Goal: Task Accomplishment & Management: Use online tool/utility

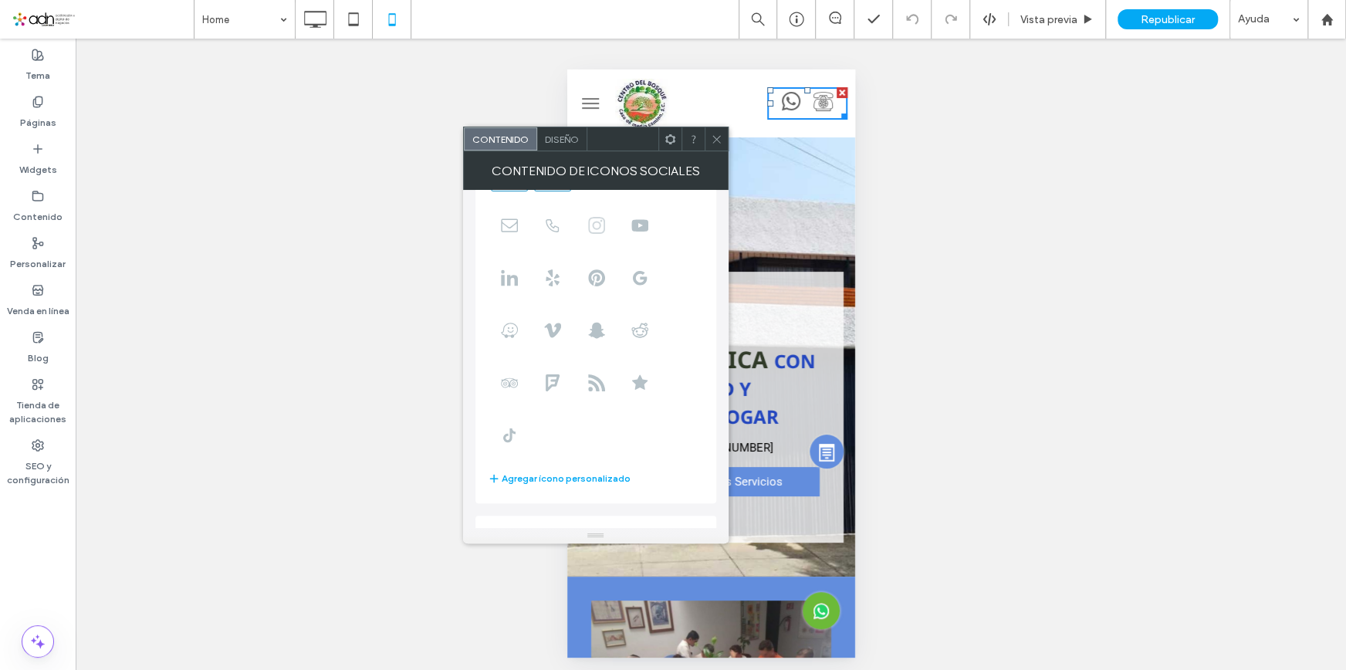
scroll to position [241, 0]
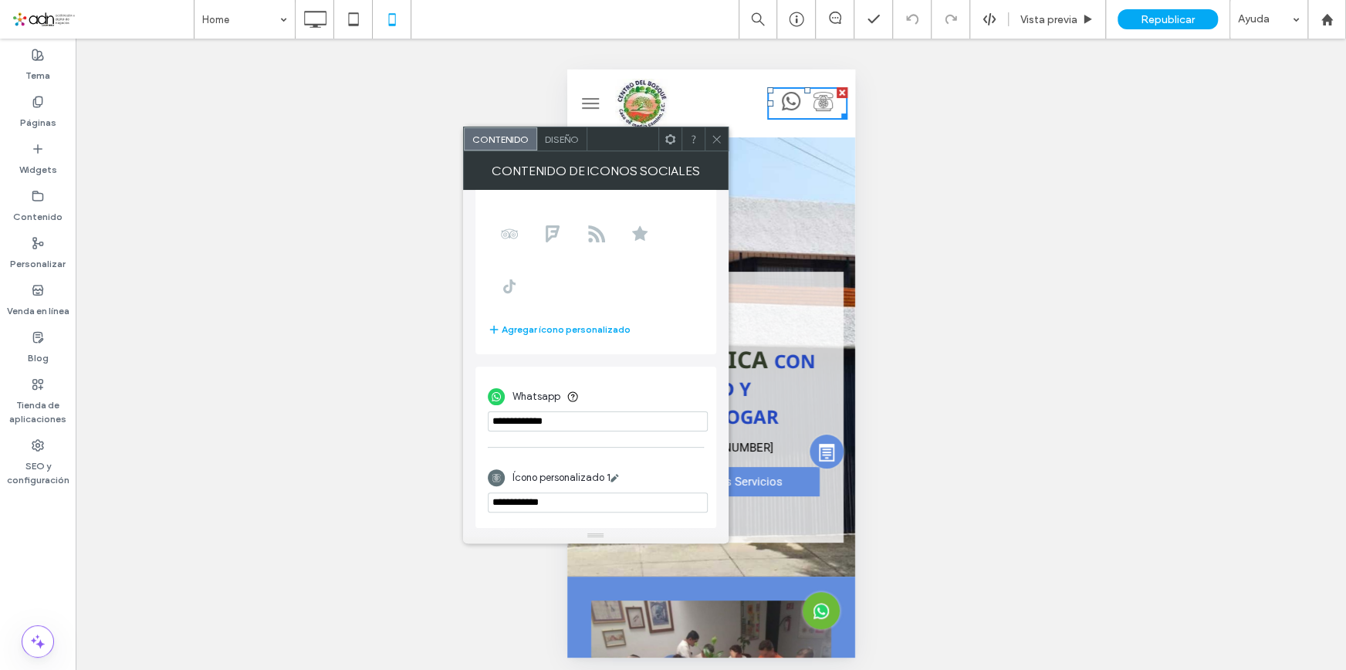
click at [719, 141] on use at bounding box center [717, 139] width 8 height 8
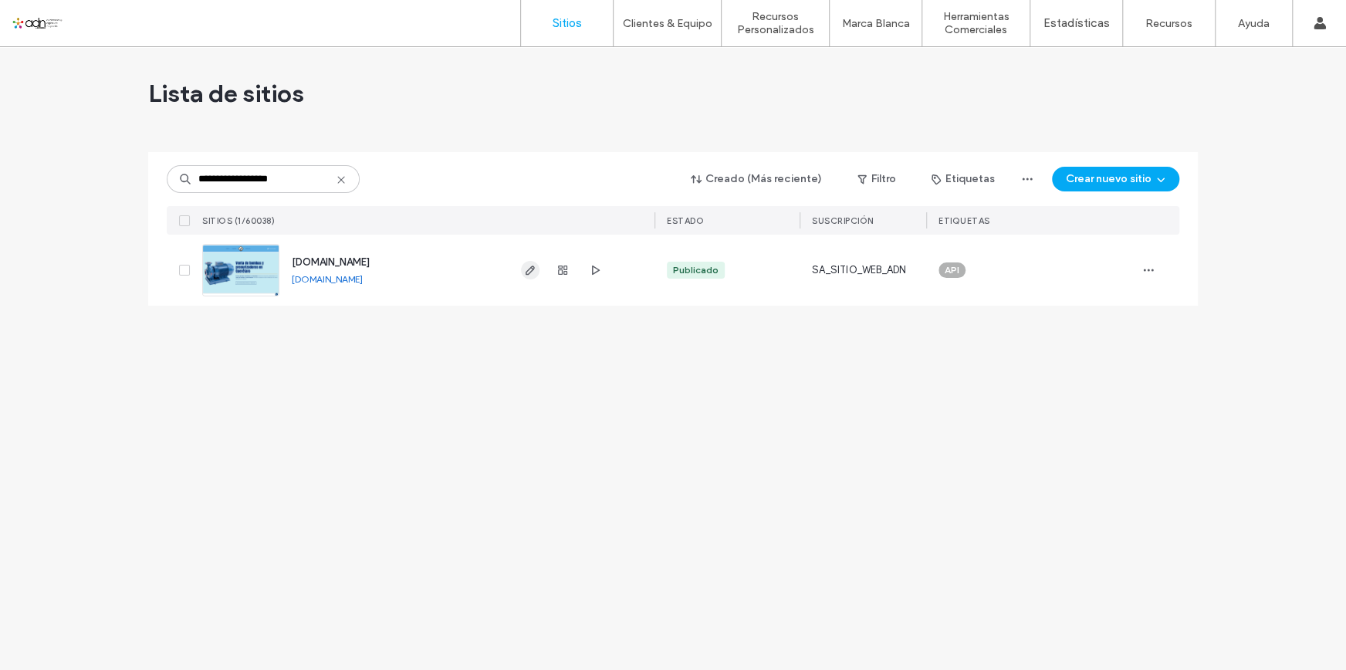
type input "**********"
click at [526, 272] on use "button" at bounding box center [530, 270] width 9 height 9
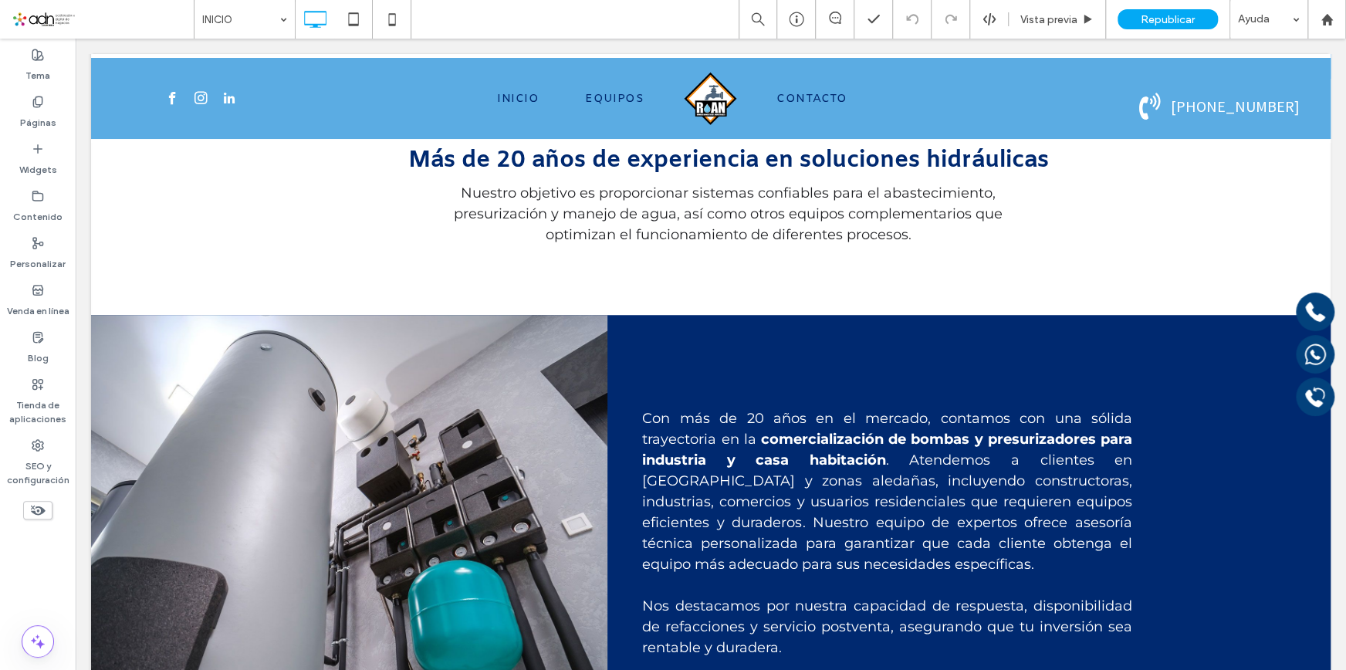
scroll to position [772, 0]
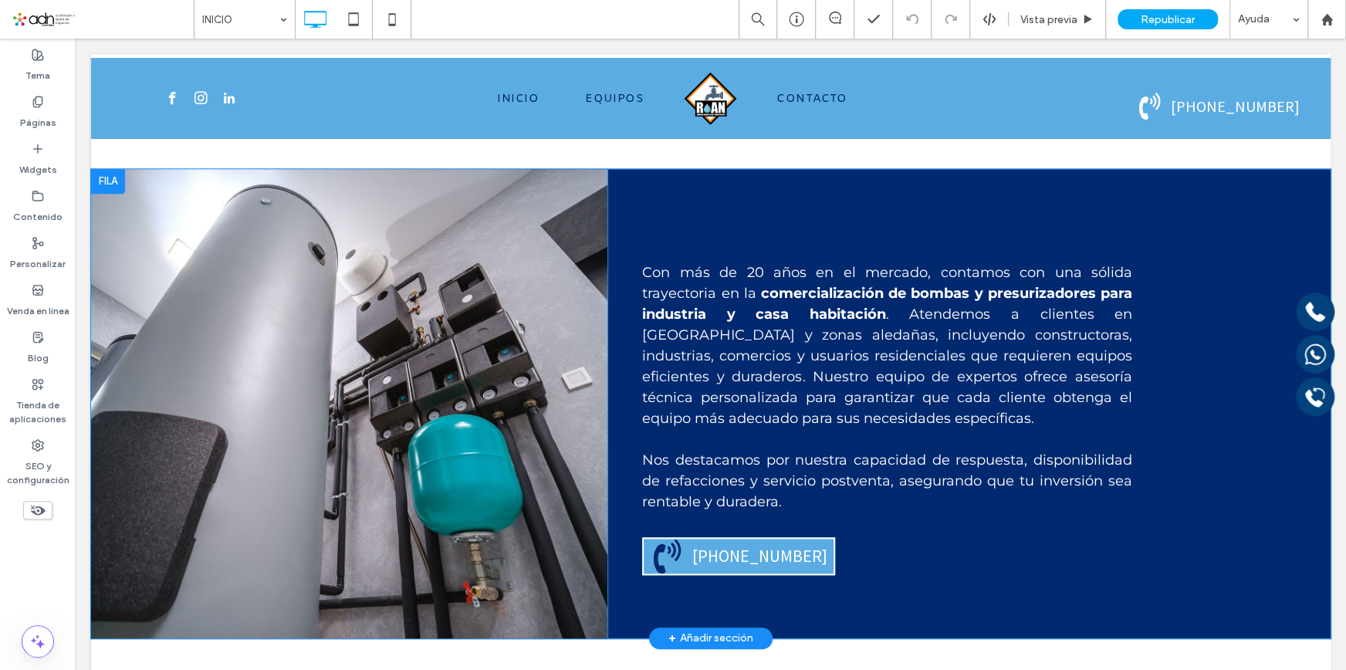
click at [394, 415] on div "Click To Paste" at bounding box center [349, 403] width 516 height 469
click at [111, 186] on div "Click To Paste" at bounding box center [349, 403] width 516 height 469
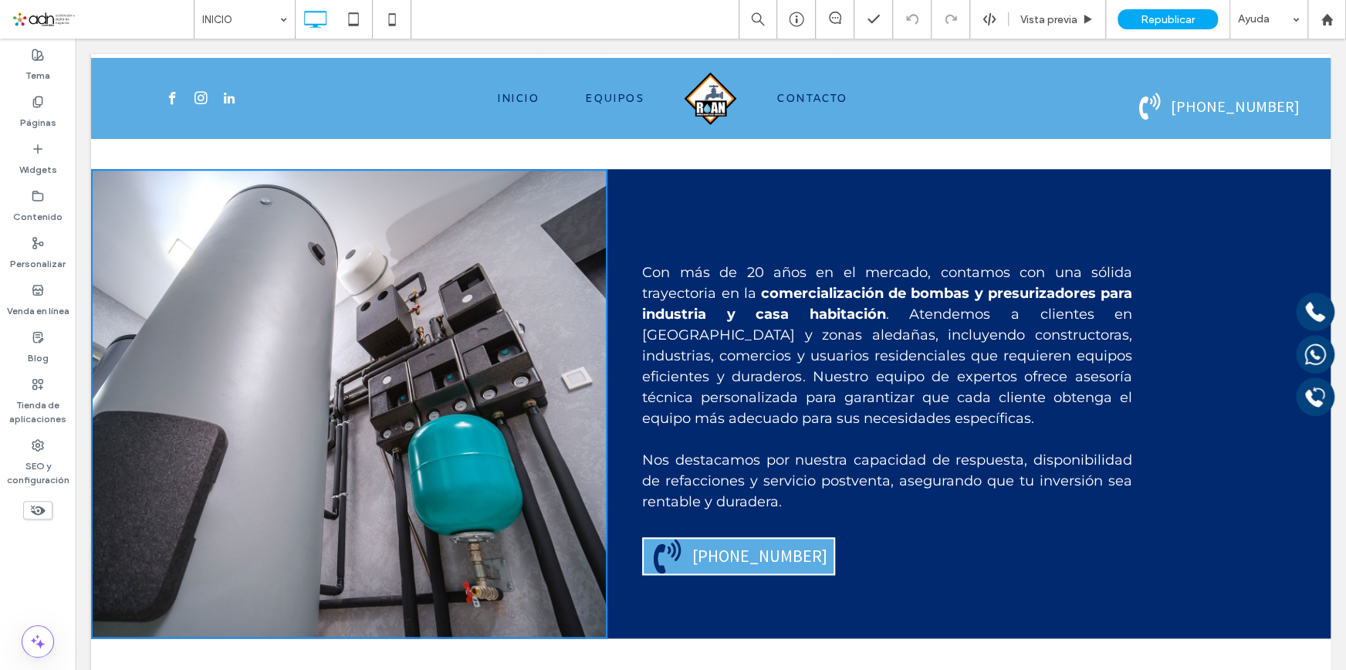
click at [388, 410] on div "Click To Paste" at bounding box center [349, 403] width 516 height 469
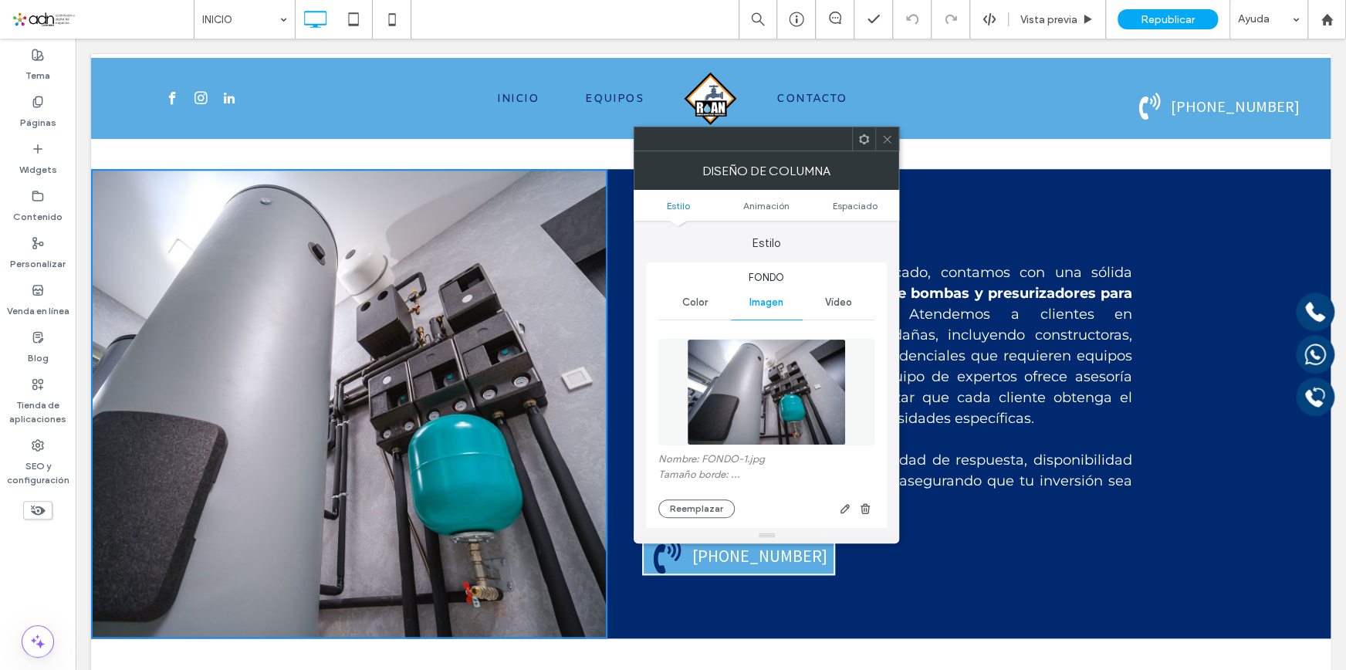
scroll to position [841, 0]
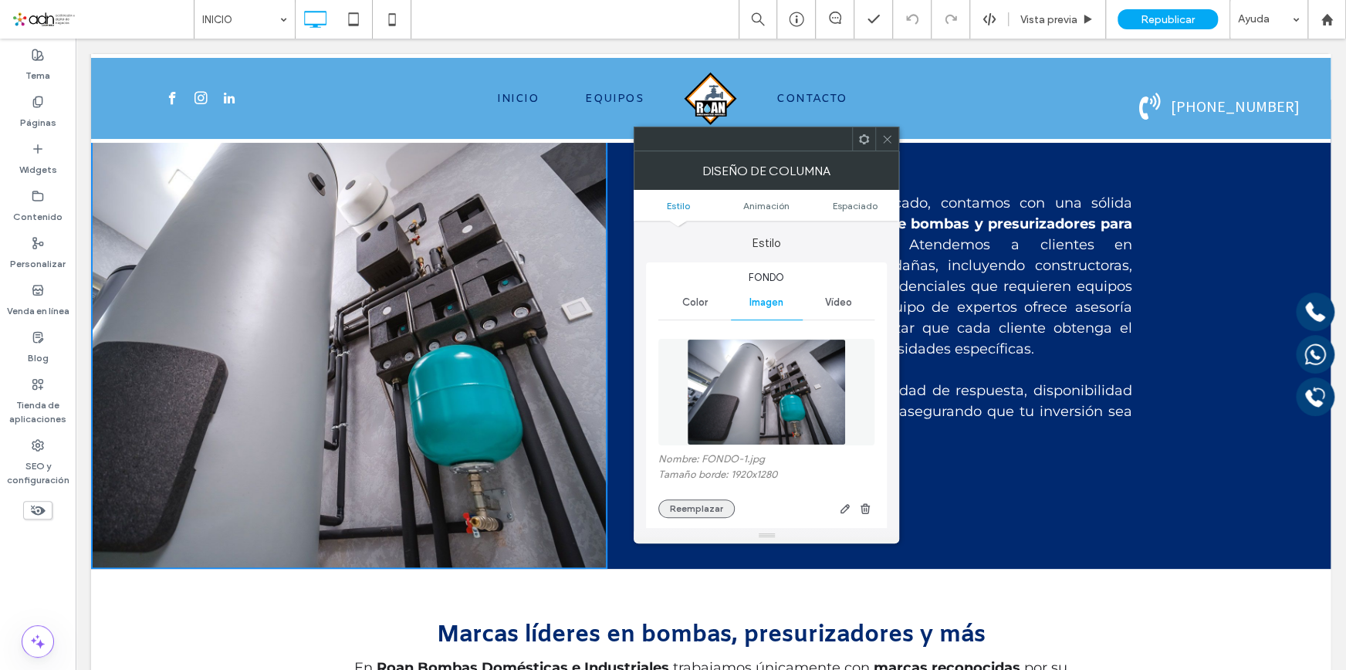
click at [708, 509] on button "Reemplazar" at bounding box center [696, 508] width 76 height 19
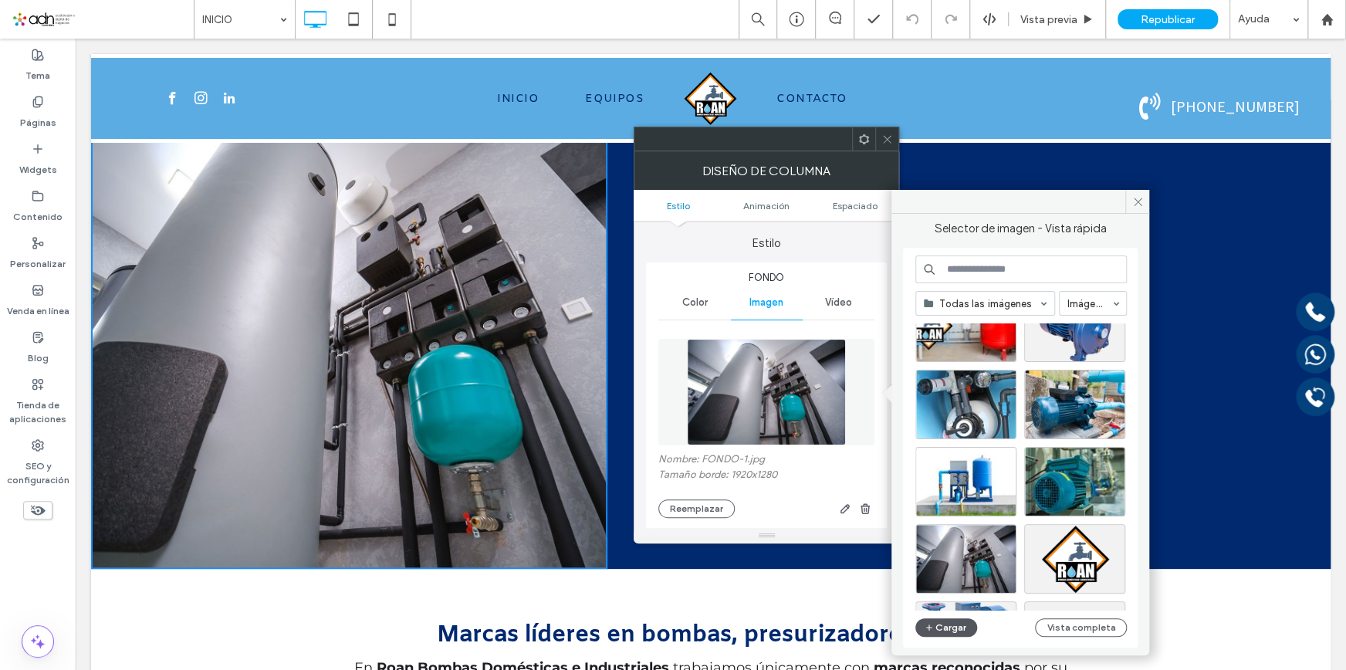
scroll to position [0, 0]
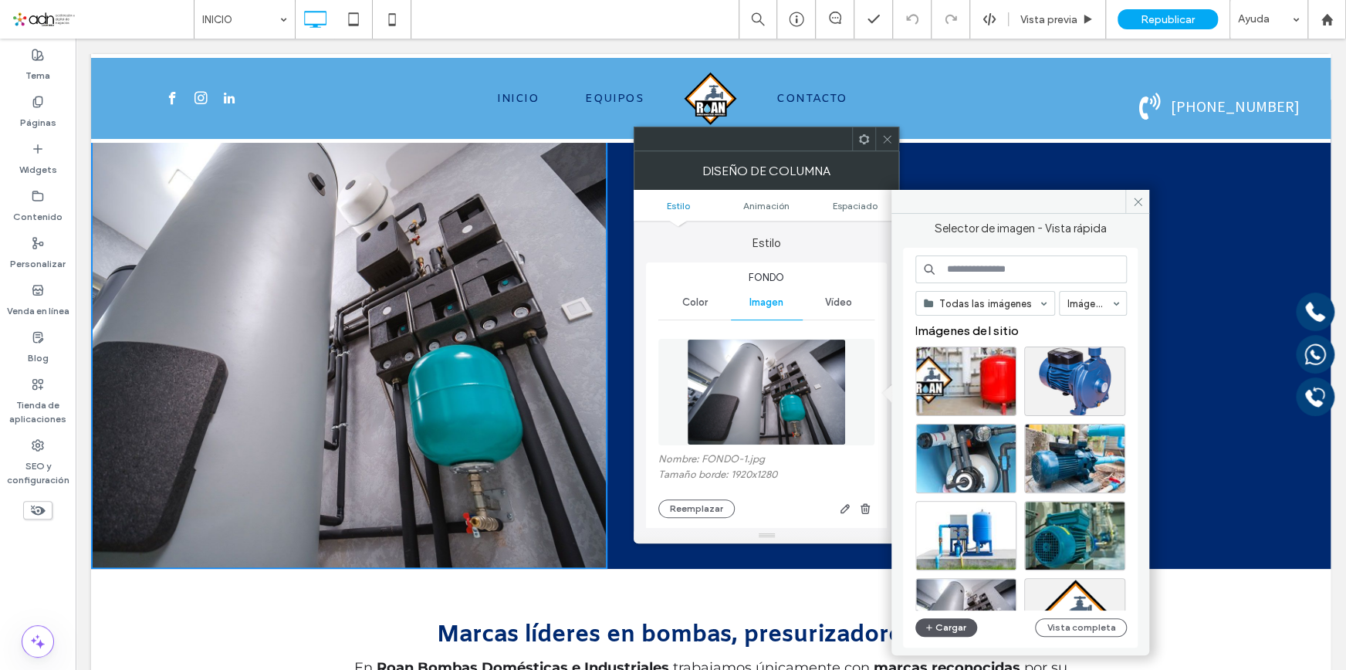
click at [950, 634] on button "Cargar" at bounding box center [947, 627] width 62 height 19
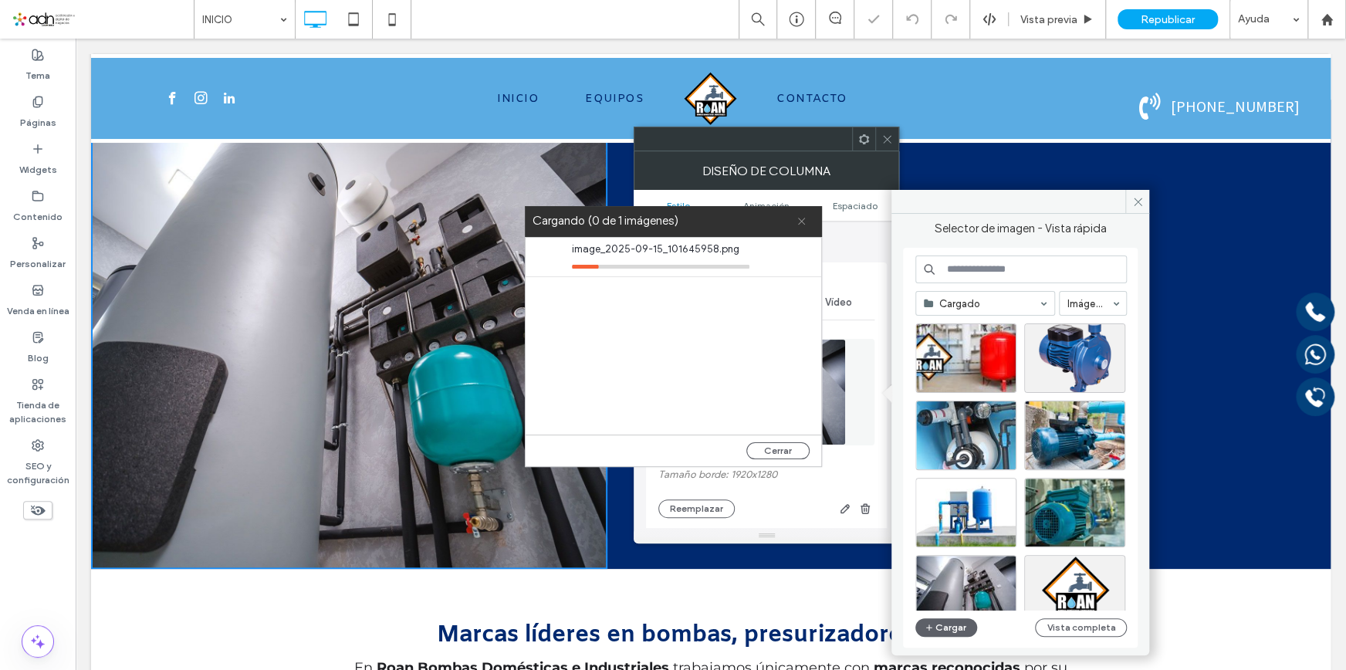
click at [802, 222] on use at bounding box center [801, 221] width 7 height 7
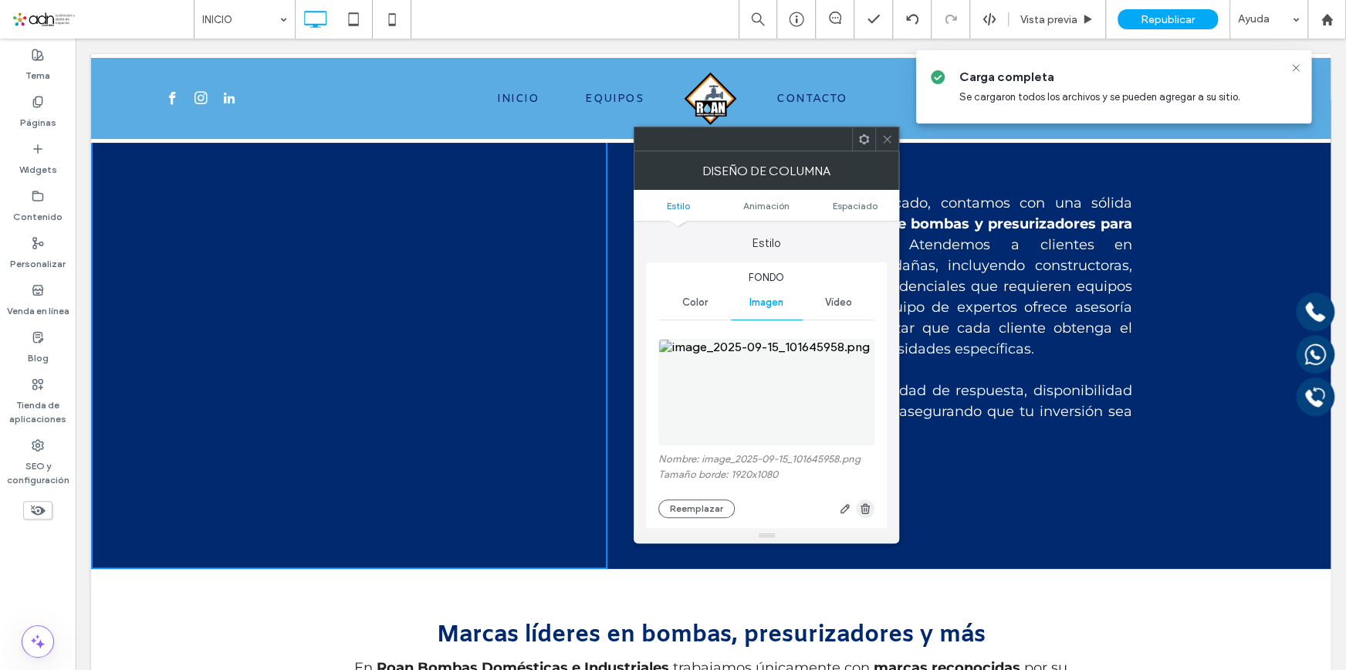
click at [865, 508] on use "button" at bounding box center [865, 508] width 9 height 10
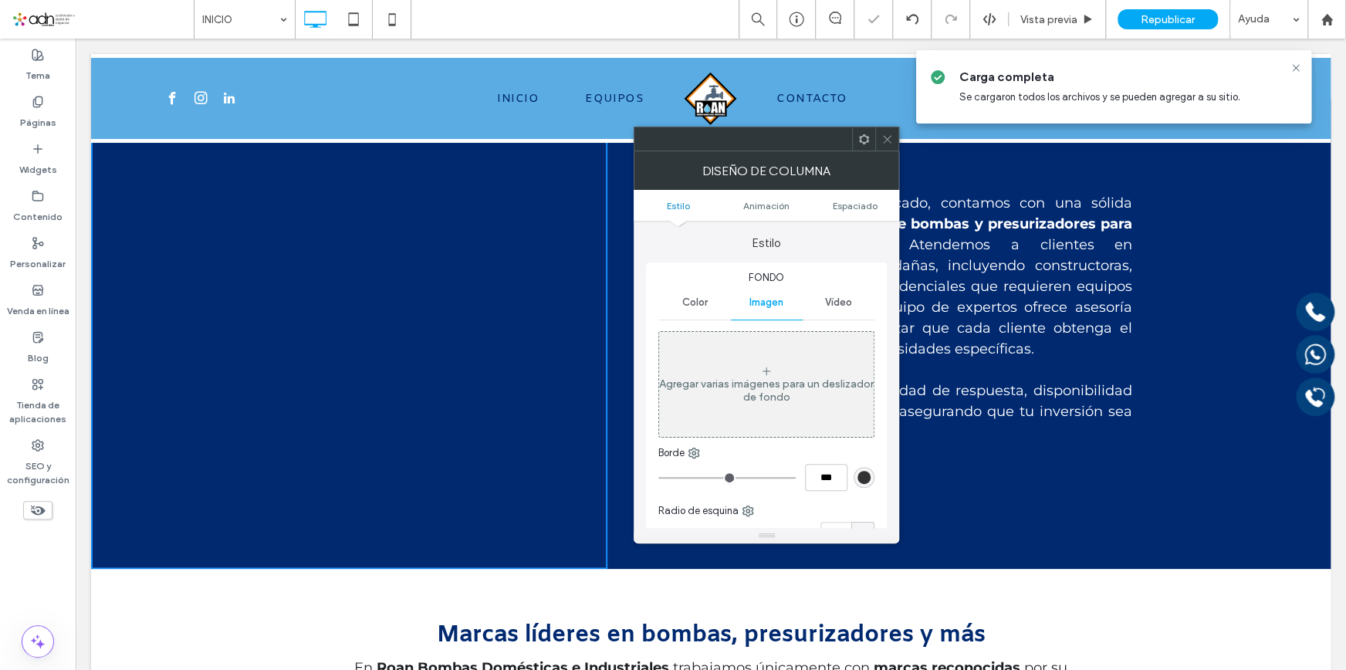
click at [733, 385] on div "Agregar varias imágenes para un deslizador de fondo" at bounding box center [766, 390] width 215 height 26
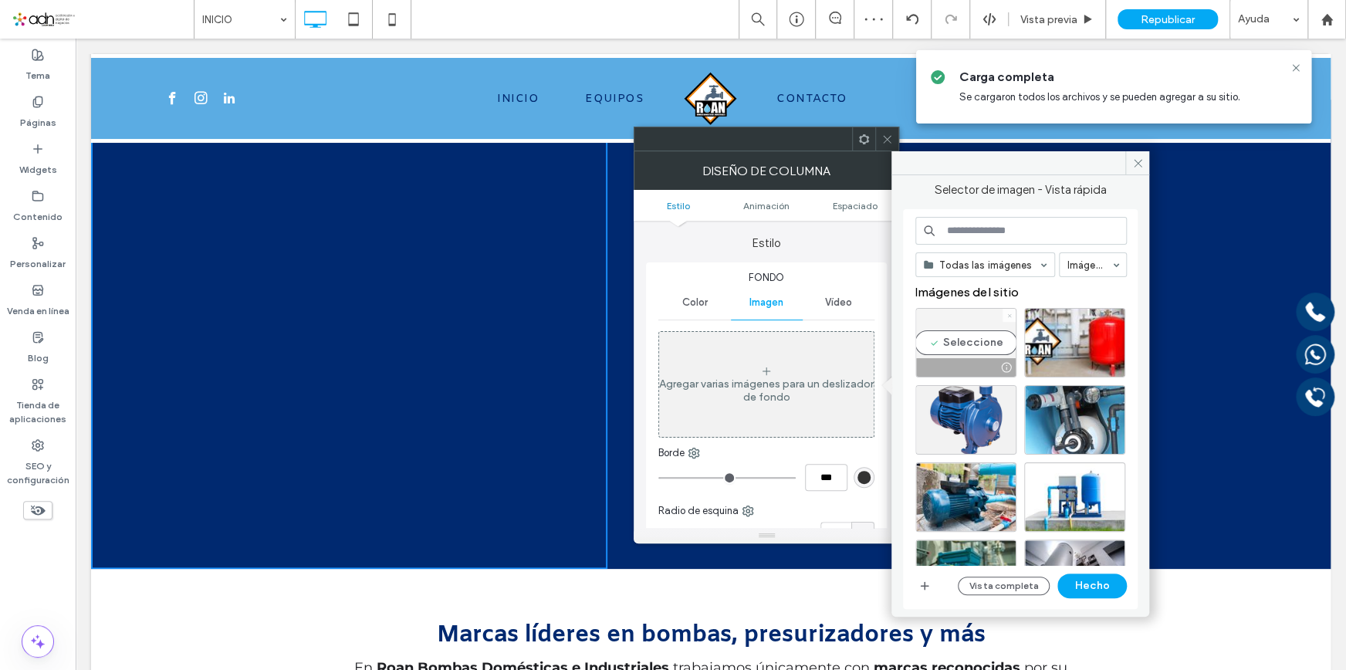
click at [1007, 313] on icon at bounding box center [1010, 316] width 6 height 6
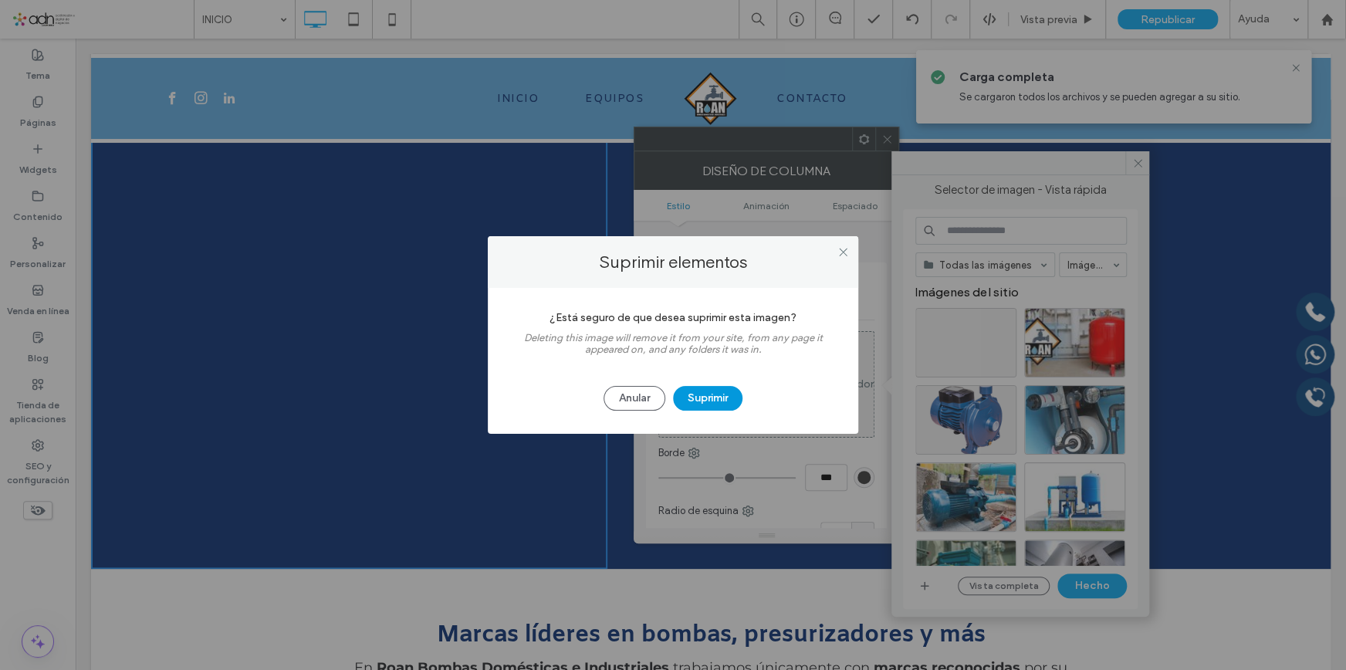
click at [735, 401] on button "Suprimir" at bounding box center [707, 398] width 69 height 25
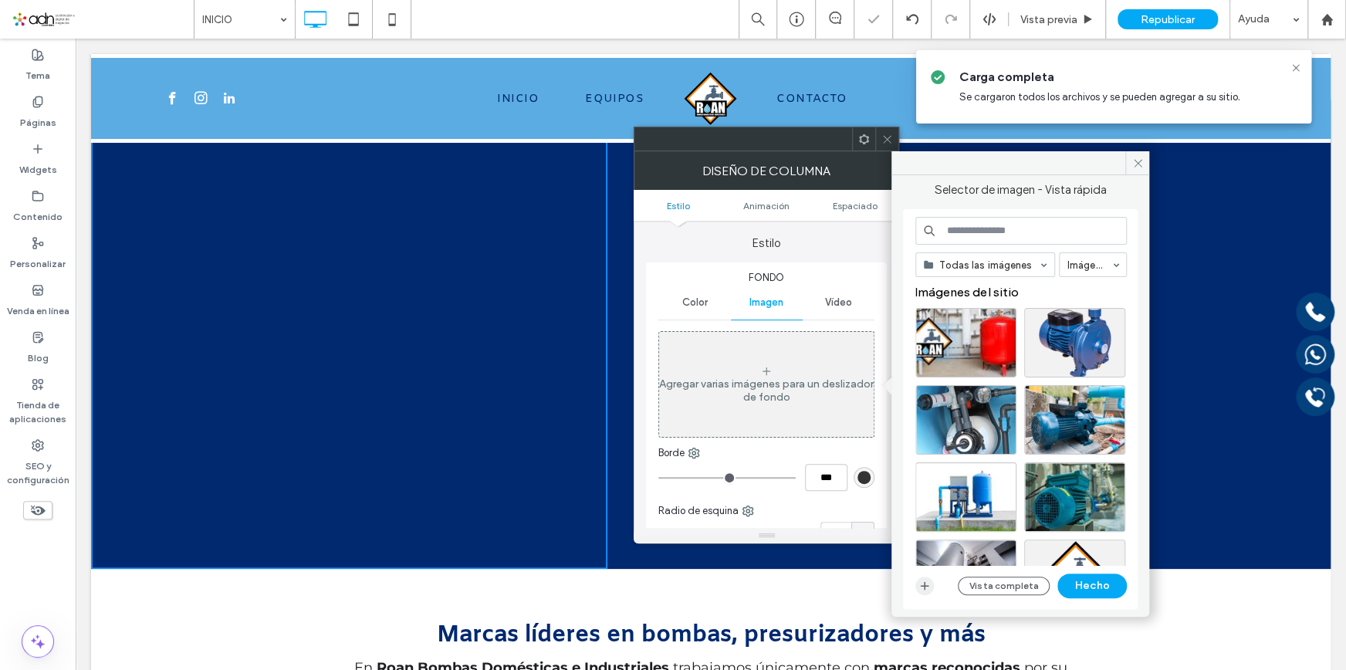
click at [923, 587] on icon "button" at bounding box center [925, 586] width 12 height 12
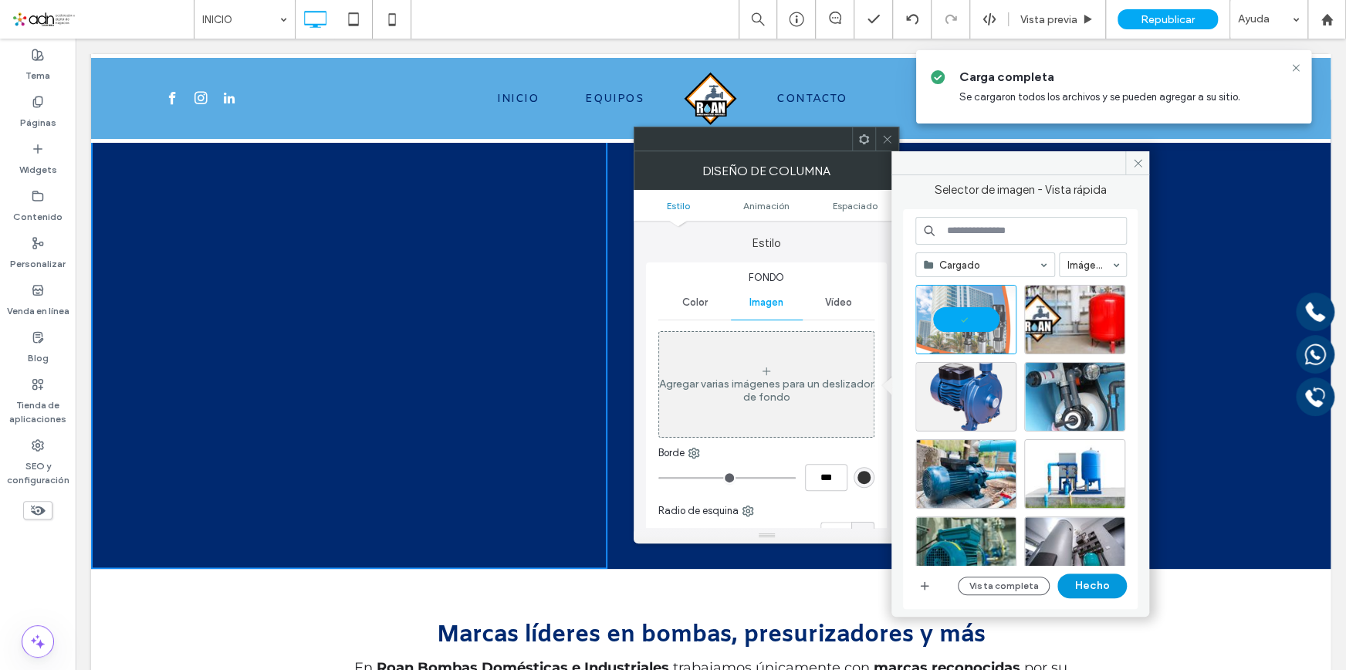
click at [1098, 589] on button "Hecho" at bounding box center [1092, 586] width 69 height 25
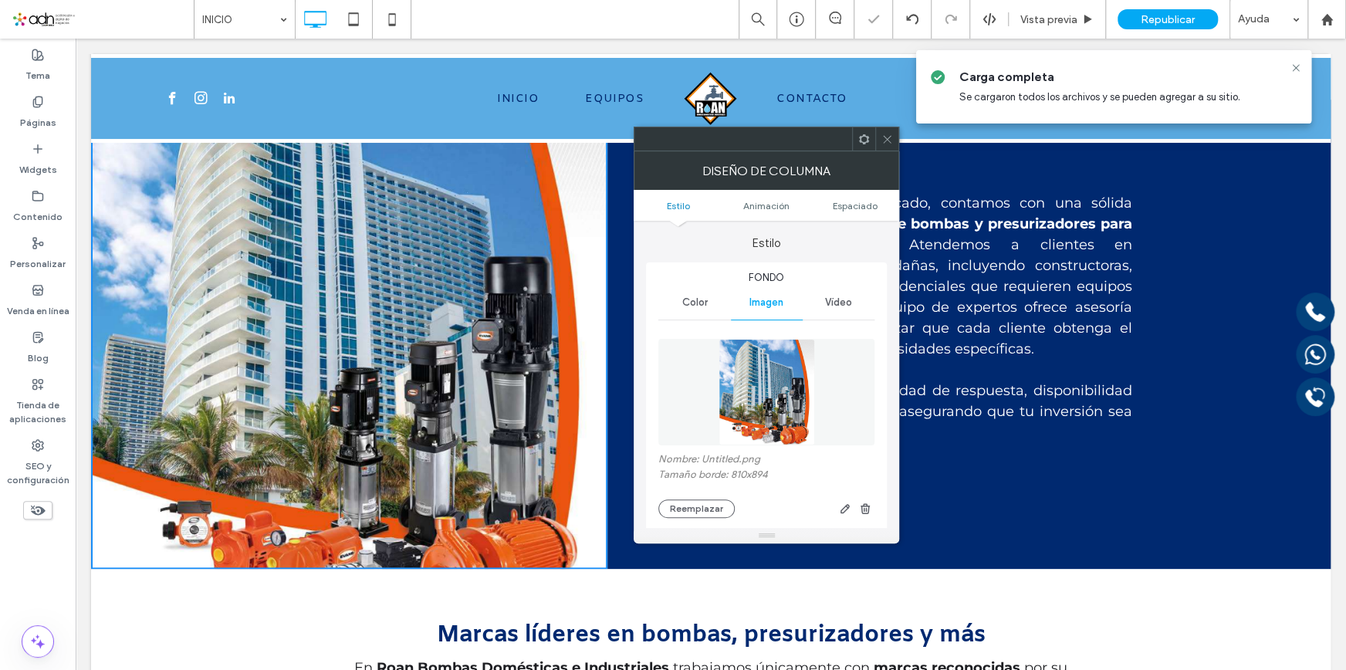
click at [885, 135] on icon at bounding box center [888, 140] width 12 height 12
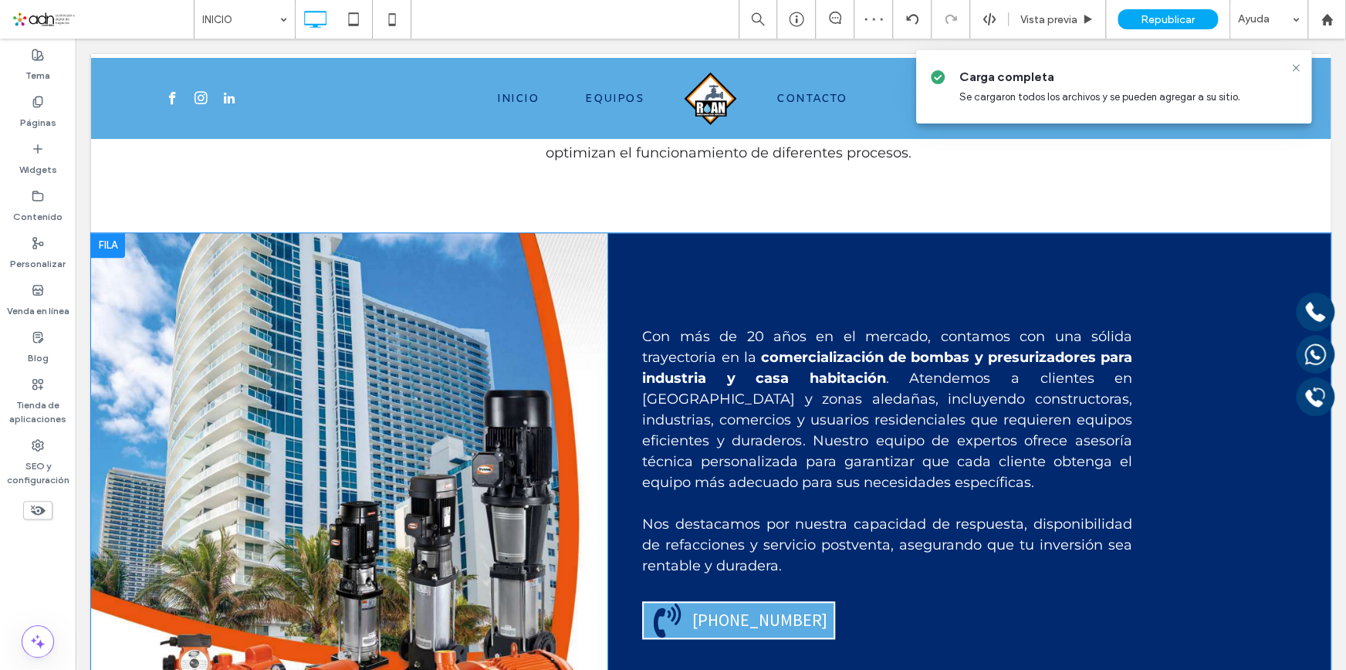
scroll to position [772, 0]
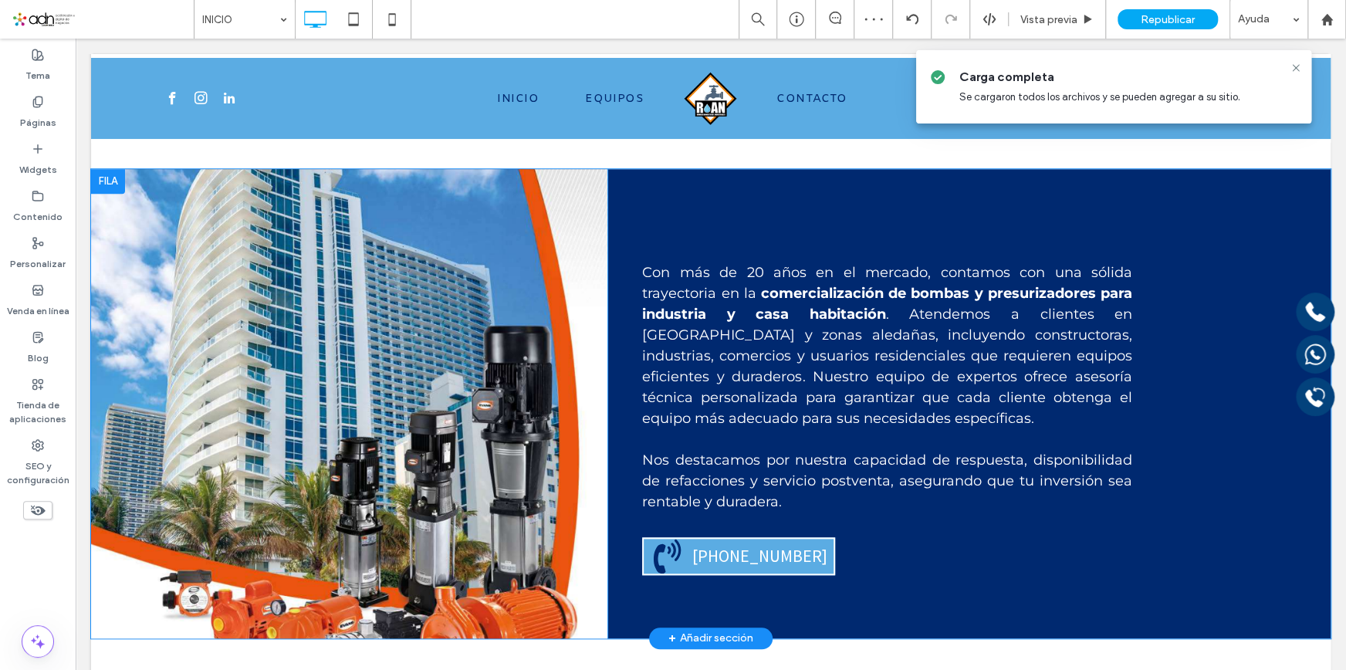
click at [461, 382] on div "Click To Paste" at bounding box center [349, 403] width 516 height 469
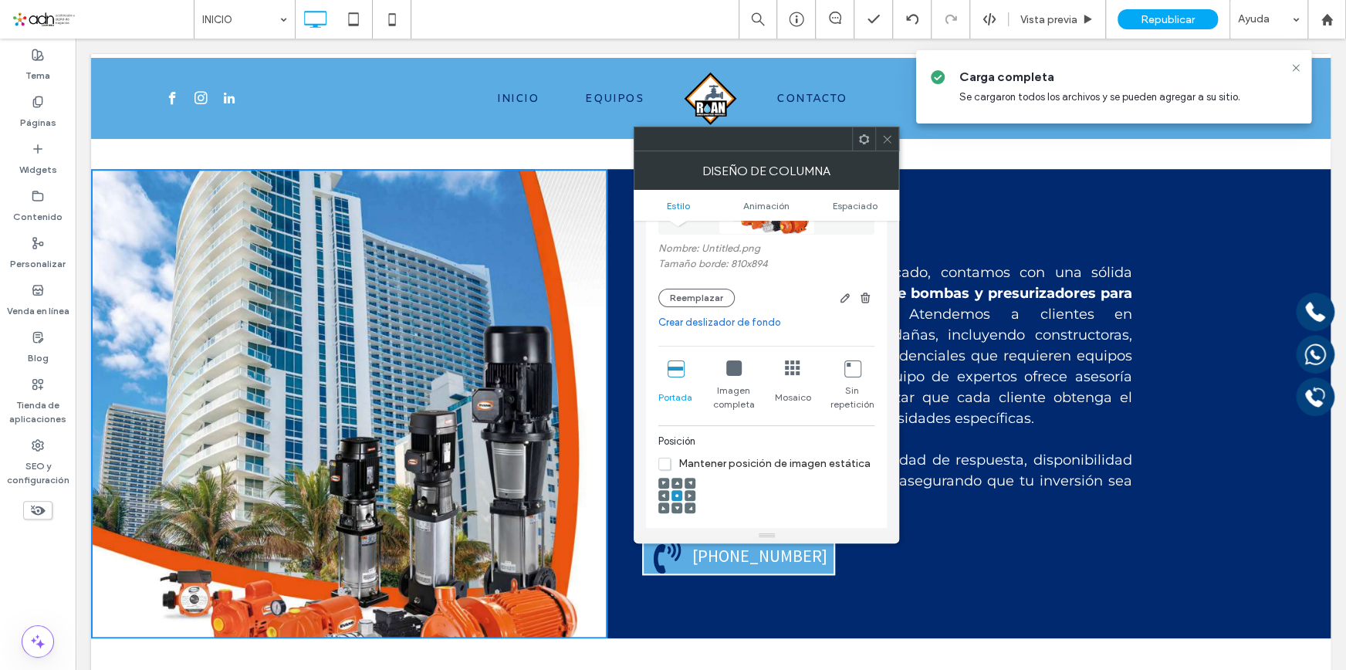
scroll to position [210, 0]
click at [676, 508] on icon at bounding box center [677, 508] width 5 height 5
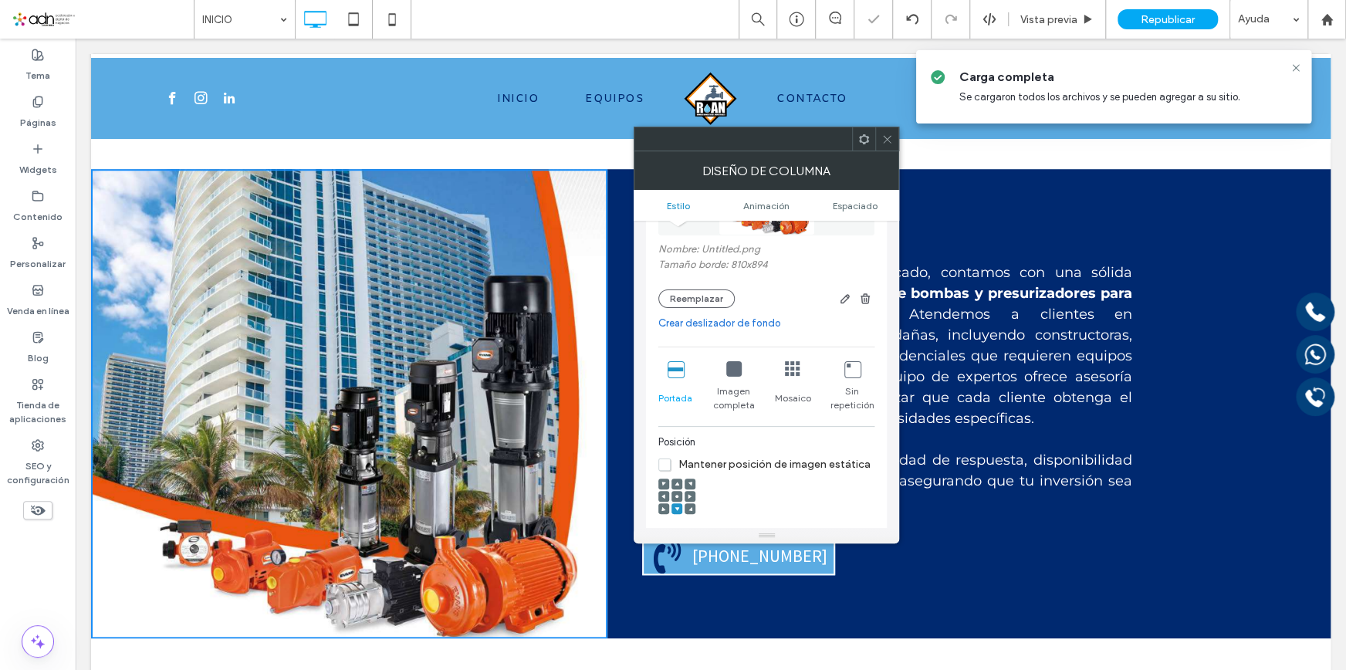
click at [882, 134] on icon at bounding box center [888, 140] width 12 height 12
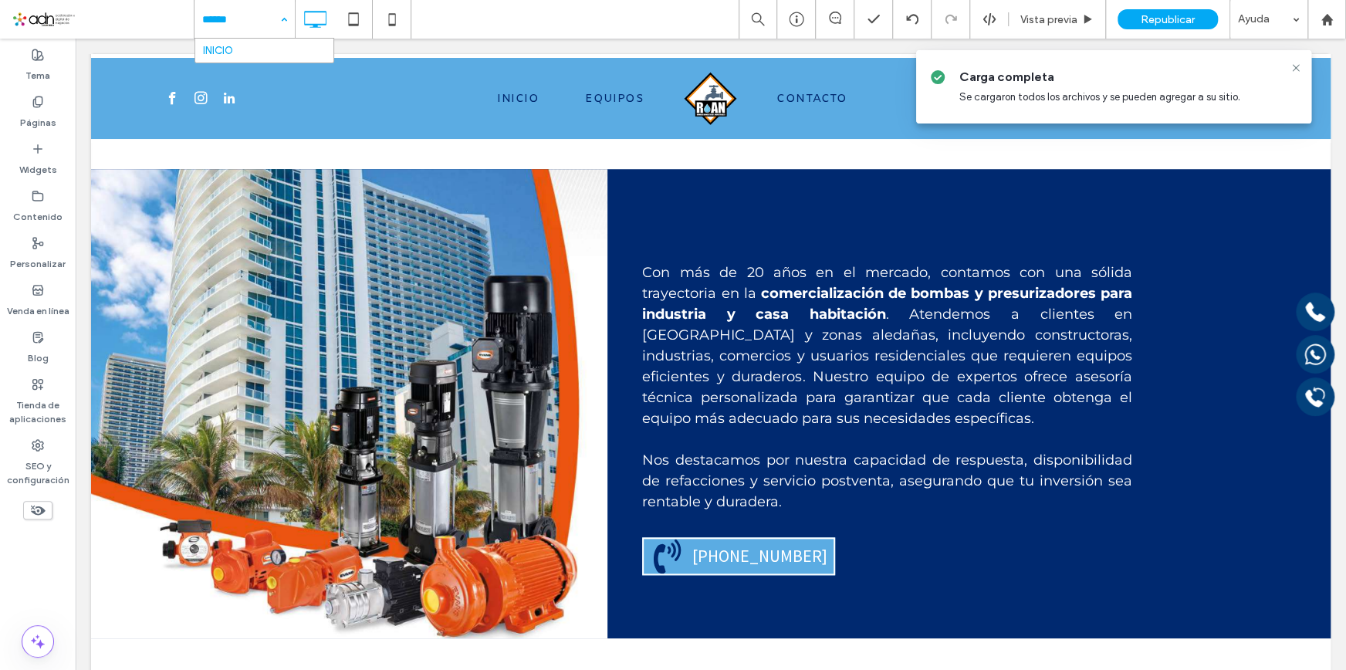
click at [257, 22] on input at bounding box center [240, 19] width 77 height 39
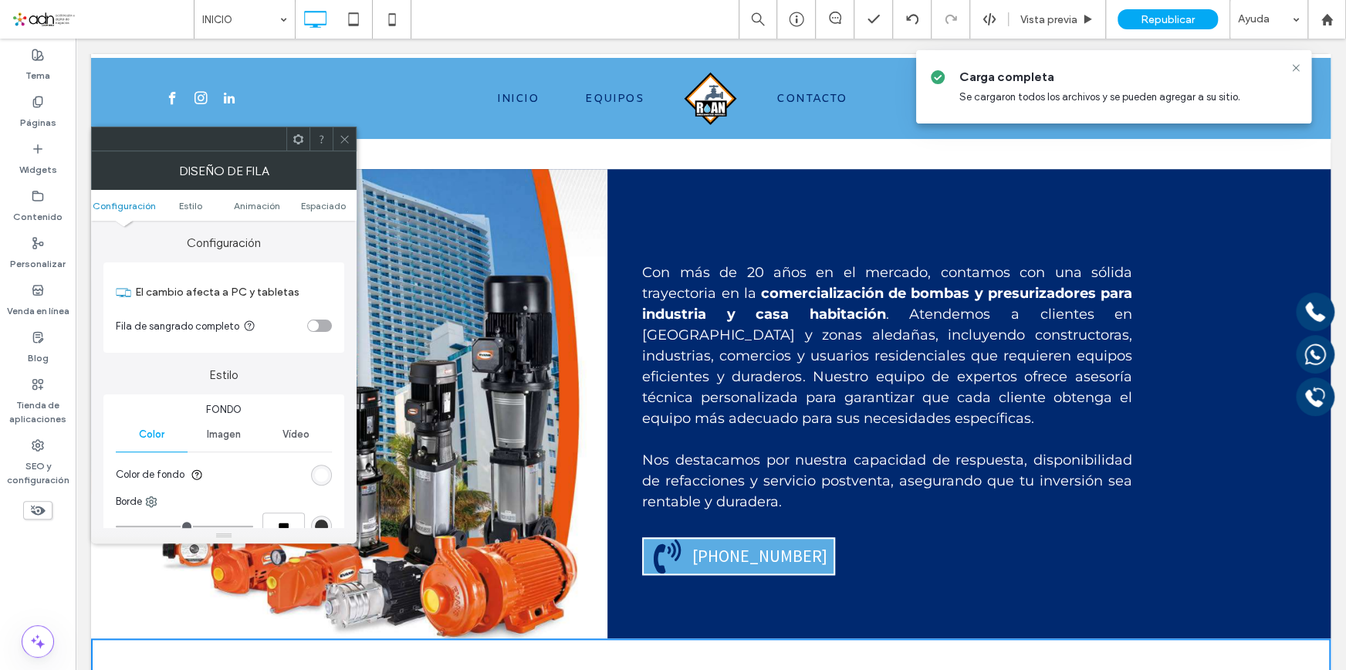
click at [344, 134] on icon at bounding box center [345, 140] width 12 height 12
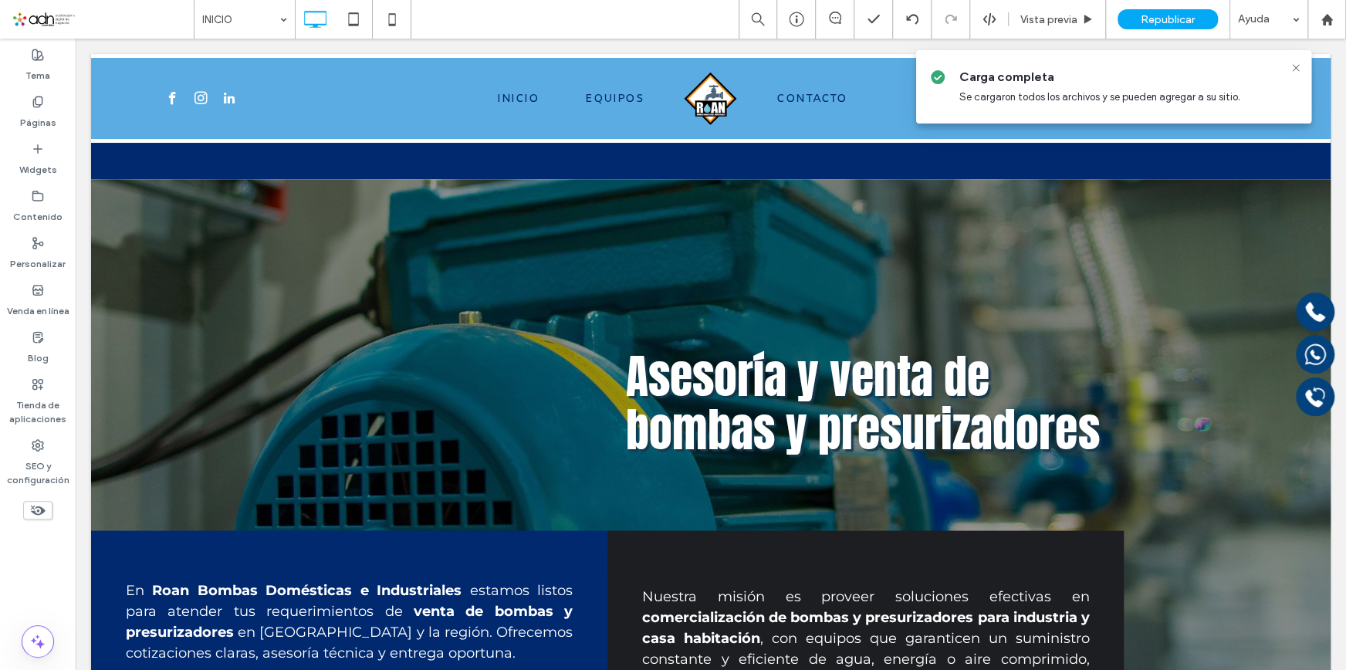
scroll to position [1683, 0]
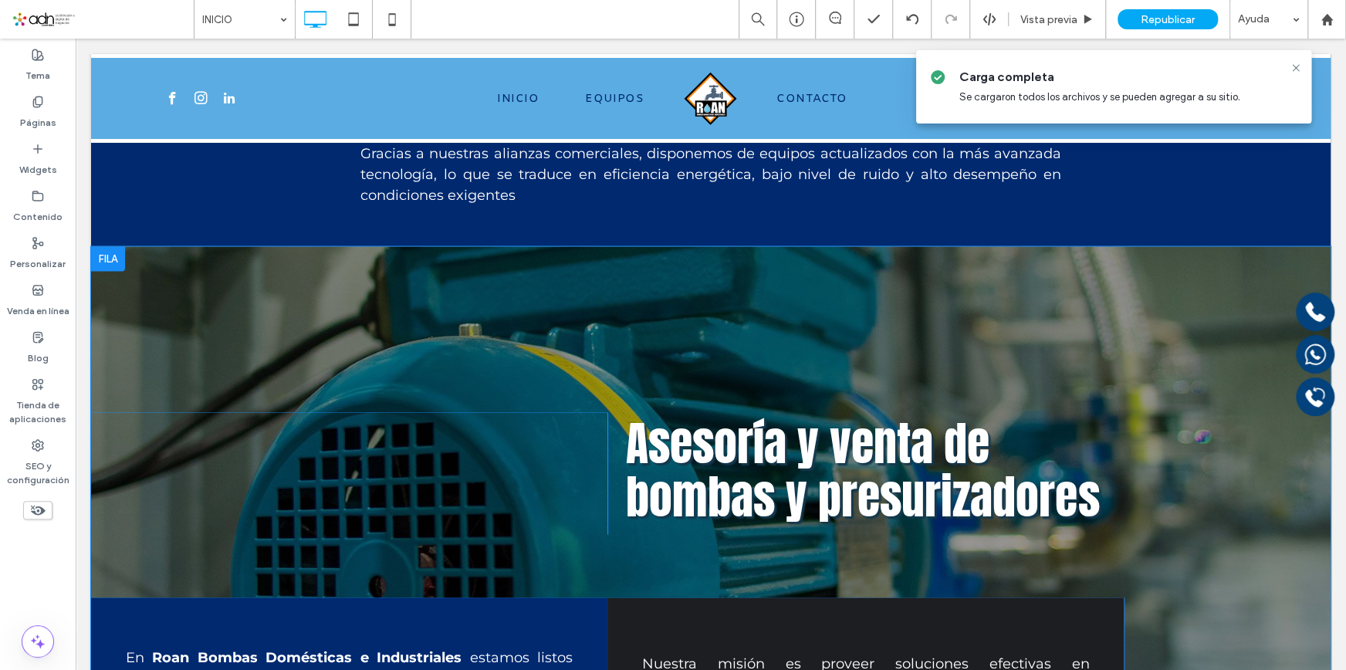
click at [100, 252] on div at bounding box center [108, 258] width 34 height 25
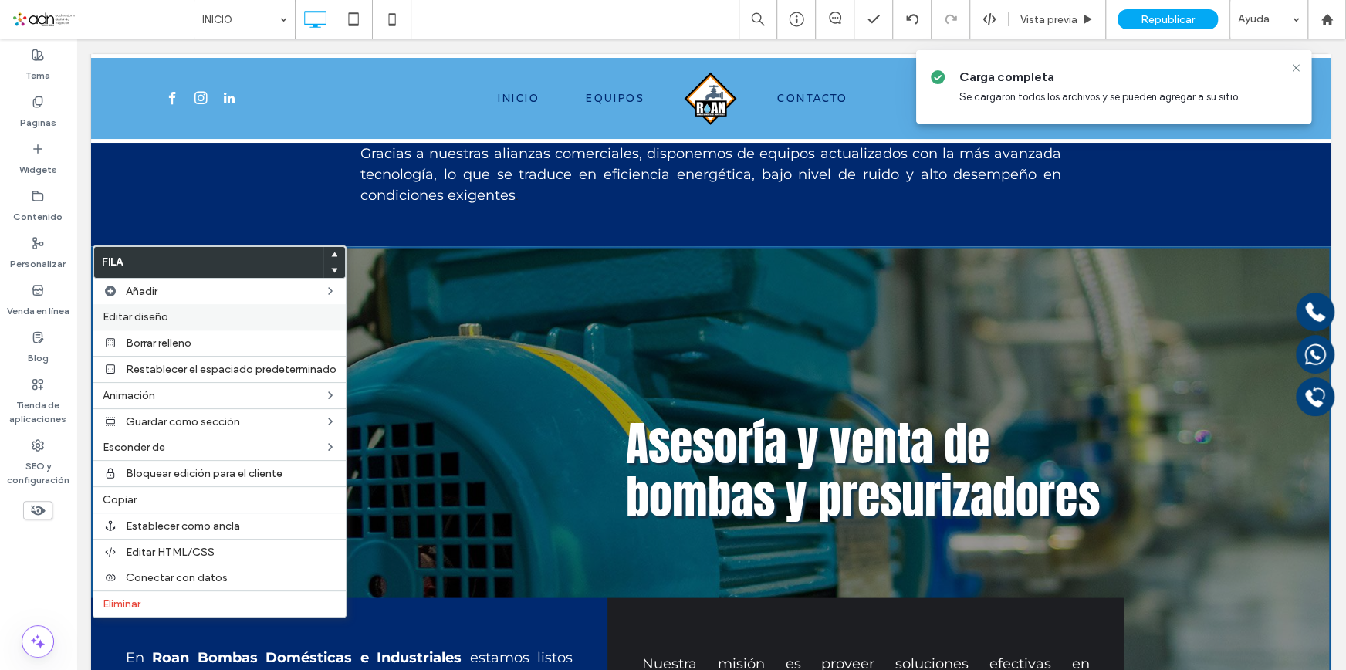
click at [168, 321] on label "Editar diseño" at bounding box center [220, 316] width 234 height 13
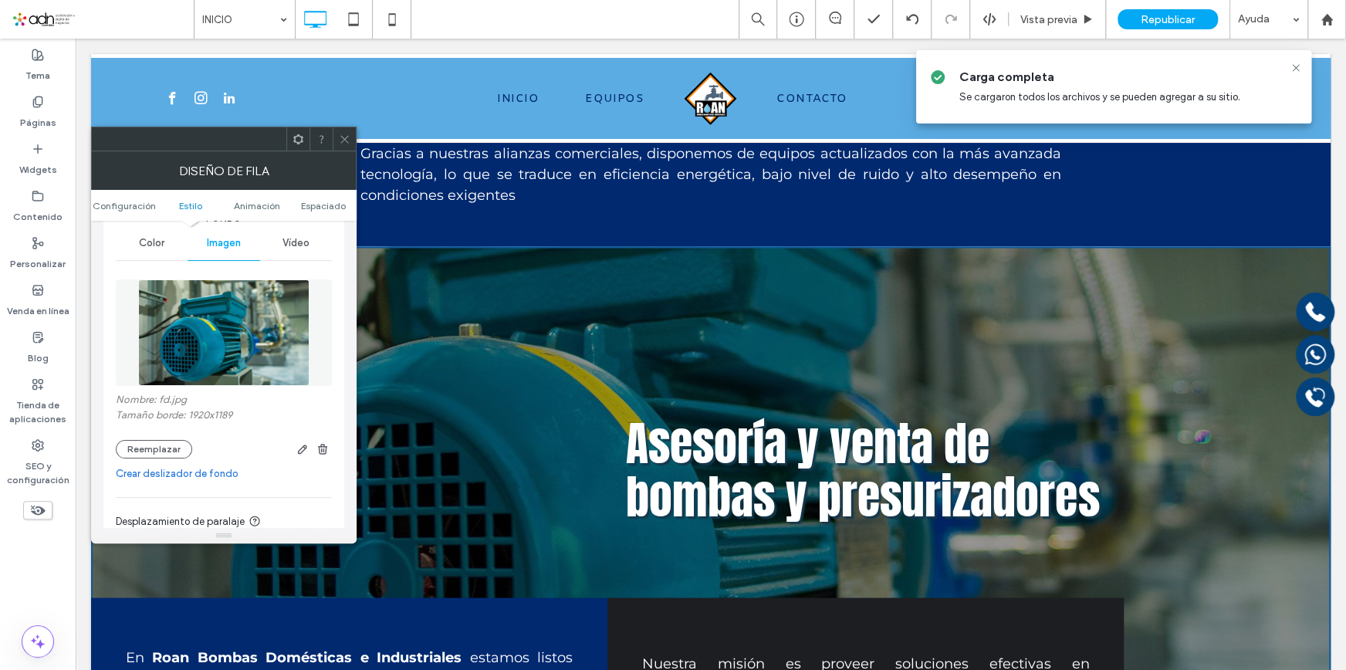
scroll to position [210, 0]
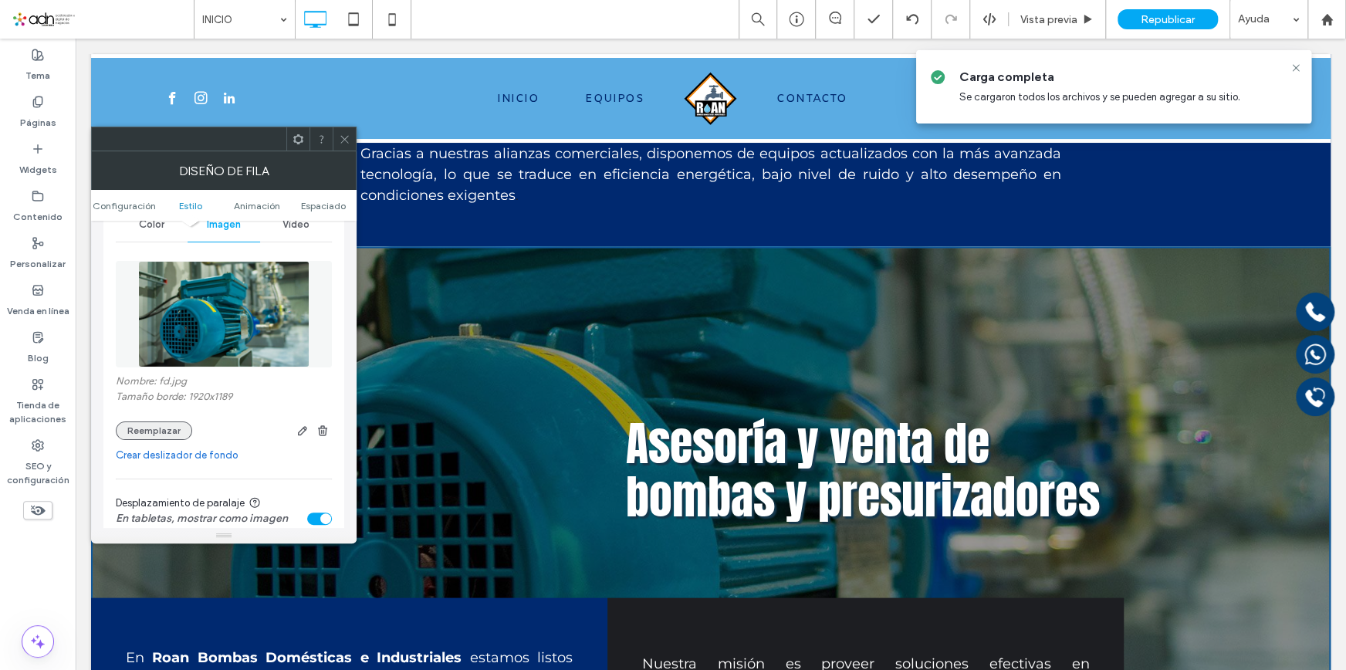
click at [148, 430] on button "Reemplazar" at bounding box center [154, 430] width 76 height 19
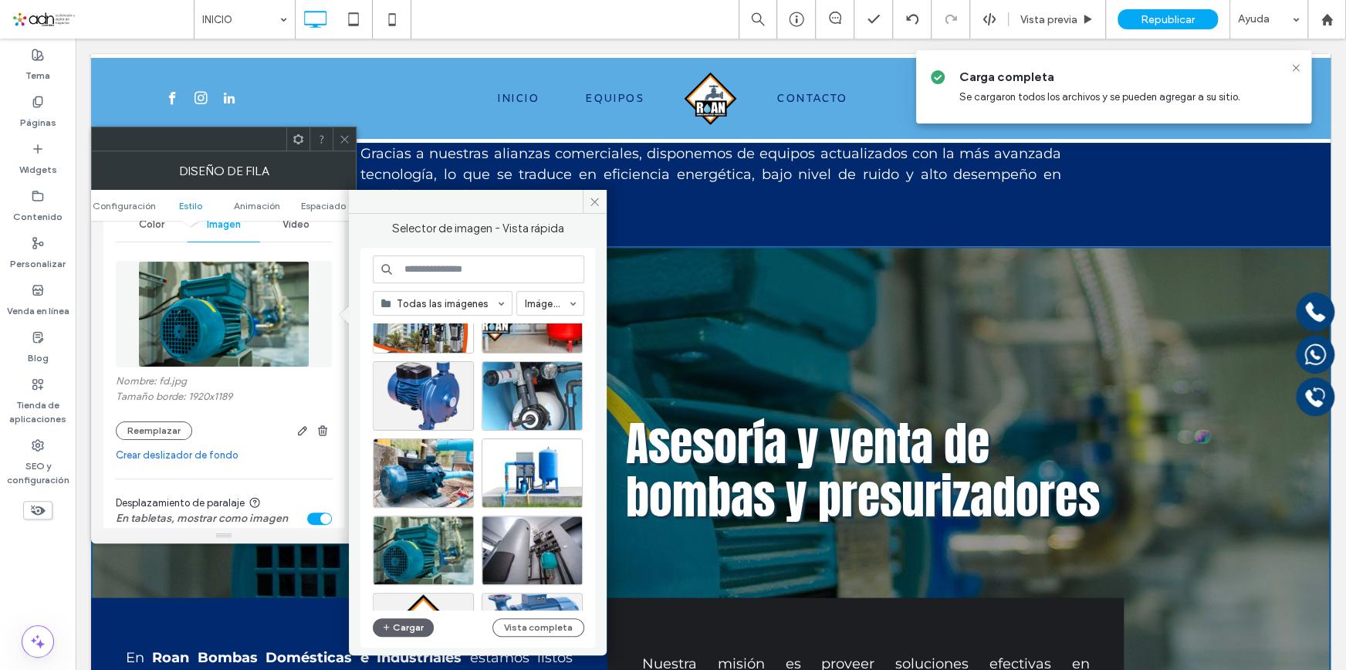
scroll to position [140, 0]
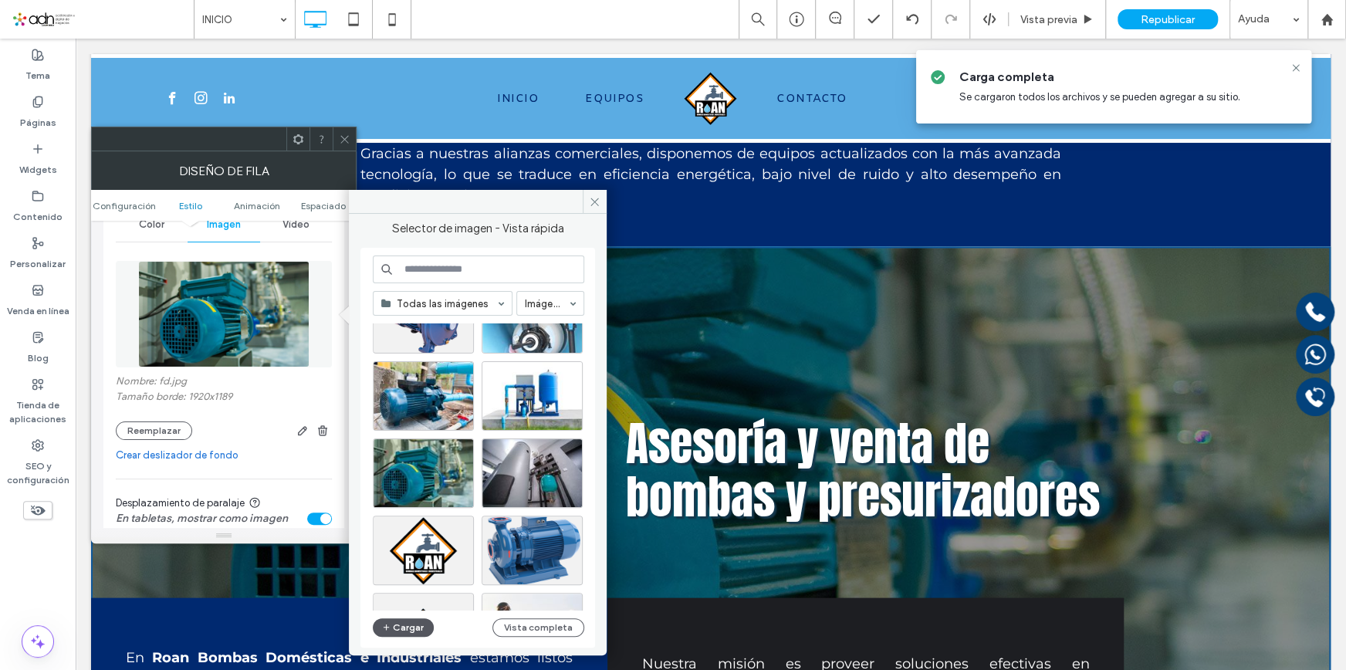
click at [401, 634] on button "Cargar" at bounding box center [404, 627] width 62 height 19
click at [394, 624] on button "Cargar" at bounding box center [404, 627] width 62 height 19
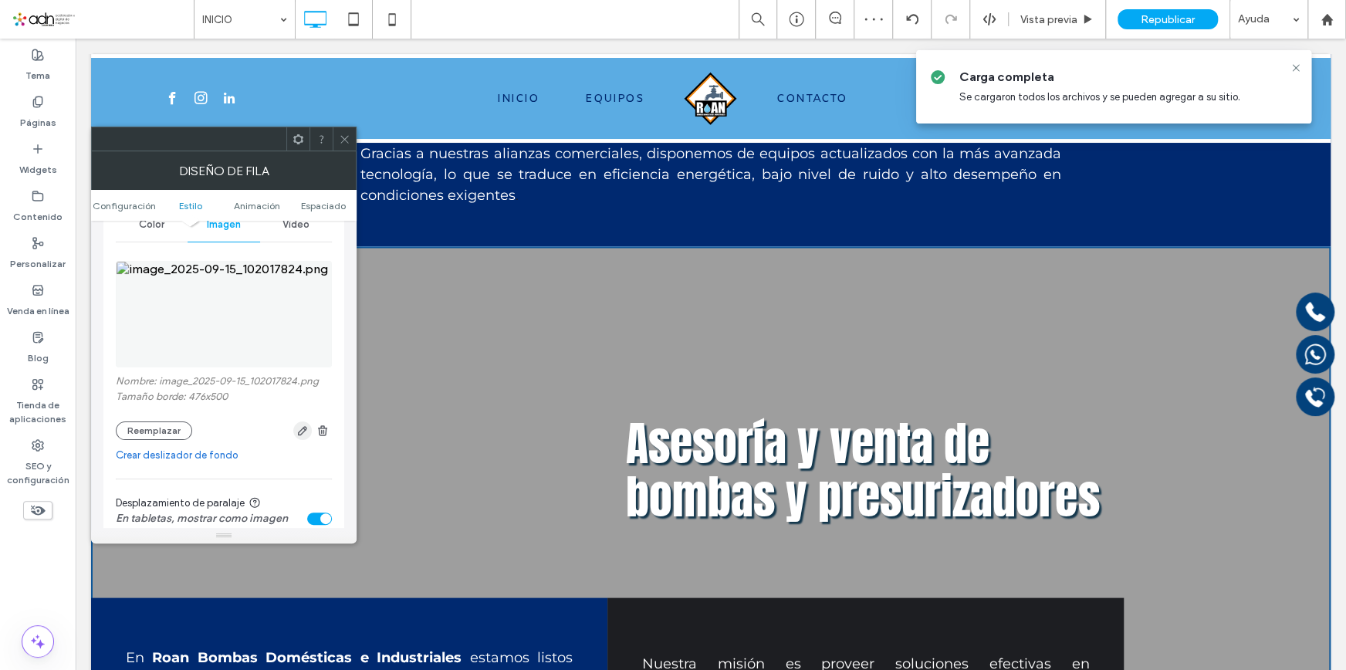
click at [302, 429] on use "button" at bounding box center [302, 430] width 9 height 9
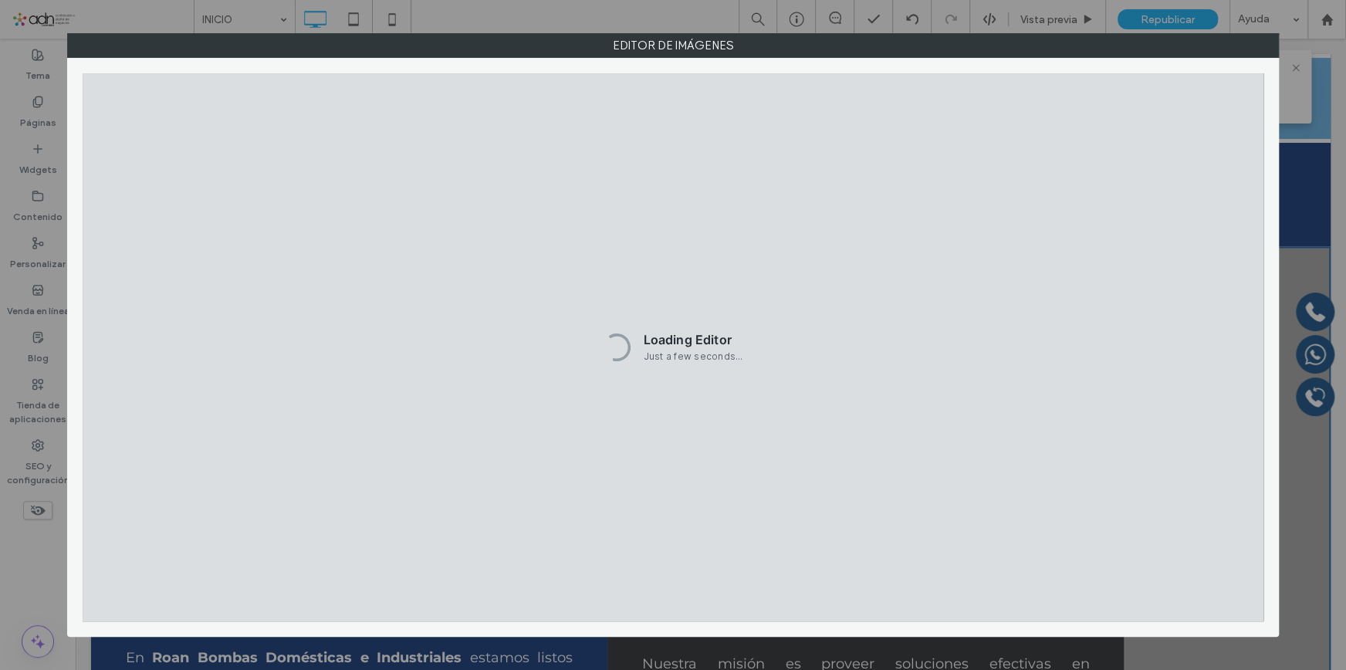
click at [713, 145] on div "Loading Editor Just a few seconds..." at bounding box center [673, 346] width 1181 height 547
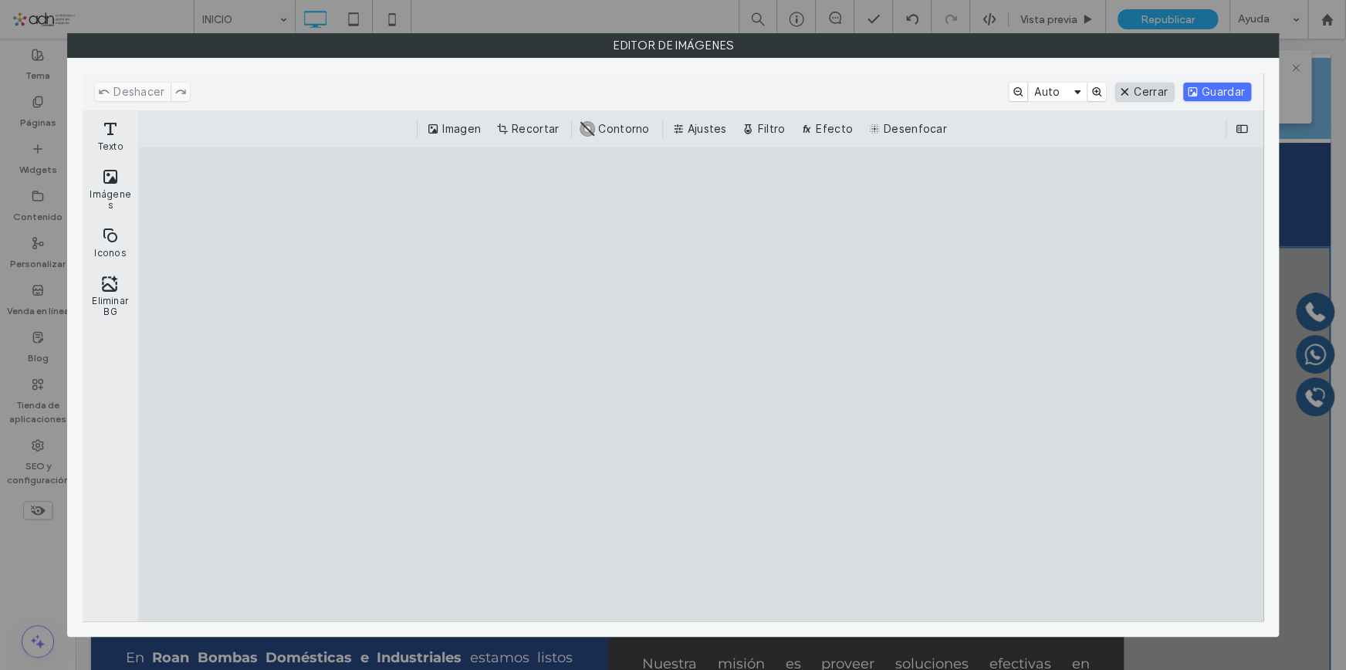
click at [1134, 96] on button "Cerrar" at bounding box center [1144, 92] width 59 height 19
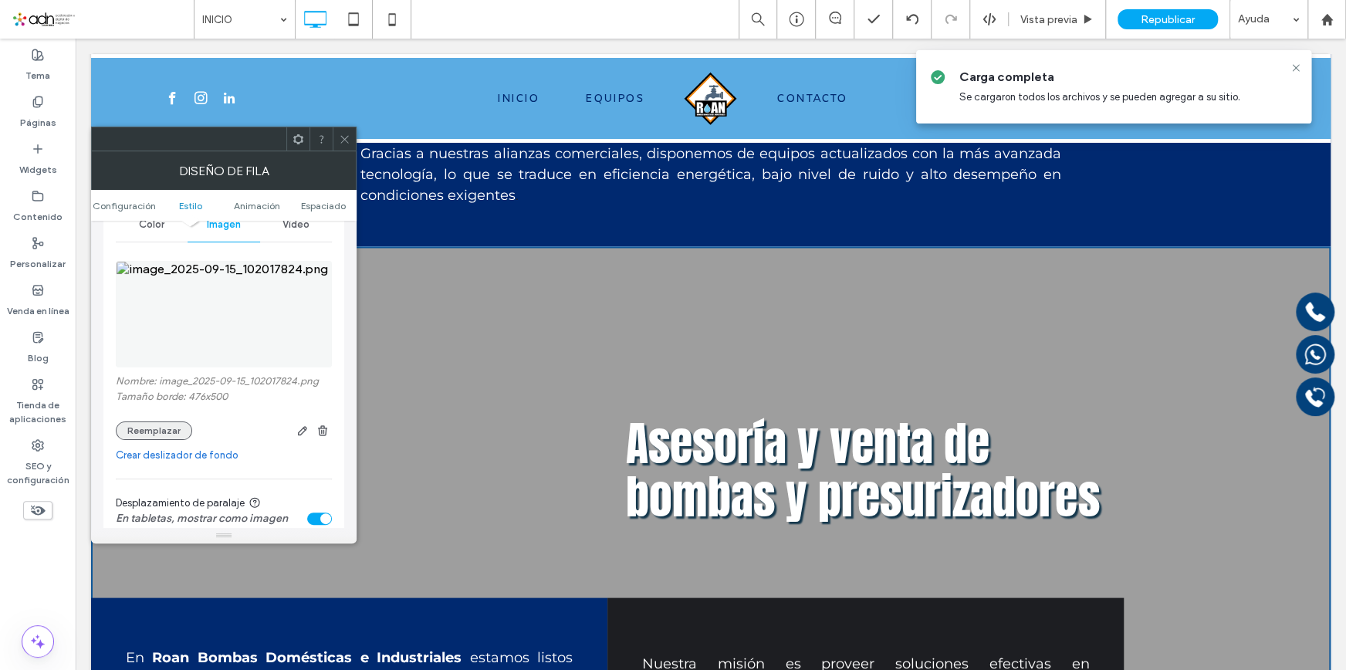
click at [149, 428] on button "Reemplazar" at bounding box center [154, 430] width 76 height 19
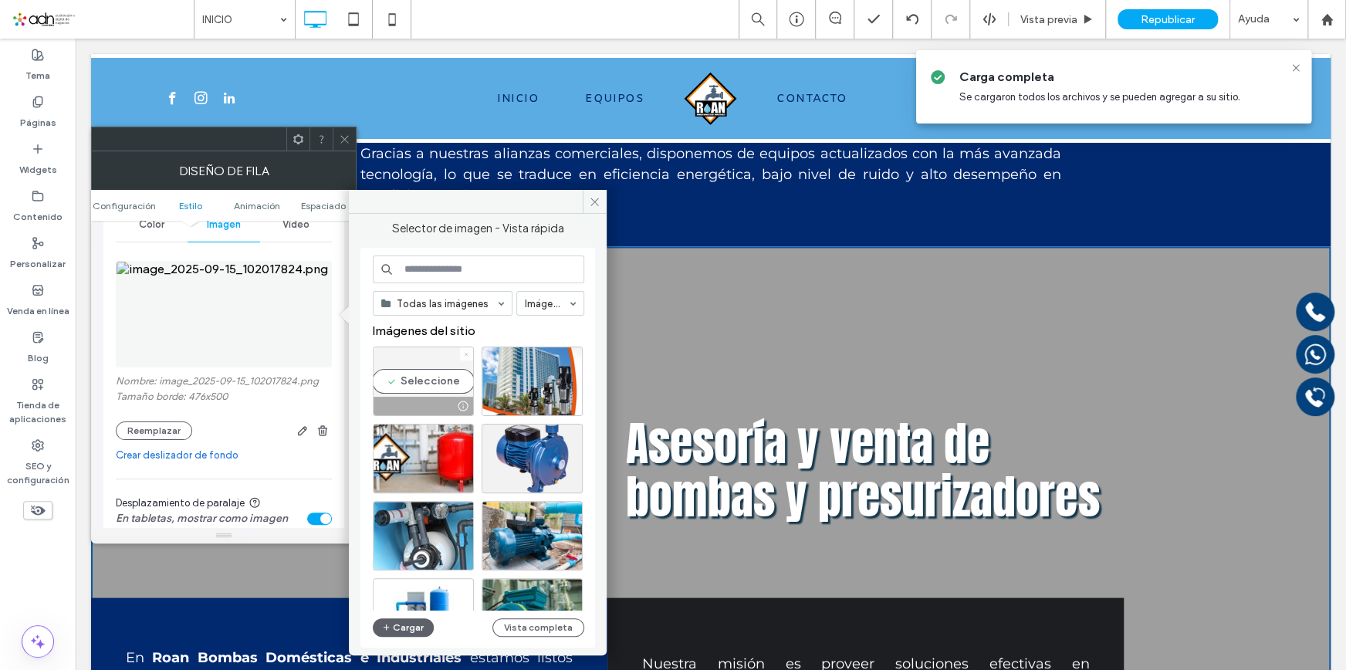
click at [468, 355] on icon at bounding box center [466, 354] width 6 height 6
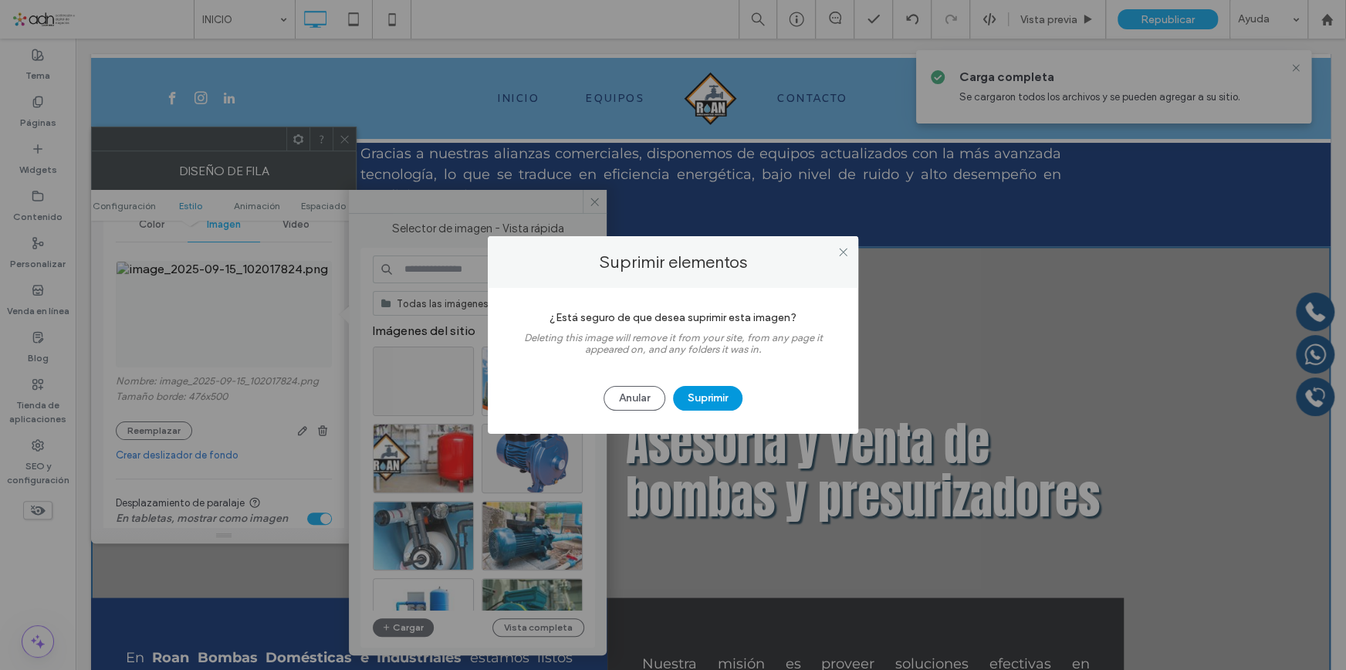
click at [740, 393] on button "Suprimir" at bounding box center [707, 398] width 69 height 25
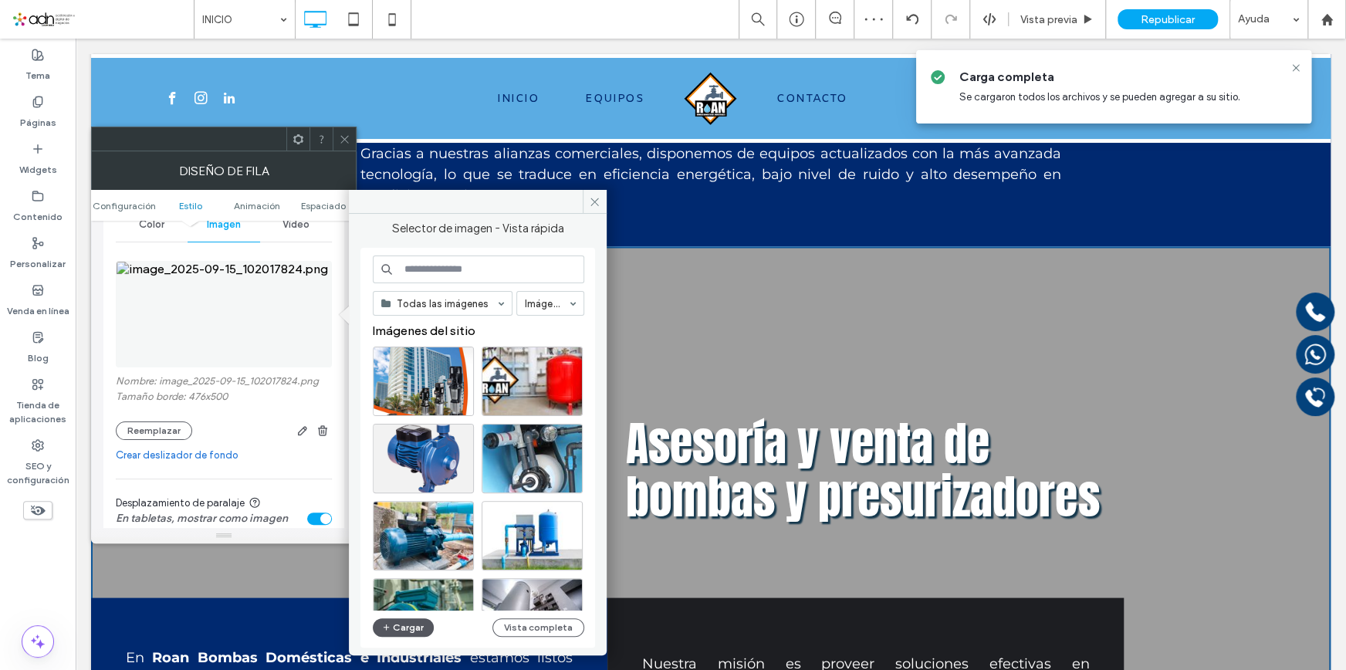
click at [417, 618] on button "Cargar" at bounding box center [404, 627] width 62 height 19
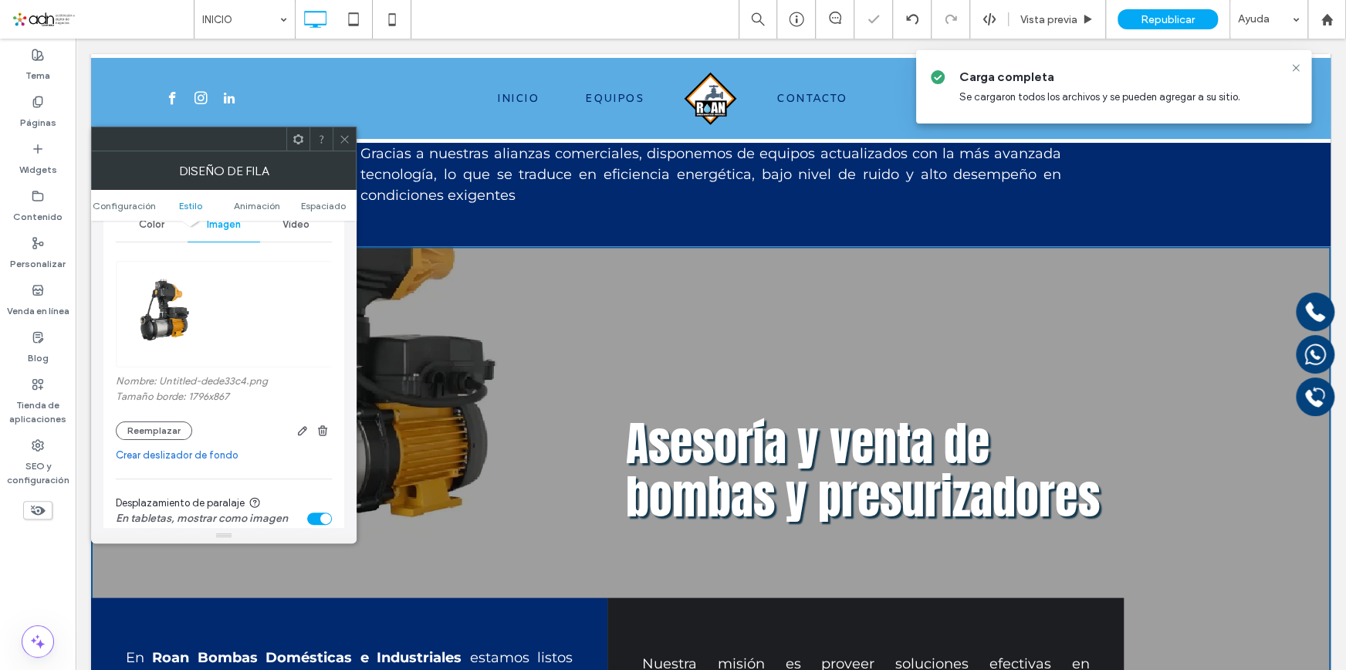
click at [340, 135] on icon at bounding box center [345, 140] width 12 height 12
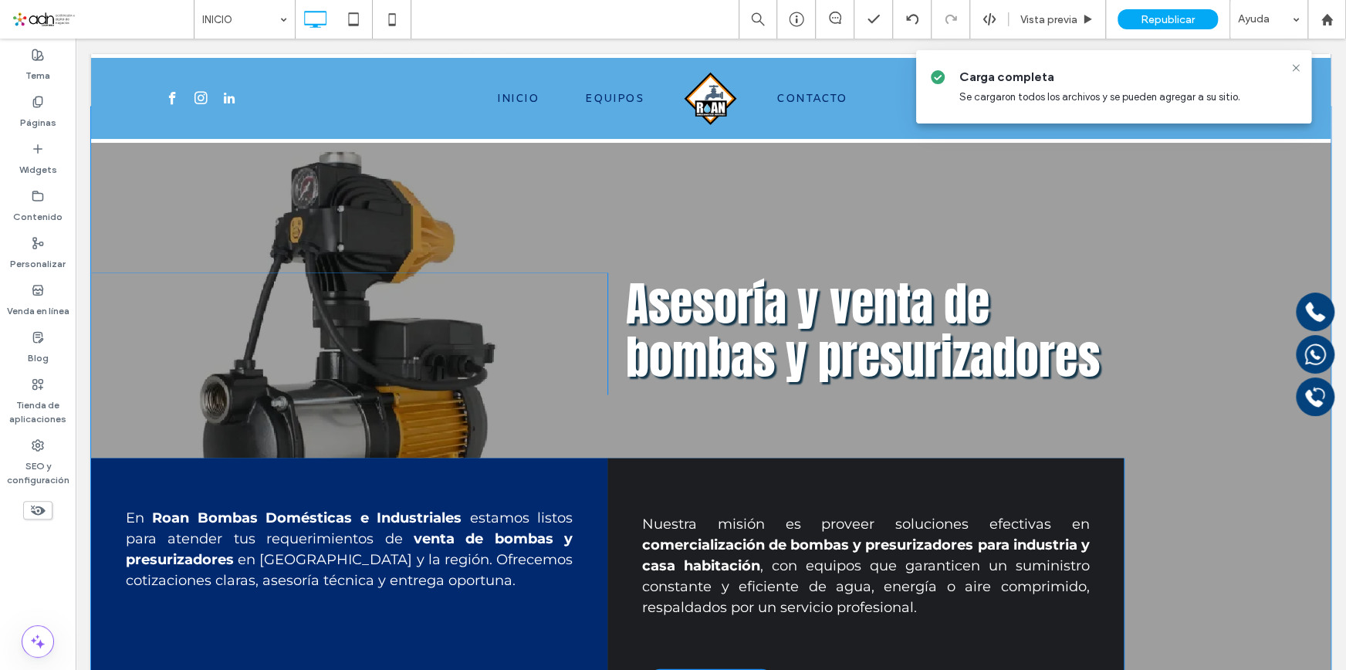
scroll to position [1752, 0]
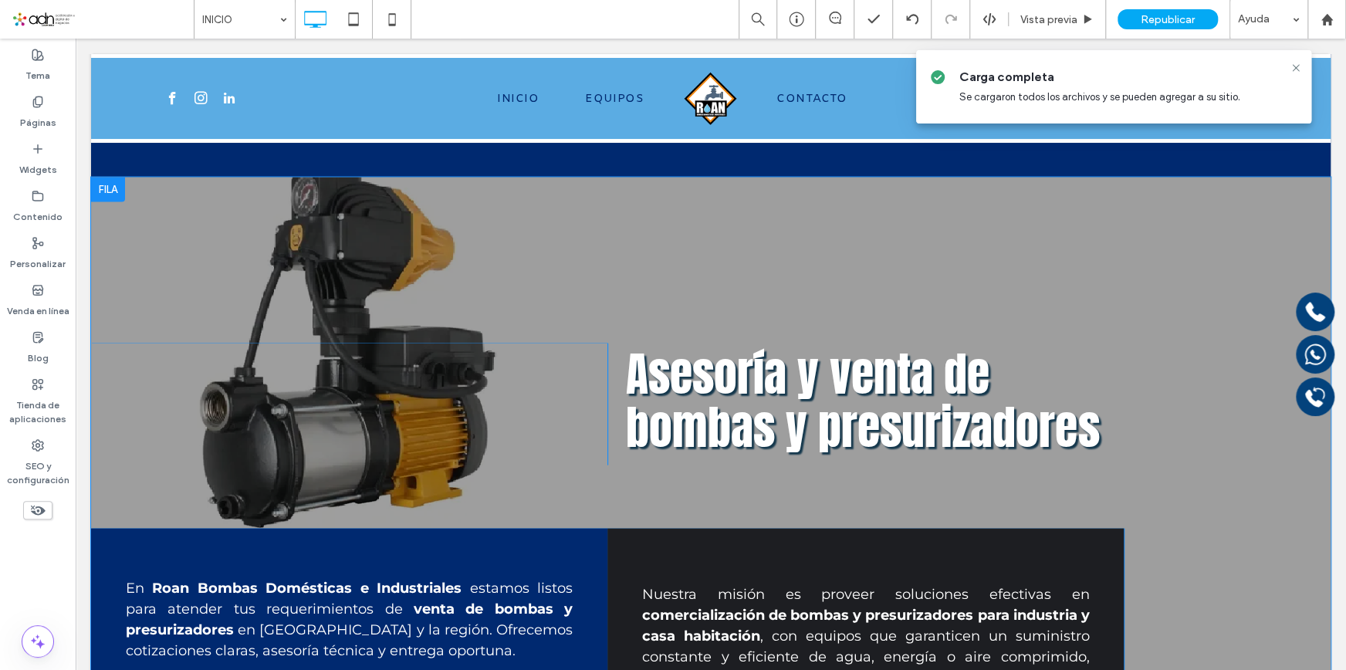
click at [100, 188] on div at bounding box center [108, 189] width 34 height 25
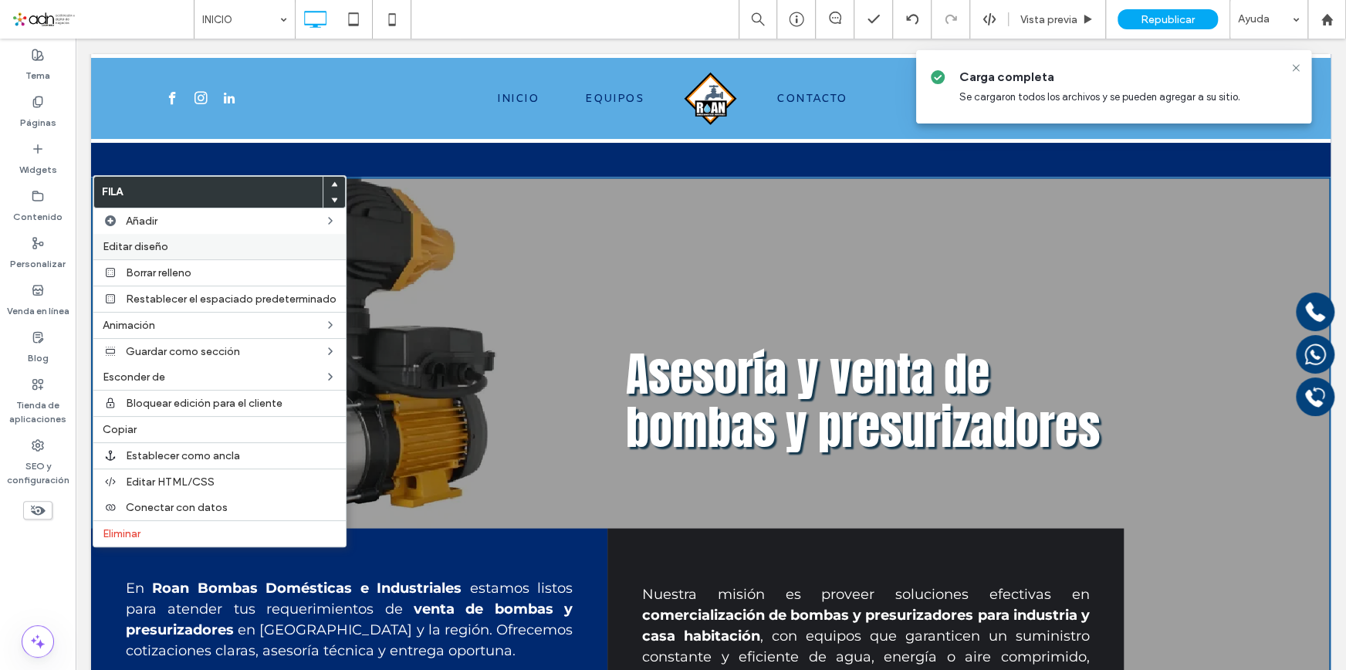
click at [162, 249] on span "Editar diseño" at bounding box center [136, 246] width 66 height 13
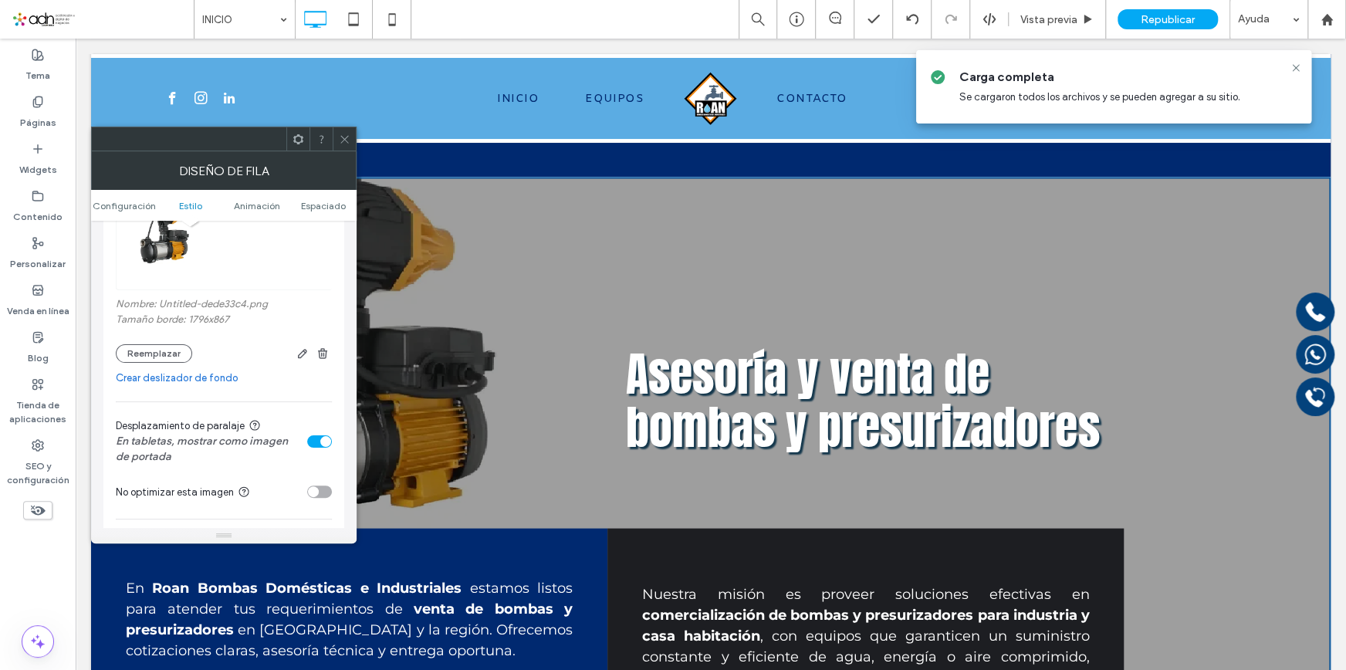
scroll to position [350, 0]
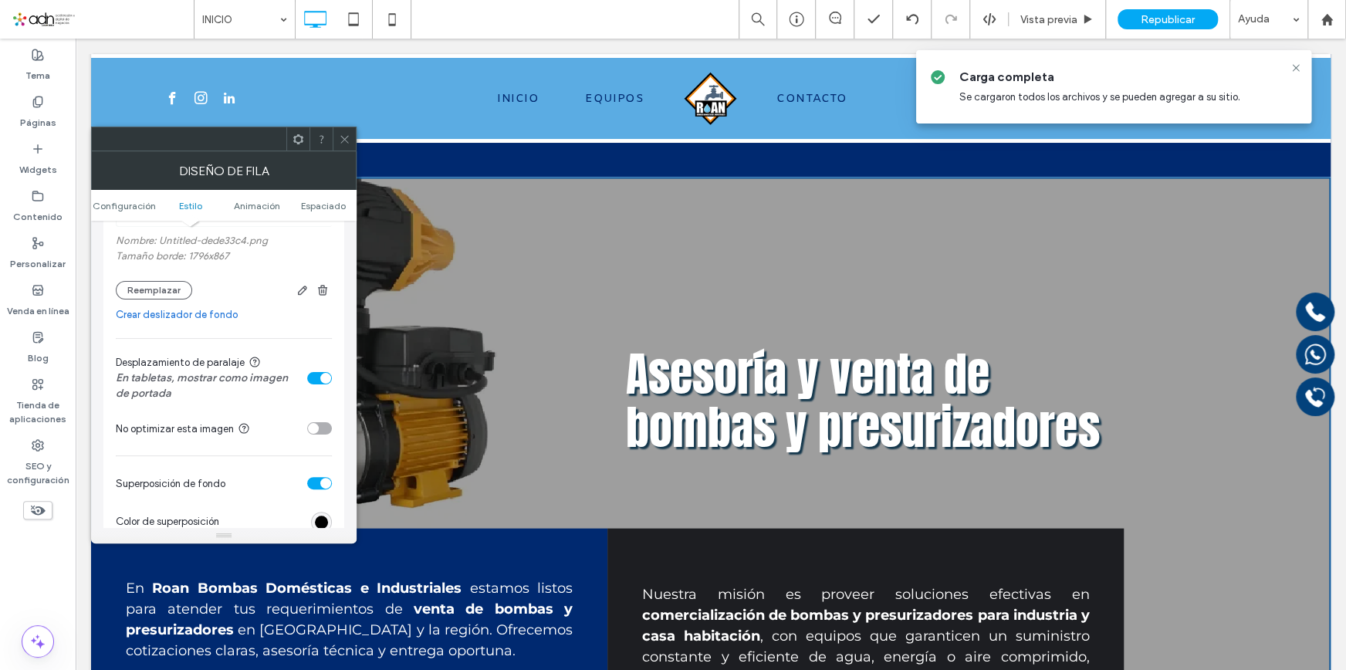
click at [324, 371] on section "Desplazamiento de paralaje En tabletas, mostrar como imagen de portada" at bounding box center [224, 378] width 216 height 63
click at [325, 377] on div "toggle" at bounding box center [325, 378] width 11 height 11
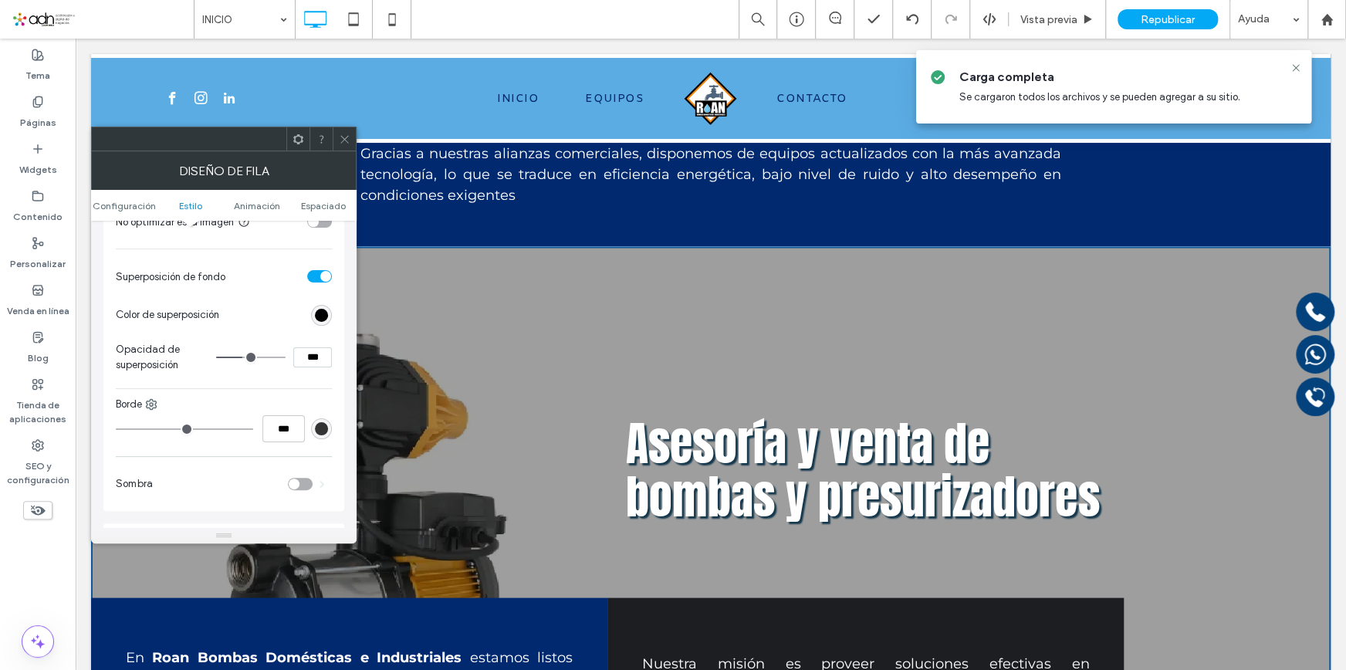
scroll to position [421, 0]
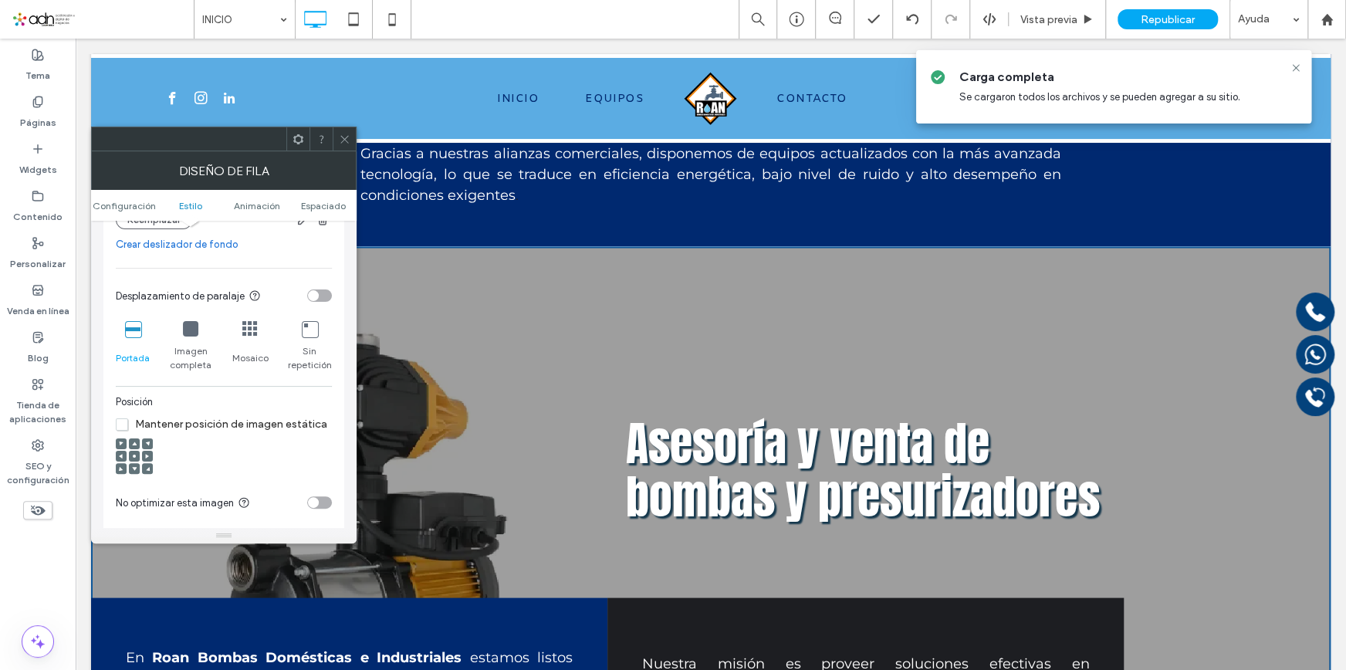
click at [134, 466] on span at bounding box center [134, 468] width 5 height 11
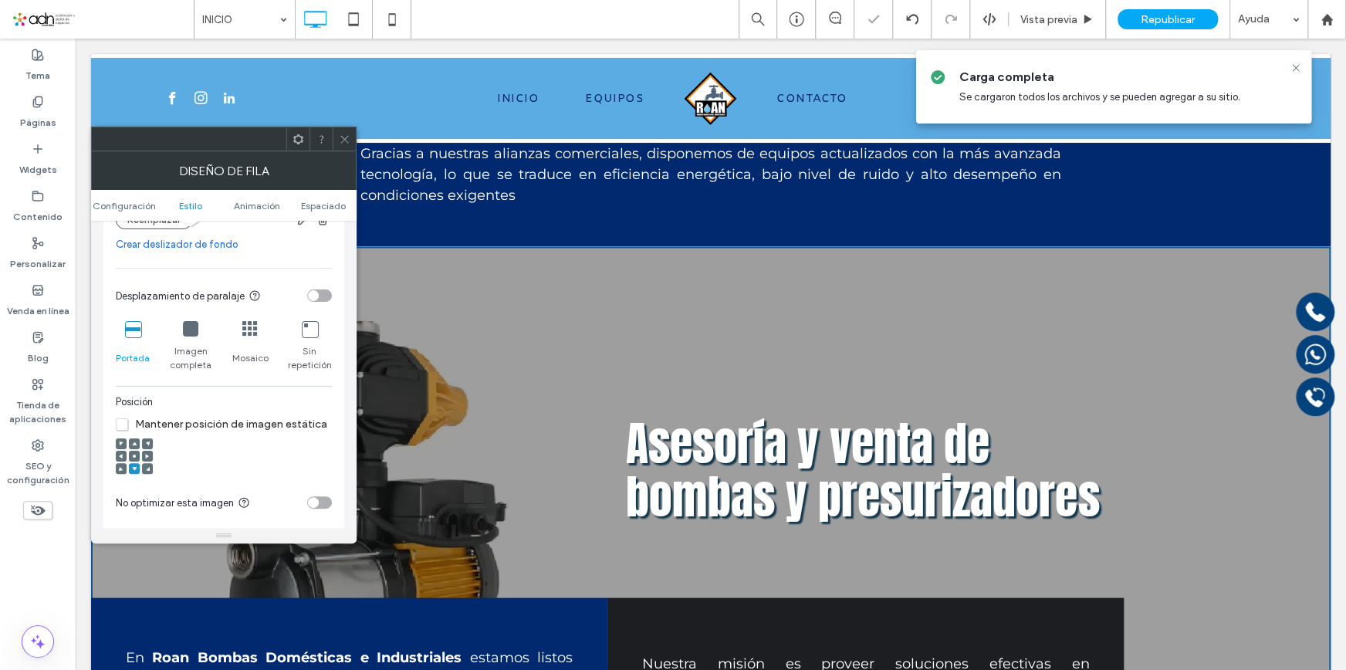
click at [134, 466] on span at bounding box center [134, 468] width 5 height 11
click at [134, 458] on use at bounding box center [134, 456] width 3 height 3
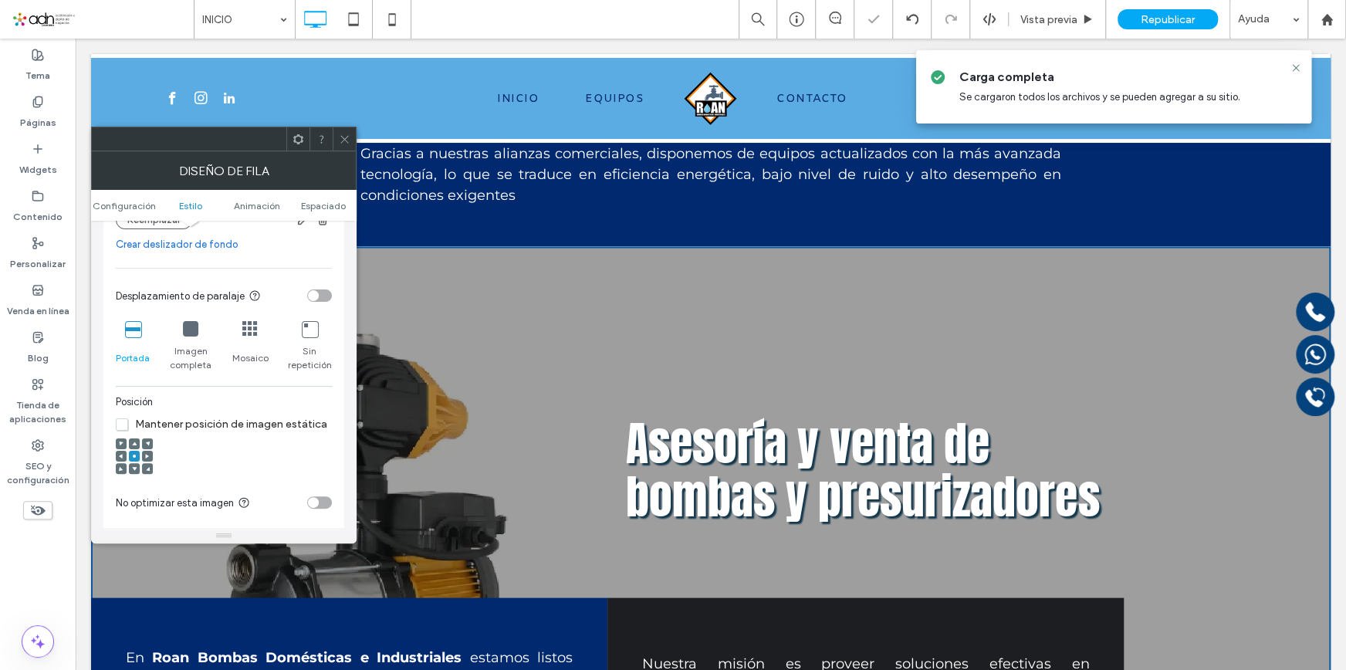
click at [134, 463] on div at bounding box center [134, 456] width 37 height 37
click at [346, 141] on icon at bounding box center [345, 140] width 12 height 12
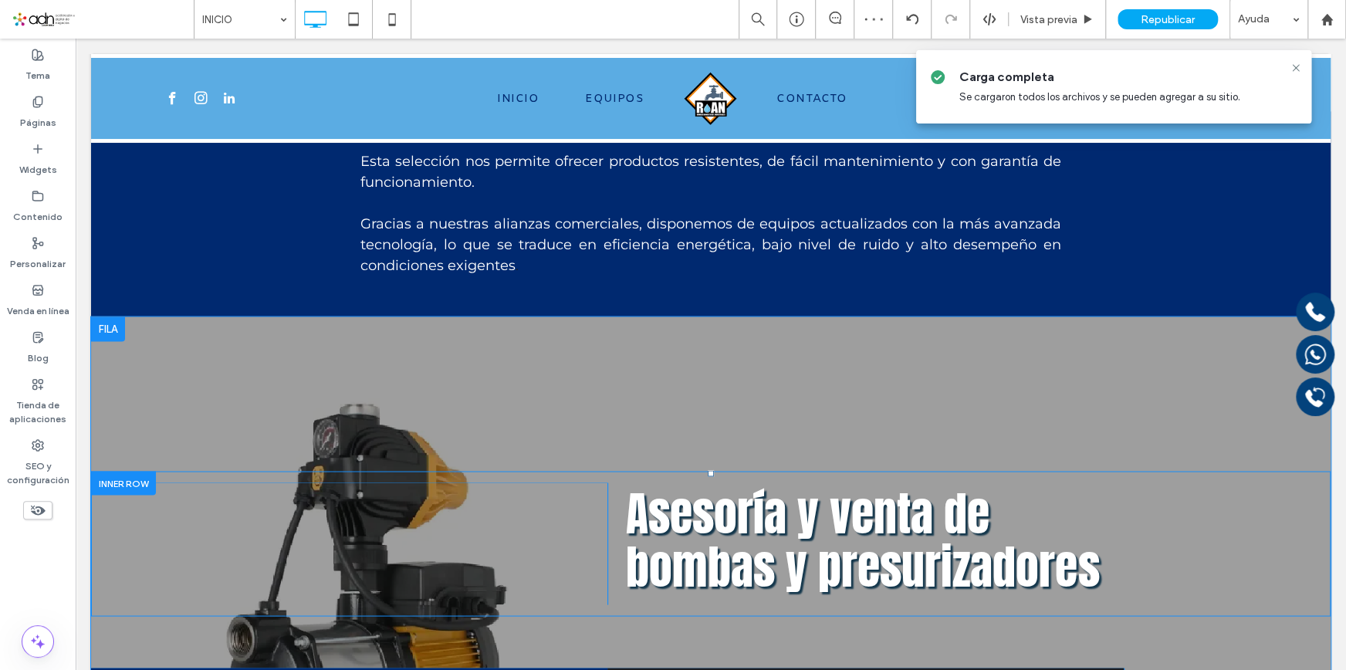
scroll to position [1683, 0]
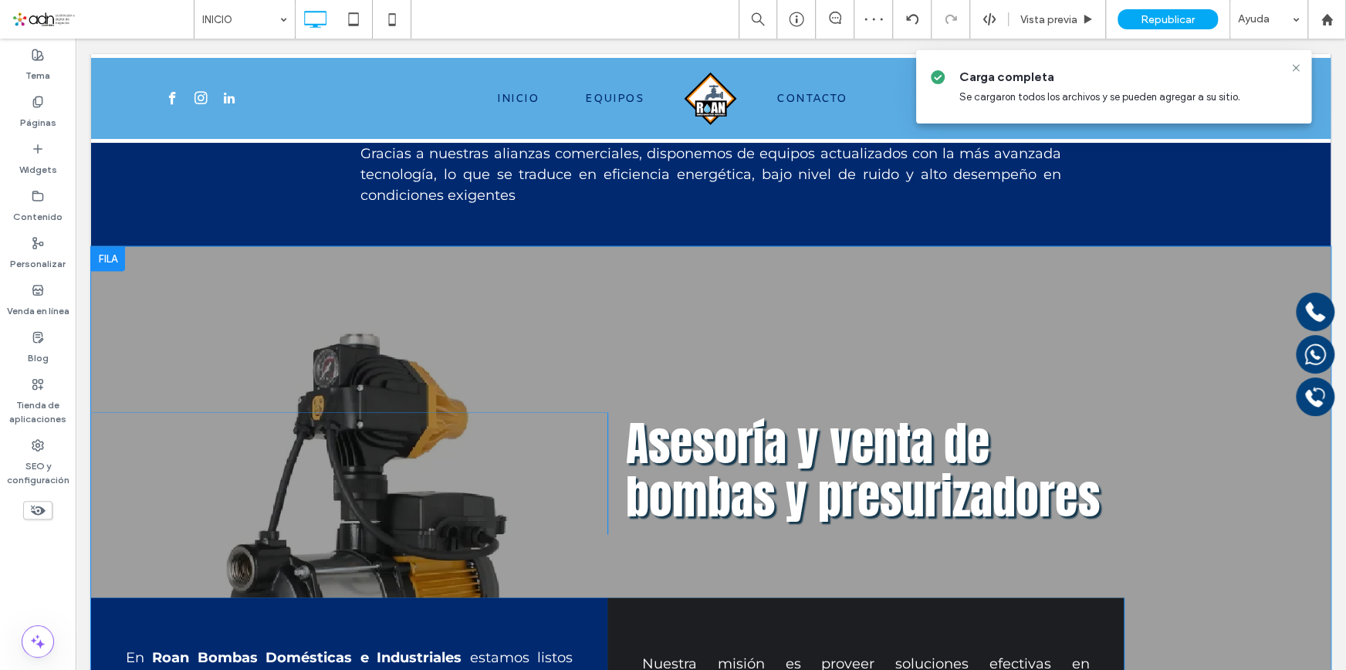
click at [522, 295] on div "Click To Paste Asesoría y venta de bombas y presurizadores Click To Paste En Ro…" at bounding box center [711, 532] width 1240 height 573
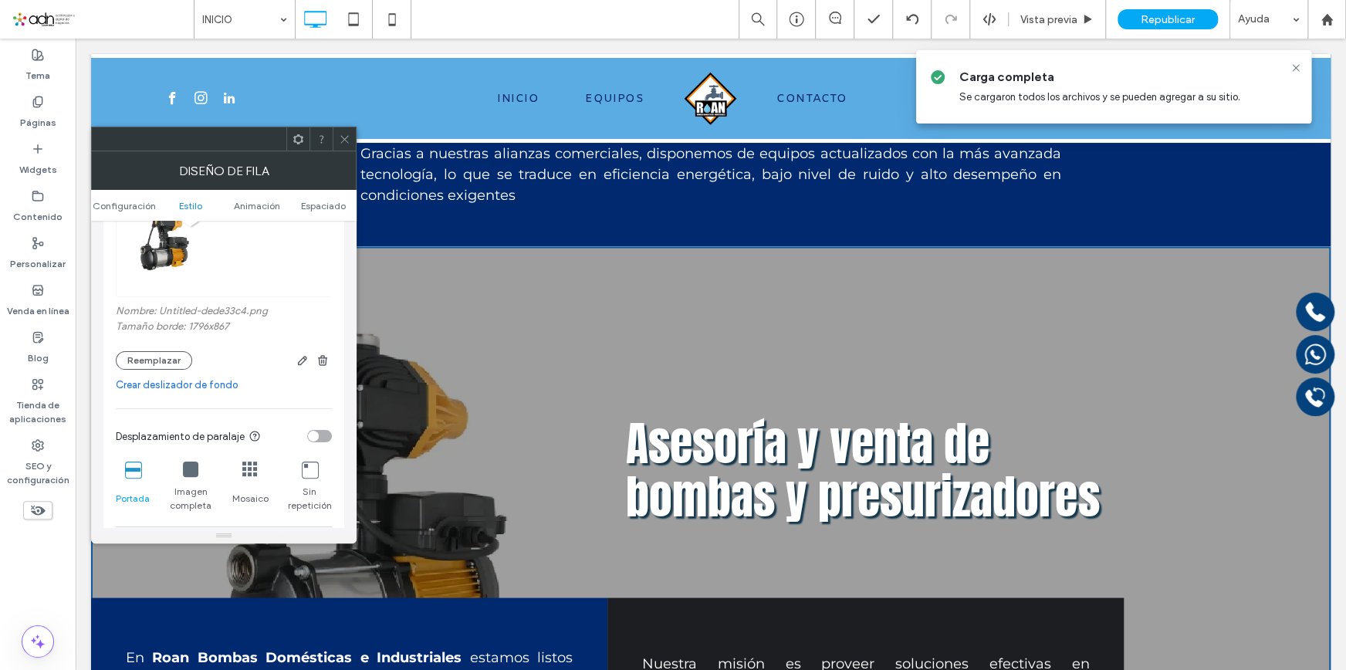
scroll to position [350, 0]
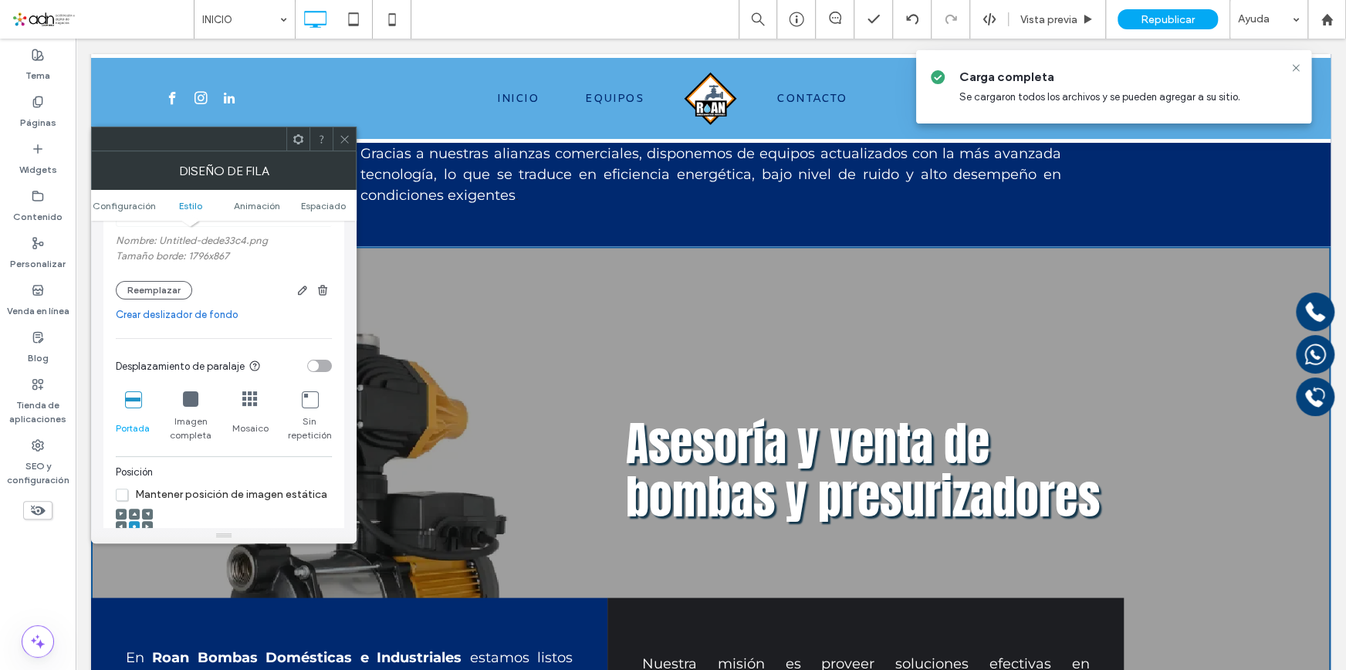
click at [317, 372] on div "toggle" at bounding box center [319, 366] width 25 height 12
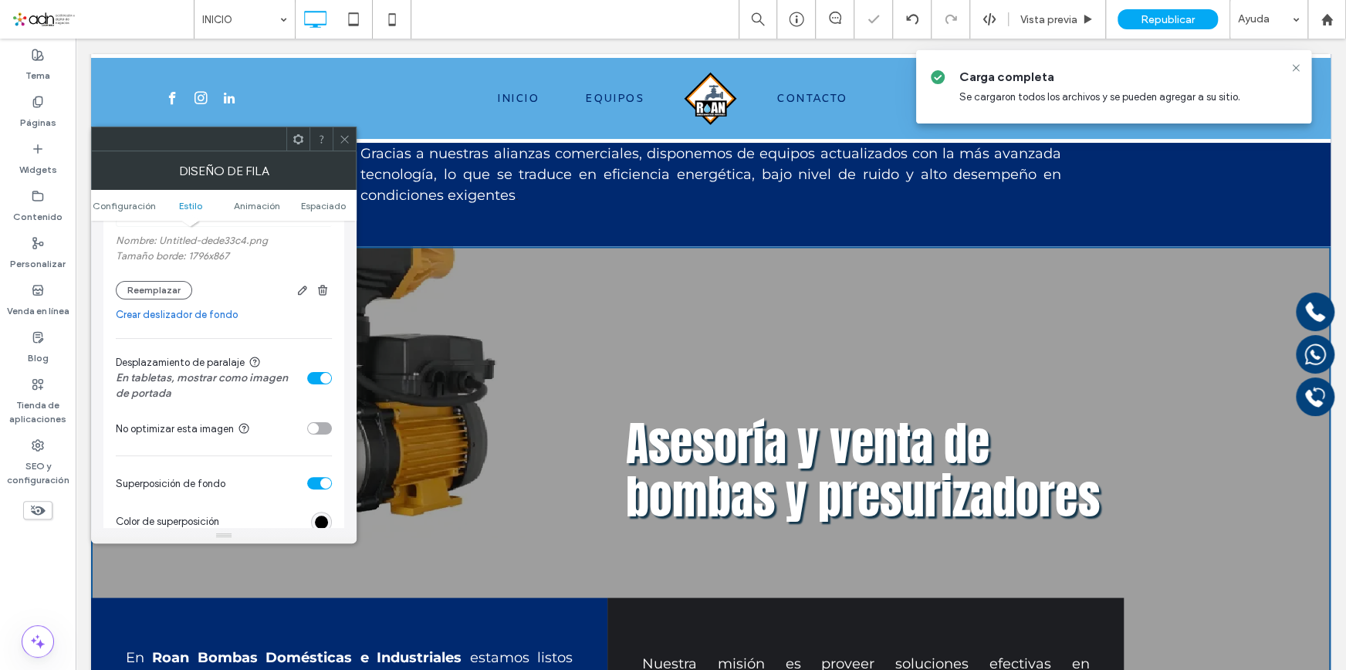
click at [323, 377] on div "toggle" at bounding box center [325, 378] width 11 height 11
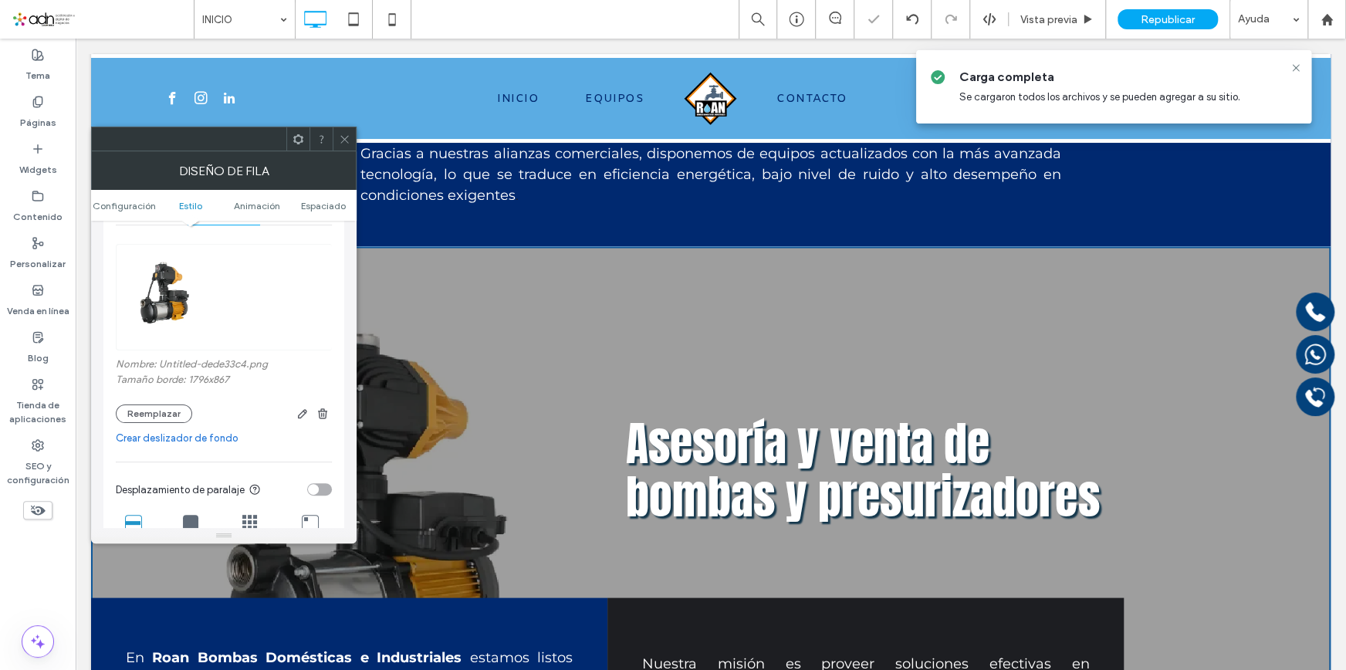
scroll to position [210, 0]
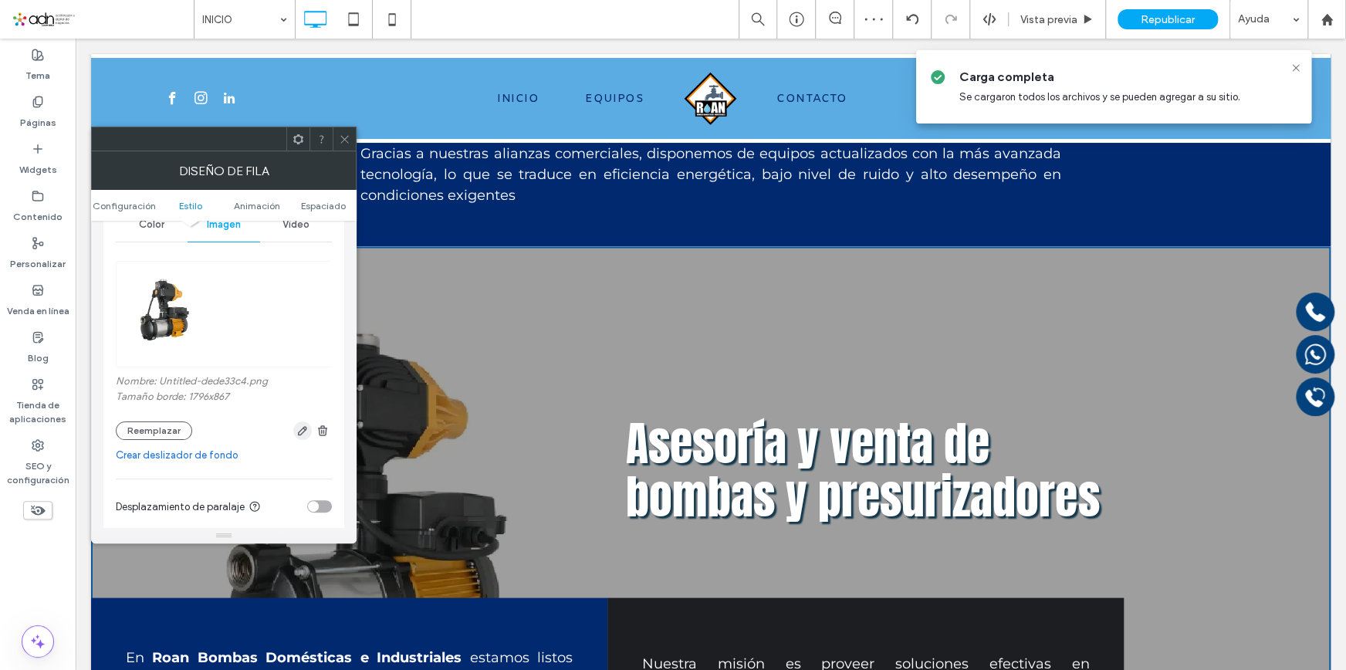
click at [298, 433] on use "button" at bounding box center [302, 430] width 9 height 9
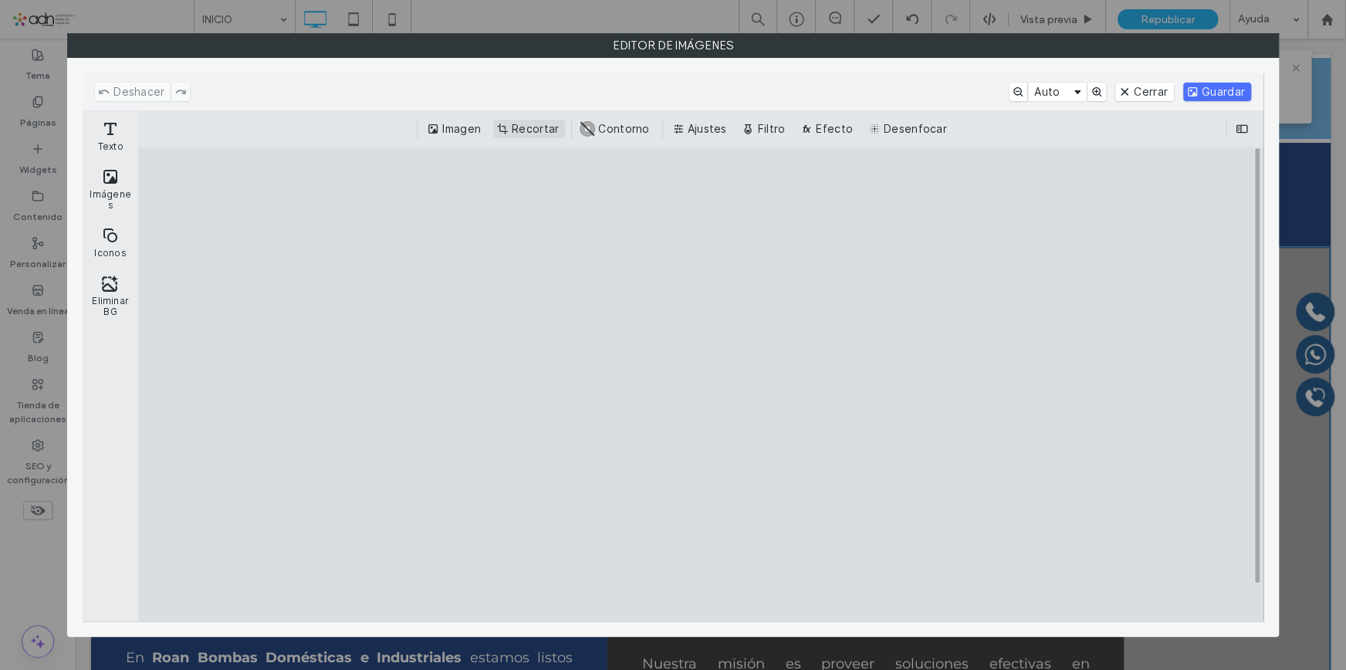
click at [533, 127] on button "Recortar" at bounding box center [529, 129] width 72 height 19
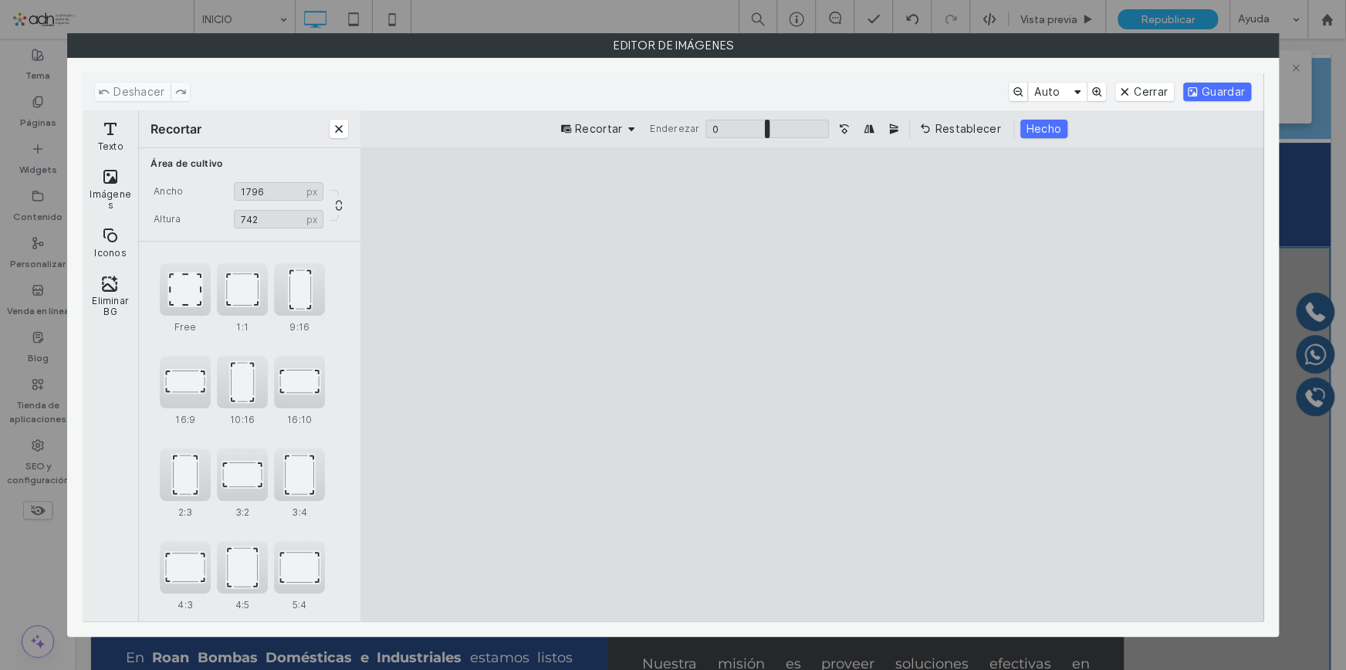
drag, startPoint x: 815, startPoint y: 222, endPoint x: 812, endPoint y: 277, distance: 54.9
click at [812, 384] on cesdk-canvas "Lienzo del editor" at bounding box center [812, 384] width 0 height 0
drag, startPoint x: 813, startPoint y: 566, endPoint x: 828, endPoint y: 478, distance: 89.2
click at [812, 384] on cesdk-canvas "Lienzo del editor" at bounding box center [812, 384] width 0 height 0
type input "***"
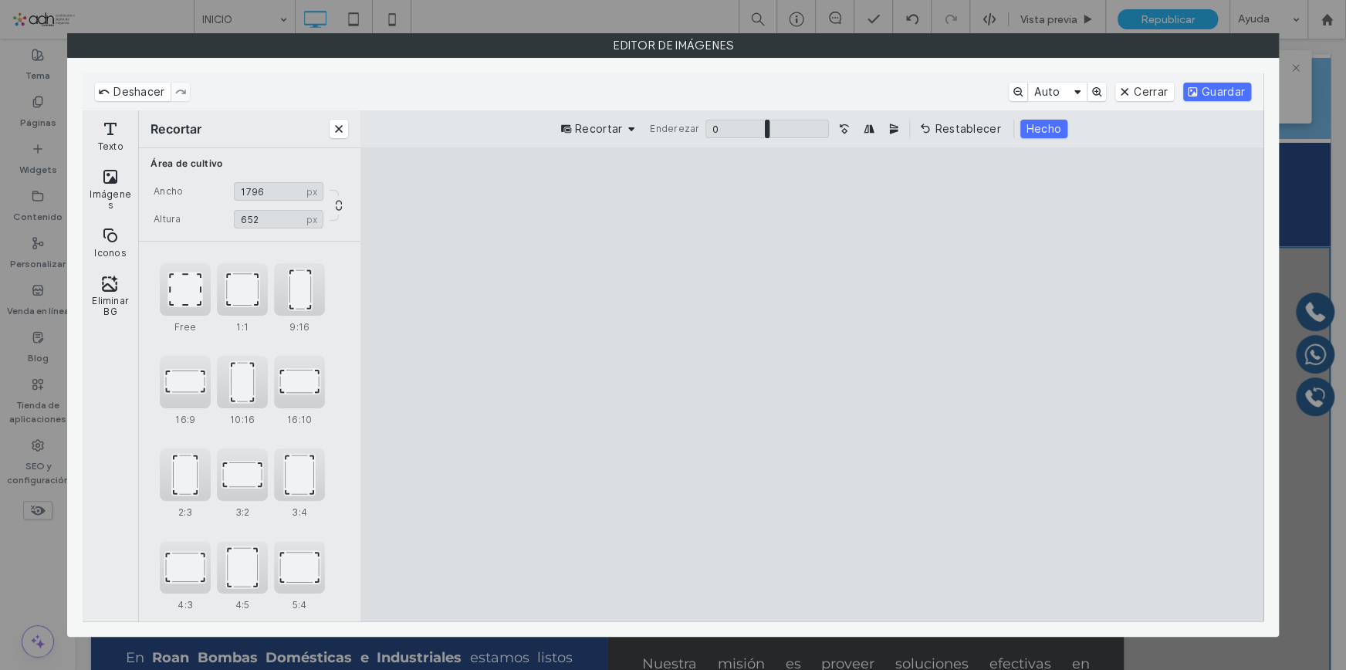
drag, startPoint x: 807, startPoint y: 256, endPoint x: 809, endPoint y: 235, distance: 20.9
click at [812, 384] on cesdk-canvas "Lienzo del editor" at bounding box center [812, 384] width 0 height 0
click at [1236, 86] on button "Guardar" at bounding box center [1217, 92] width 68 height 19
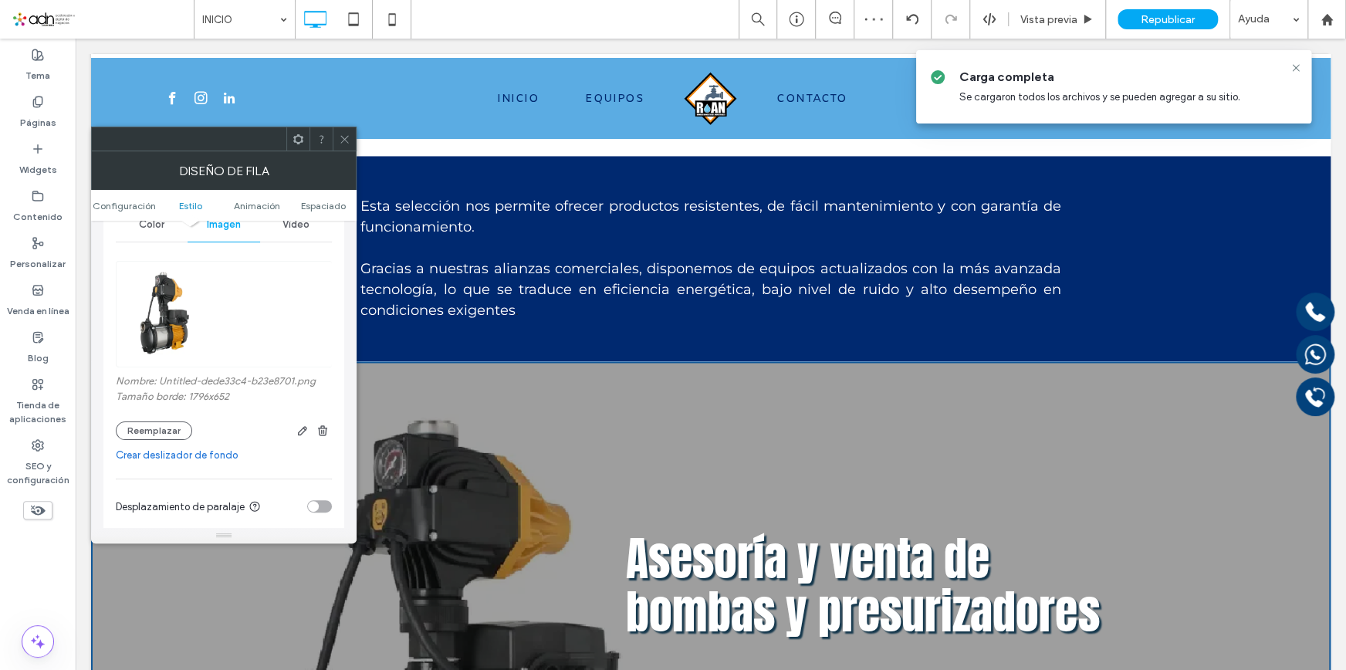
scroll to position [1613, 0]
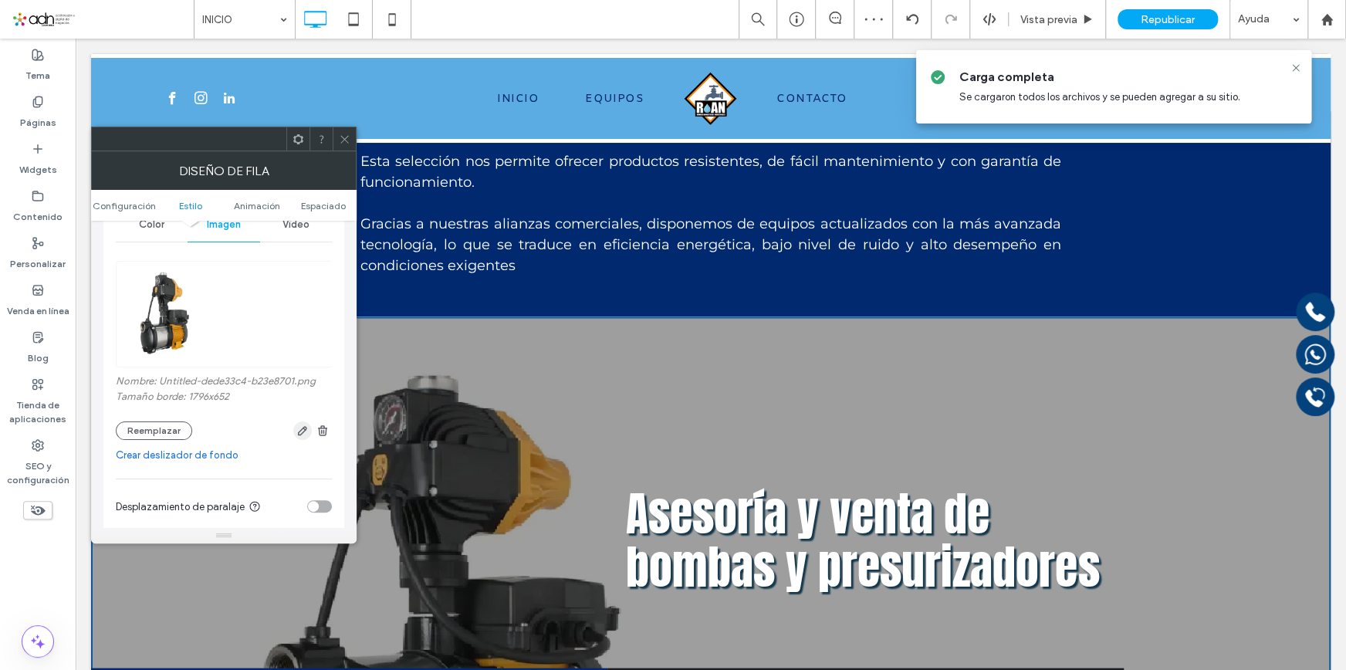
click at [306, 432] on use "button" at bounding box center [302, 430] width 9 height 9
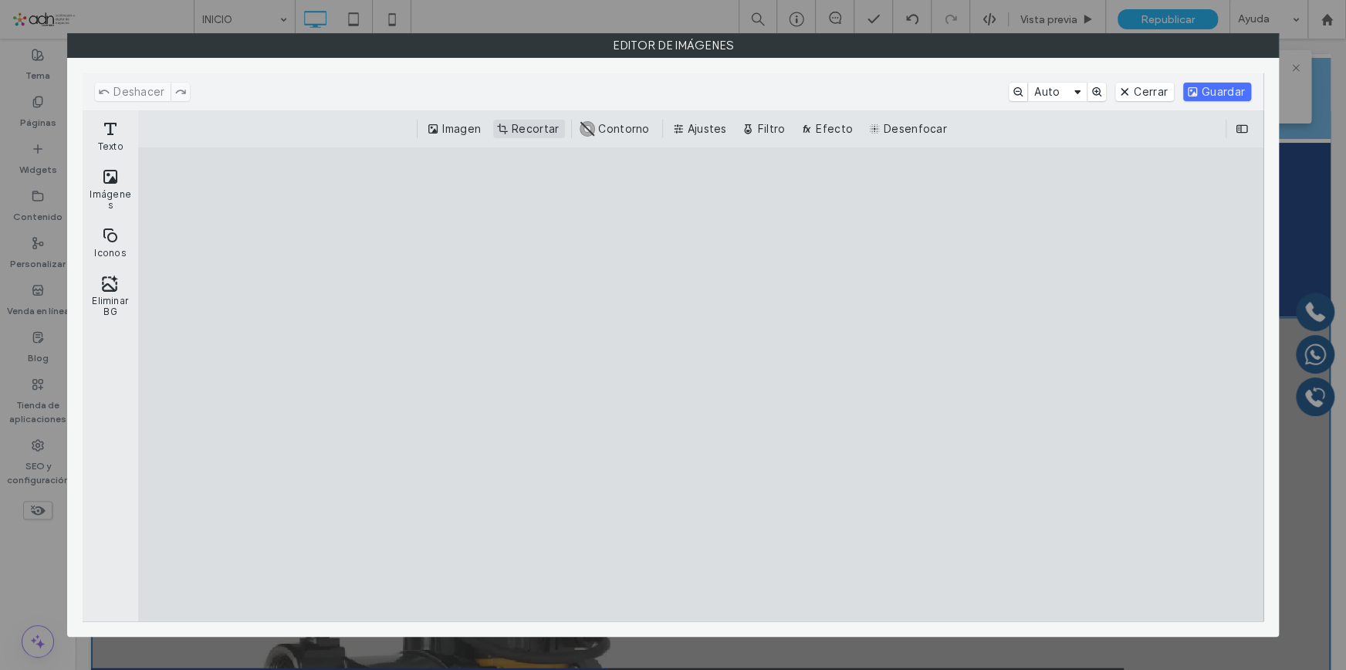
click at [529, 124] on button "Recortar" at bounding box center [529, 129] width 72 height 19
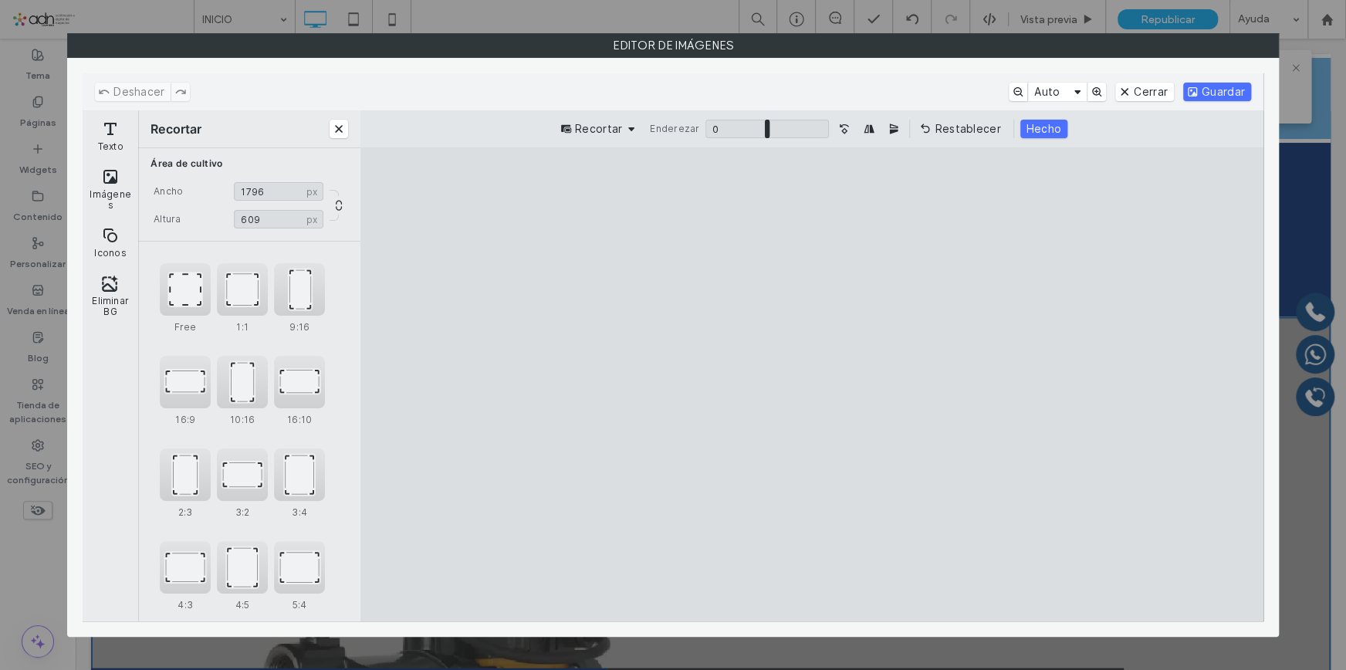
type input "***"
drag, startPoint x: 814, startPoint y: 249, endPoint x: 818, endPoint y: 273, distance: 25.1
click at [812, 384] on cesdk-canvas "Lienzo del editor" at bounding box center [812, 384] width 0 height 0
click at [1203, 92] on button "Guardar" at bounding box center [1217, 92] width 68 height 19
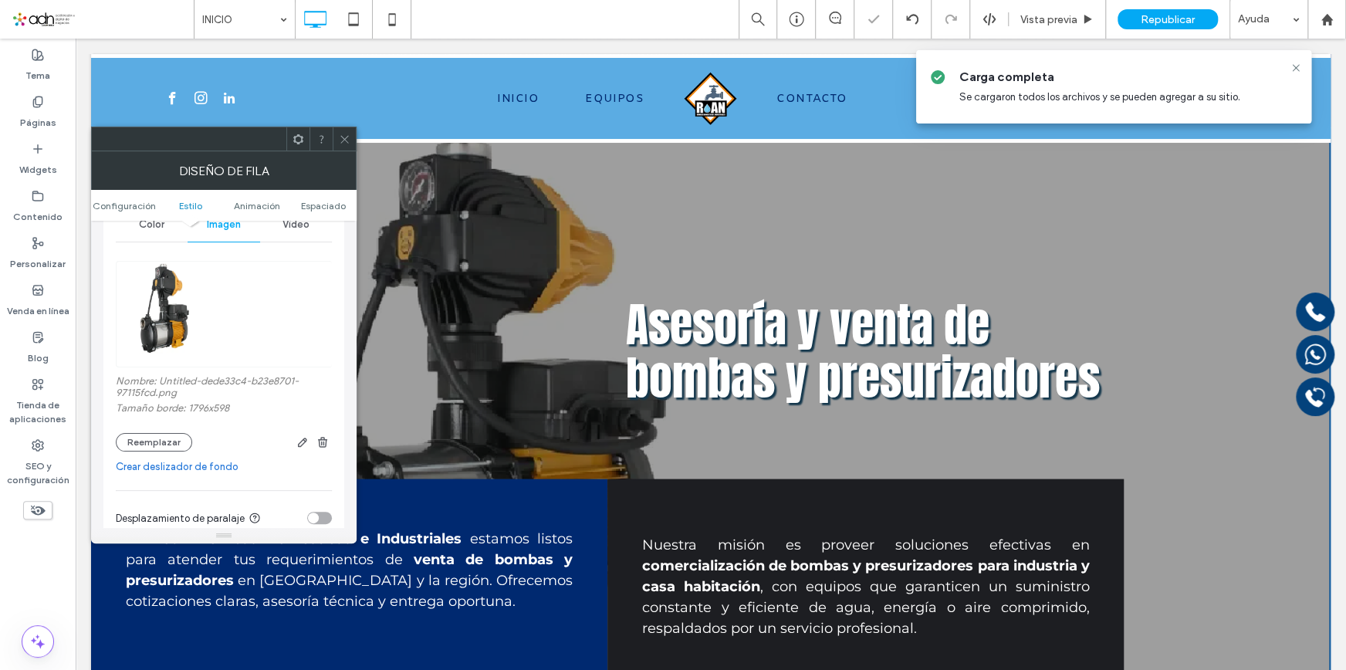
scroll to position [1683, 0]
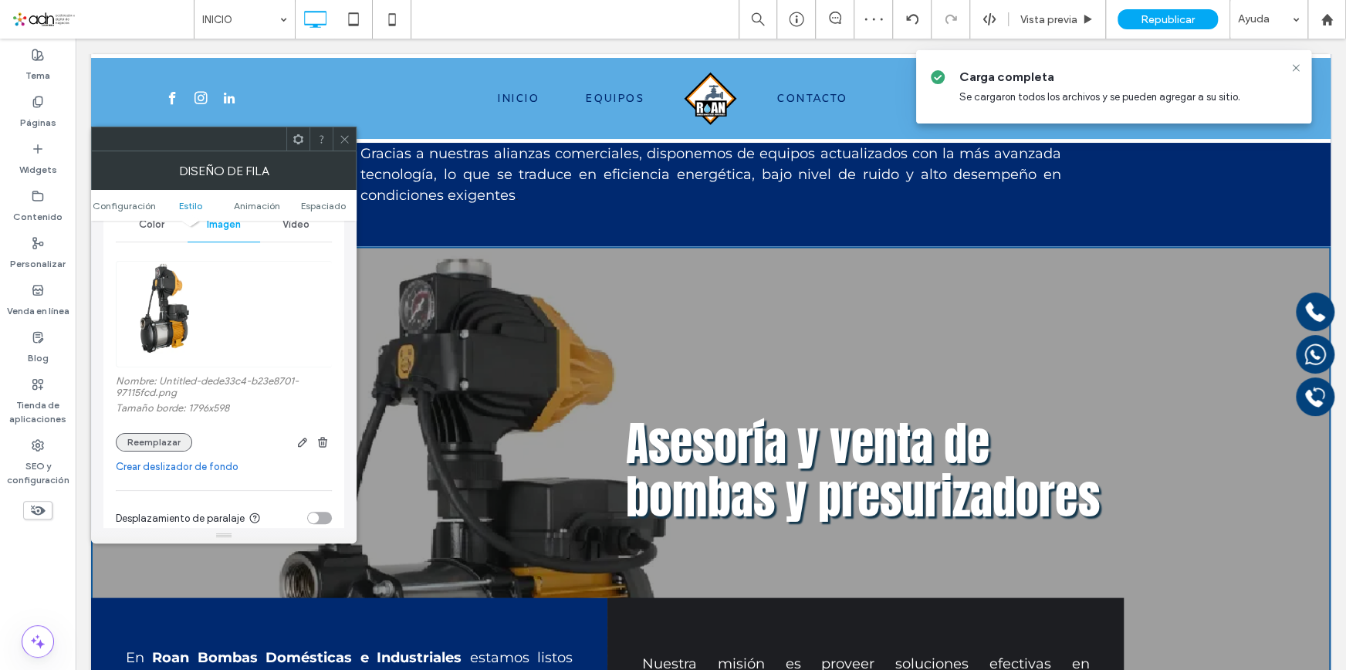
click at [164, 440] on button "Reemplazar" at bounding box center [154, 442] width 76 height 19
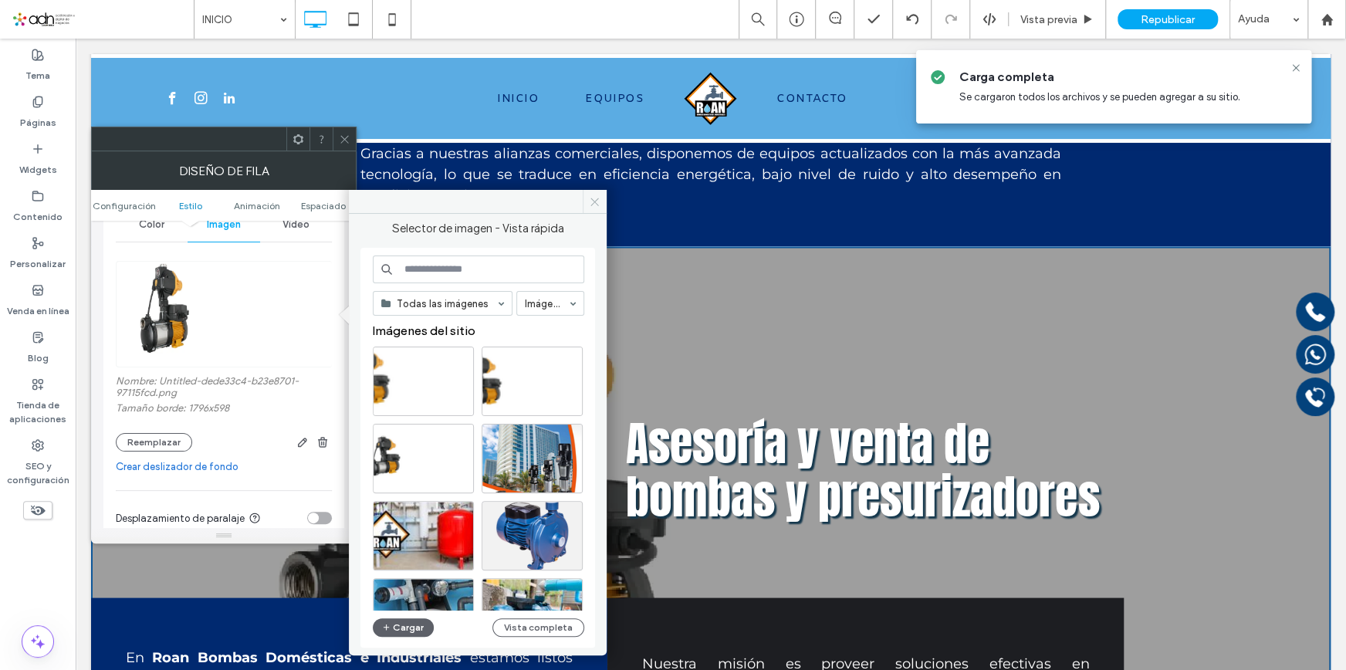
click at [594, 198] on icon at bounding box center [595, 202] width 12 height 12
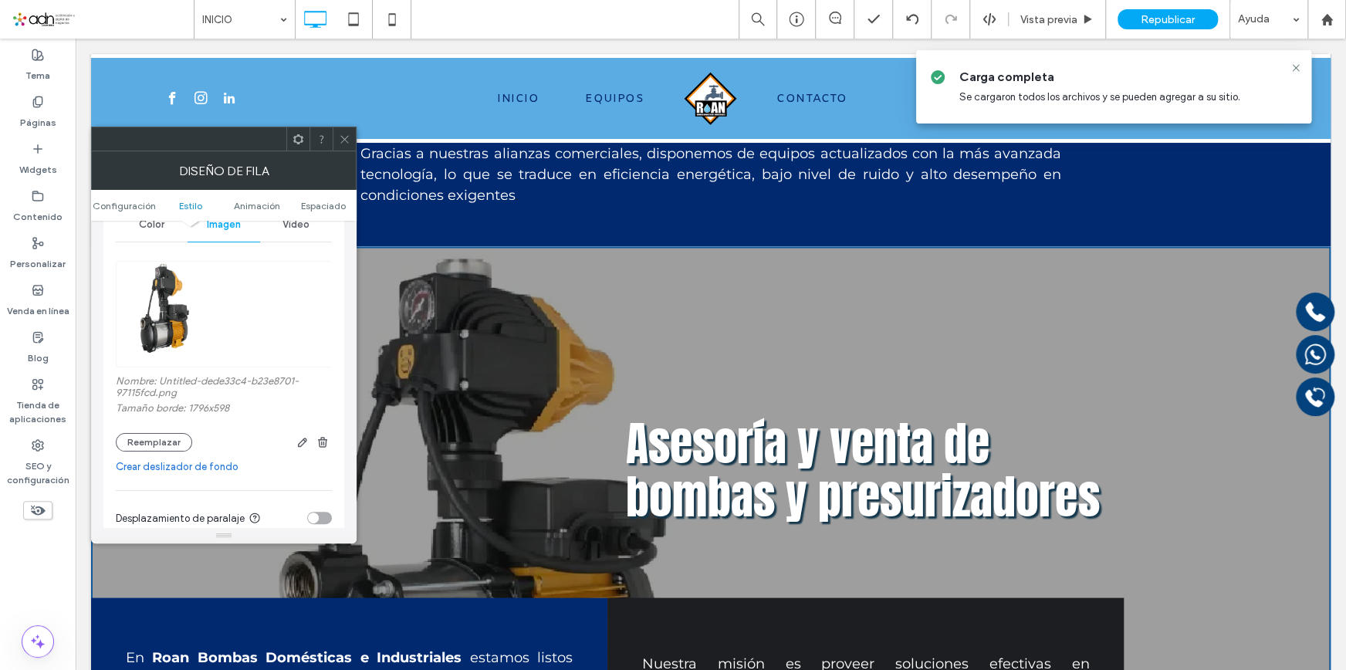
click at [339, 134] on icon at bounding box center [345, 140] width 12 height 12
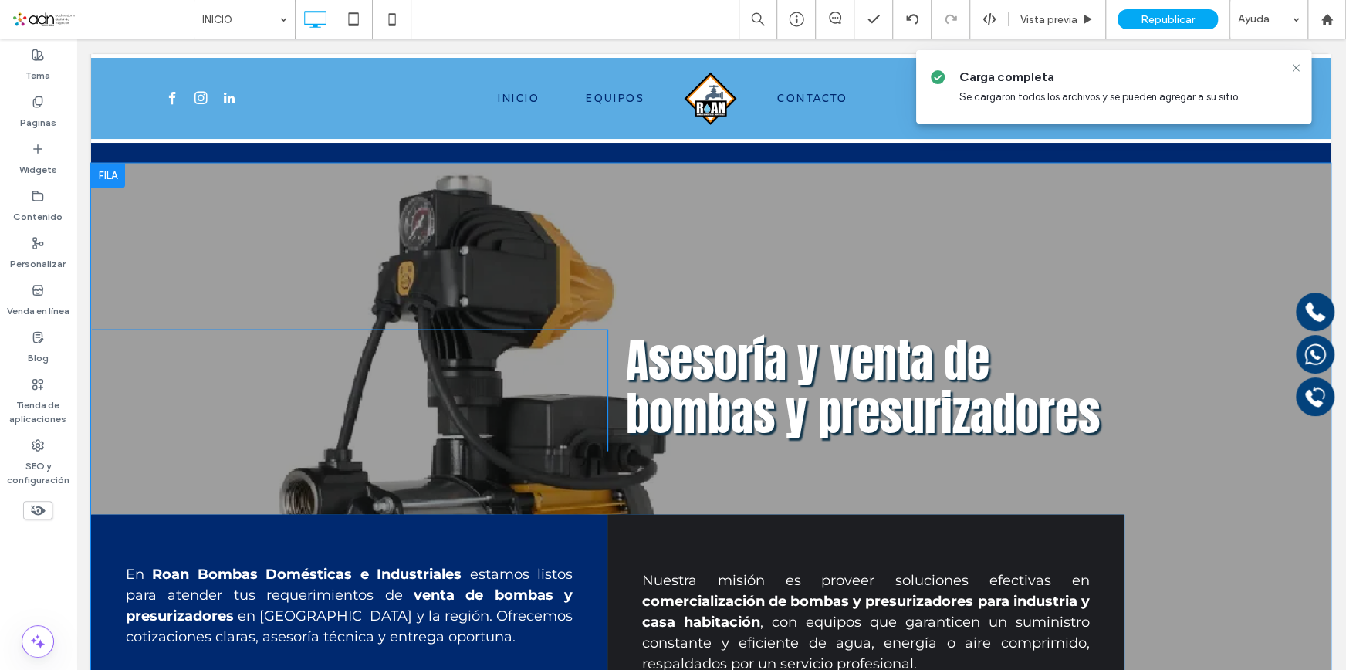
scroll to position [1893, 0]
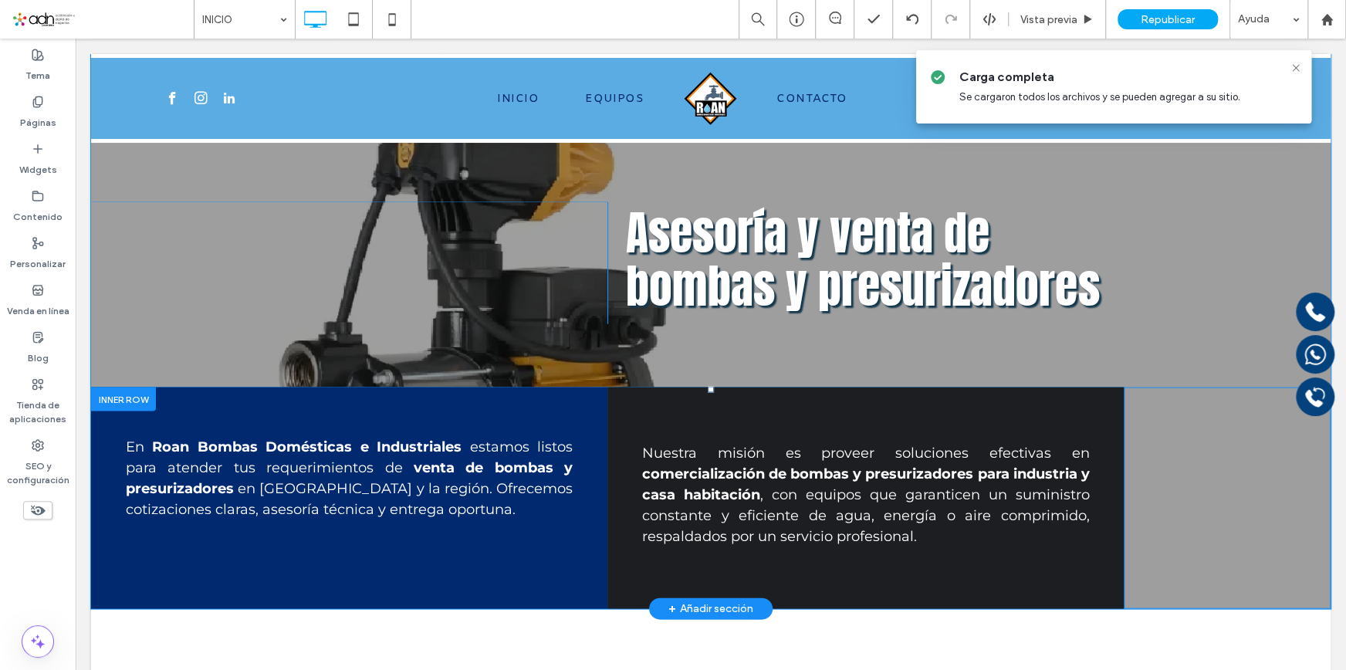
click at [708, 408] on div "En Roan Bombas Domésticas e Industriales estamos listos para atender tus requer…" at bounding box center [711, 499] width 1240 height 222
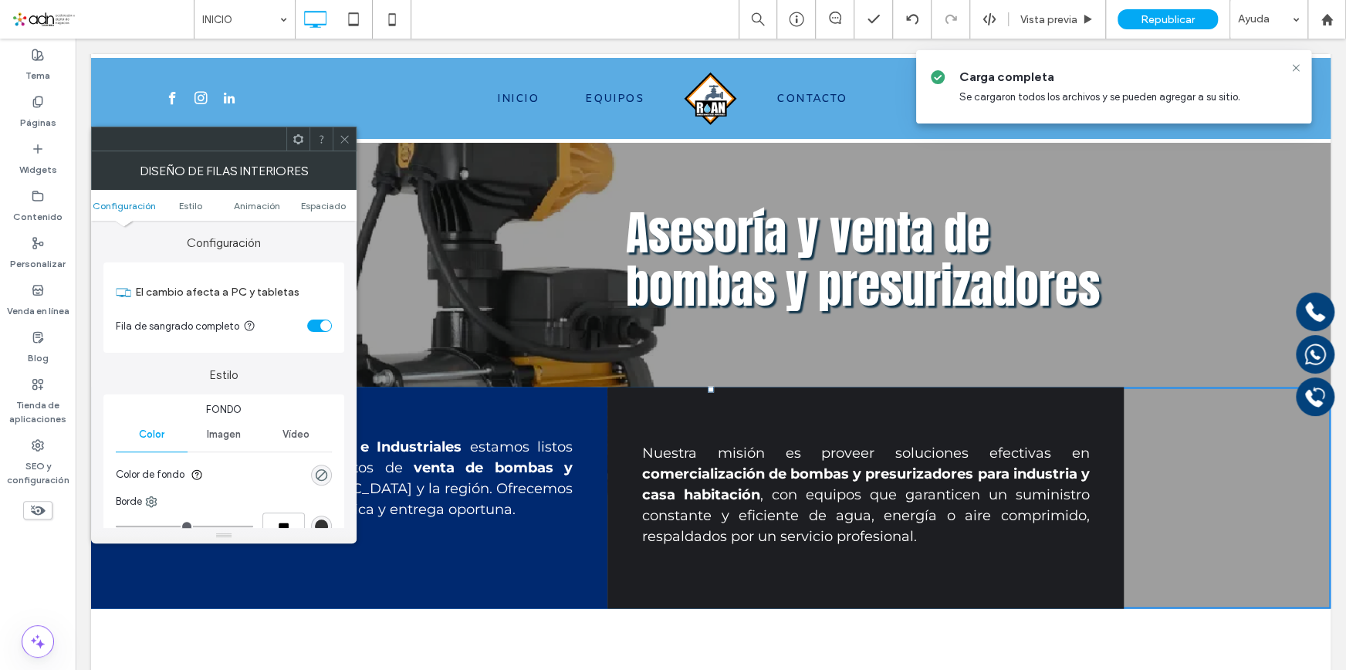
drag, startPoint x: 708, startPoint y: 388, endPoint x: 708, endPoint y: 418, distance: 30.9
click at [708, 418] on div "En Roan Bombas Domésticas e Industriales estamos listos para atender tus requer…" at bounding box center [711, 499] width 1240 height 222
click at [344, 134] on icon at bounding box center [345, 140] width 12 height 12
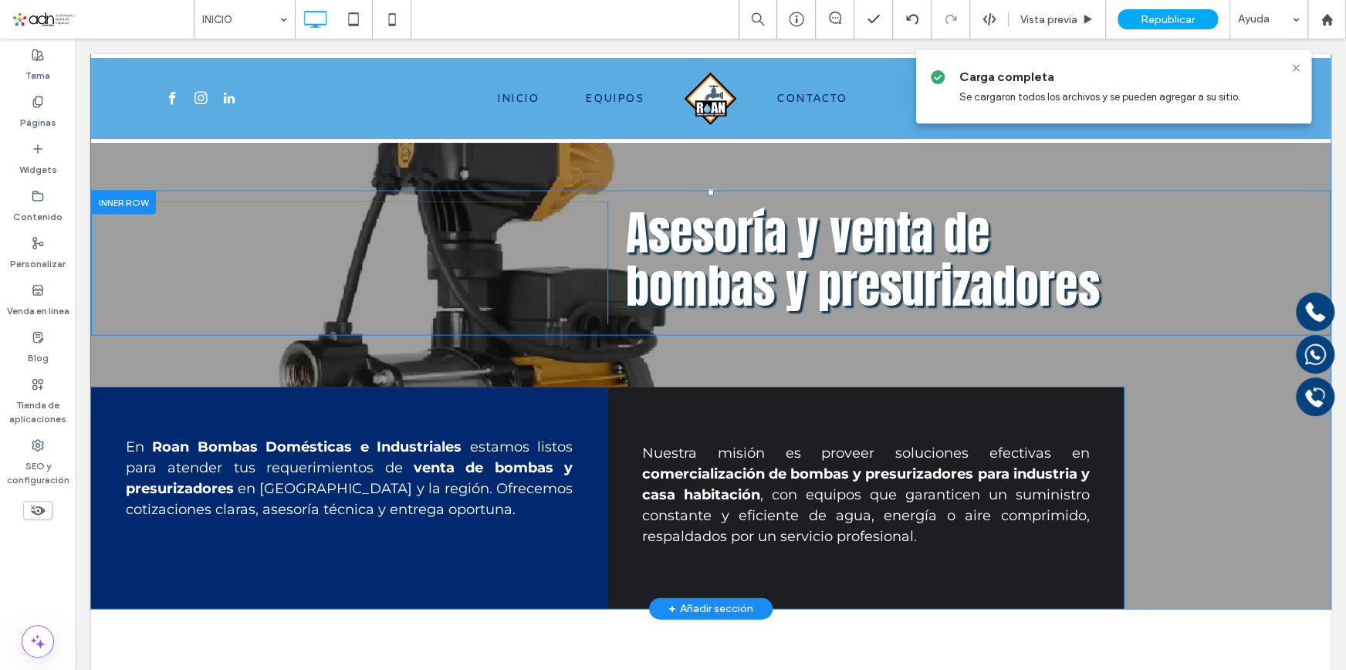
scroll to position [1683, 0]
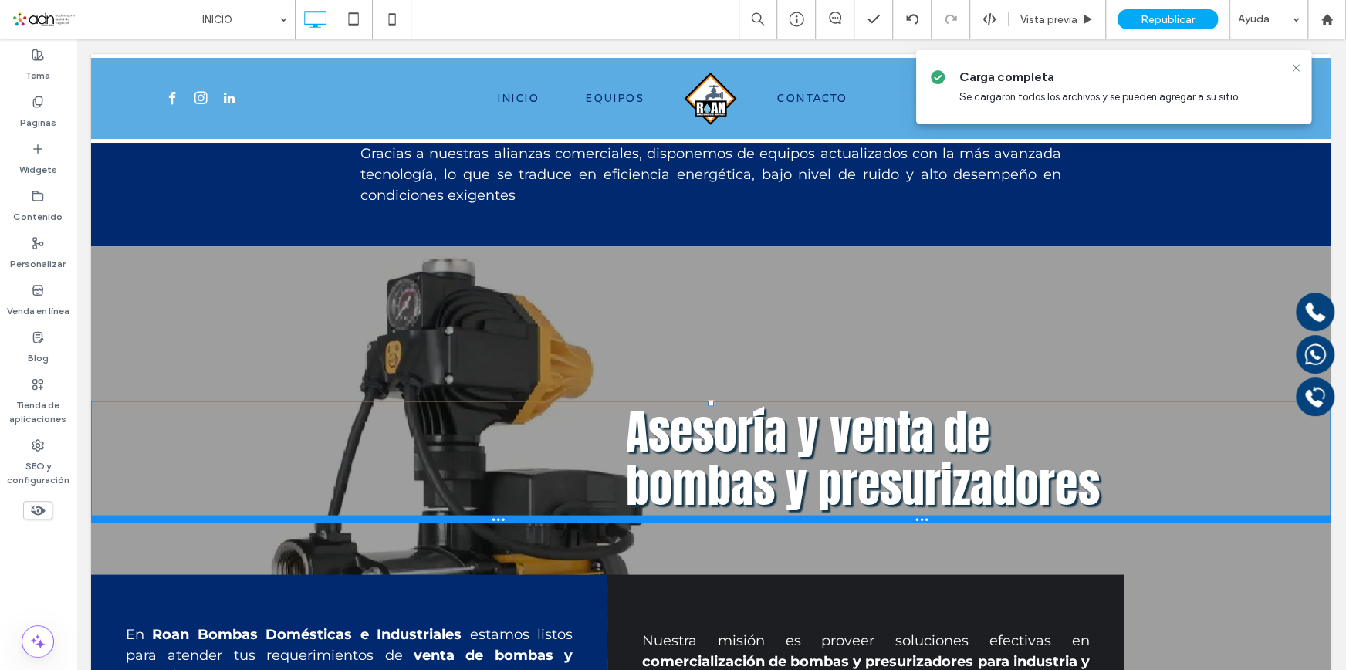
drag, startPoint x: 1080, startPoint y: 540, endPoint x: 1102, endPoint y: 501, distance: 44.9
click at [1102, 501] on div "Click To Paste Asesoría y venta de bombas y presurizadores Click To Paste" at bounding box center [711, 462] width 1240 height 122
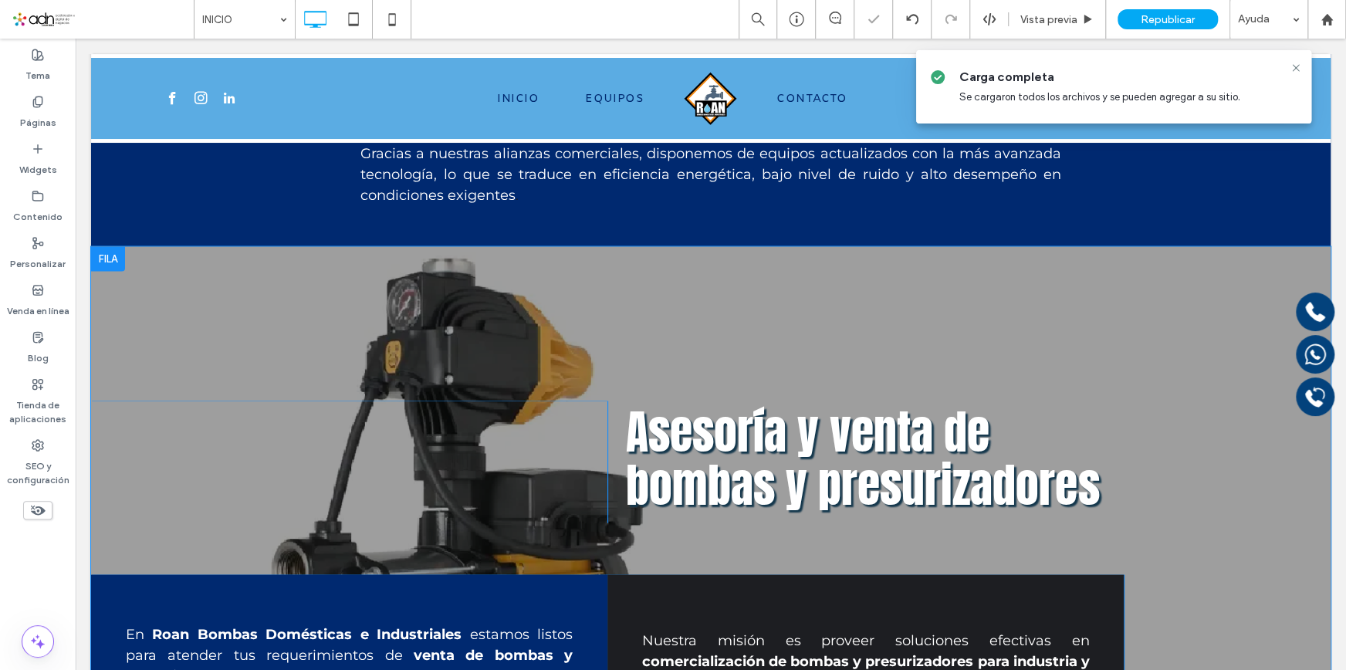
click at [479, 332] on div "Click To Paste Asesoría y venta de bombas y presurizadores Click To Paste En Ro…" at bounding box center [711, 521] width 1240 height 550
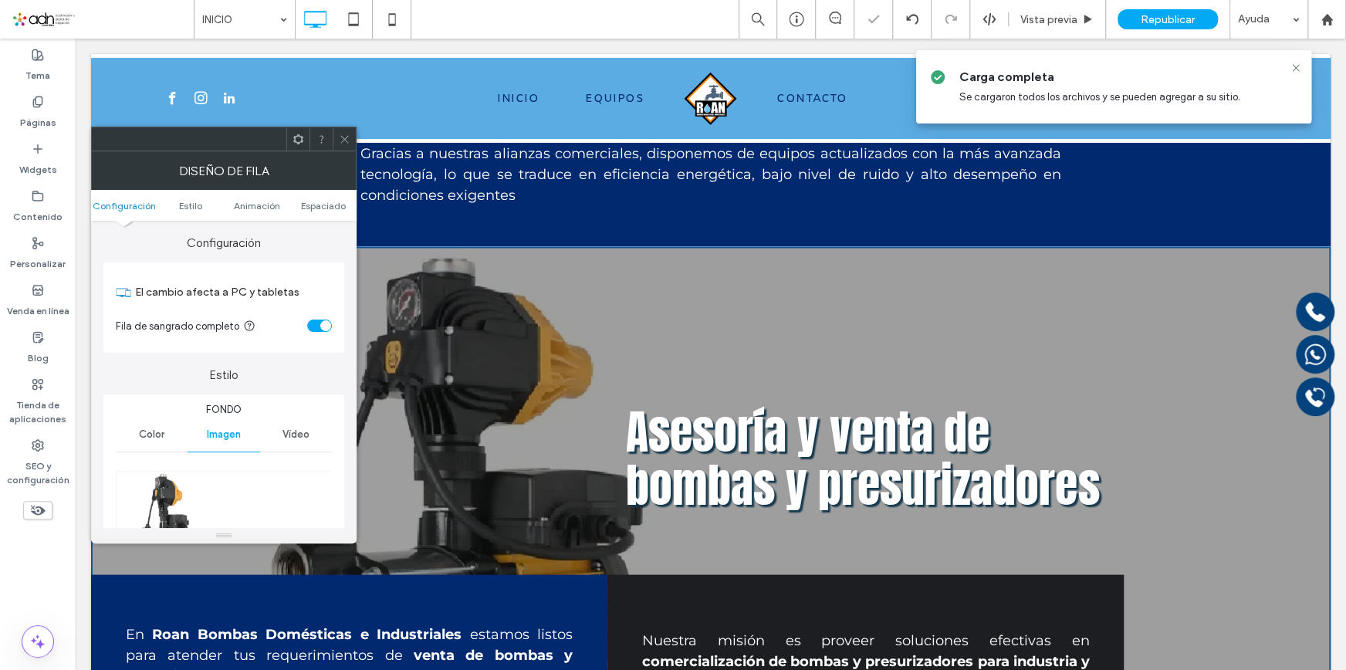
scroll to position [140, 0]
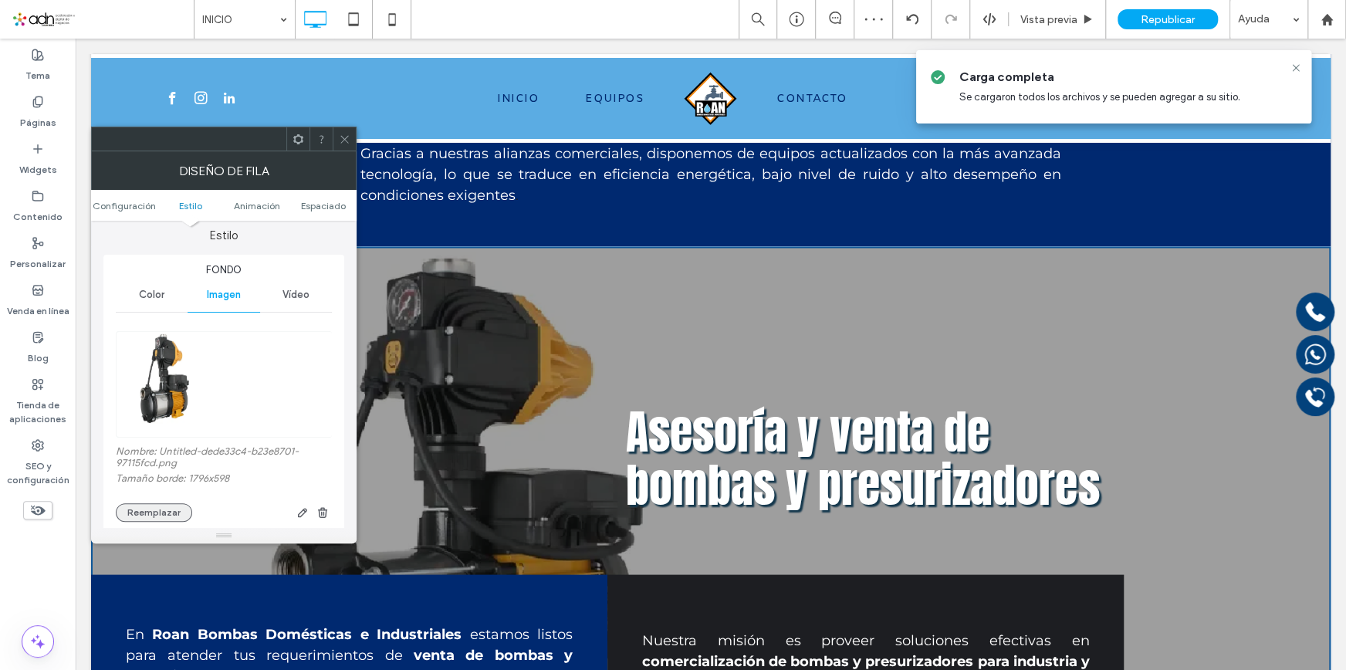
click at [169, 505] on button "Reemplazar" at bounding box center [154, 512] width 76 height 19
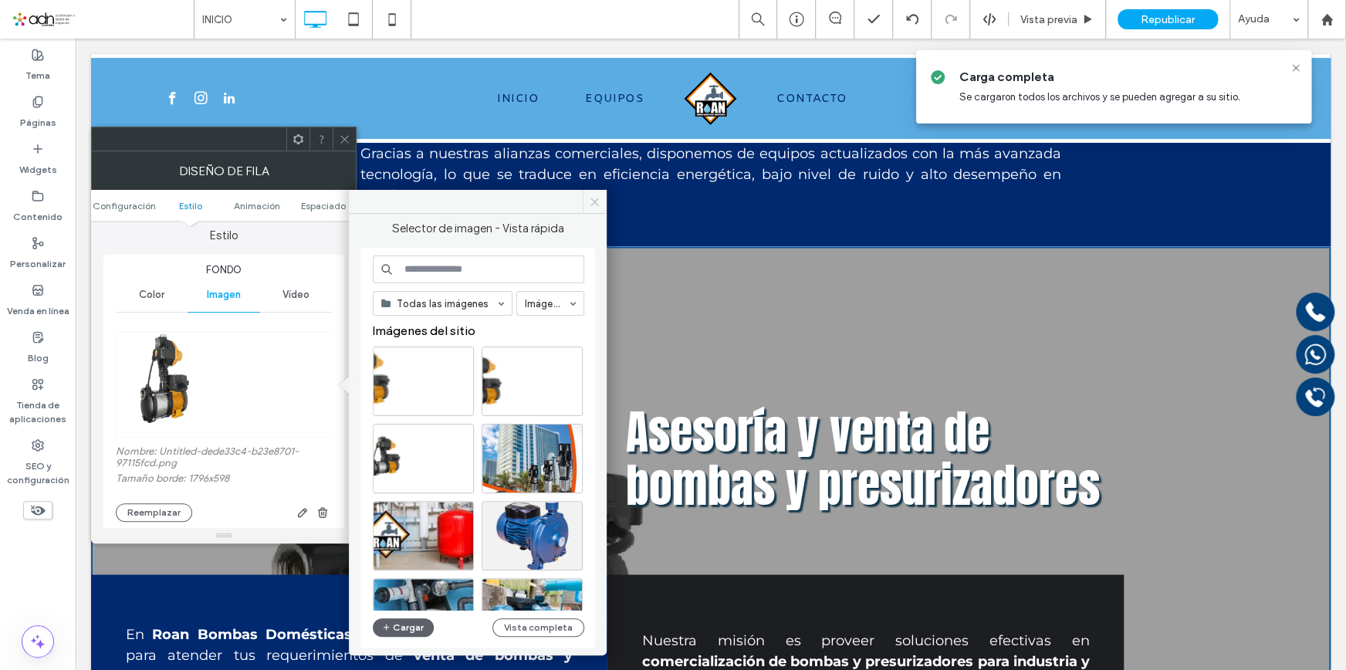
click at [587, 201] on span at bounding box center [595, 201] width 24 height 23
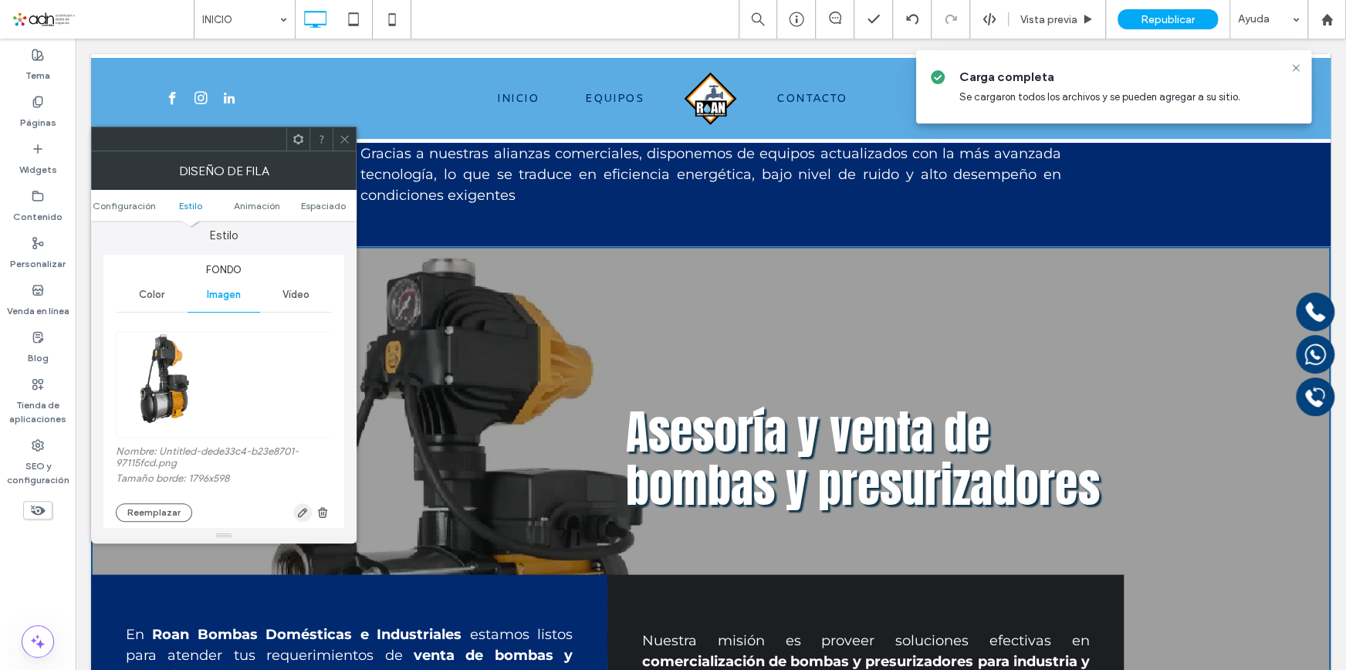
click at [303, 509] on icon "button" at bounding box center [302, 512] width 12 height 12
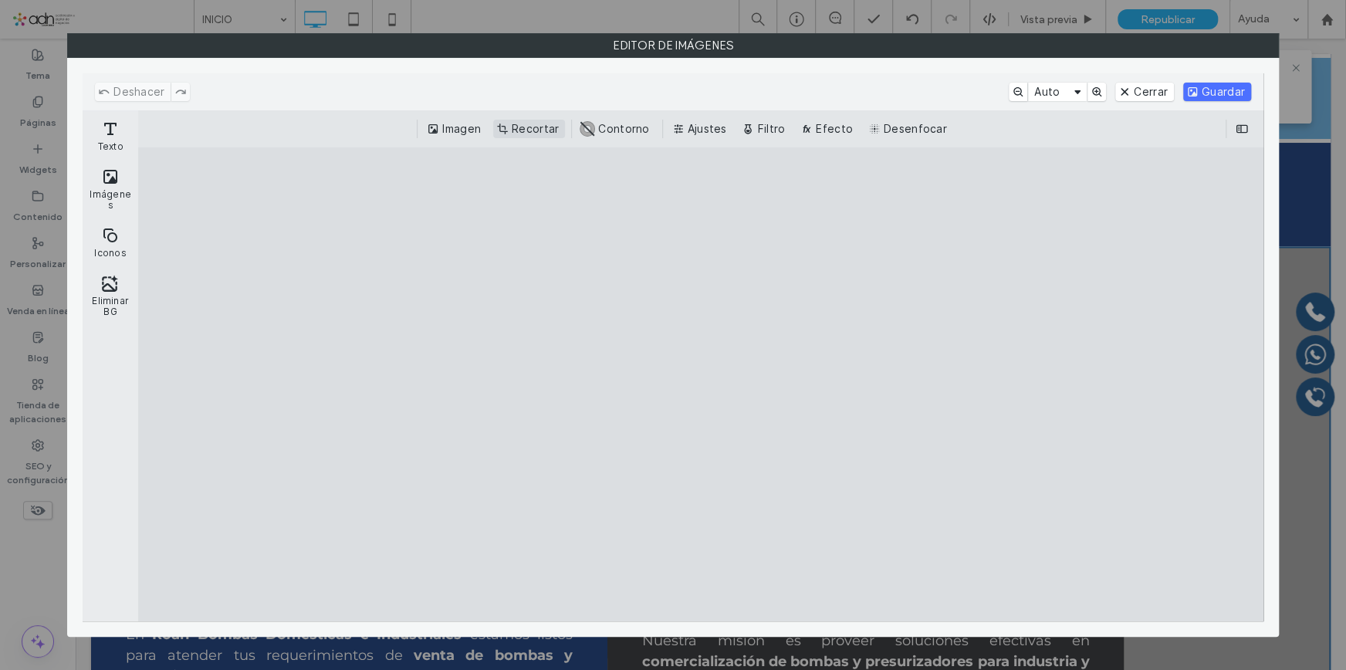
click at [525, 124] on button "Recortar" at bounding box center [529, 129] width 72 height 19
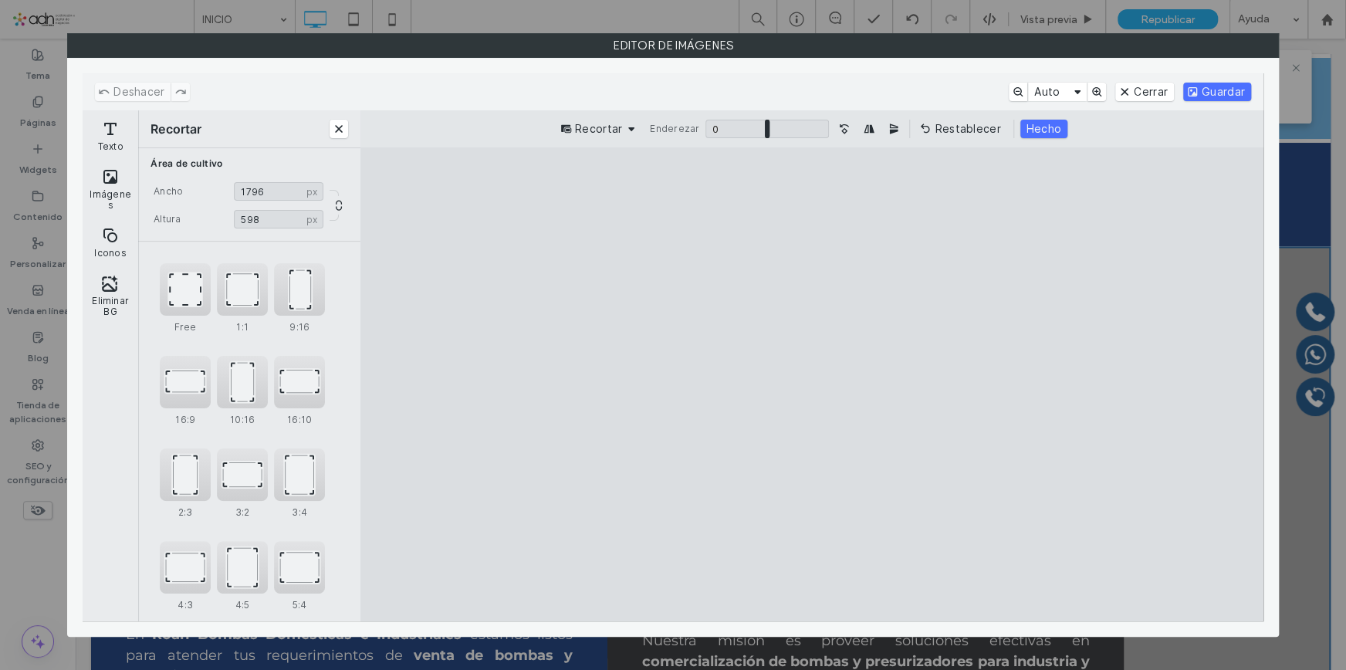
drag, startPoint x: 815, startPoint y: 256, endPoint x: 812, endPoint y: 225, distance: 31.8
click at [812, 384] on cesdk-canvas "Lienzo del editor" at bounding box center [812, 384] width 0 height 0
drag, startPoint x: 819, startPoint y: 259, endPoint x: 794, endPoint y: 179, distance: 83.5
click at [812, 384] on cesdk-canvas "Lienzo del editor" at bounding box center [812, 384] width 0 height 0
type input "*"
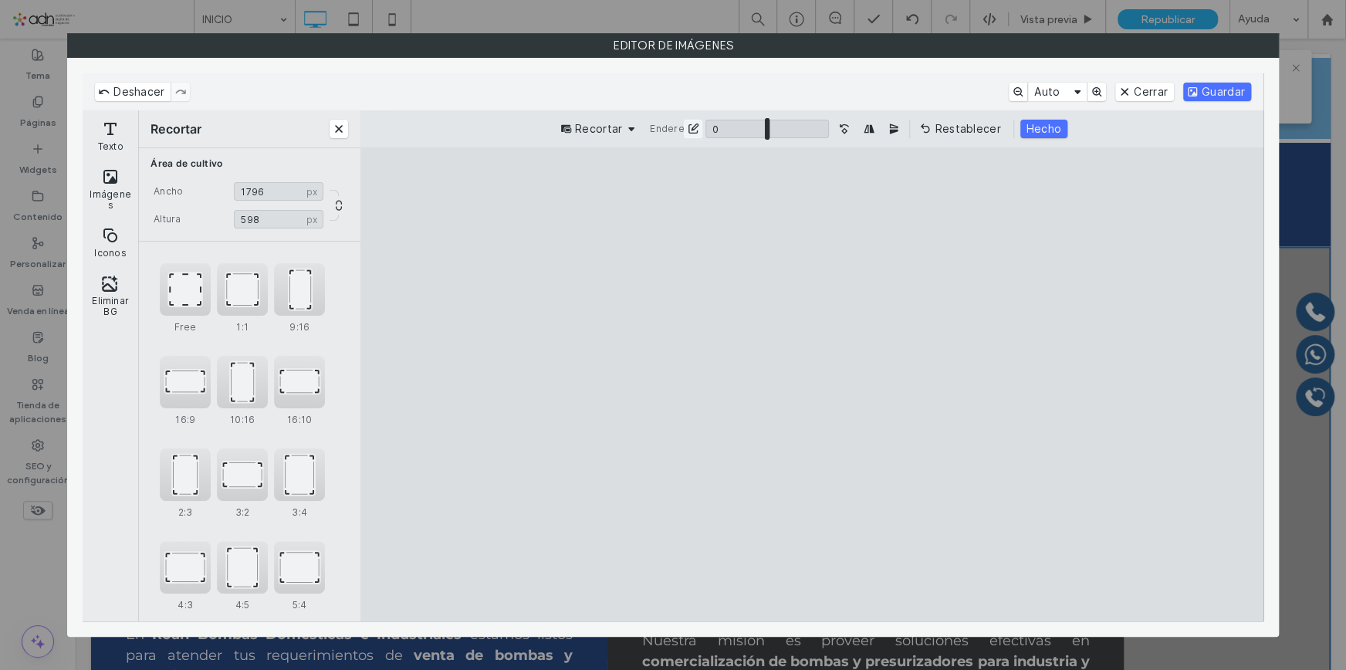
drag, startPoint x: 762, startPoint y: 130, endPoint x: 767, endPoint y: 120, distance: 11.1
click at [767, 120] on input "ui.ed.cesdk.component.inspectorBar" at bounding box center [768, 129] width 124 height 19
click at [812, 384] on cesdk-canvas "Lienzo del editor" at bounding box center [812, 384] width 0 height 0
click at [1127, 85] on button "Cerrar" at bounding box center [1144, 92] width 59 height 19
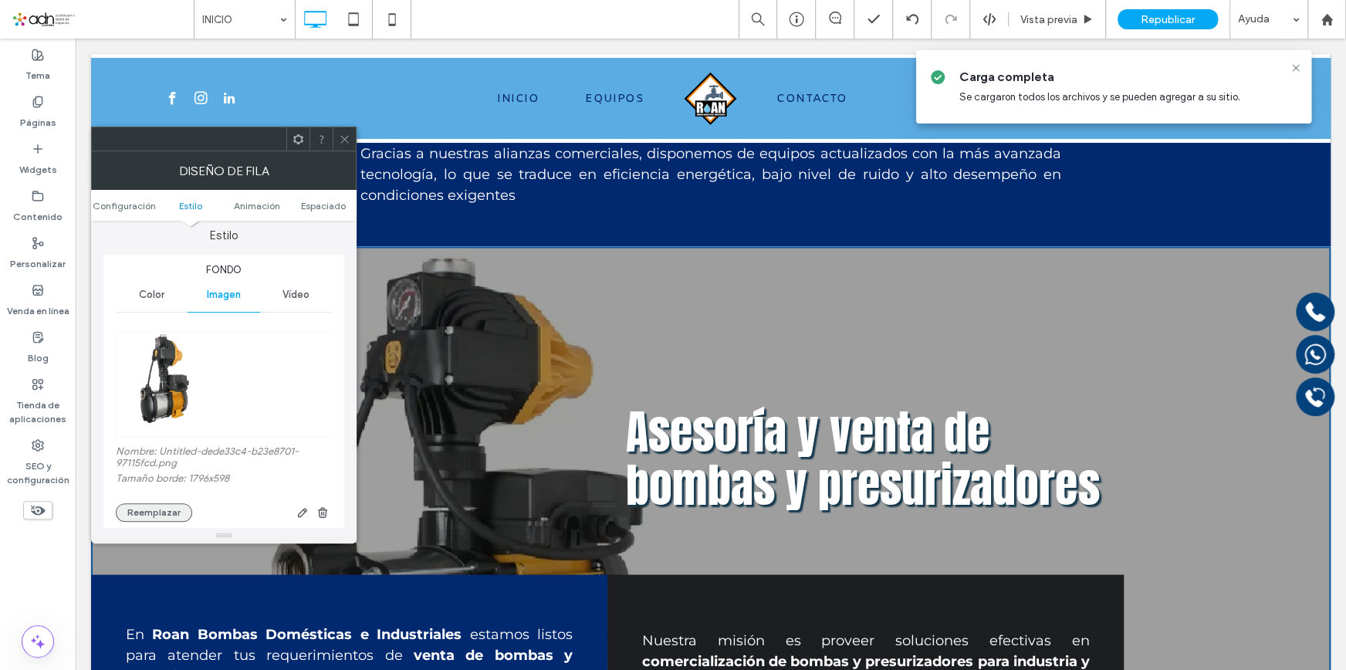
click at [159, 512] on button "Reemplazar" at bounding box center [154, 512] width 76 height 19
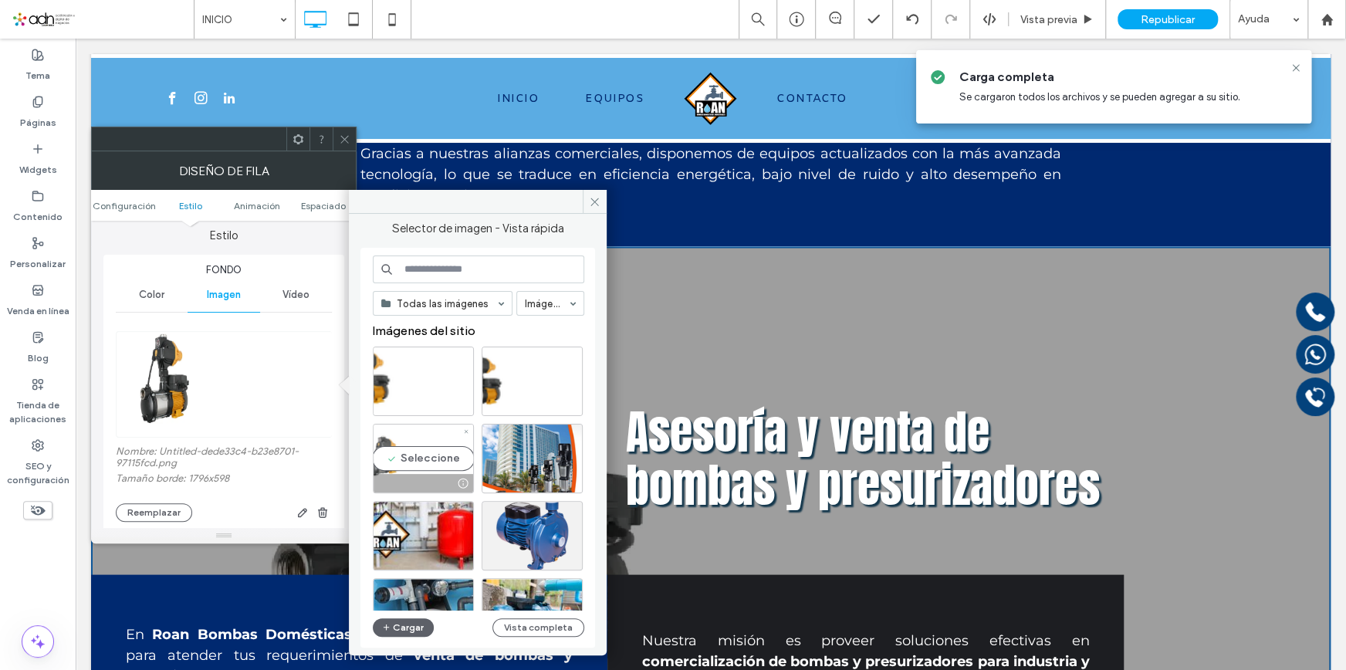
click at [410, 461] on div "Seleccione" at bounding box center [423, 458] width 101 height 69
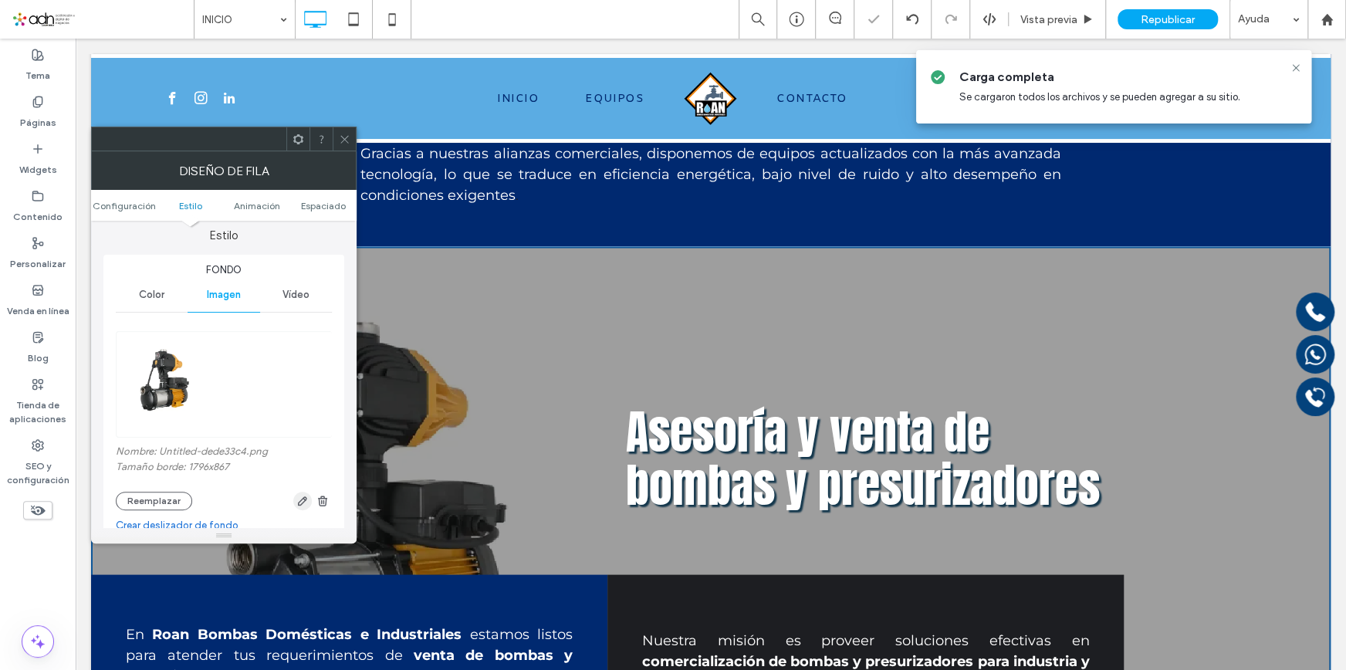
click at [300, 504] on icon "button" at bounding box center [302, 501] width 12 height 12
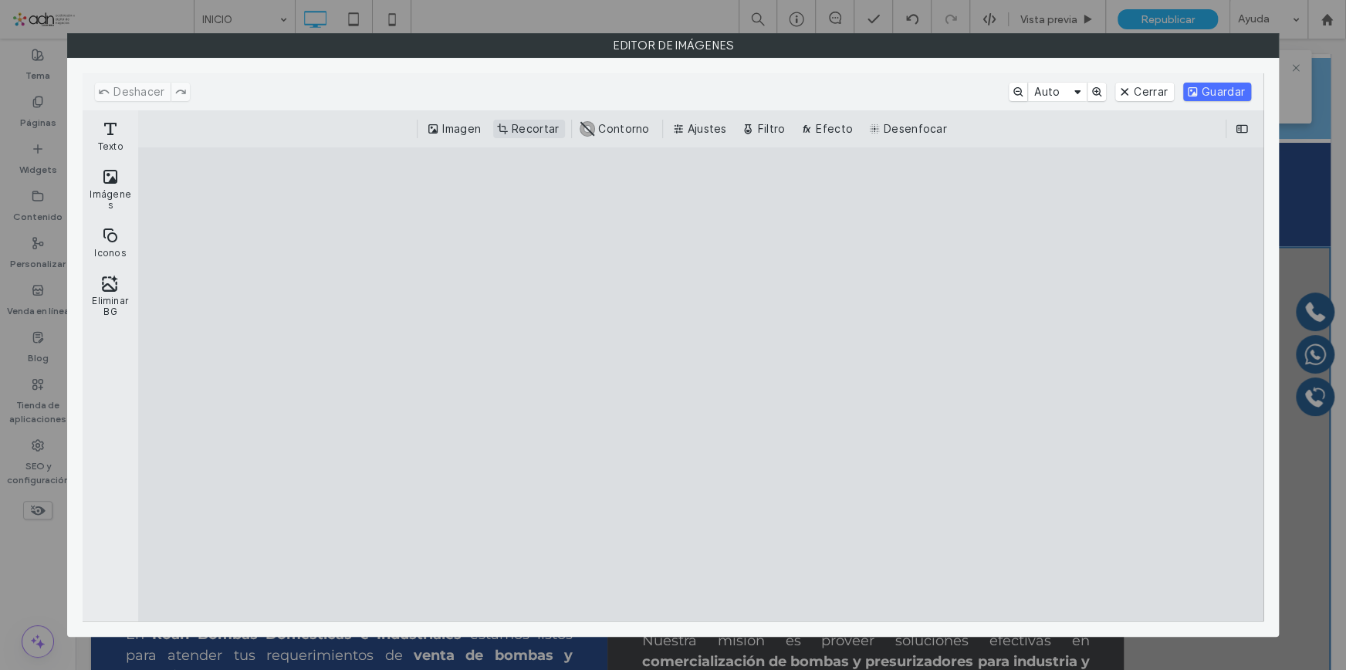
click at [537, 130] on button "Recortar" at bounding box center [529, 129] width 72 height 19
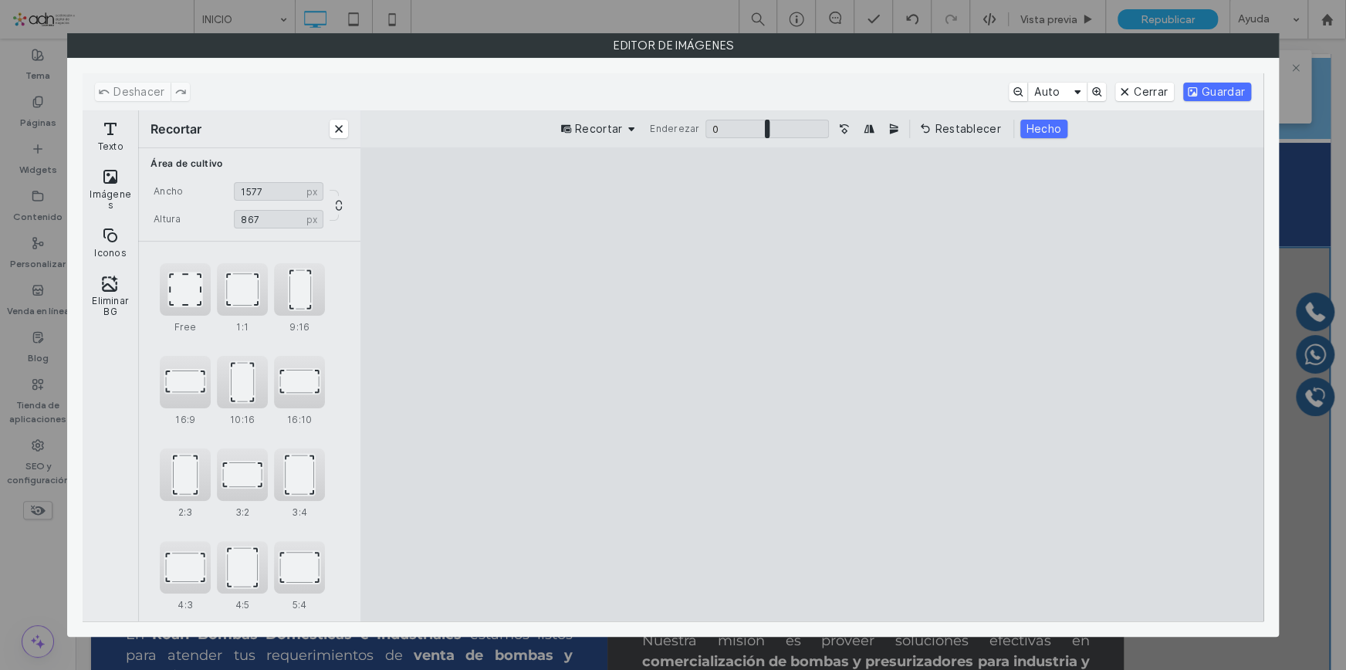
type input "****"
drag, startPoint x: 1206, startPoint y: 389, endPoint x: 1104, endPoint y: 384, distance: 102.0
click at [812, 384] on cesdk-canvas "Lienzo del editor" at bounding box center [812, 384] width 0 height 0
drag, startPoint x: 808, startPoint y: 195, endPoint x: 810, endPoint y: 218, distance: 23.2
click at [812, 384] on cesdk-canvas "Lienzo del editor" at bounding box center [812, 384] width 0 height 0
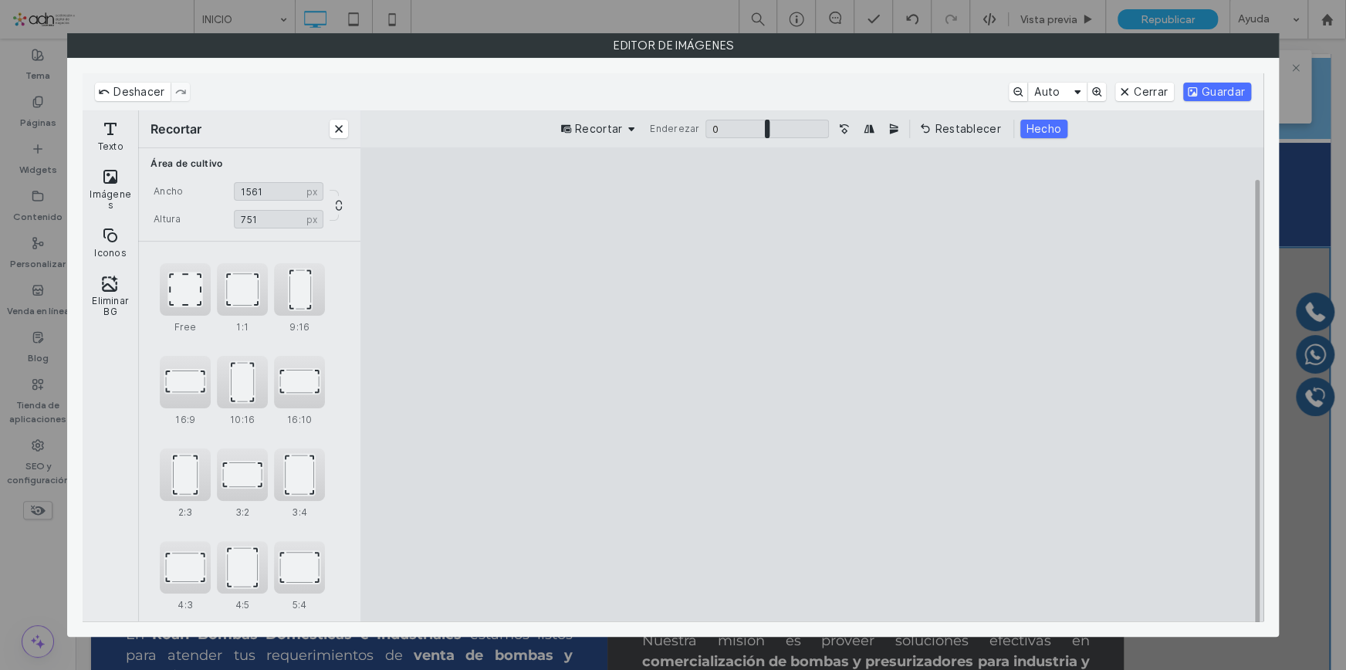
type input "***"
drag, startPoint x: 811, startPoint y: 587, endPoint x: 828, endPoint y: 555, distance: 37.0
click at [812, 384] on cesdk-canvas "Lienzo del editor" at bounding box center [812, 384] width 0 height 0
click at [1029, 124] on button "Hecho" at bounding box center [1044, 129] width 47 height 19
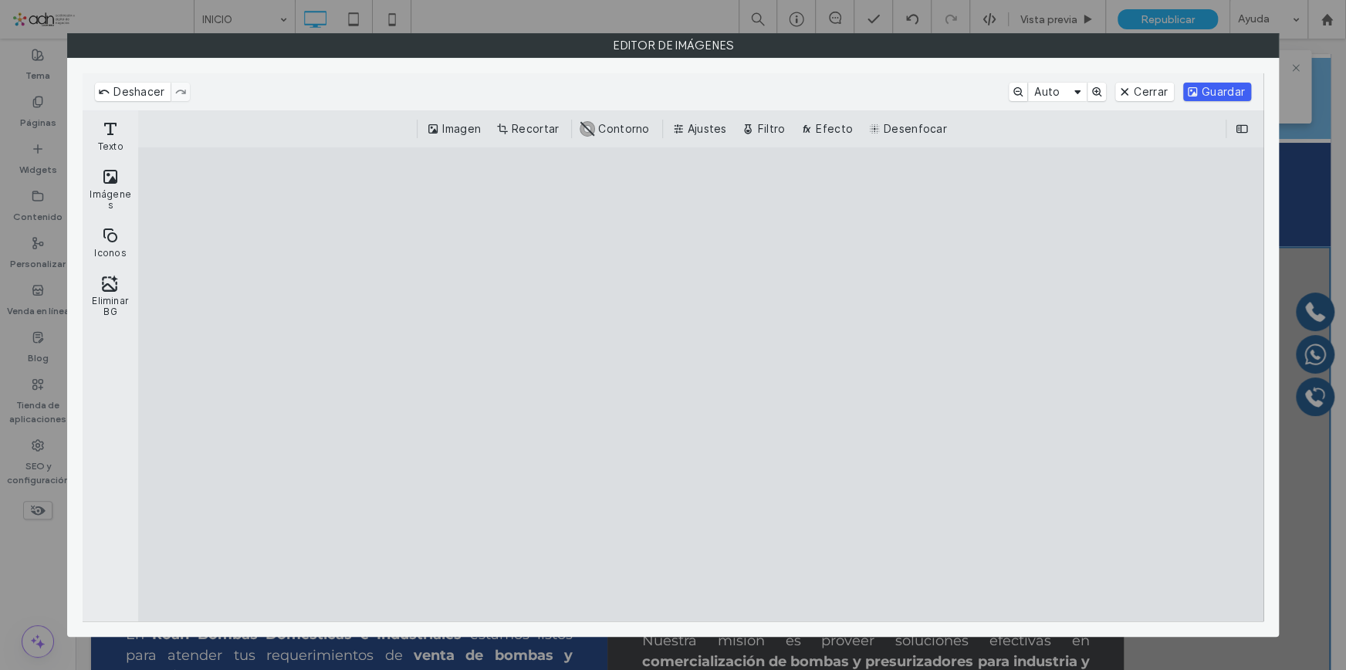
click at [1199, 99] on button "Guardar" at bounding box center [1217, 92] width 68 height 19
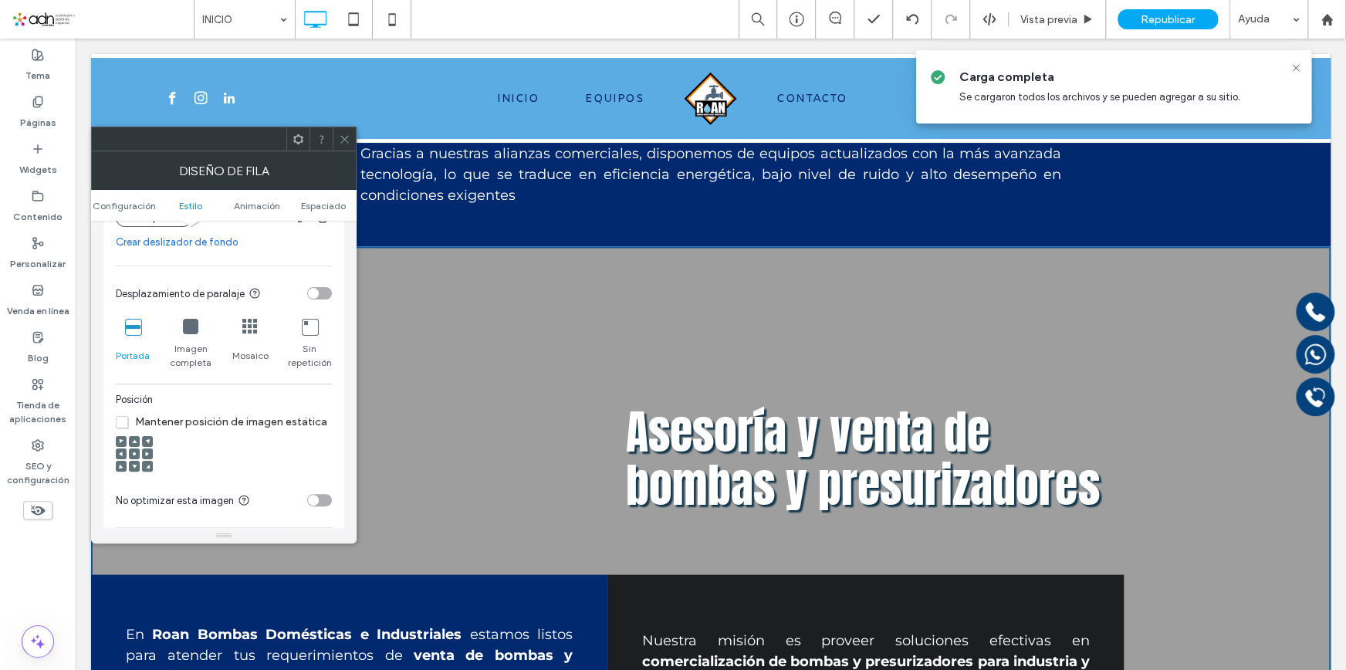
scroll to position [491, 0]
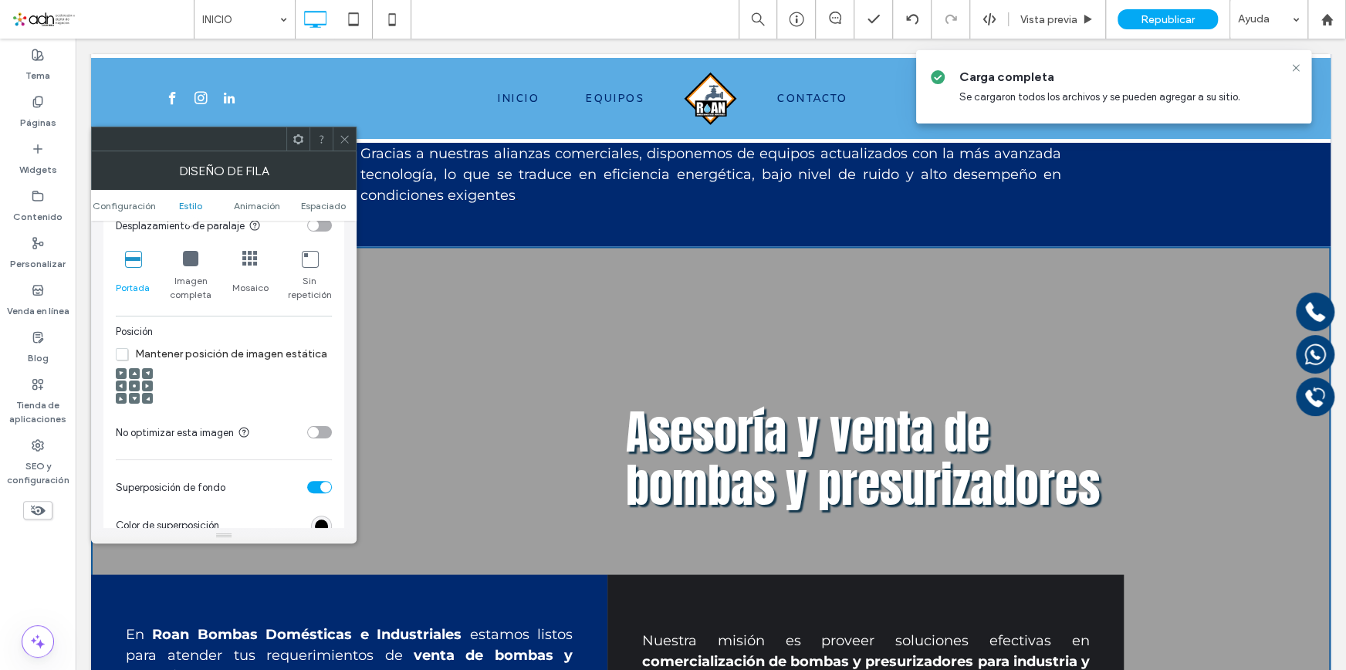
click at [130, 389] on div at bounding box center [134, 386] width 11 height 11
click at [135, 374] on icon at bounding box center [134, 373] width 5 height 5
click at [130, 398] on div at bounding box center [134, 398] width 11 height 11
click at [132, 398] on icon at bounding box center [134, 398] width 5 height 5
click at [134, 395] on span at bounding box center [134, 398] width 5 height 11
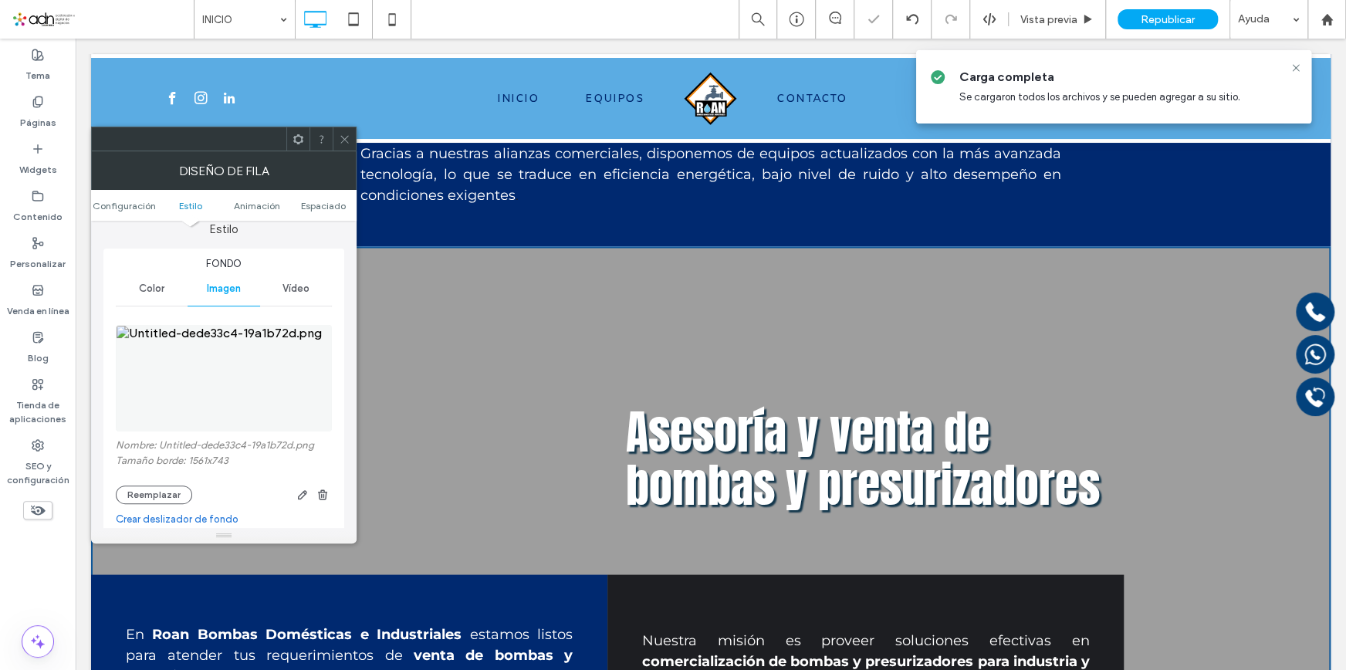
scroll to position [140, 0]
click at [154, 502] on button "Reemplazar" at bounding box center [154, 501] width 76 height 19
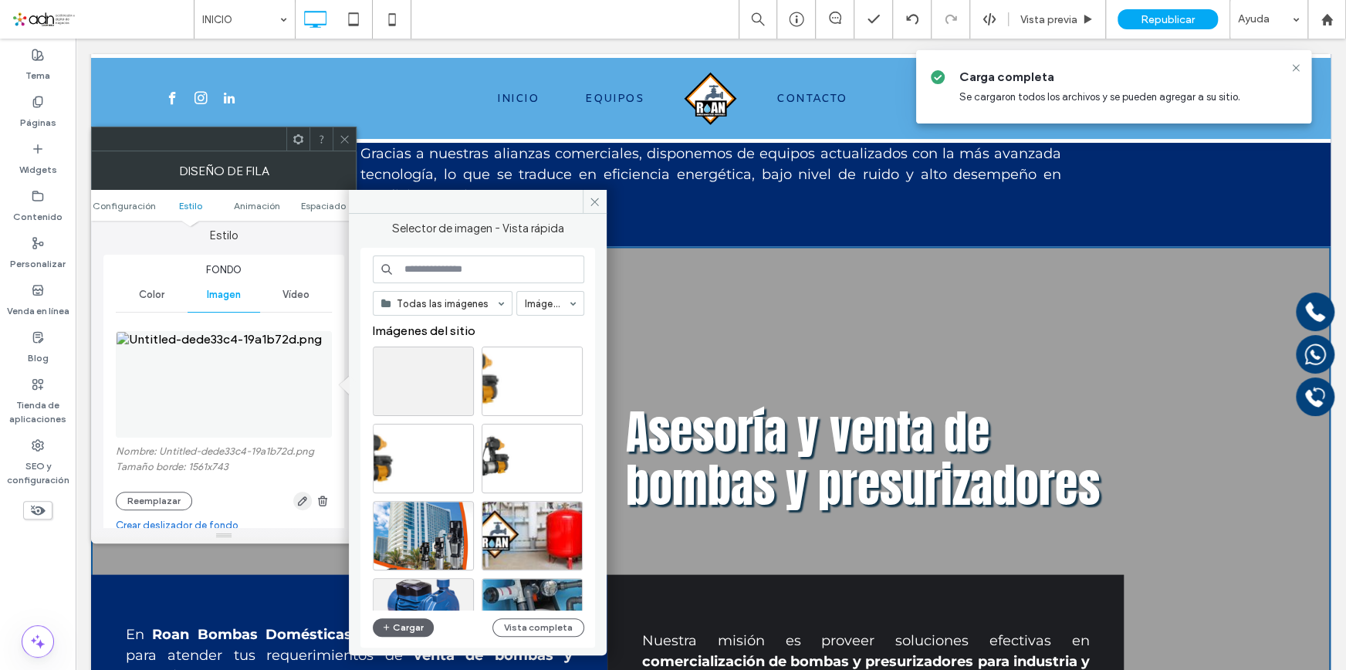
click at [301, 497] on icon "button" at bounding box center [302, 501] width 12 height 12
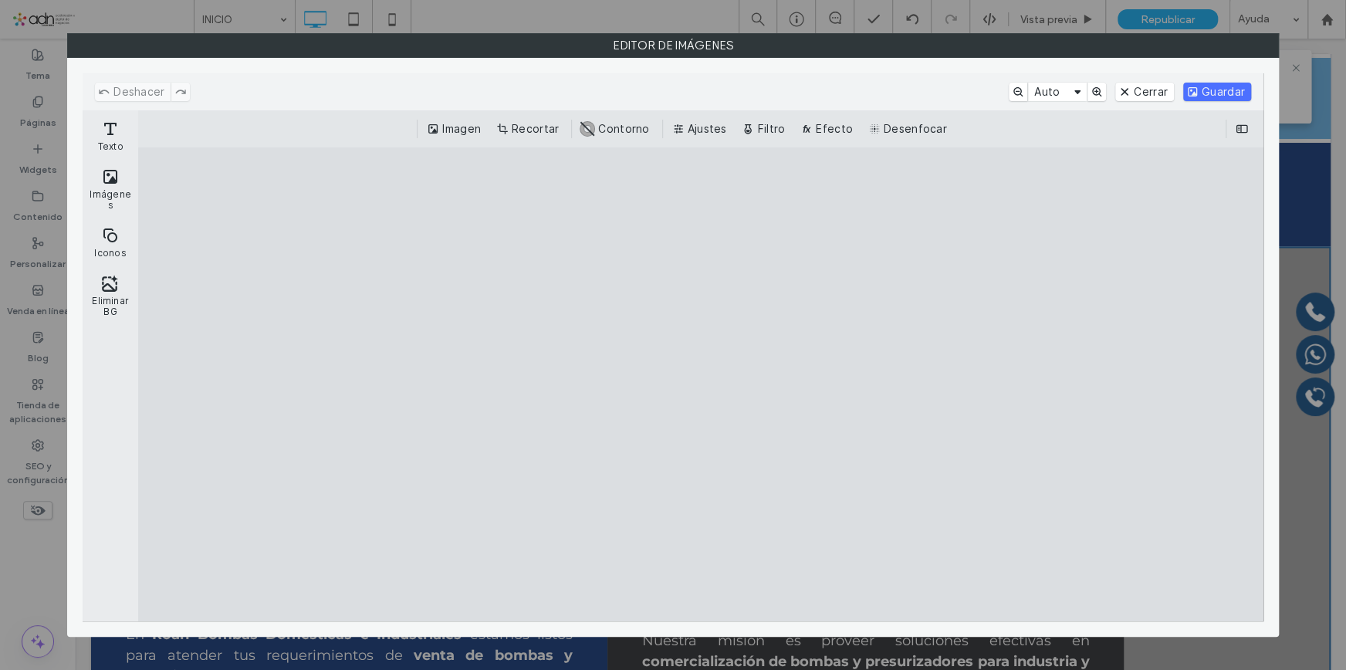
click at [701, 384] on cesdk-canvas "Lienzo del editor" at bounding box center [701, 384] width 0 height 0
click at [533, 137] on button "Recortar" at bounding box center [529, 129] width 72 height 19
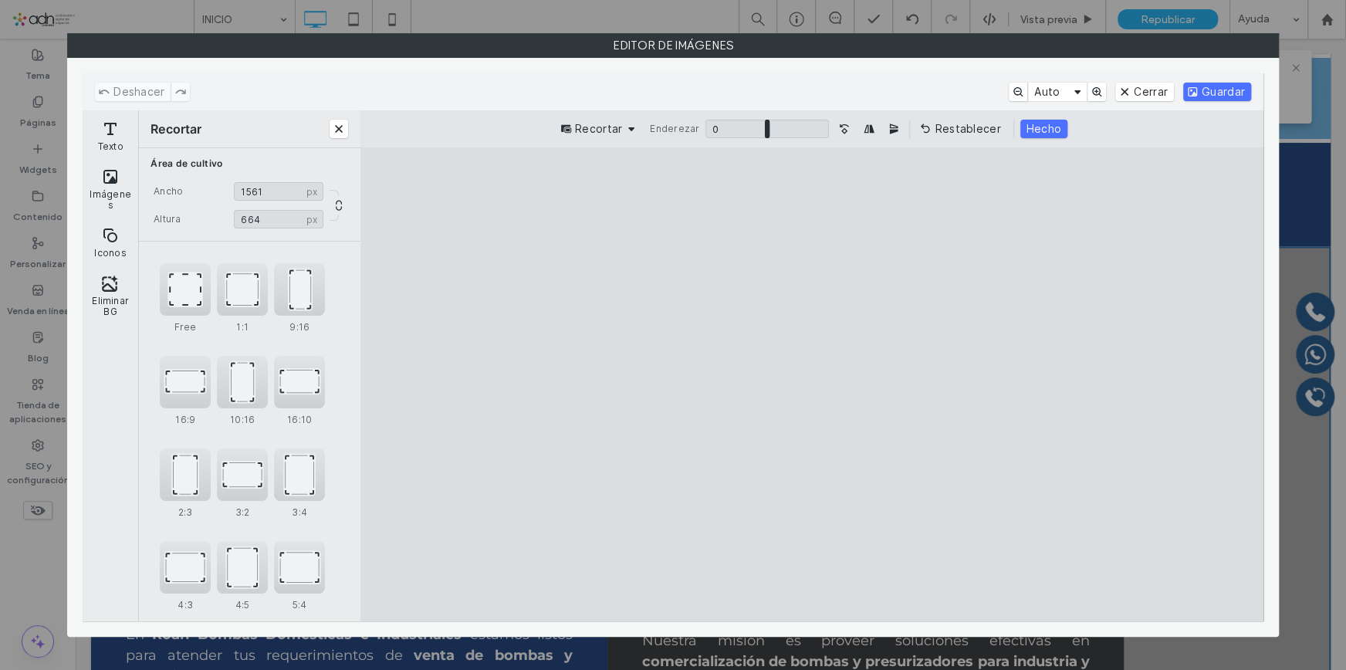
type input "***"
drag, startPoint x: 814, startPoint y: 195, endPoint x: 815, endPoint y: 239, distance: 44.0
click at [812, 384] on cesdk-canvas "Lienzo del editor" at bounding box center [812, 384] width 0 height 0
click at [1037, 126] on button "Hecho" at bounding box center [1044, 129] width 47 height 19
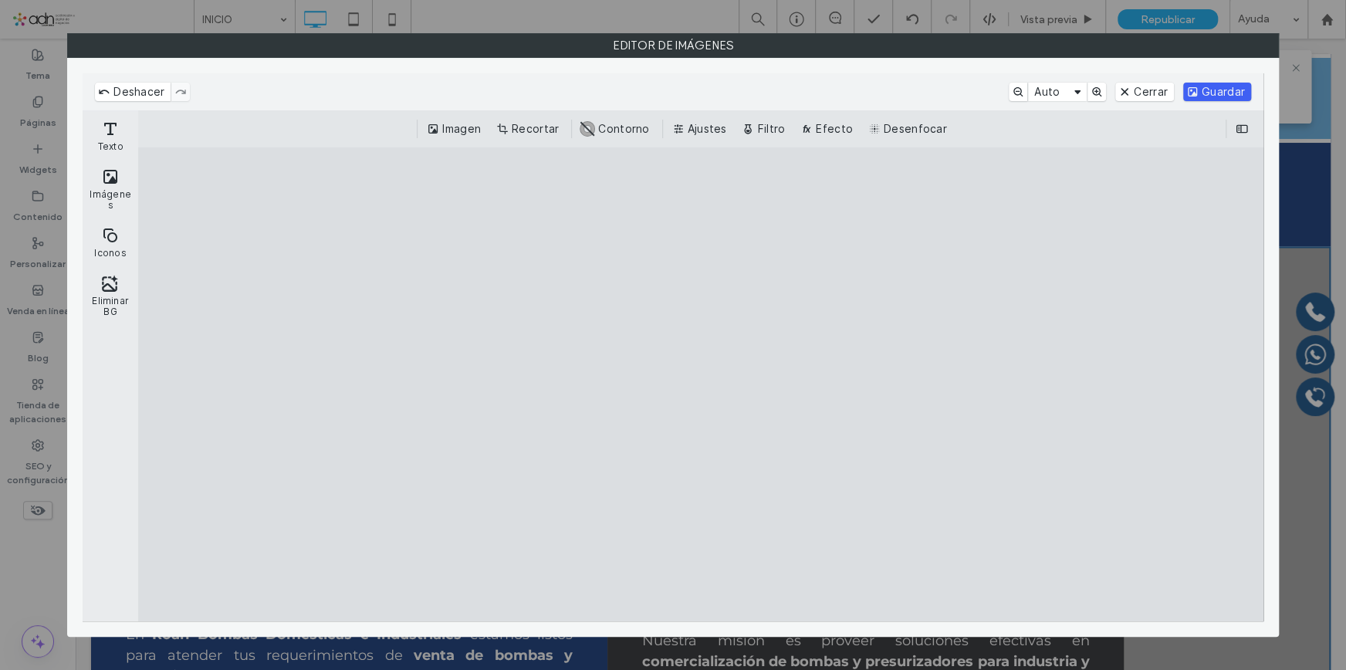
click at [1223, 86] on button "Guardar" at bounding box center [1217, 92] width 68 height 19
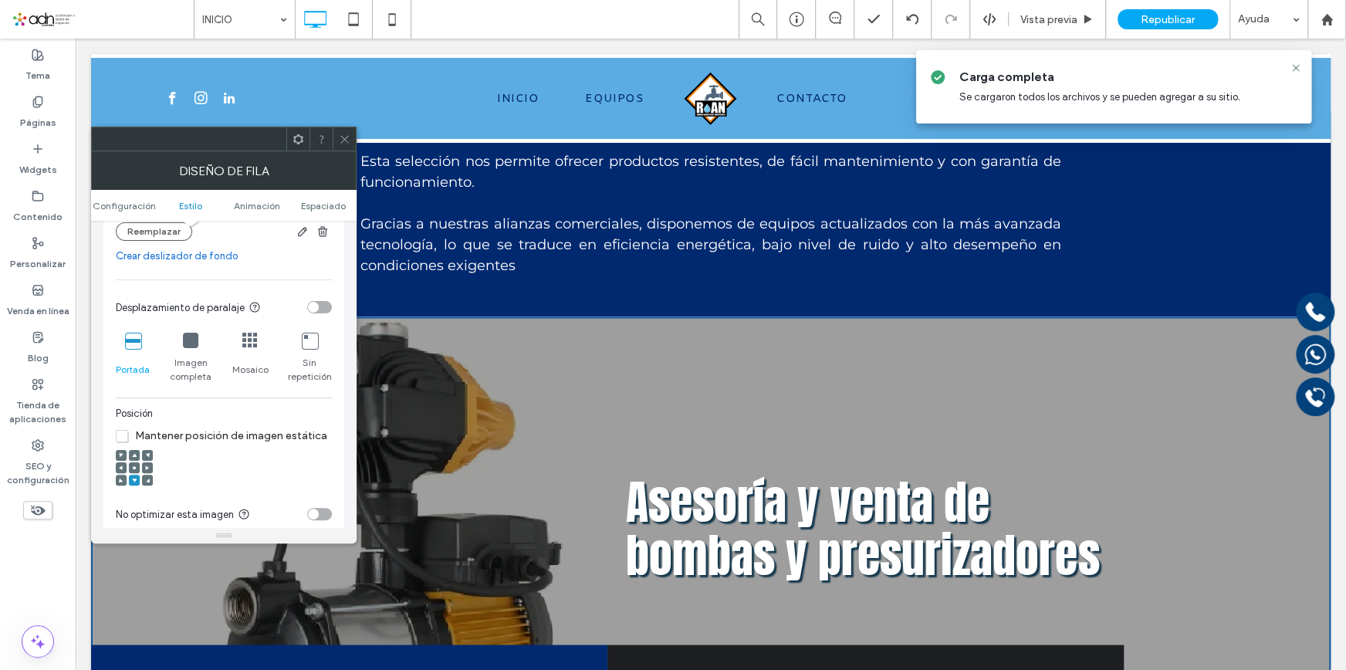
scroll to position [702, 0]
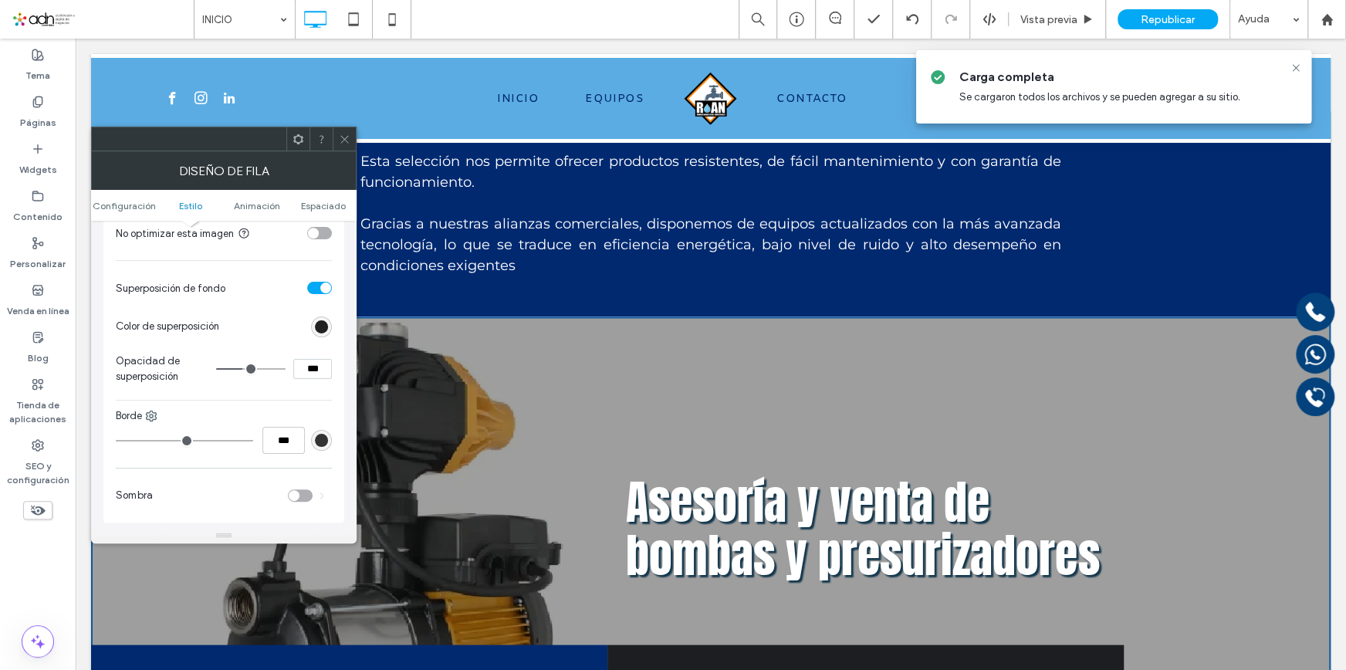
click at [327, 327] on div "rgb(0, 0, 0)" at bounding box center [321, 326] width 13 height 13
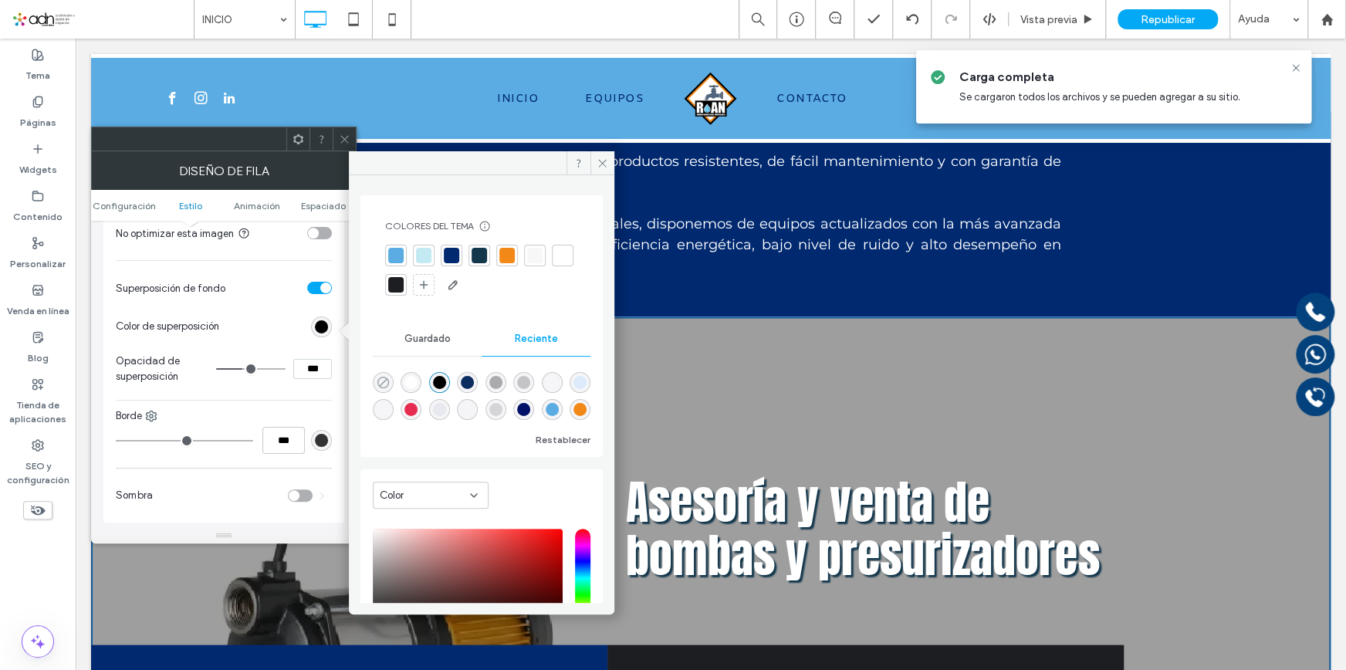
click at [381, 383] on use "rgba(0, 0, 0, 0)" at bounding box center [383, 383] width 12 height 12
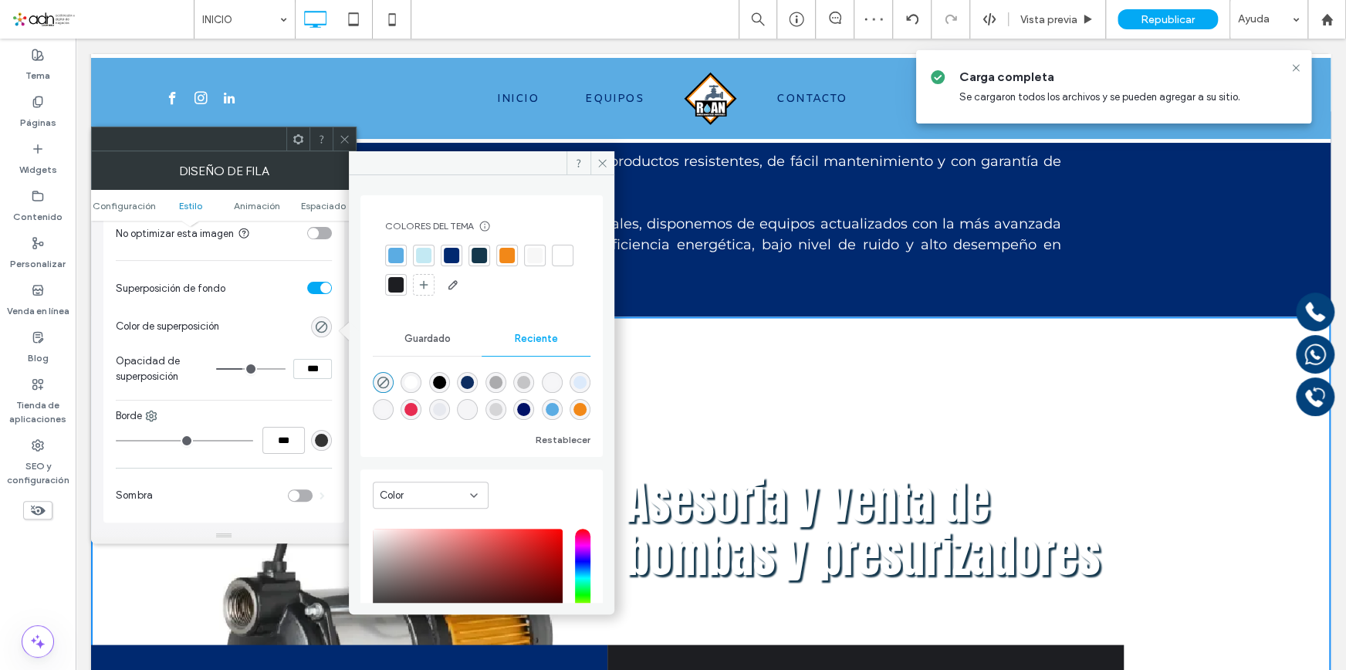
click at [419, 374] on div "rgba(255, 255, 255, 1)" at bounding box center [411, 382] width 21 height 21
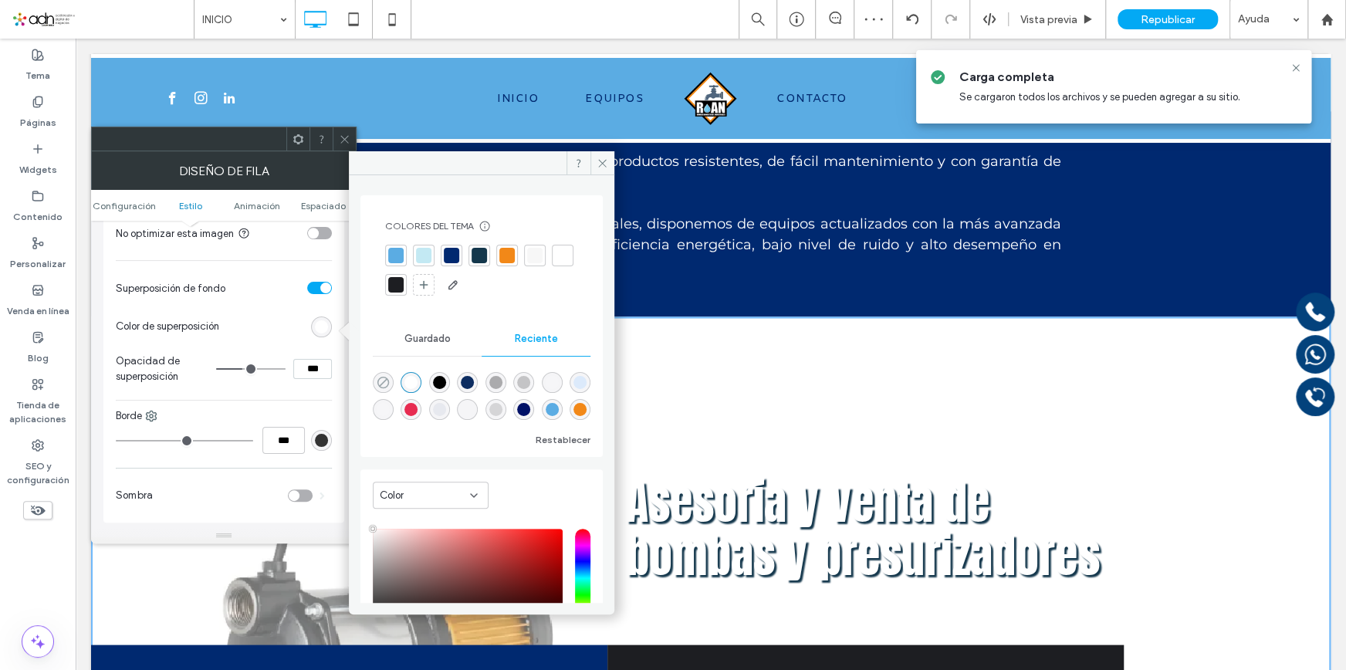
click at [385, 378] on icon "rgba(0, 0, 0, 0)" at bounding box center [383, 382] width 13 height 13
type input "*******"
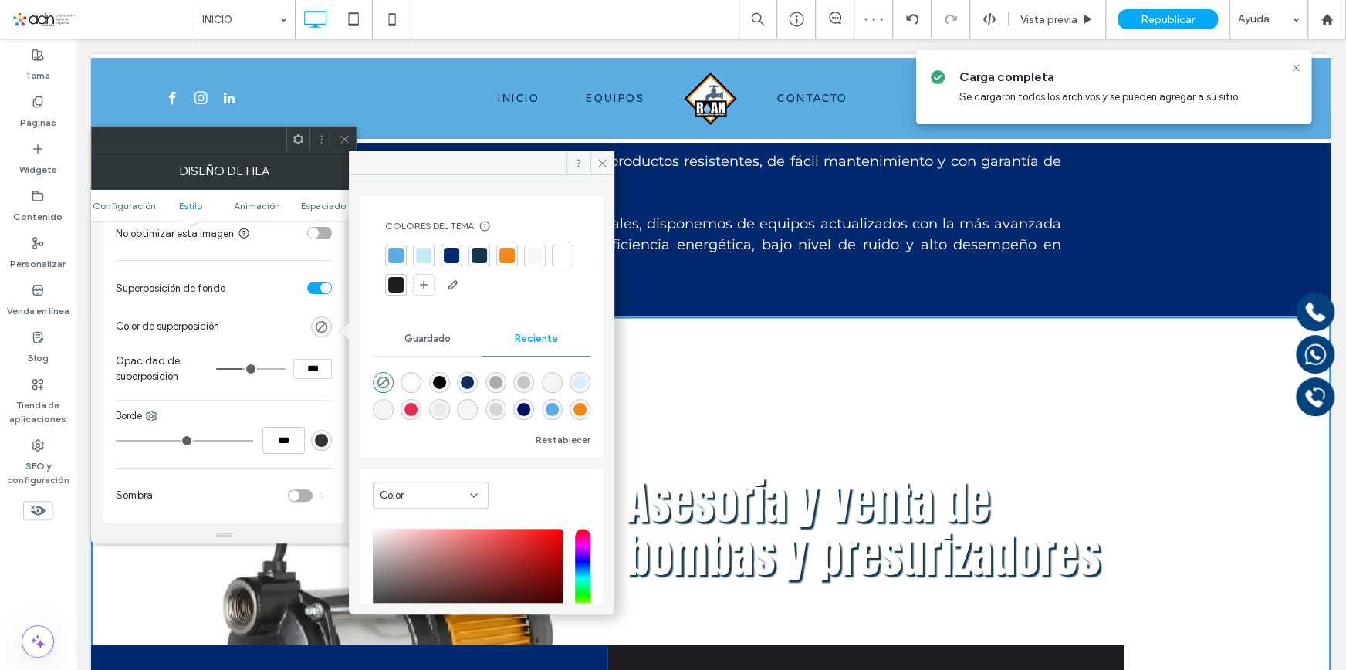
click at [441, 374] on div "rgba(0, 0, 0, 1)" at bounding box center [439, 382] width 21 height 21
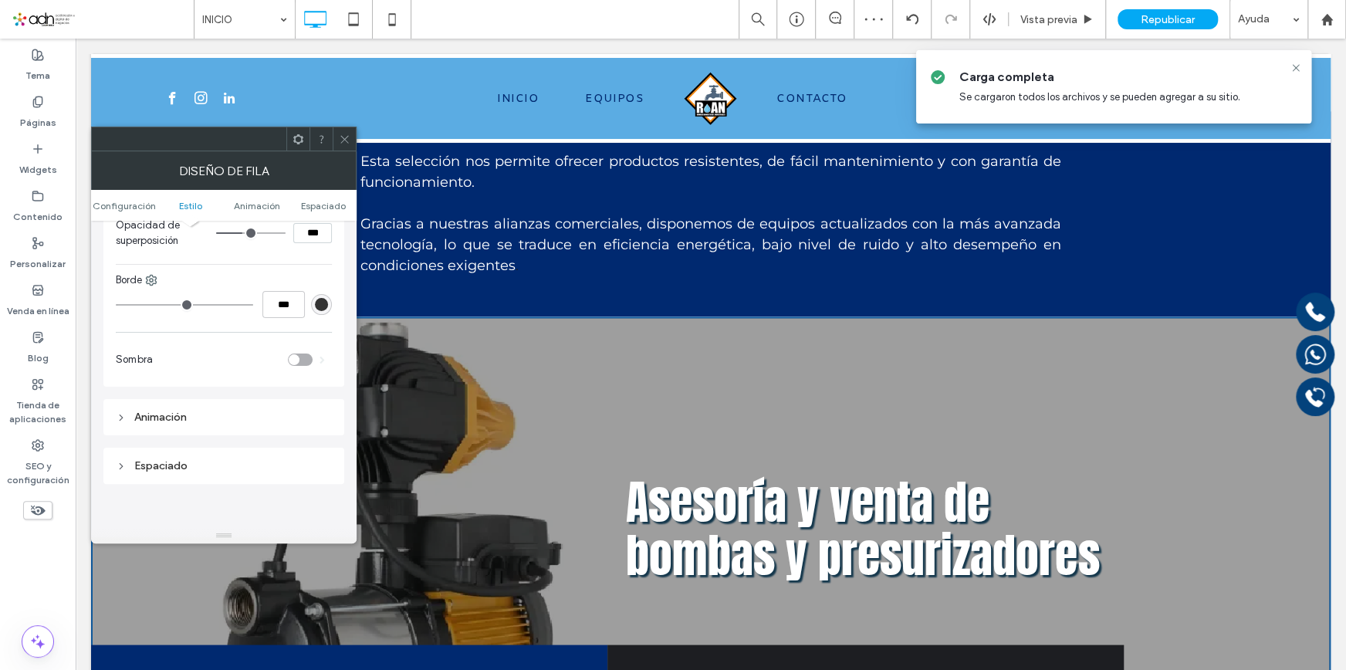
scroll to position [841, 0]
click at [337, 136] on div at bounding box center [344, 138] width 23 height 23
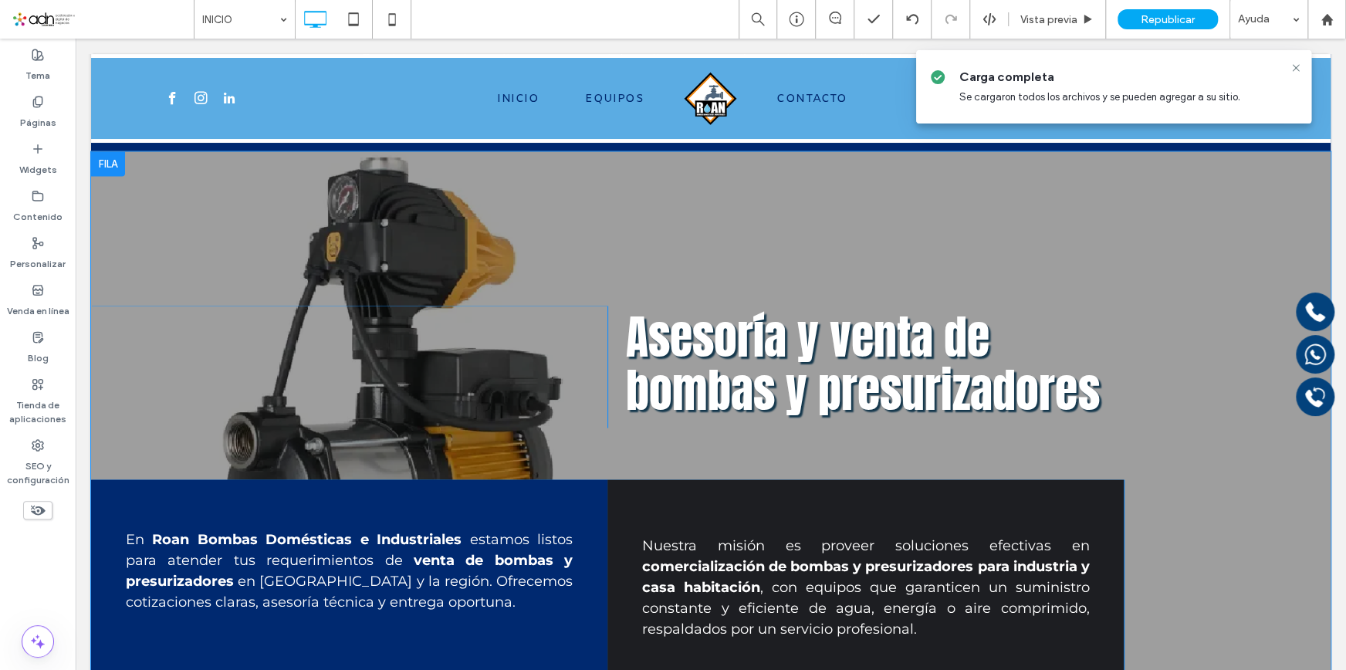
scroll to position [1752, 0]
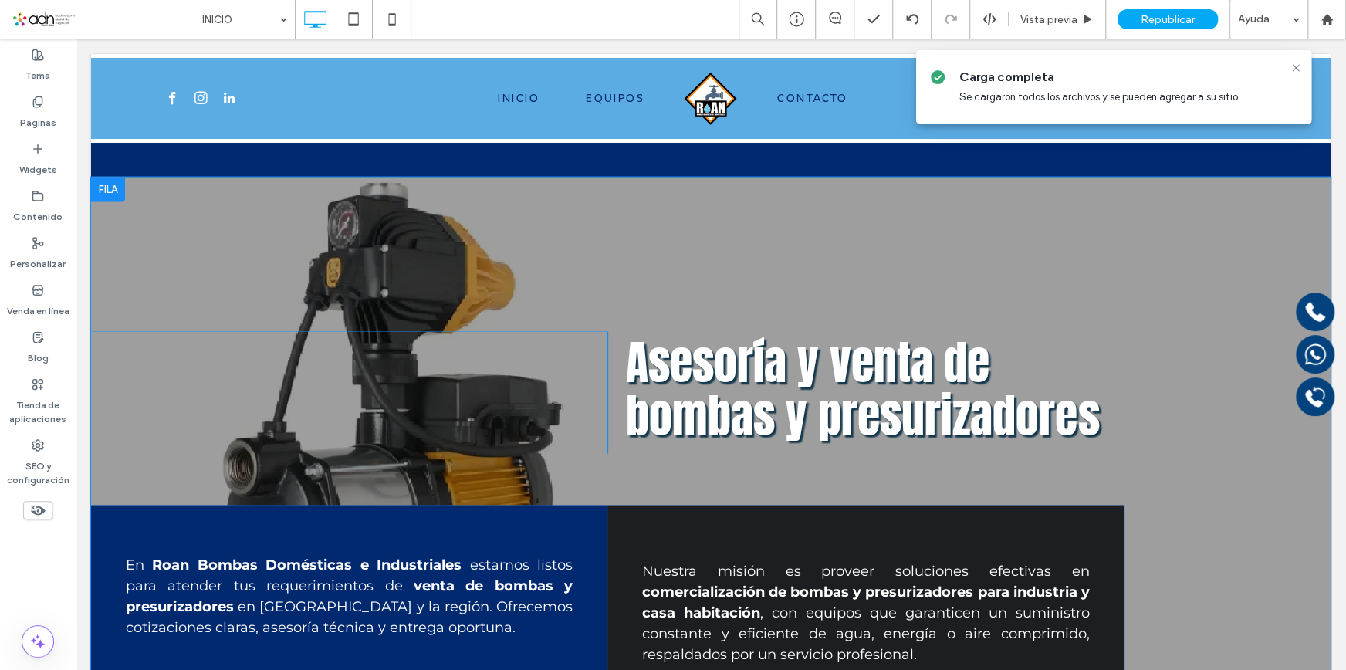
drag, startPoint x: 703, startPoint y: 332, endPoint x: 703, endPoint y: 310, distance: 21.6
click at [703, 310] on div "Click To Paste Asesoría y venta de bombas y presurizadores Click To Paste En Ro…" at bounding box center [711, 452] width 1240 height 550
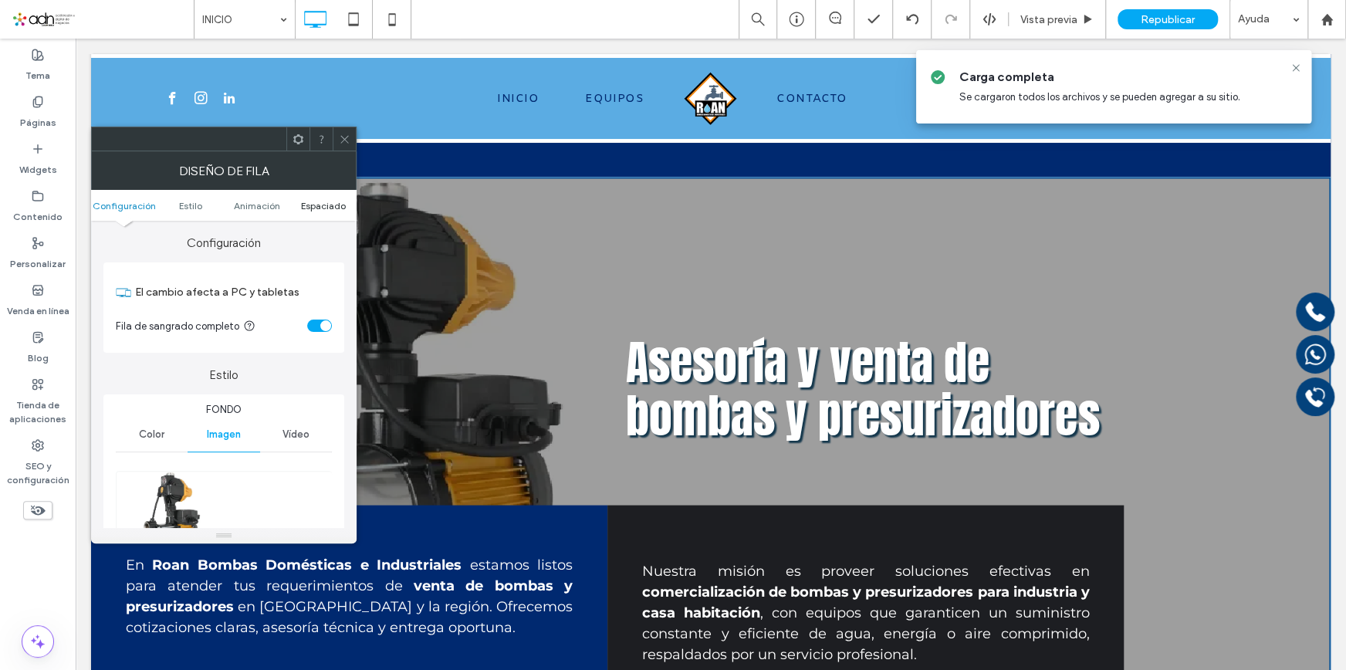
click at [318, 208] on span "Espaciado" at bounding box center [323, 206] width 45 height 12
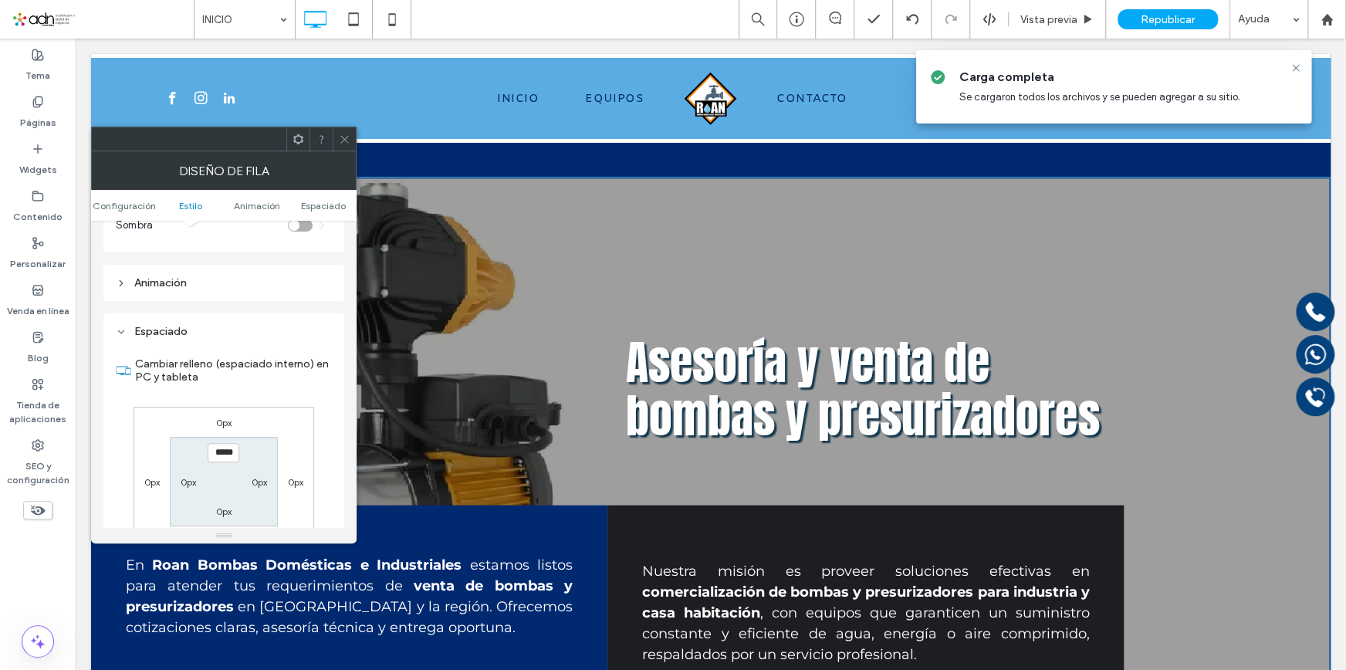
scroll to position [1055, 0]
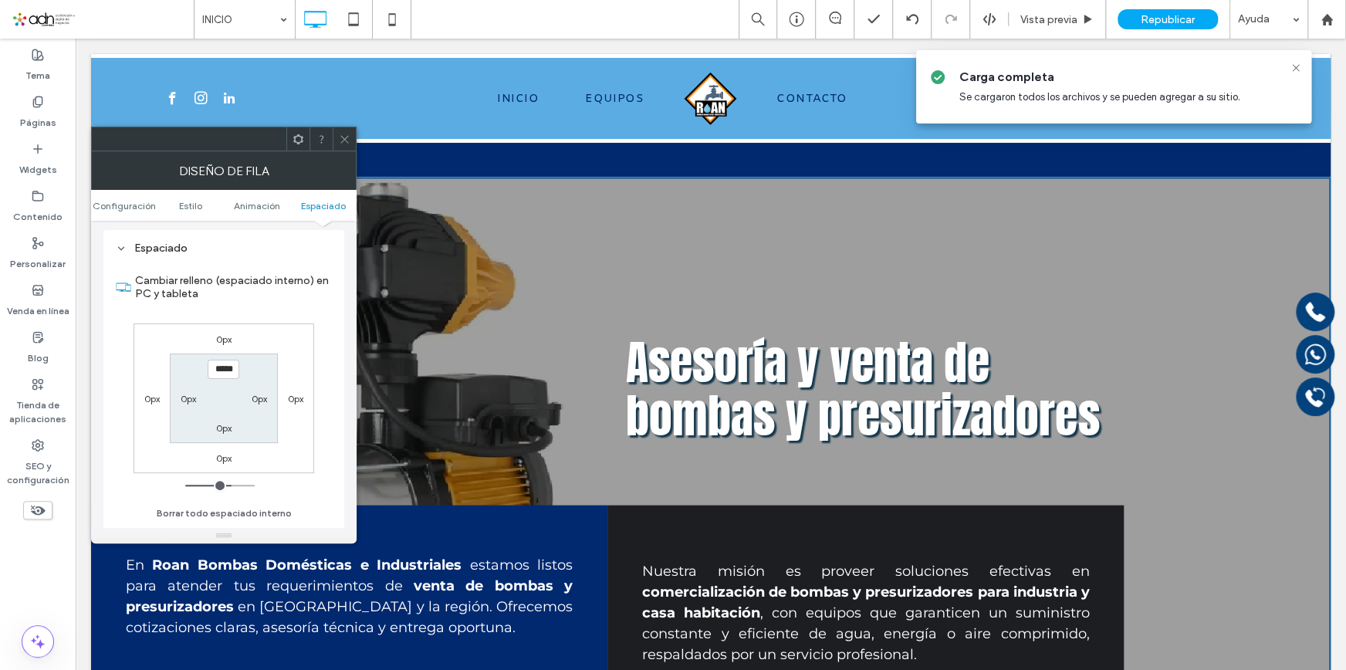
click at [218, 432] on label "0px" at bounding box center [223, 428] width 15 height 12
type input "*"
type input "***"
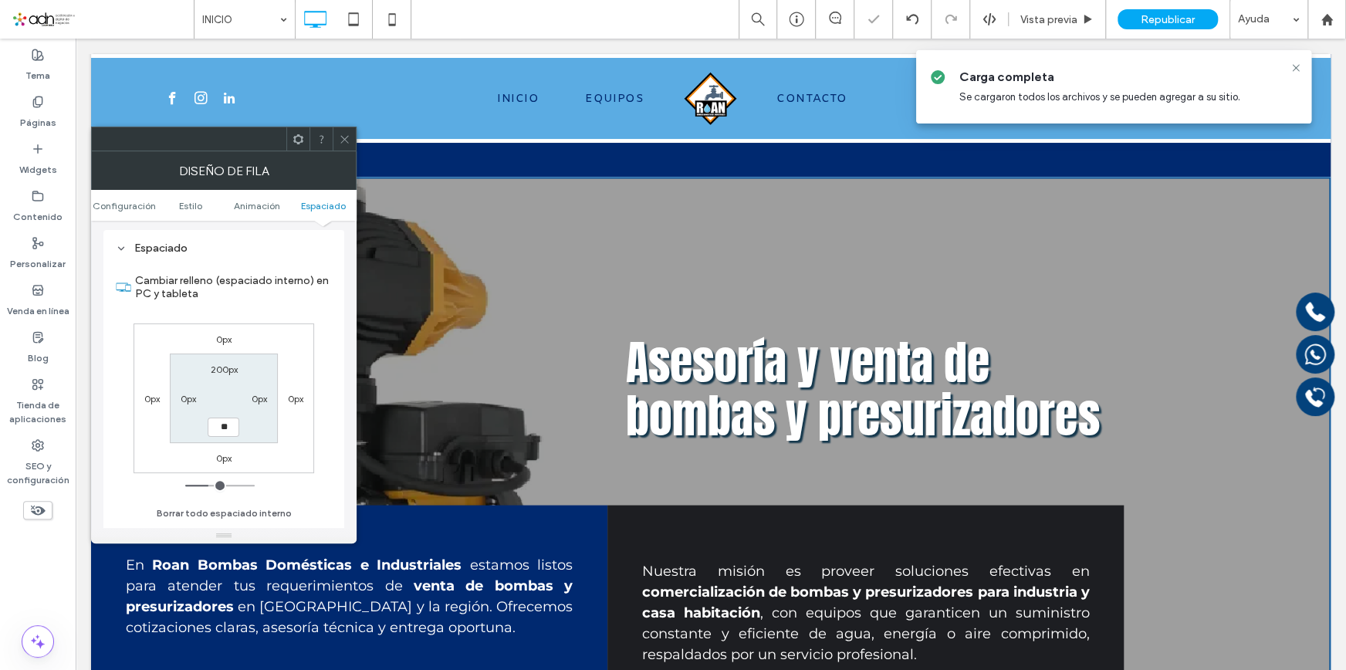
type input "*"
type input "***"
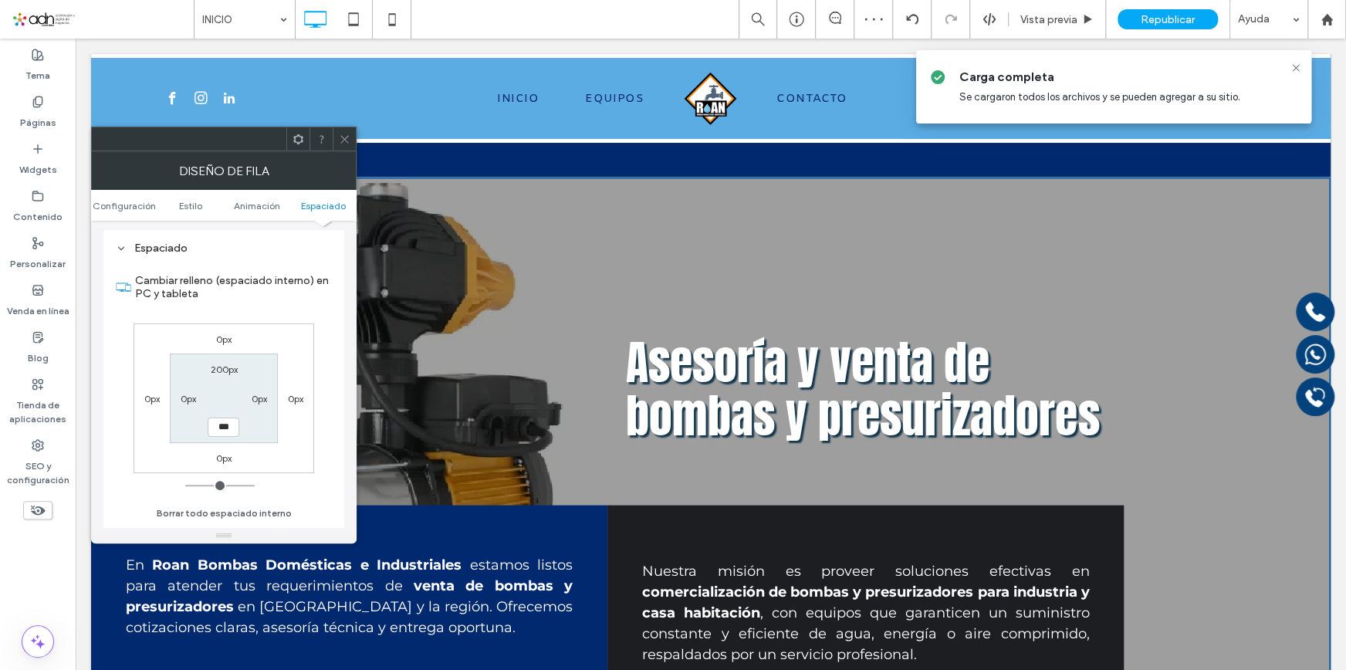
click at [220, 460] on label "0px" at bounding box center [223, 458] width 15 height 12
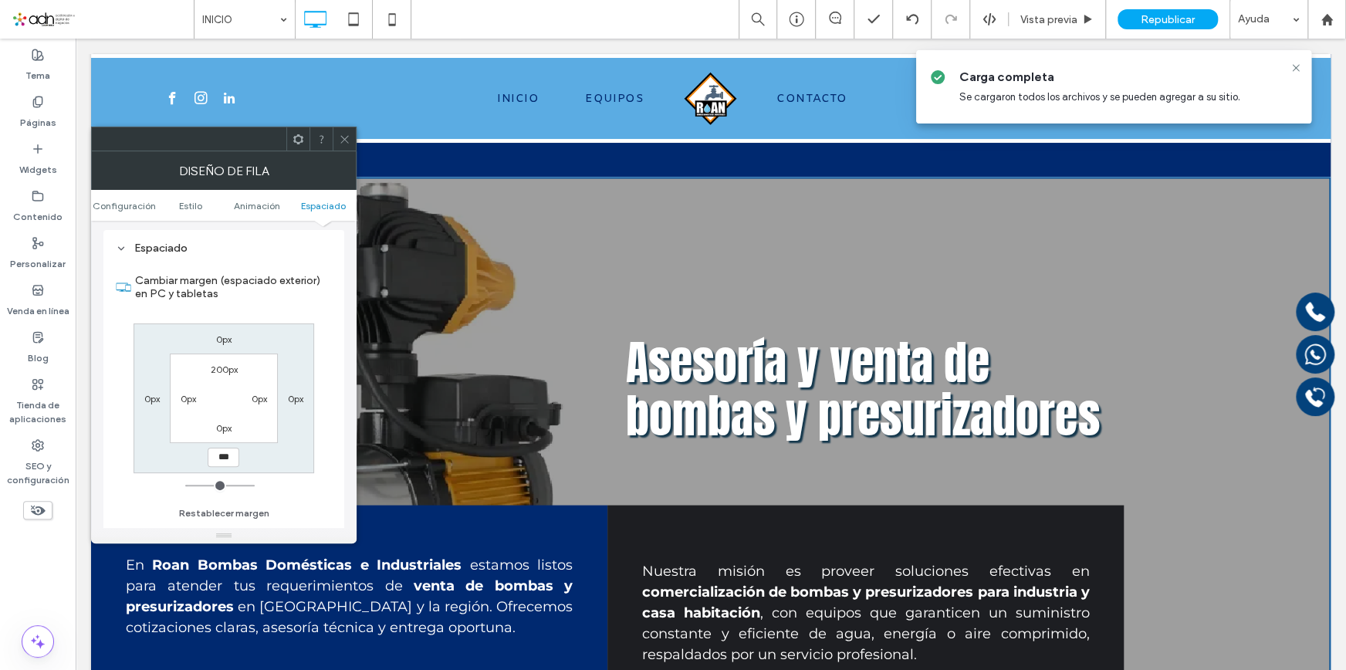
type input "***"
type input "*****"
click at [306, 500] on div "Cambiar margen (espaciado exterior) en PC y tabletas 0px 0px ***** 0px 200px 0p…" at bounding box center [224, 392] width 216 height 266
type input "***"
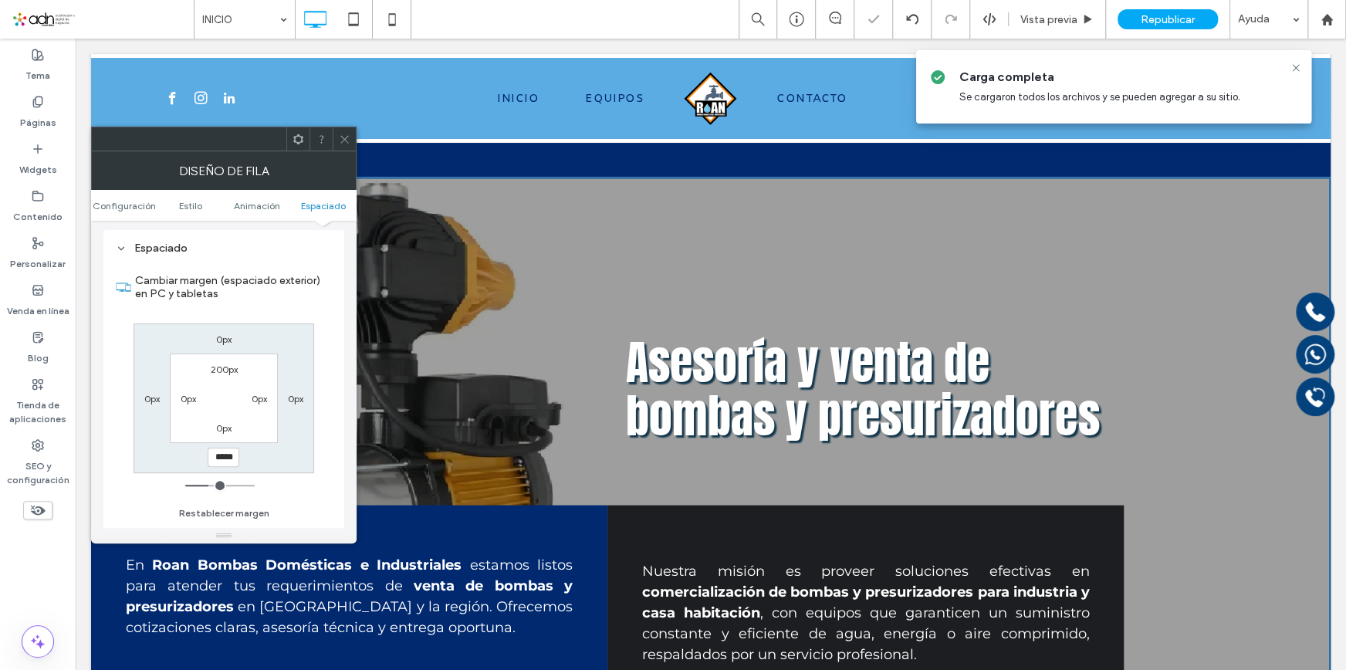
type input "*****"
type input "***"
type input "*****"
drag, startPoint x: 214, startPoint y: 491, endPoint x: 238, endPoint y: 491, distance: 23.9
click at [238, 486] on input "range" at bounding box center [219, 486] width 69 height 2
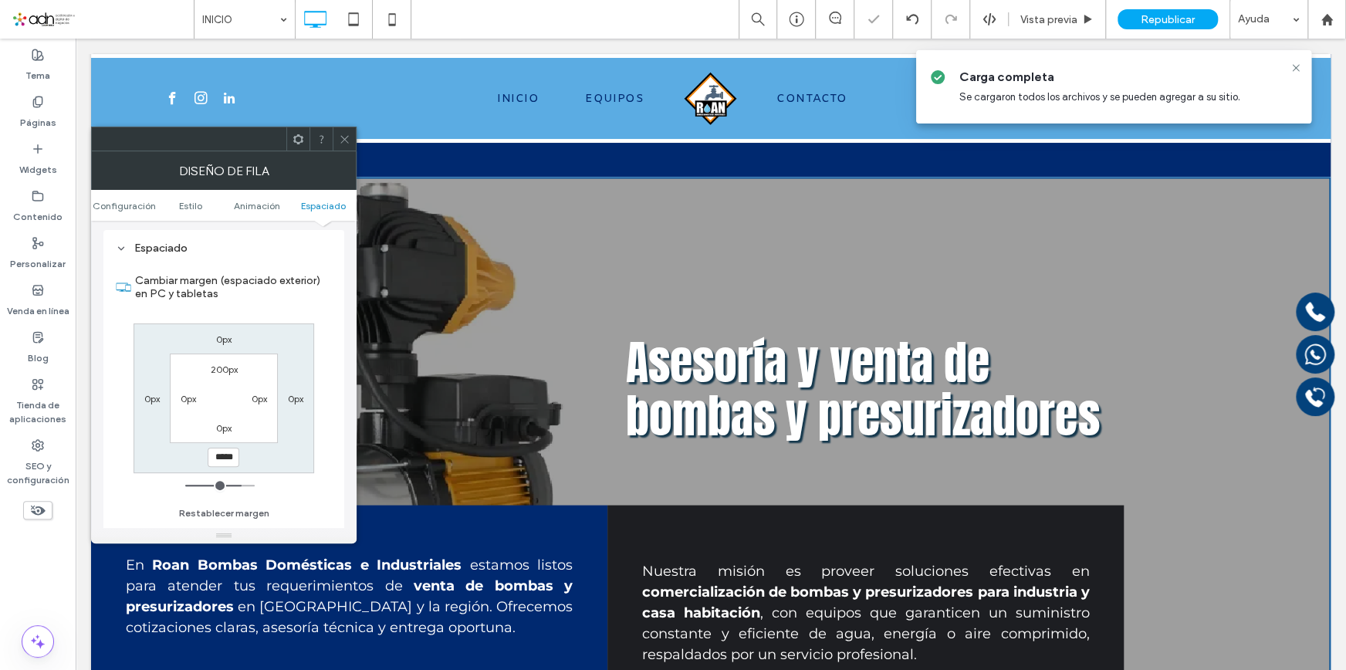
type input "***"
type input "*****"
type input "***"
type input "*****"
type input "***"
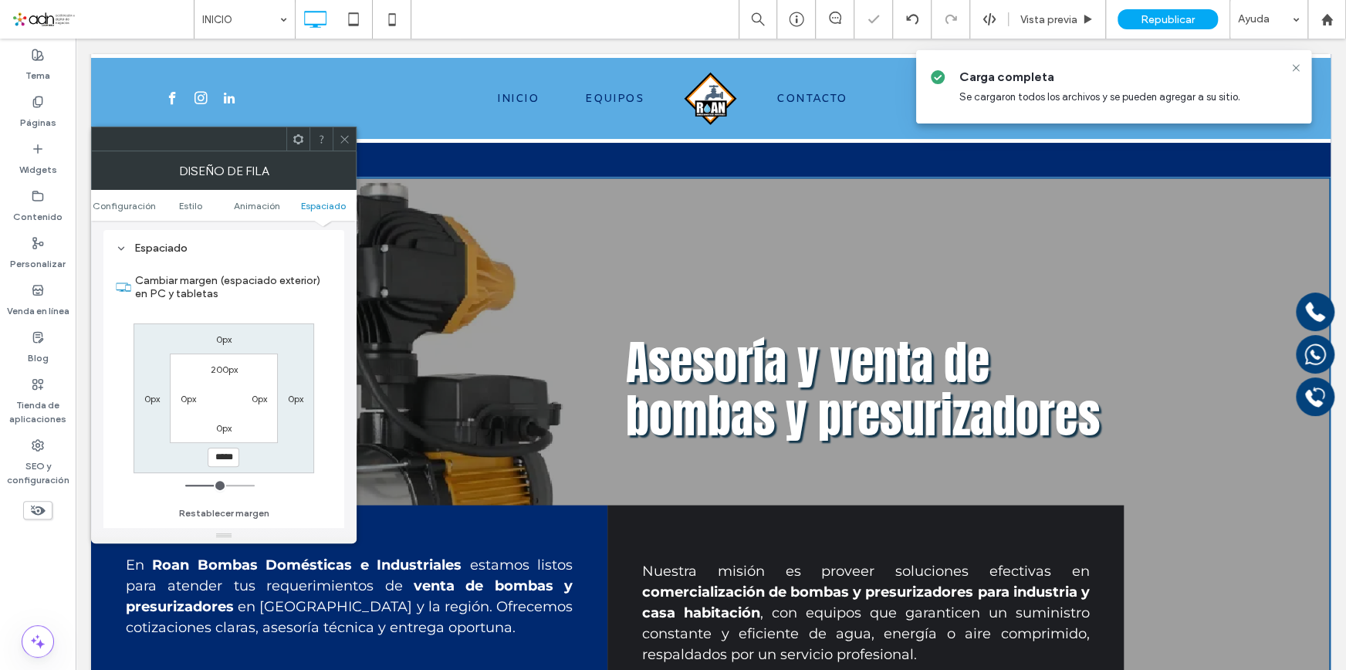
type input "*****"
type input "***"
type input "*****"
type input "***"
type input "*****"
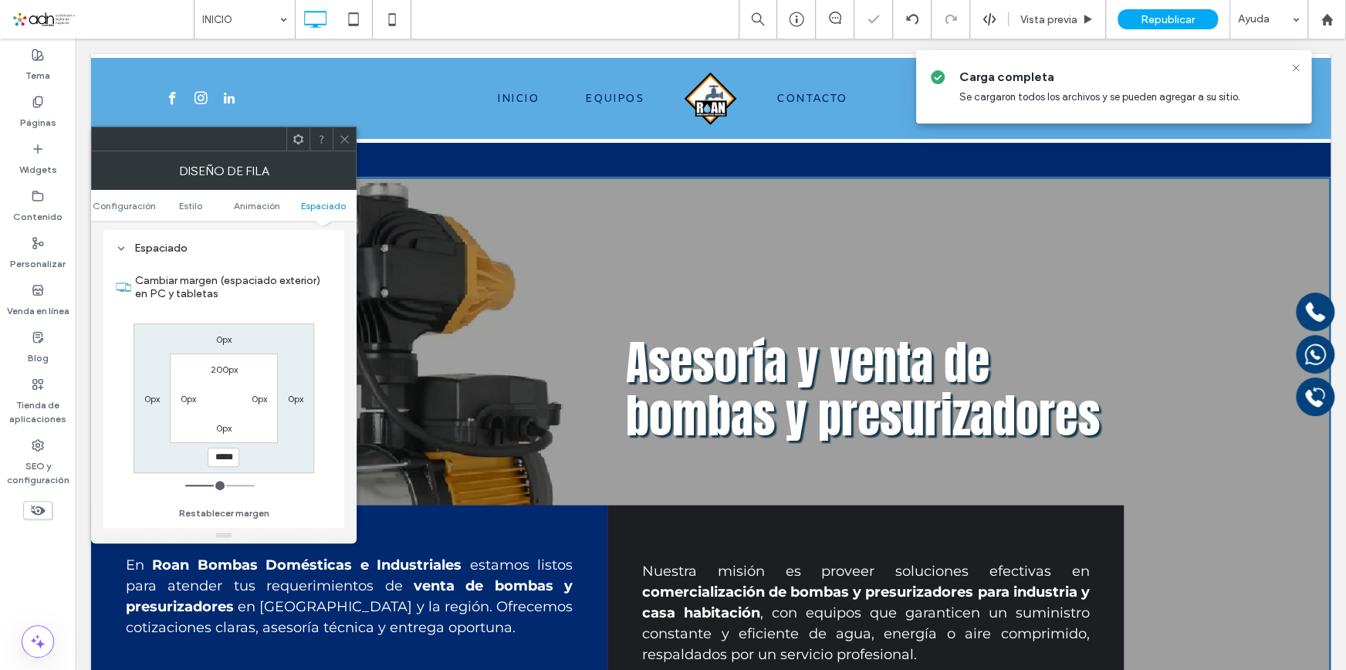
type input "***"
type input "*****"
type input "**"
type input "****"
type input "**"
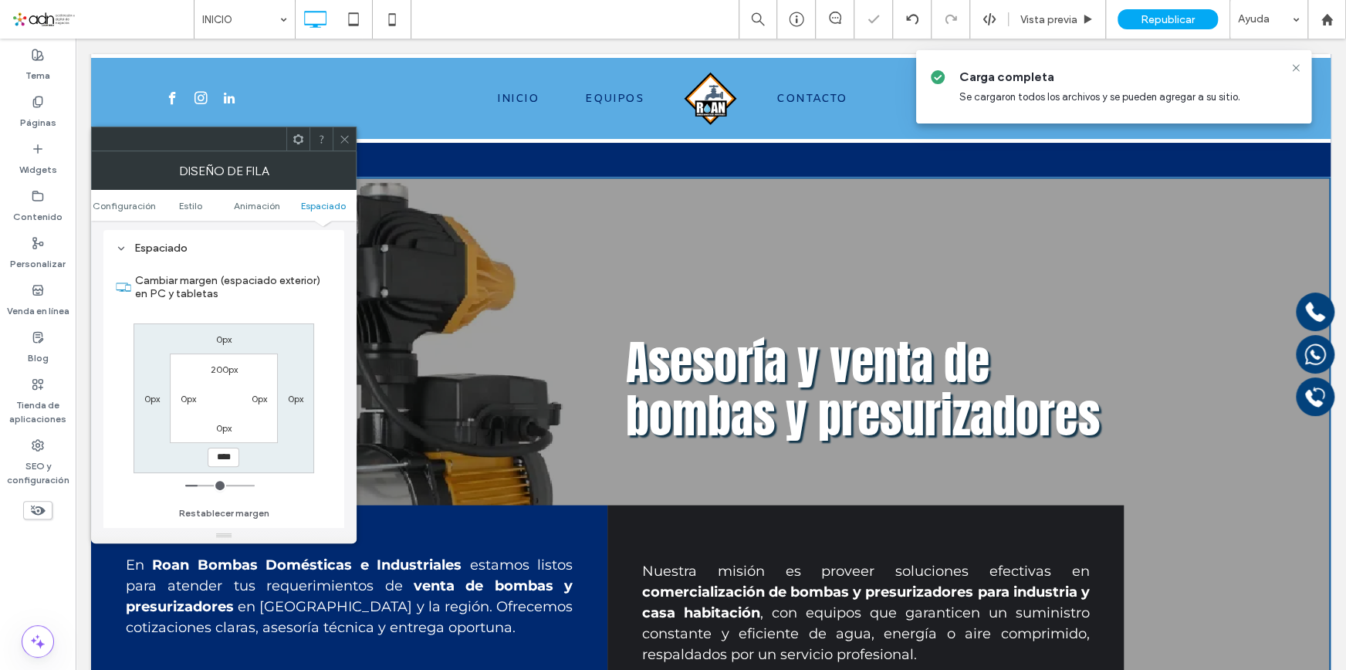
type input "****"
type input "**"
type input "****"
type input "**"
type input "****"
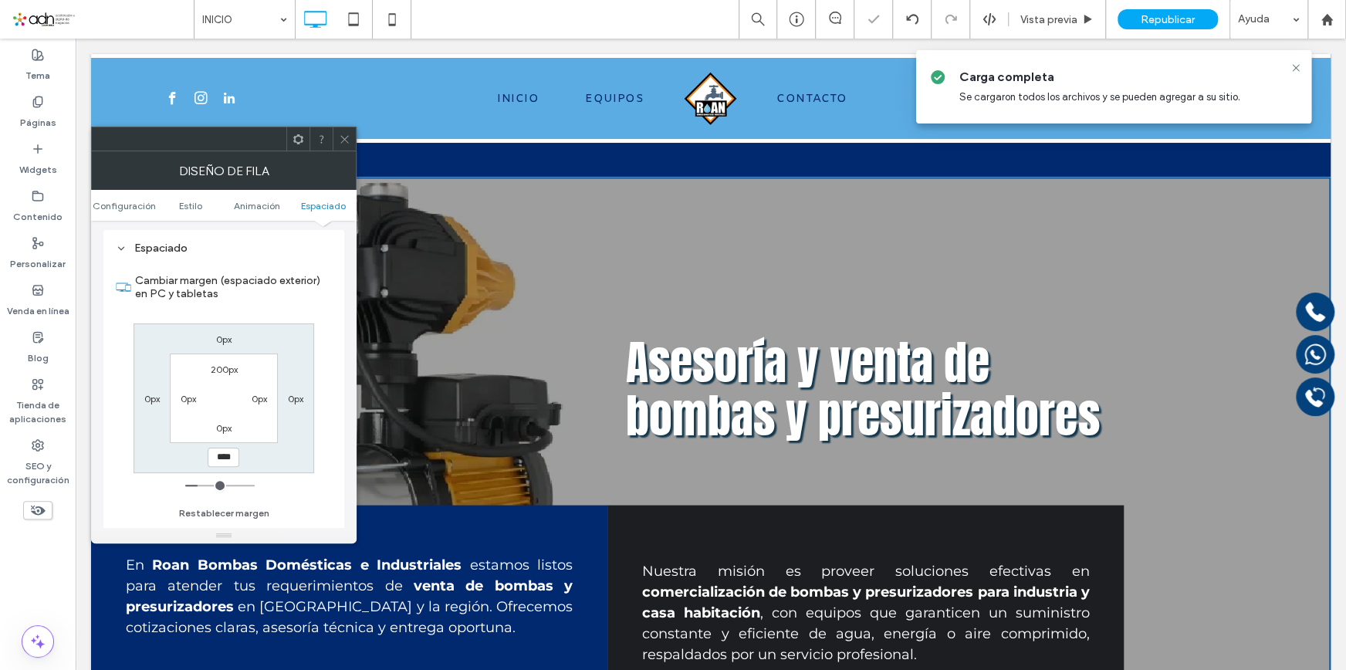
type input "*"
type input "***"
drag, startPoint x: 239, startPoint y: 491, endPoint x: 147, endPoint y: 493, distance: 91.9
type input "*"
click at [185, 486] on input "range" at bounding box center [219, 486] width 69 height 2
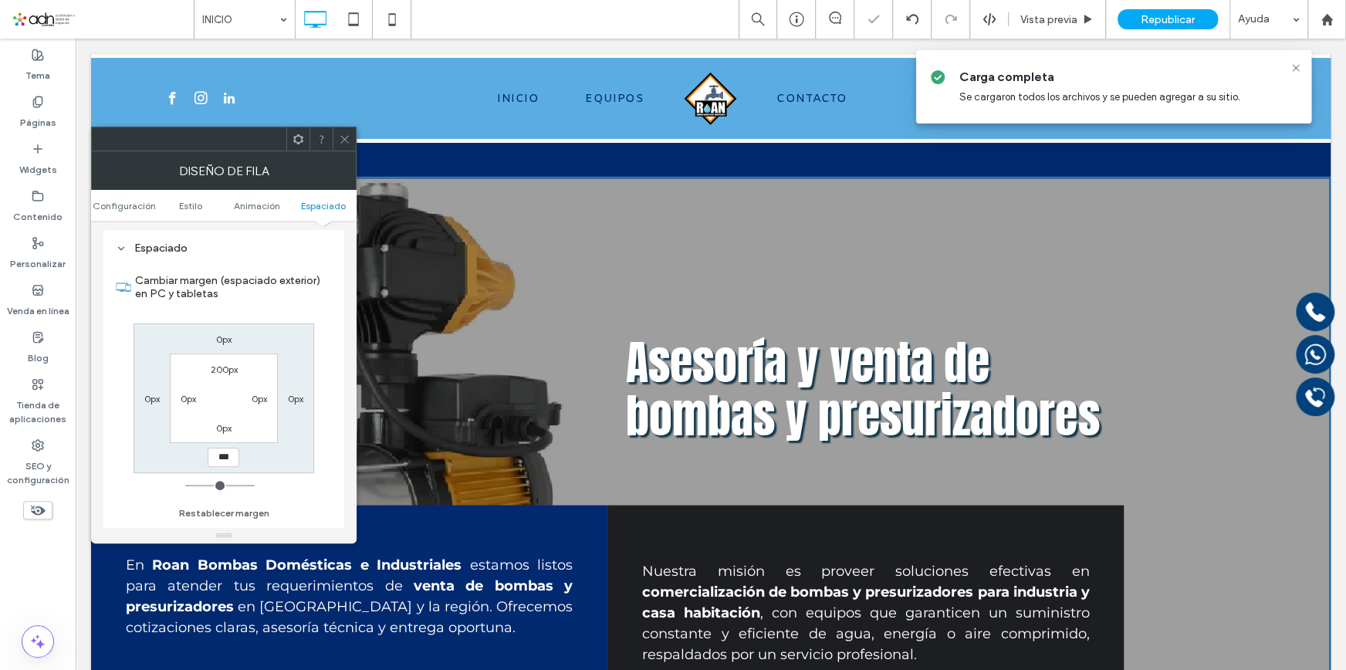
click at [509, 481] on div "Click To Paste Asesoría y venta de bombas y presurizadores Click To Paste En Ro…" at bounding box center [711, 528] width 1240 height 395
click at [337, 136] on div at bounding box center [344, 138] width 23 height 23
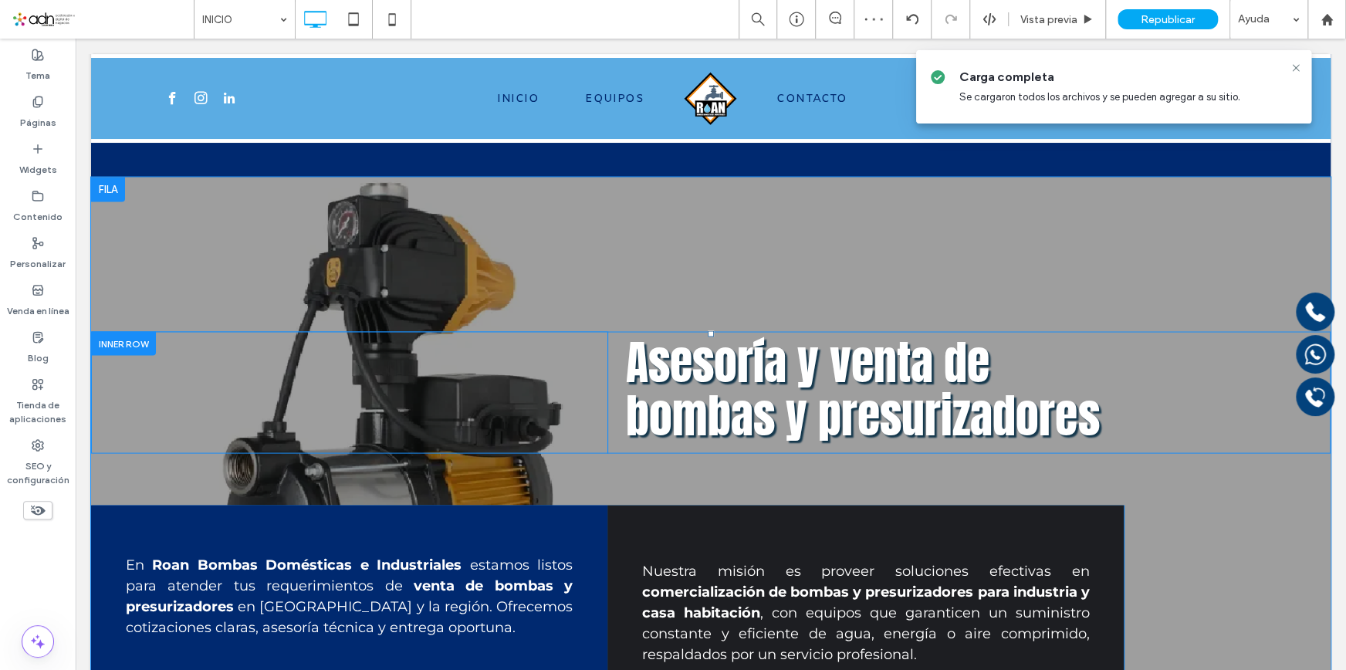
click at [619, 445] on div "Asesoría y venta de bombas y presurizadores Click To Paste" at bounding box center [969, 392] width 723 height 122
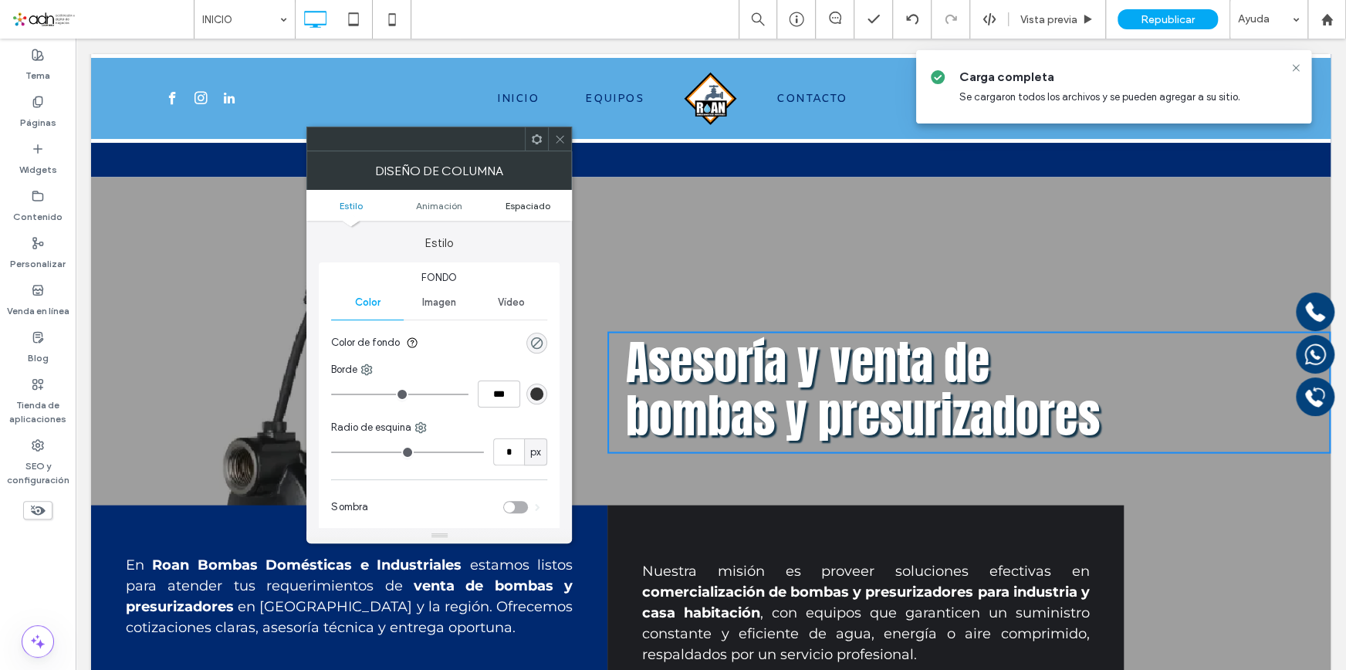
click at [542, 201] on span "Espaciado" at bounding box center [528, 206] width 45 height 12
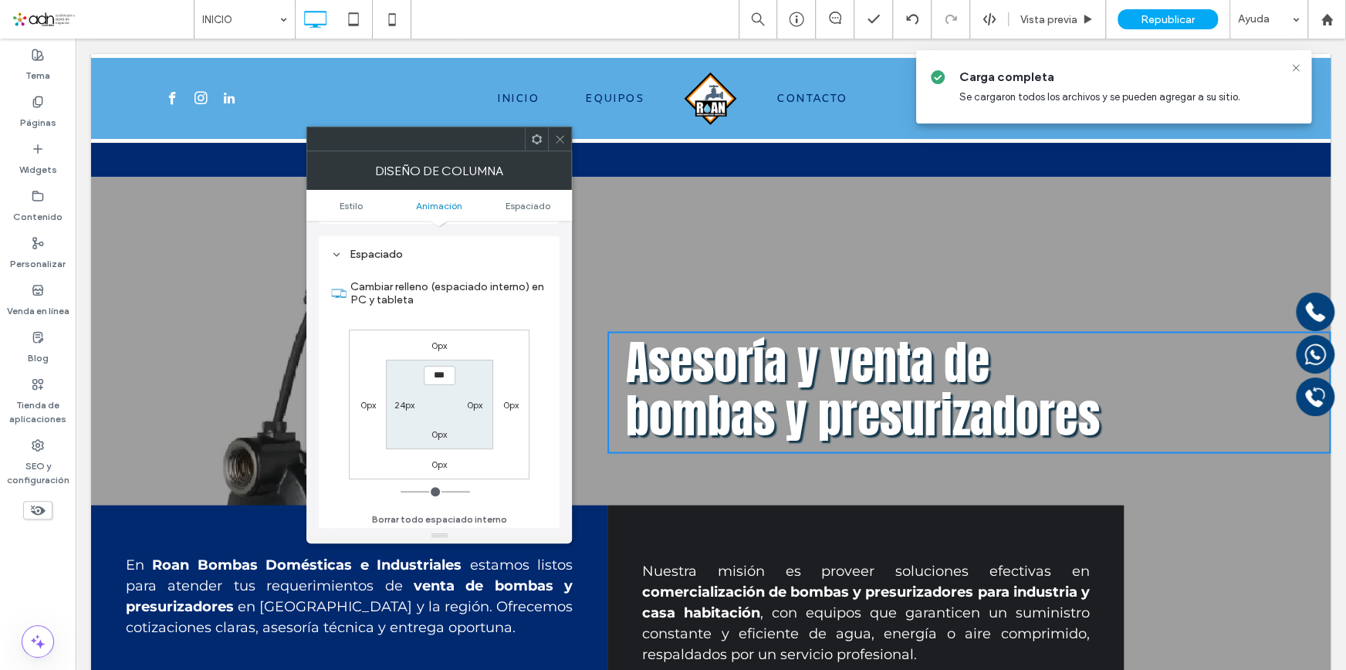
scroll to position [362, 0]
click at [434, 442] on section "*** 0px 0px 24px" at bounding box center [439, 401] width 107 height 89
click at [449, 421] on section "*** 0px 0px 24px" at bounding box center [439, 401] width 107 height 89
click at [441, 431] on label "0px" at bounding box center [439, 431] width 15 height 12
type input "***"
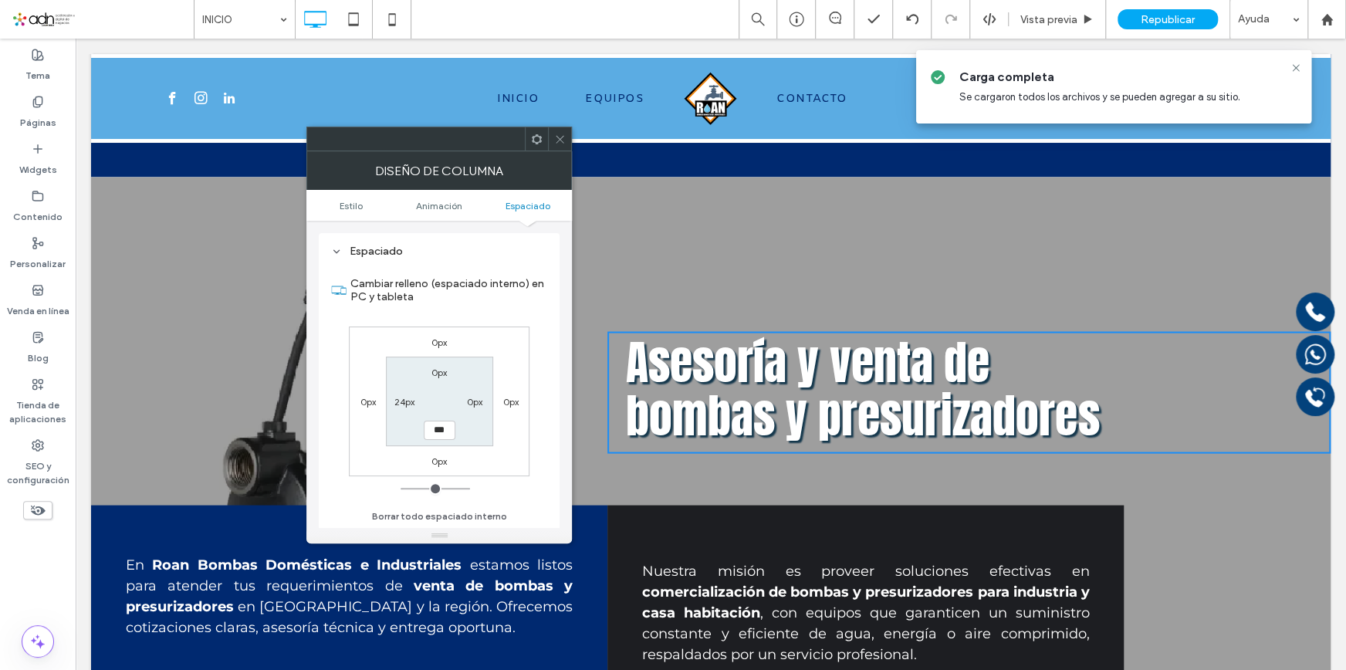
type input "***"
type input "*****"
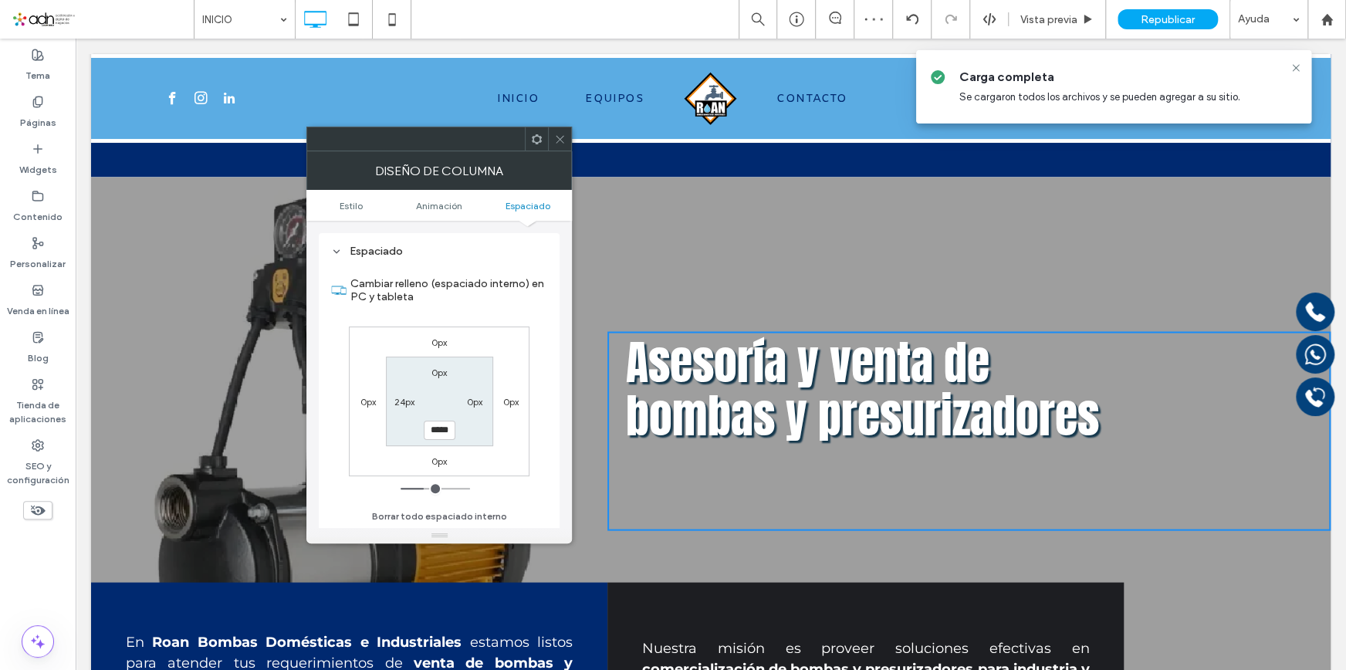
click at [564, 147] on span at bounding box center [560, 138] width 12 height 23
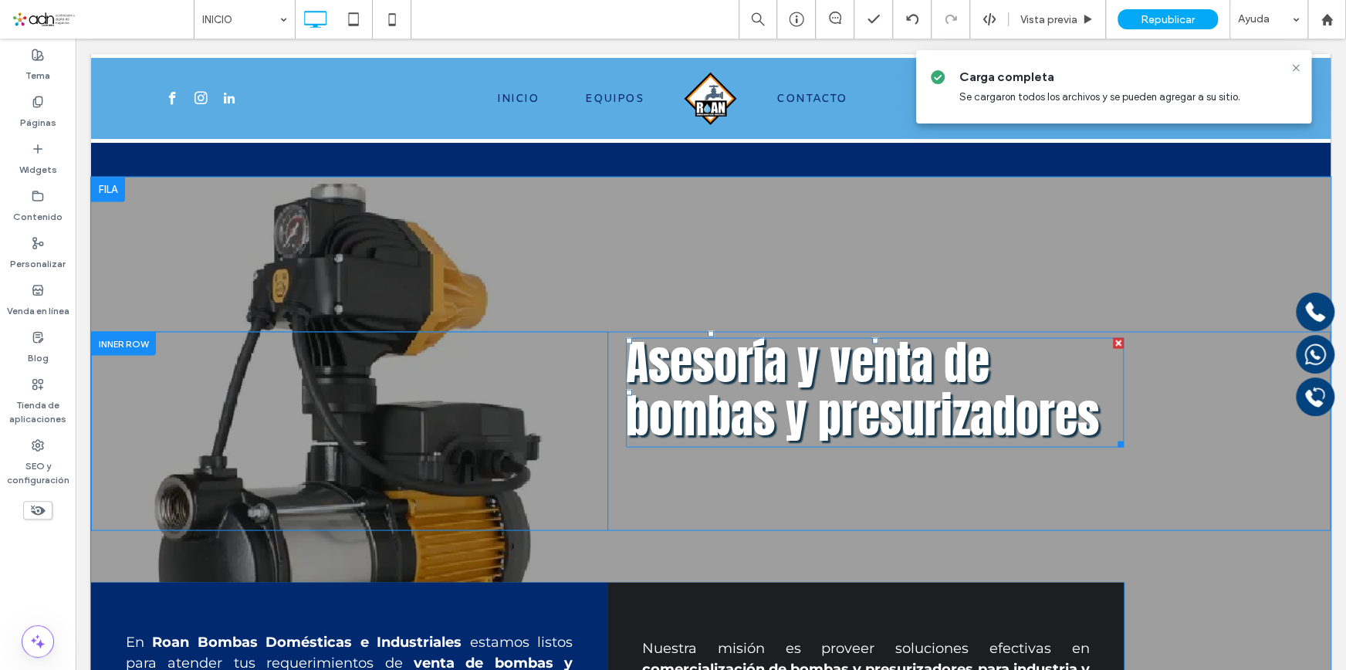
click at [790, 421] on span "Asesoría y venta de bombas y presurizadores" at bounding box center [862, 389] width 473 height 124
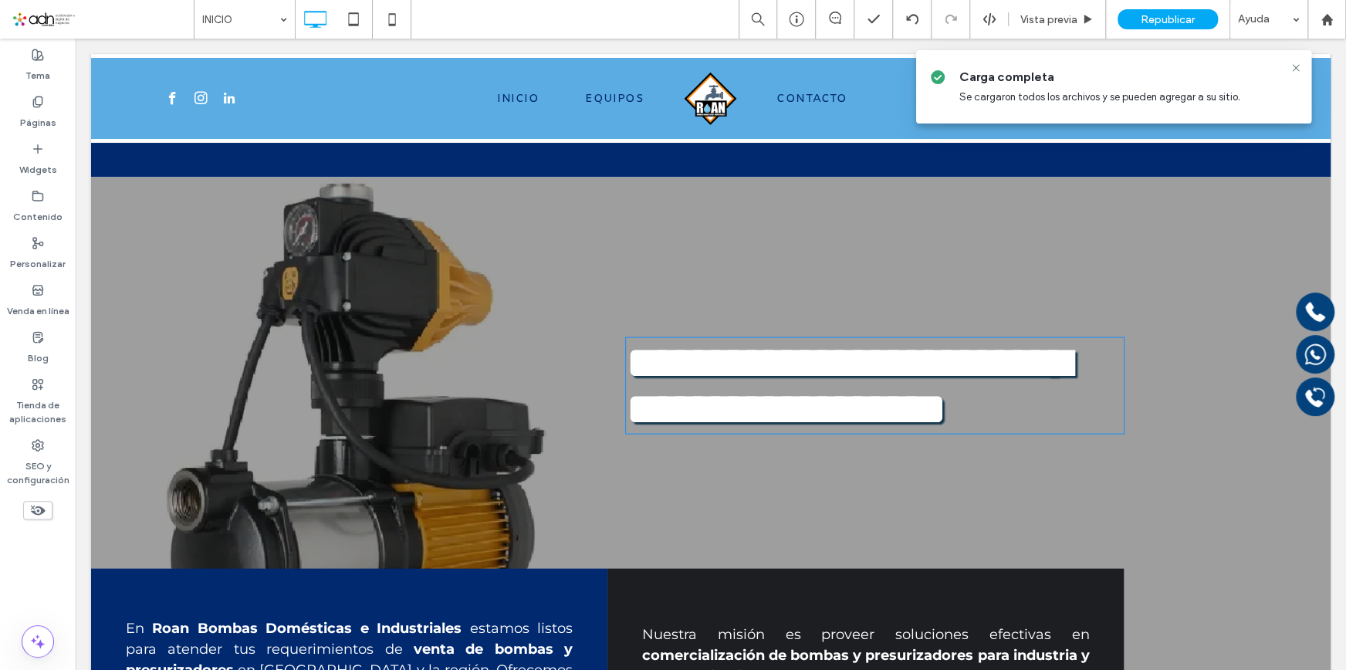
type input "*****"
type input "**"
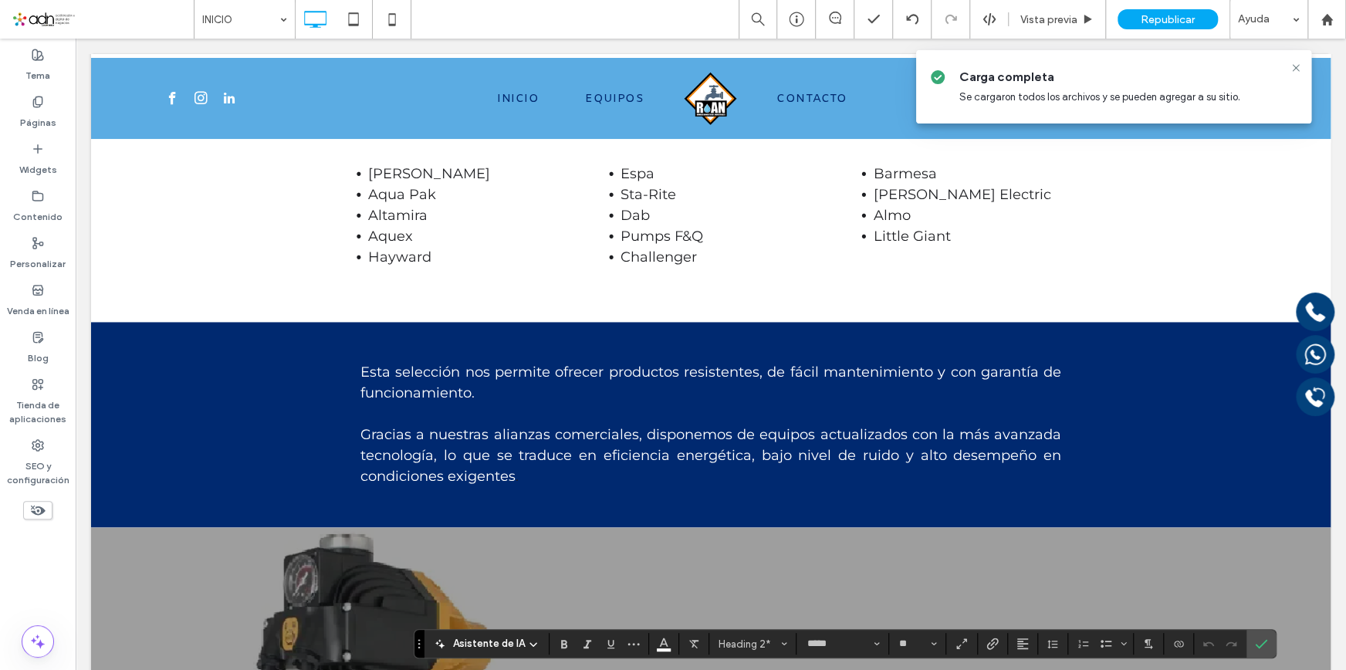
scroll to position [1683, 0]
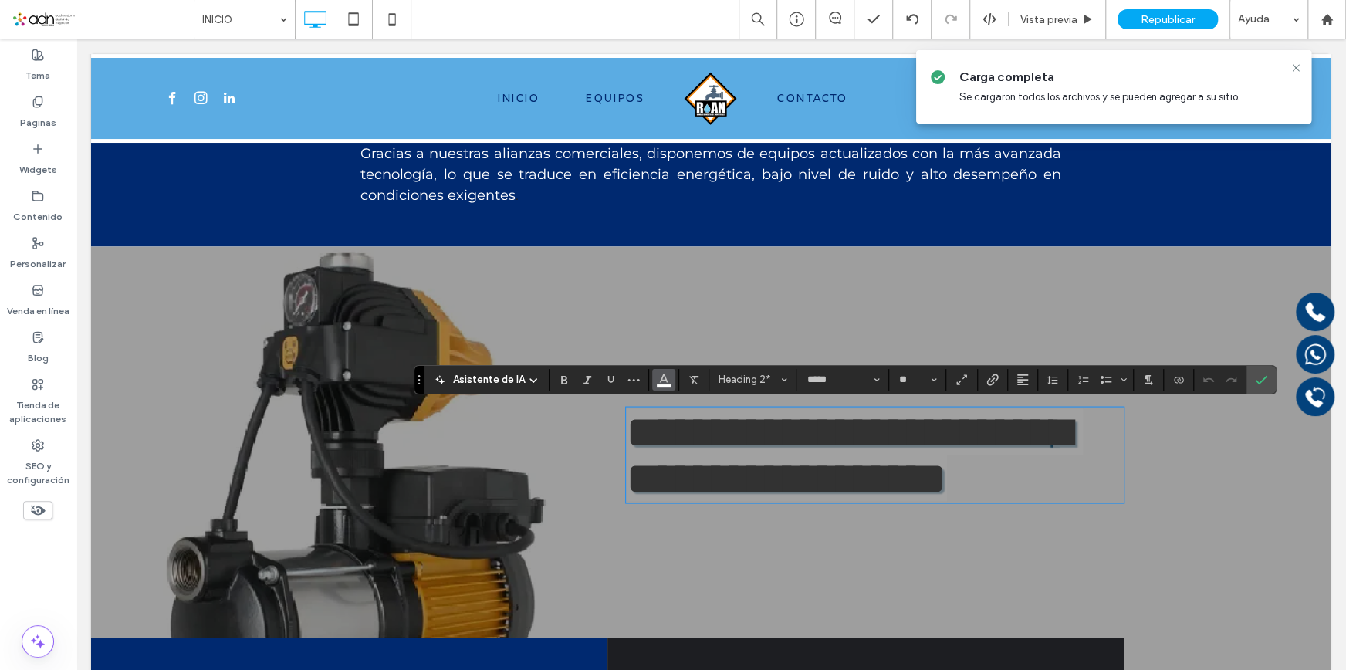
click at [658, 379] on icon "Color" at bounding box center [664, 378] width 12 height 12
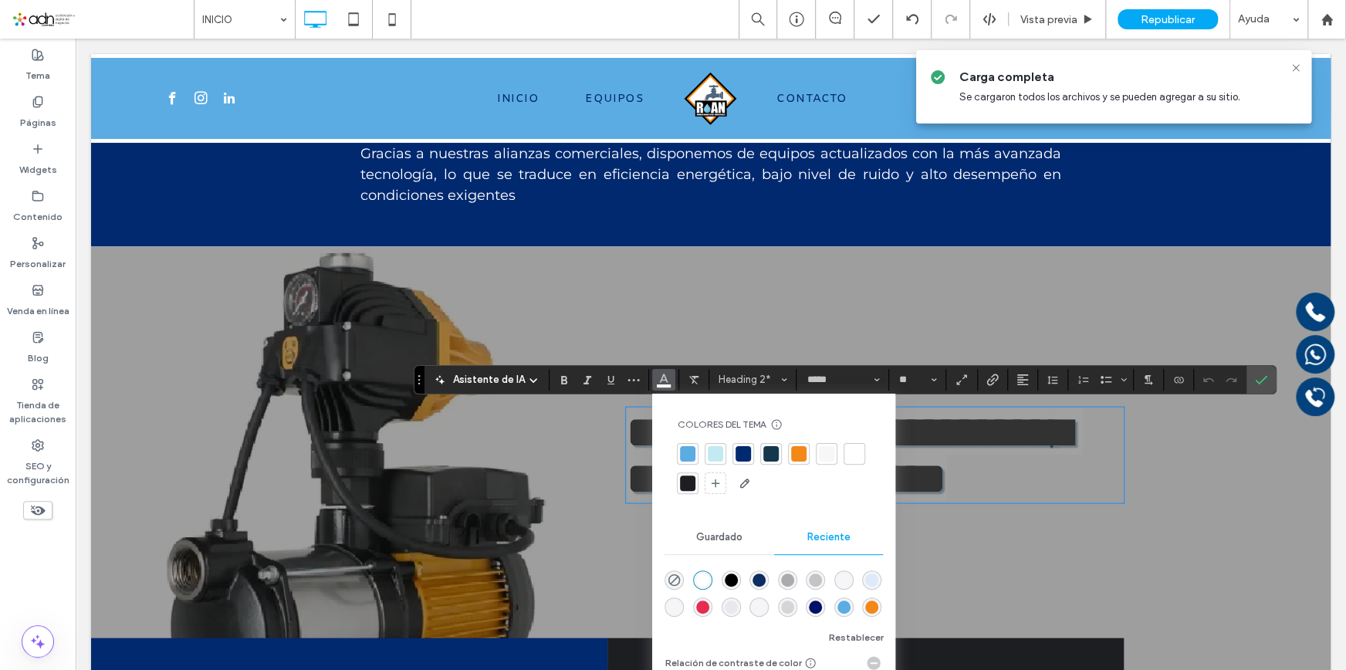
click at [686, 449] on div at bounding box center [687, 453] width 15 height 15
click at [733, 454] on div at bounding box center [744, 454] width 22 height 22
drag, startPoint x: 1259, startPoint y: 370, endPoint x: 1181, endPoint y: 336, distance: 85.0
click at [1259, 370] on span "Confirmar" at bounding box center [1261, 380] width 12 height 26
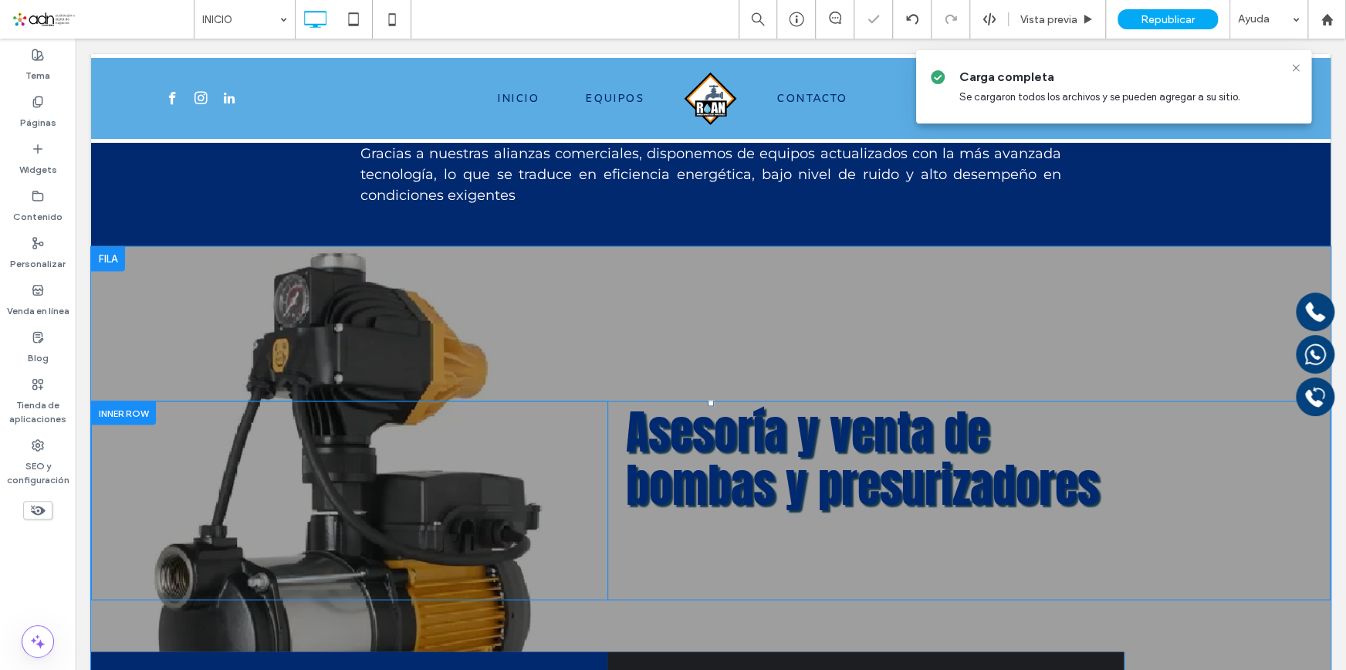
click at [1189, 499] on div "Asesoría y venta de bombas y presurizadores Click To Paste" at bounding box center [969, 500] width 723 height 199
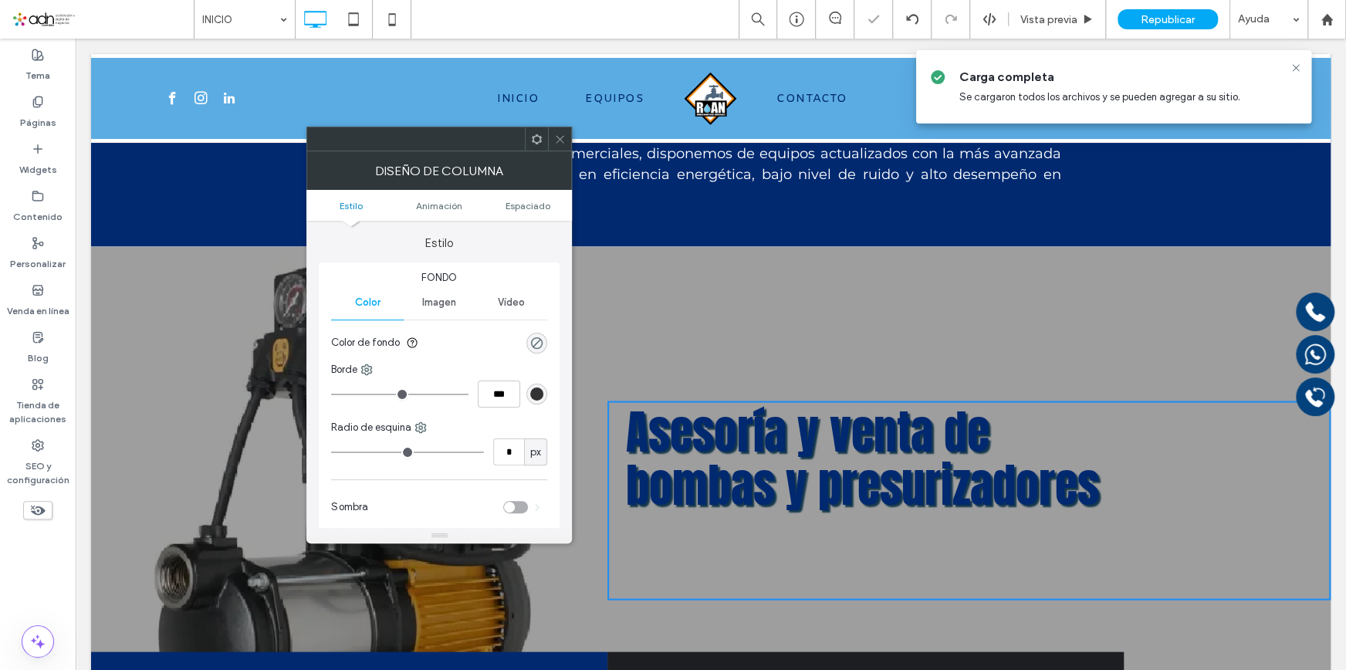
click at [858, 453] on span "Asesoría y venta de bombas y presurizadores" at bounding box center [862, 458] width 473 height 124
click at [564, 134] on icon at bounding box center [560, 140] width 12 height 12
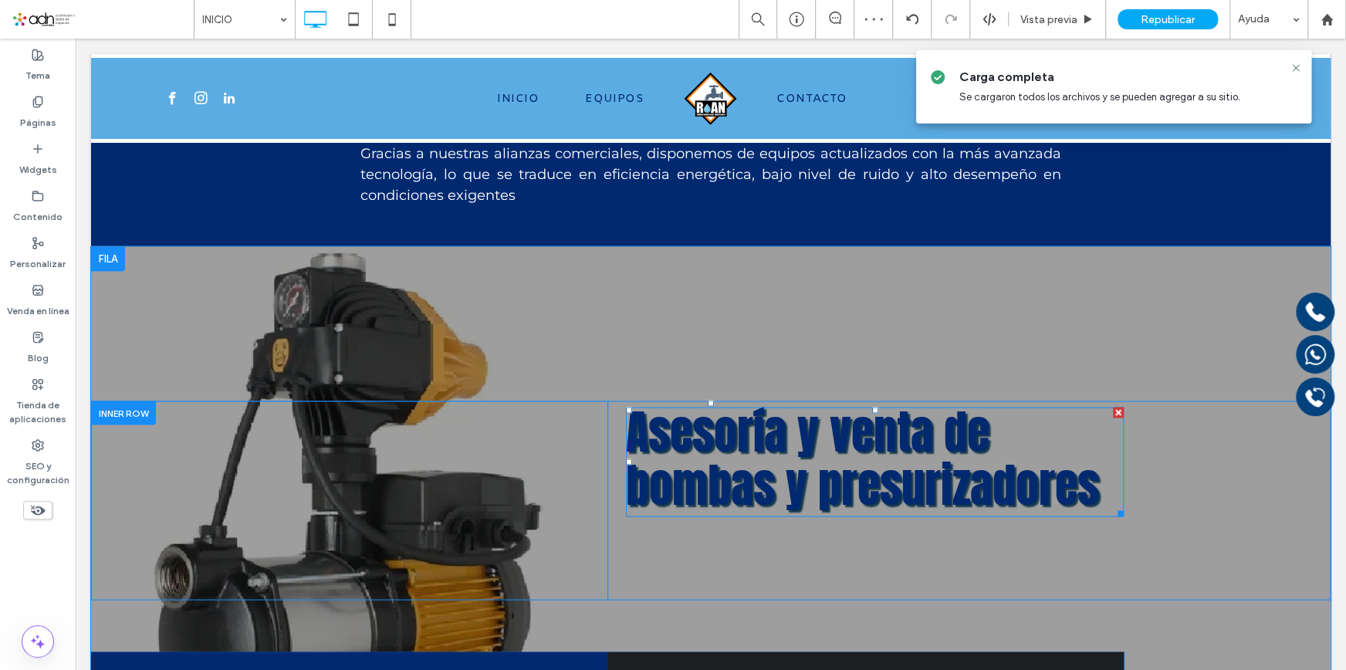
click at [753, 440] on span "Asesoría y venta de bombas y presurizadores" at bounding box center [862, 458] width 473 height 124
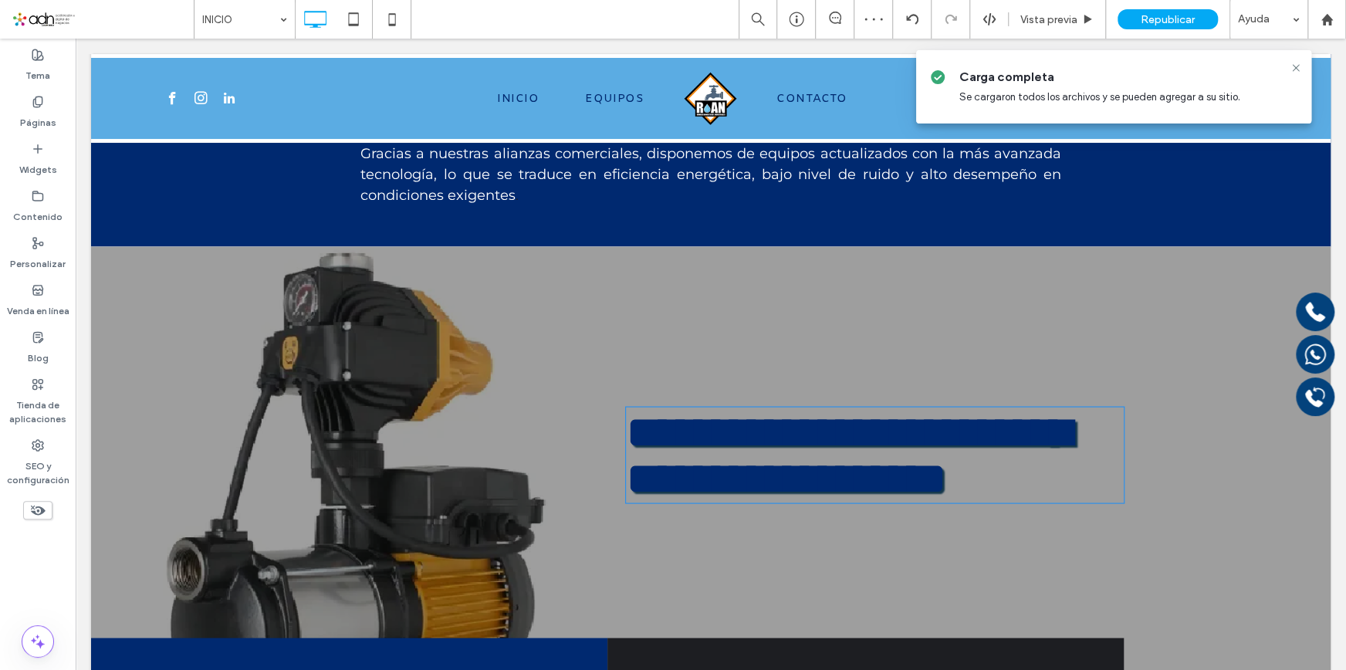
type input "*****"
type input "**"
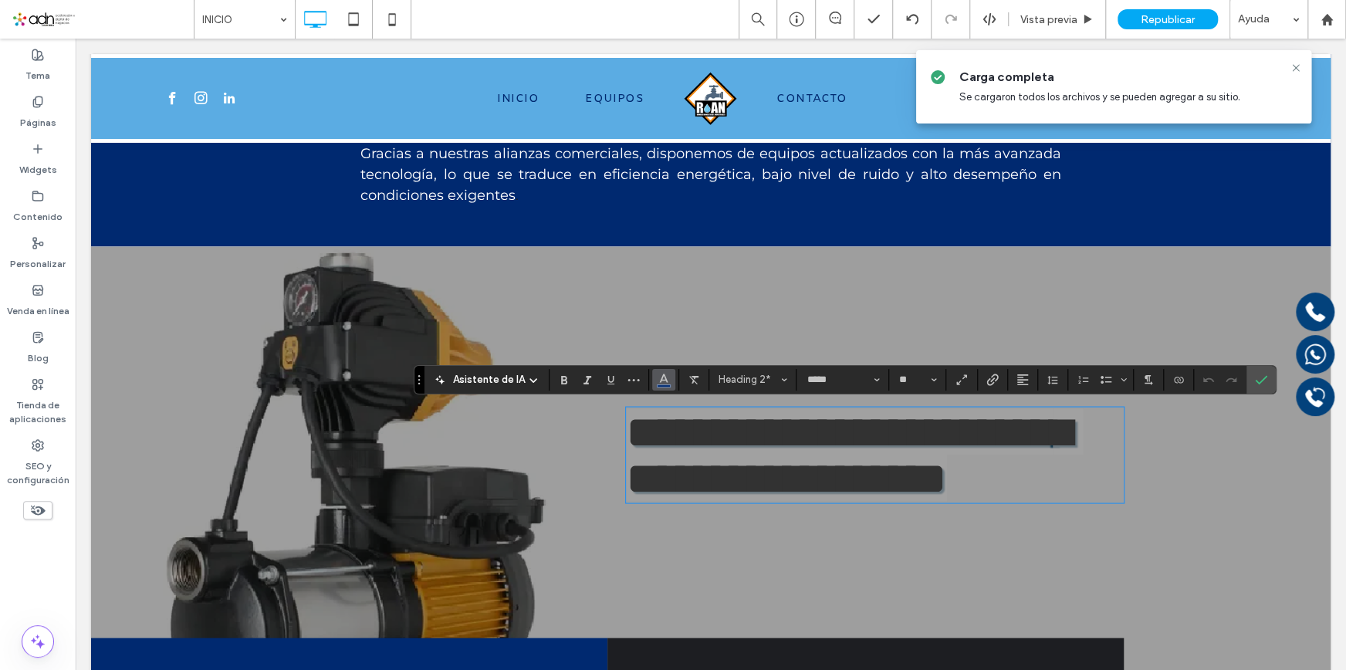
click at [659, 377] on icon "Color" at bounding box center [664, 378] width 12 height 12
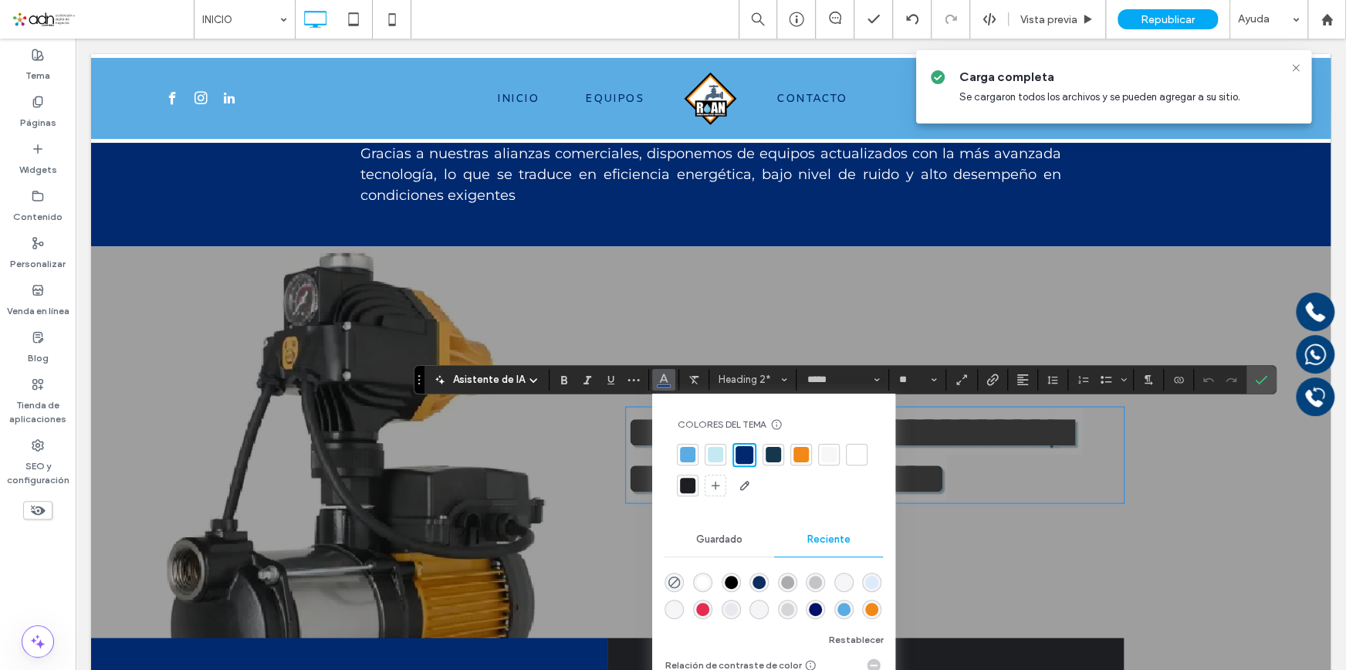
click at [859, 453] on div at bounding box center [856, 454] width 15 height 15
click at [1251, 377] on label "Confirmar" at bounding box center [1261, 380] width 23 height 28
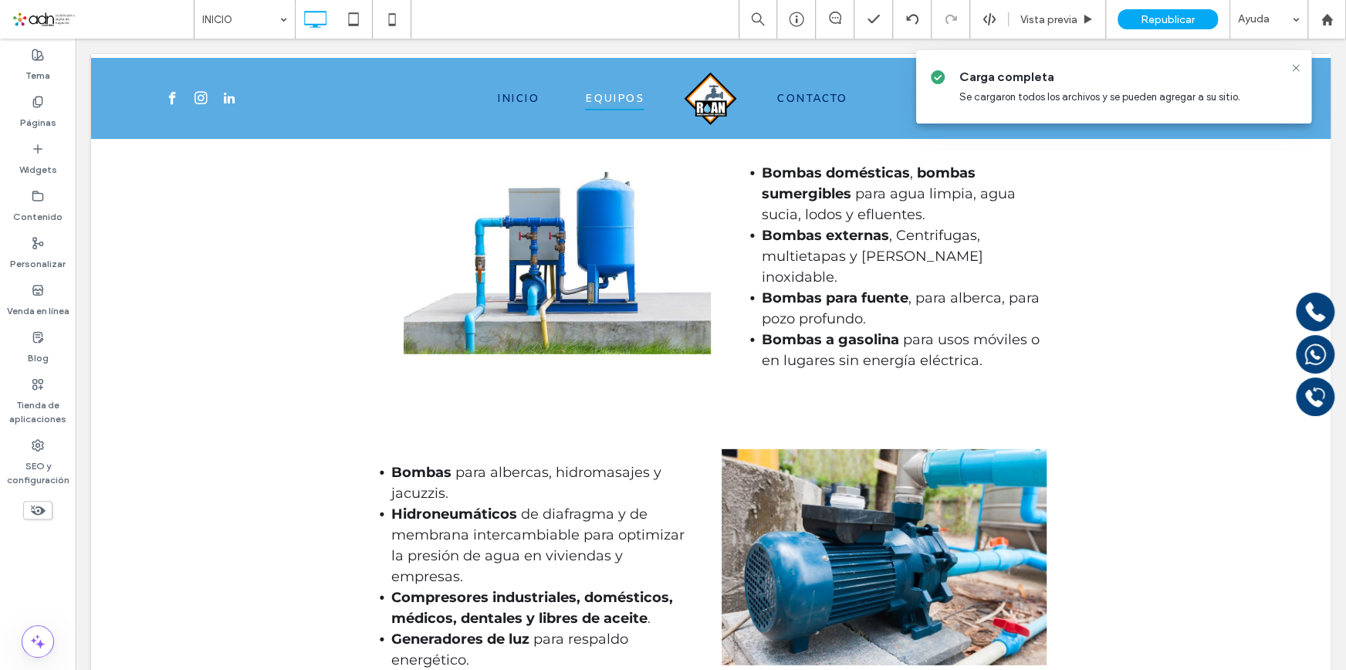
scroll to position [2595, 0]
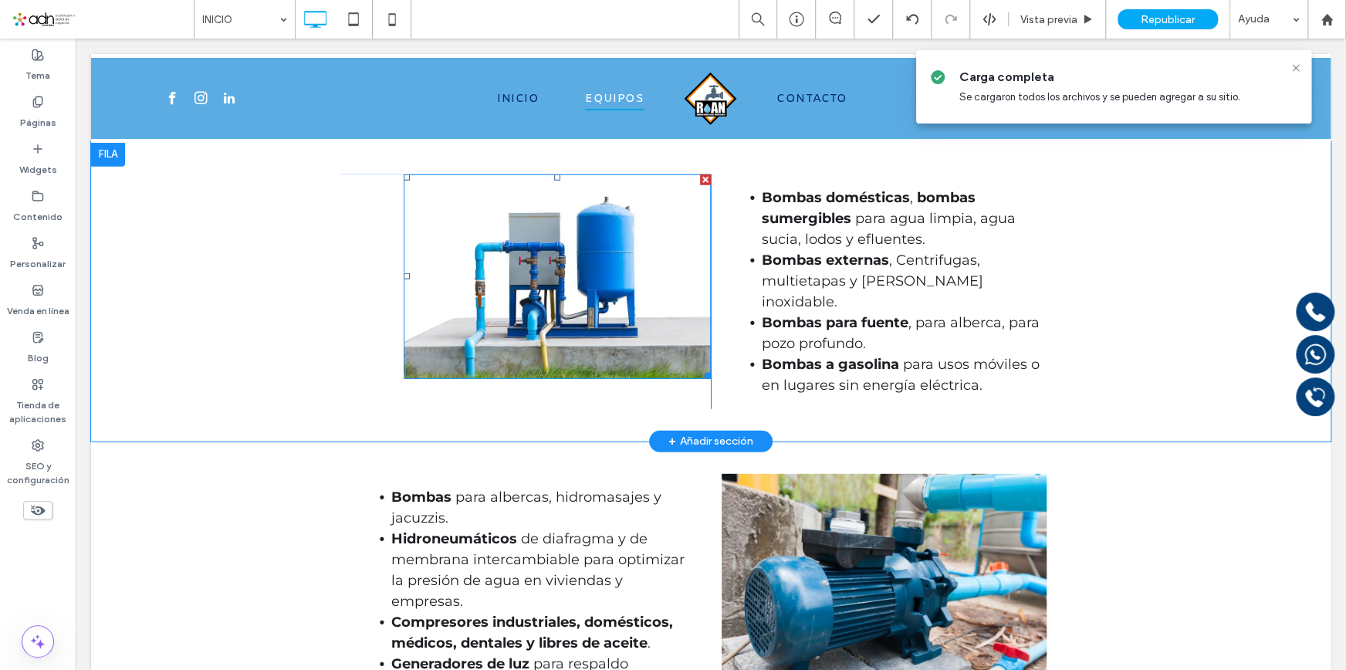
click at [532, 310] on img at bounding box center [557, 276] width 307 height 205
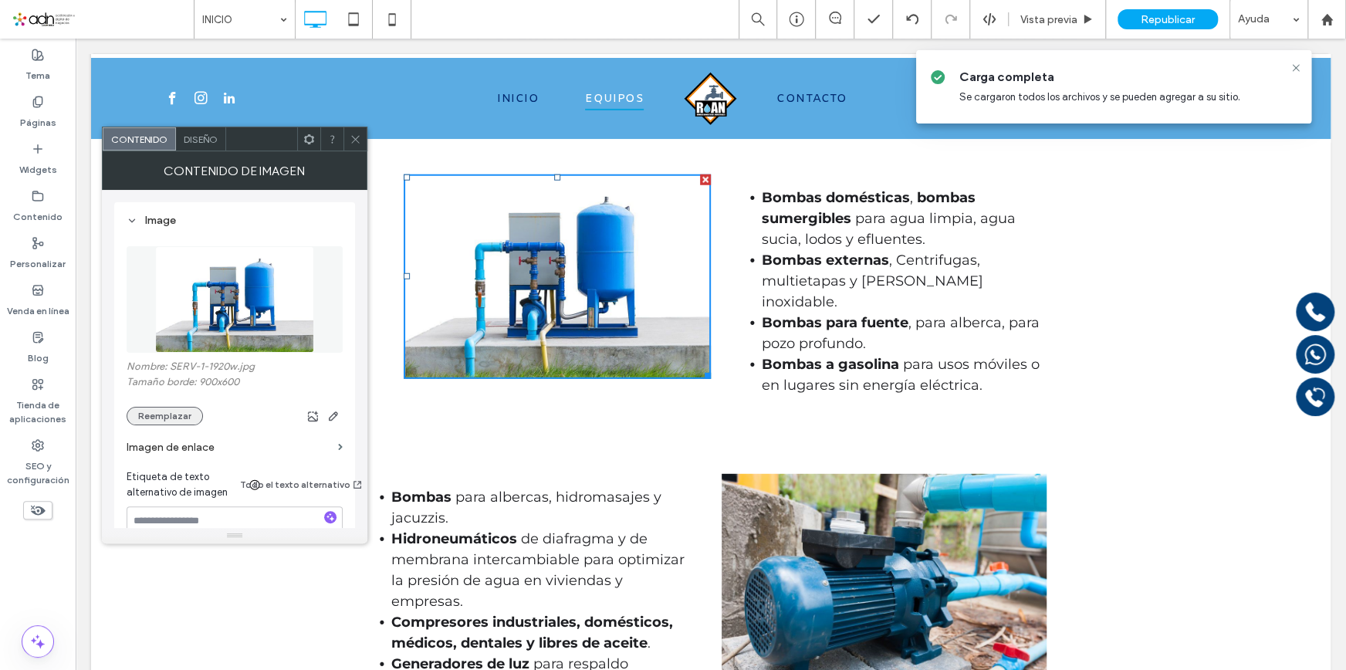
click at [169, 418] on button "Reemplazar" at bounding box center [165, 416] width 76 height 19
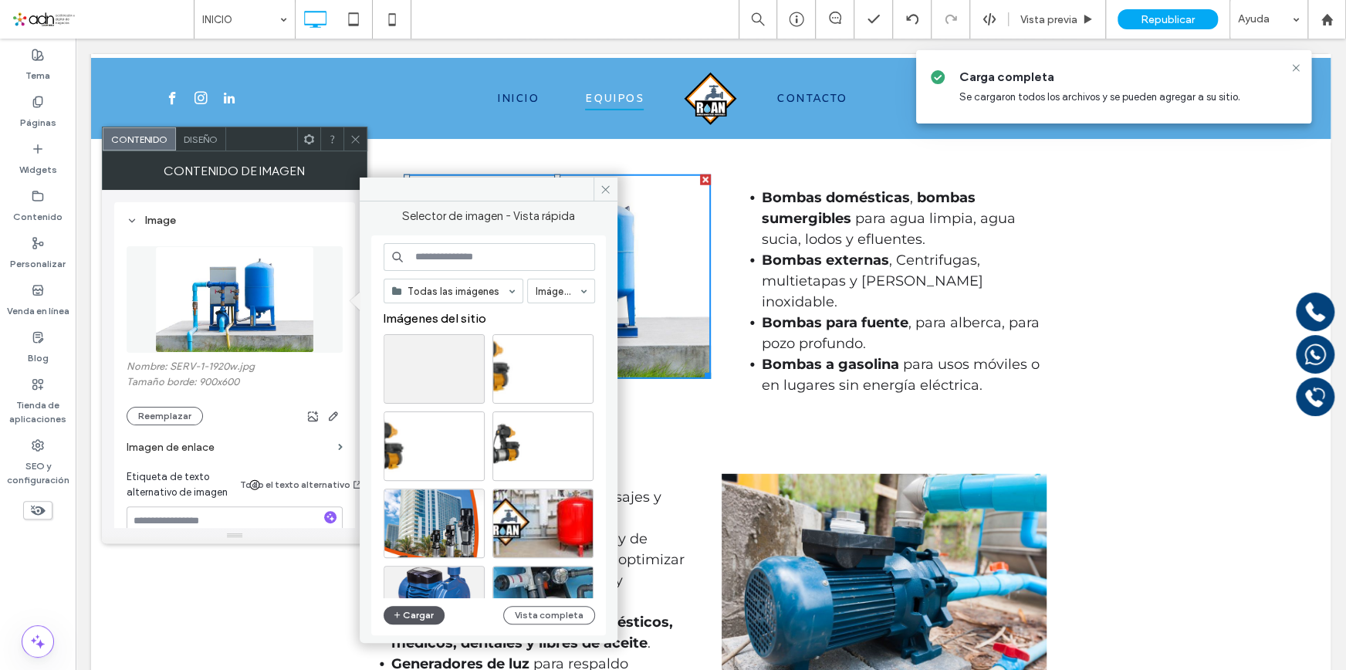
click at [409, 611] on button "Cargar" at bounding box center [415, 615] width 62 height 19
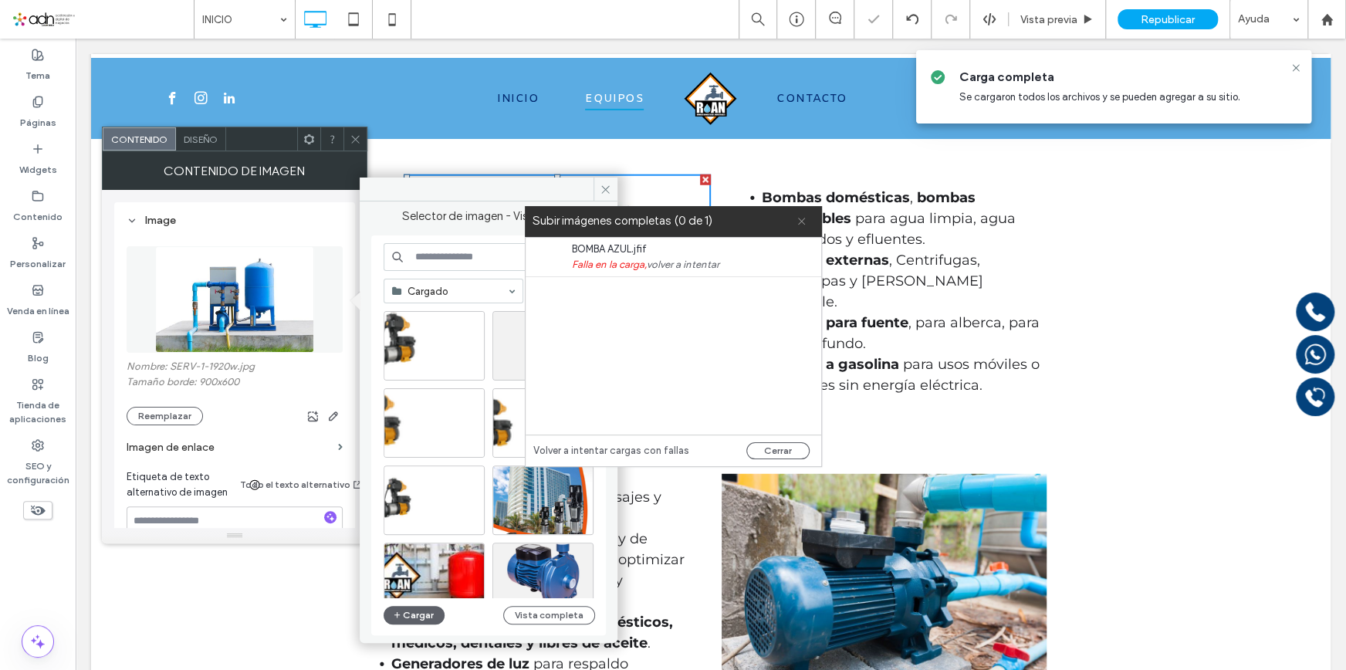
click at [802, 212] on span at bounding box center [802, 221] width 10 height 31
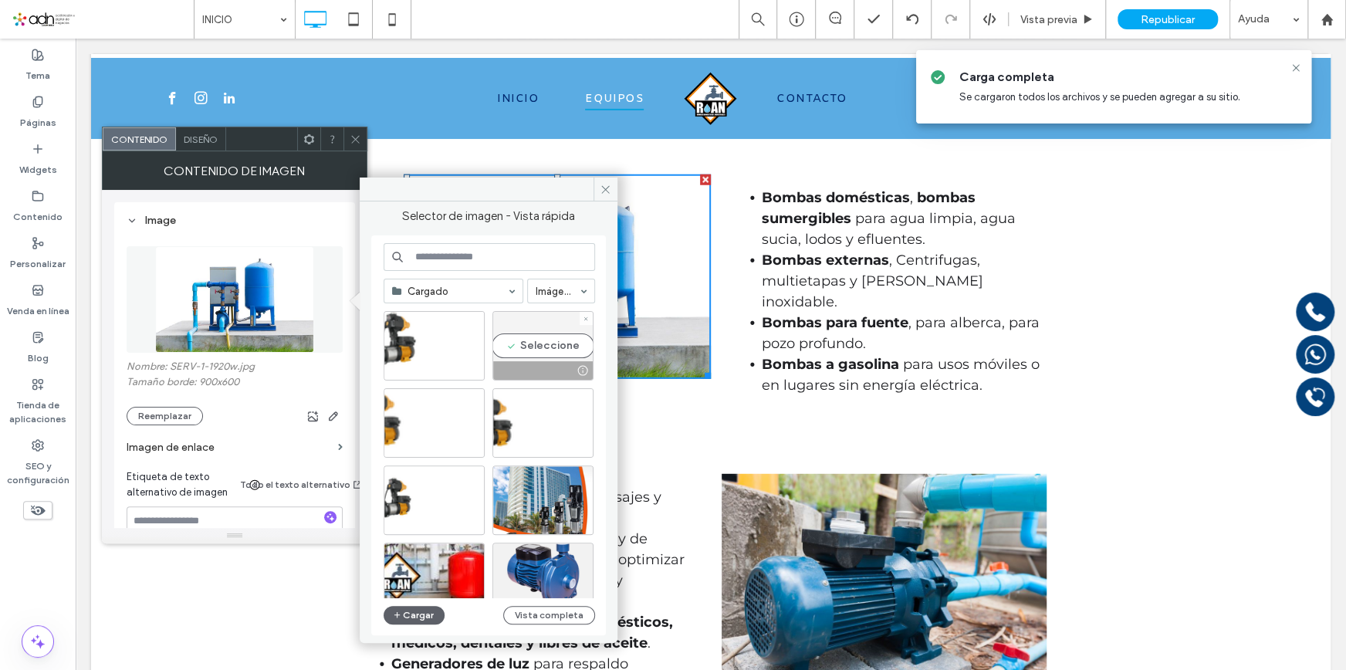
click at [590, 317] on div at bounding box center [586, 318] width 13 height 13
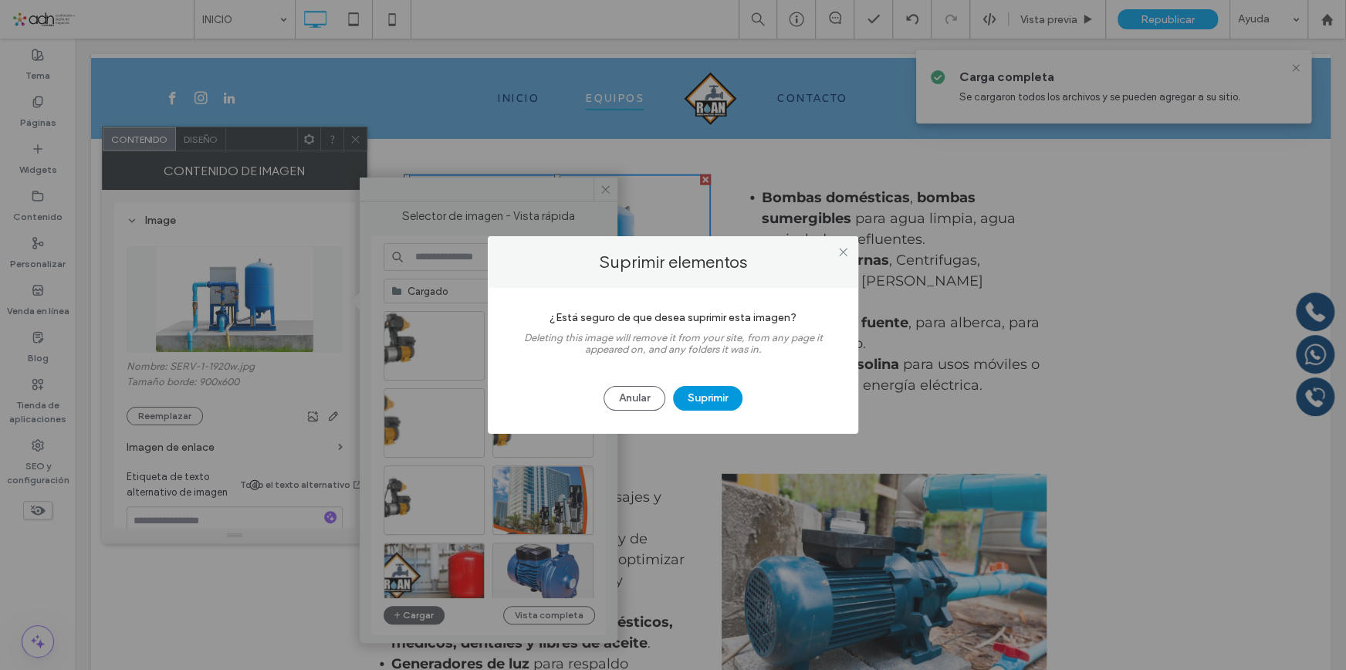
click at [707, 405] on button "Suprimir" at bounding box center [707, 398] width 69 height 25
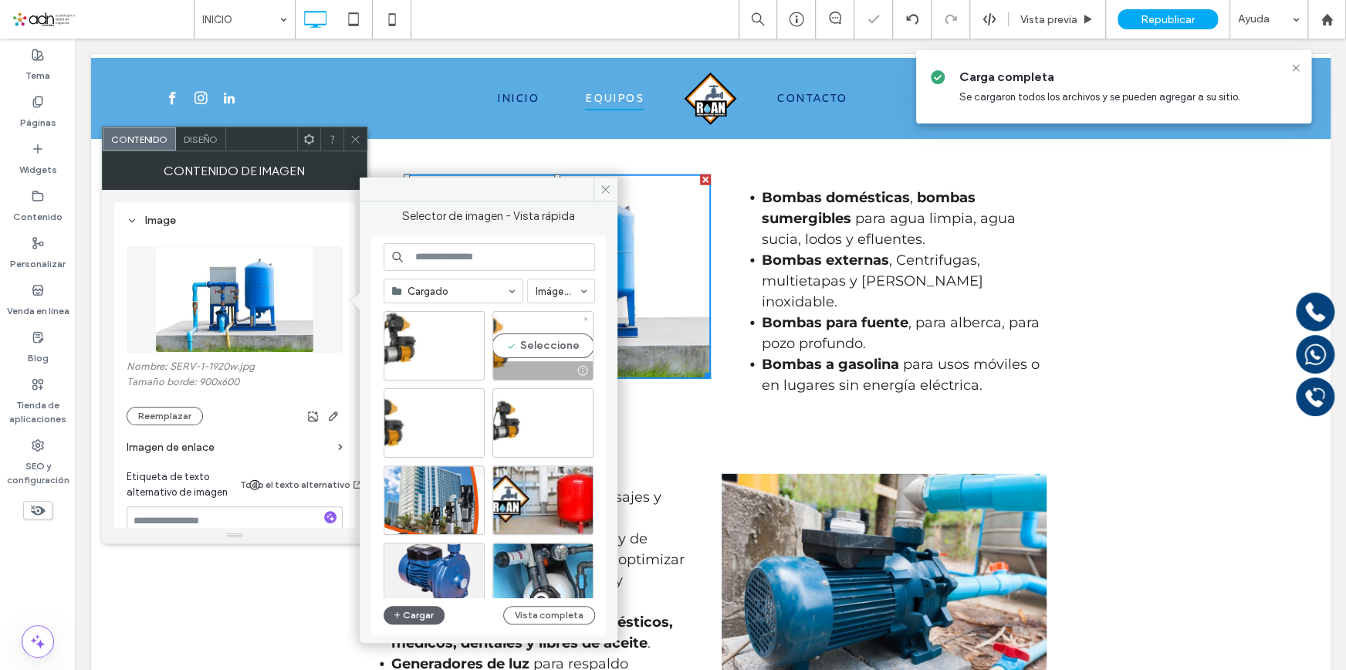
click at [586, 319] on icon at bounding box center [586, 319] width 6 height 6
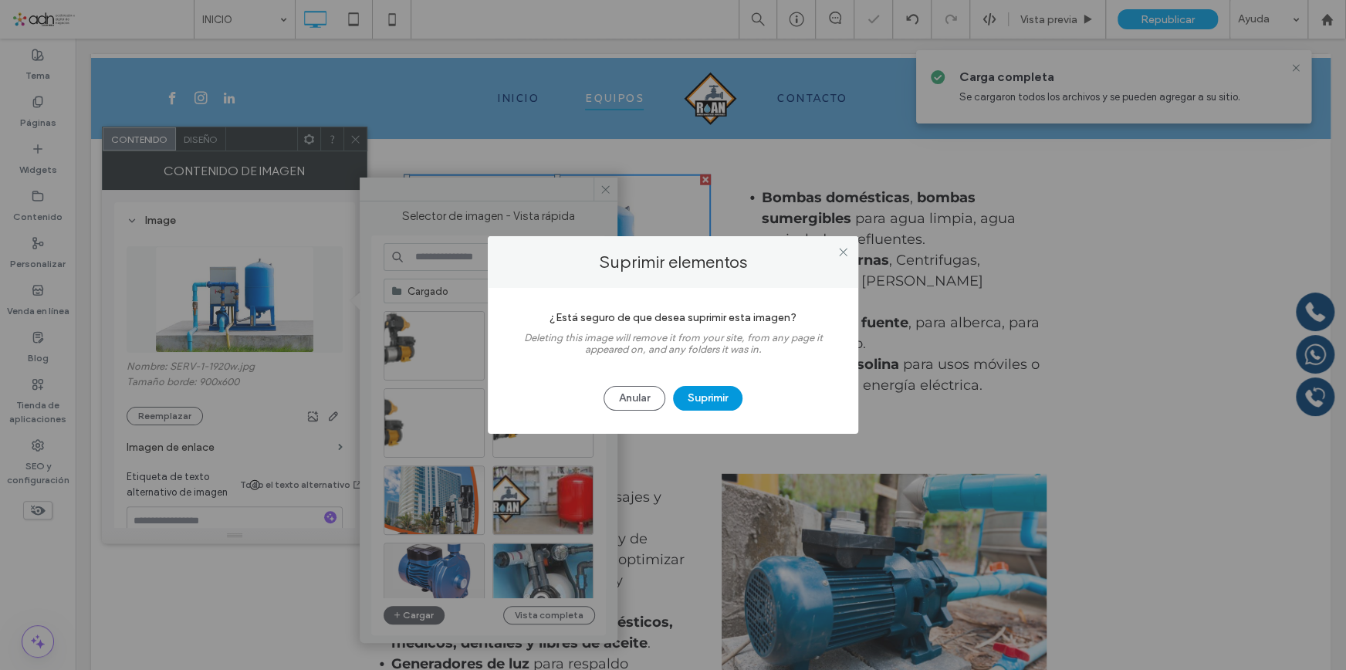
click at [702, 398] on button "Suprimir" at bounding box center [707, 398] width 69 height 25
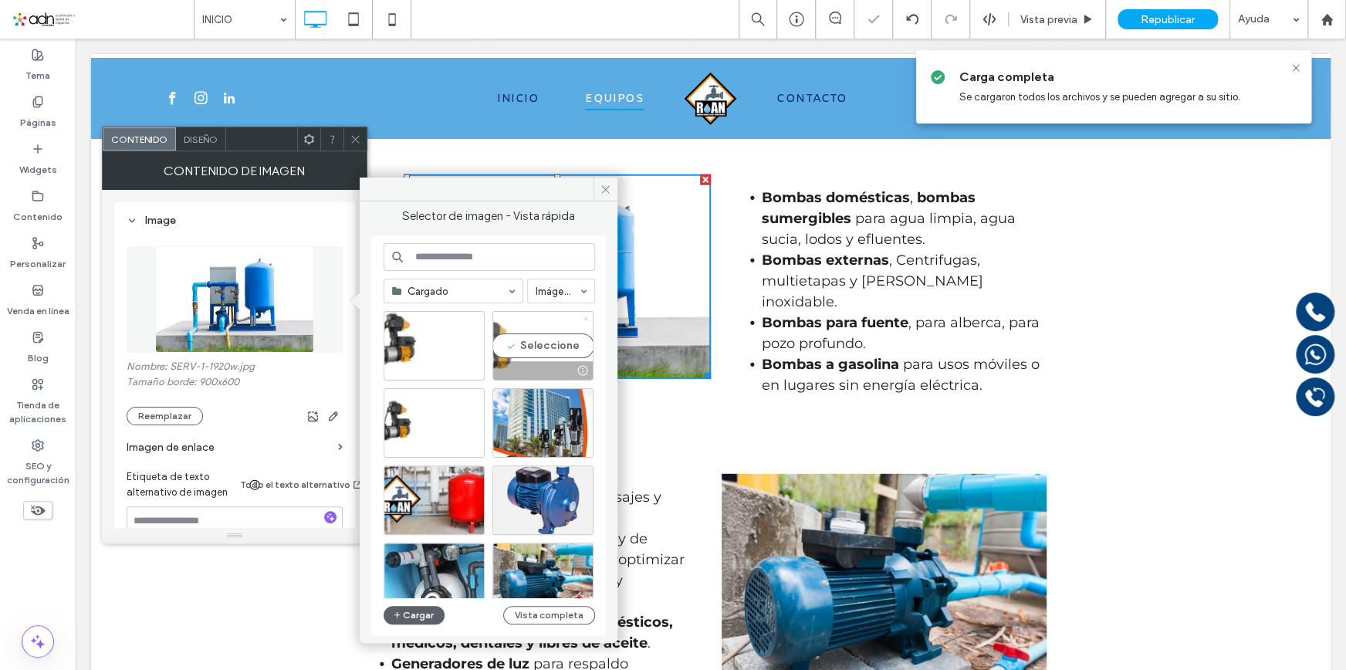
click at [583, 317] on icon at bounding box center [586, 319] width 6 height 6
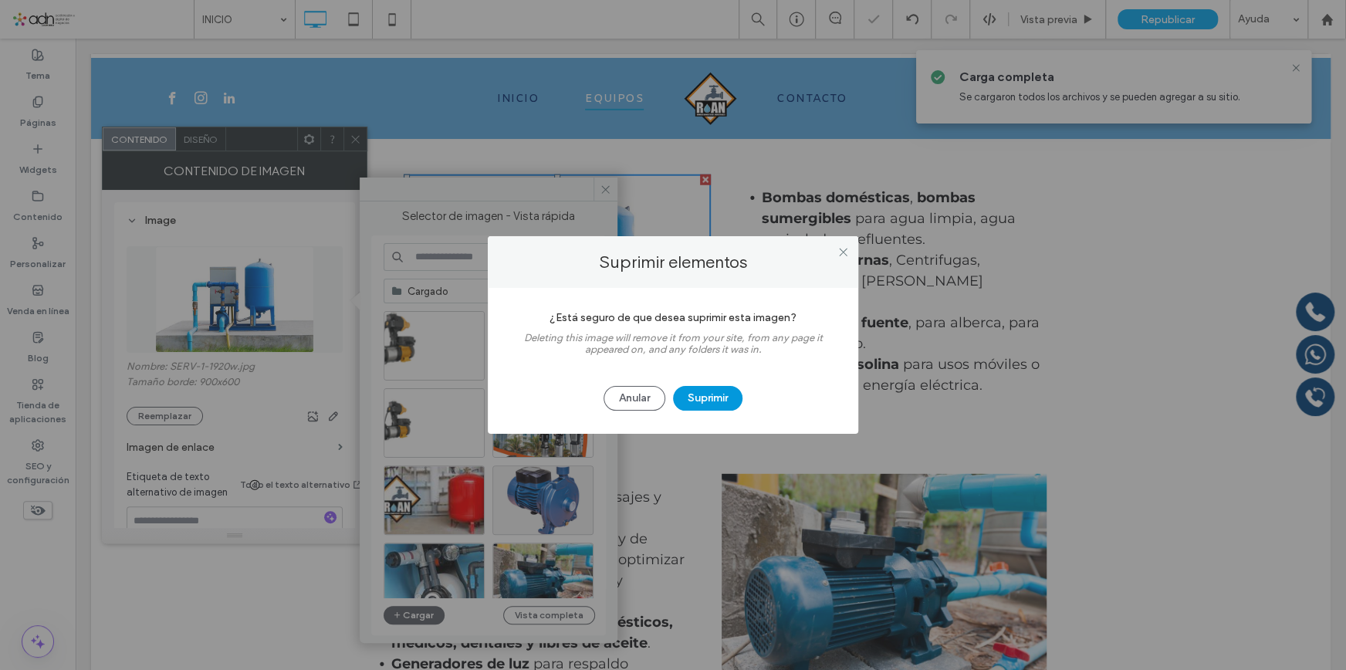
click at [675, 399] on button "Suprimir" at bounding box center [707, 398] width 69 height 25
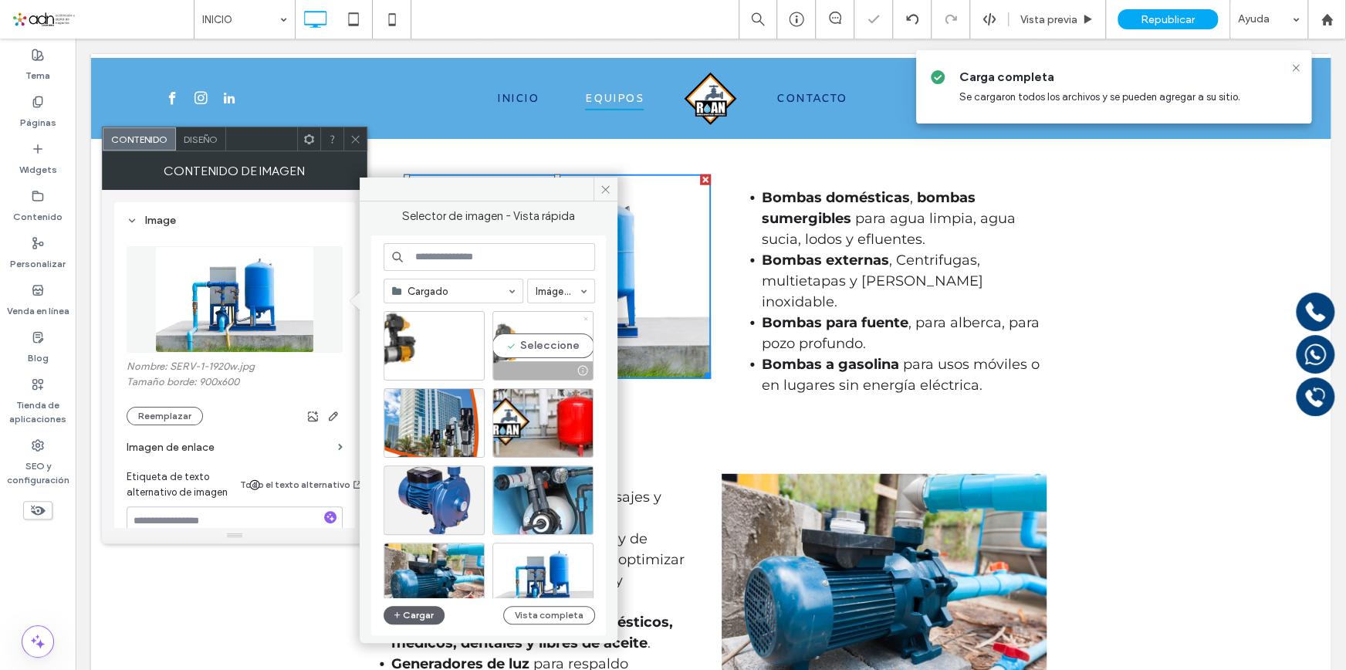
click at [587, 319] on icon at bounding box center [586, 319] width 6 height 6
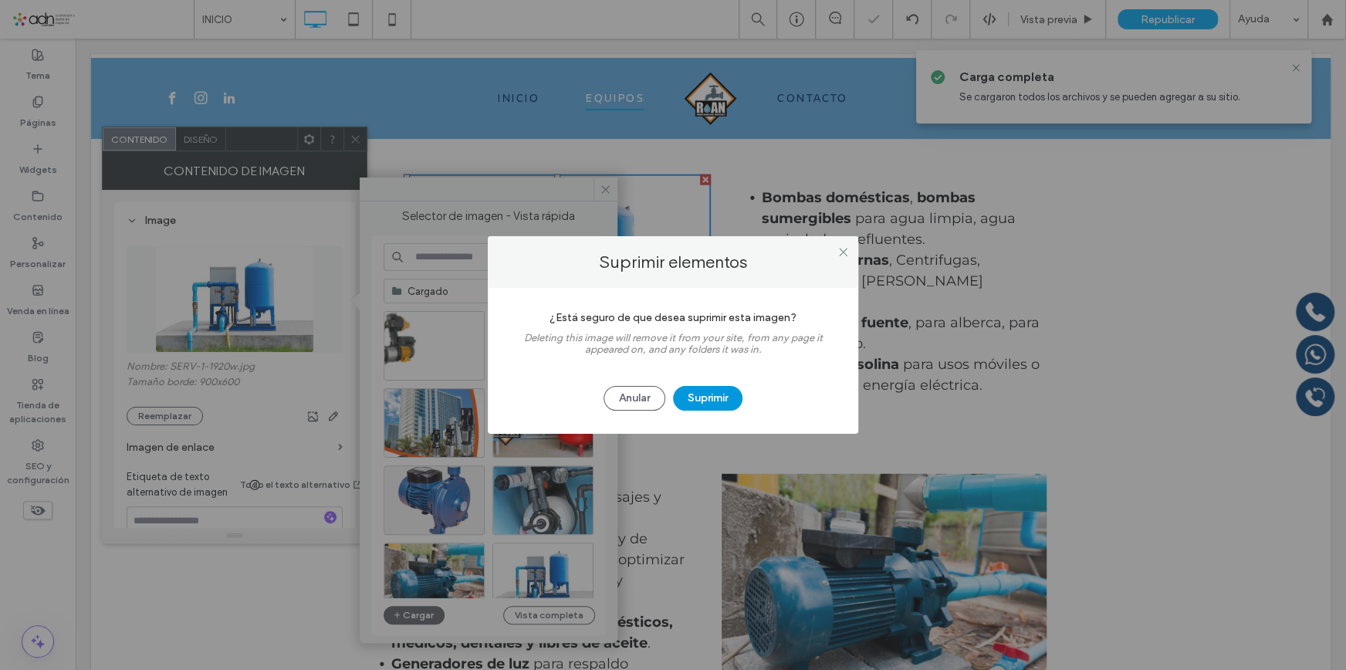
click at [702, 397] on button "Suprimir" at bounding box center [707, 398] width 69 height 25
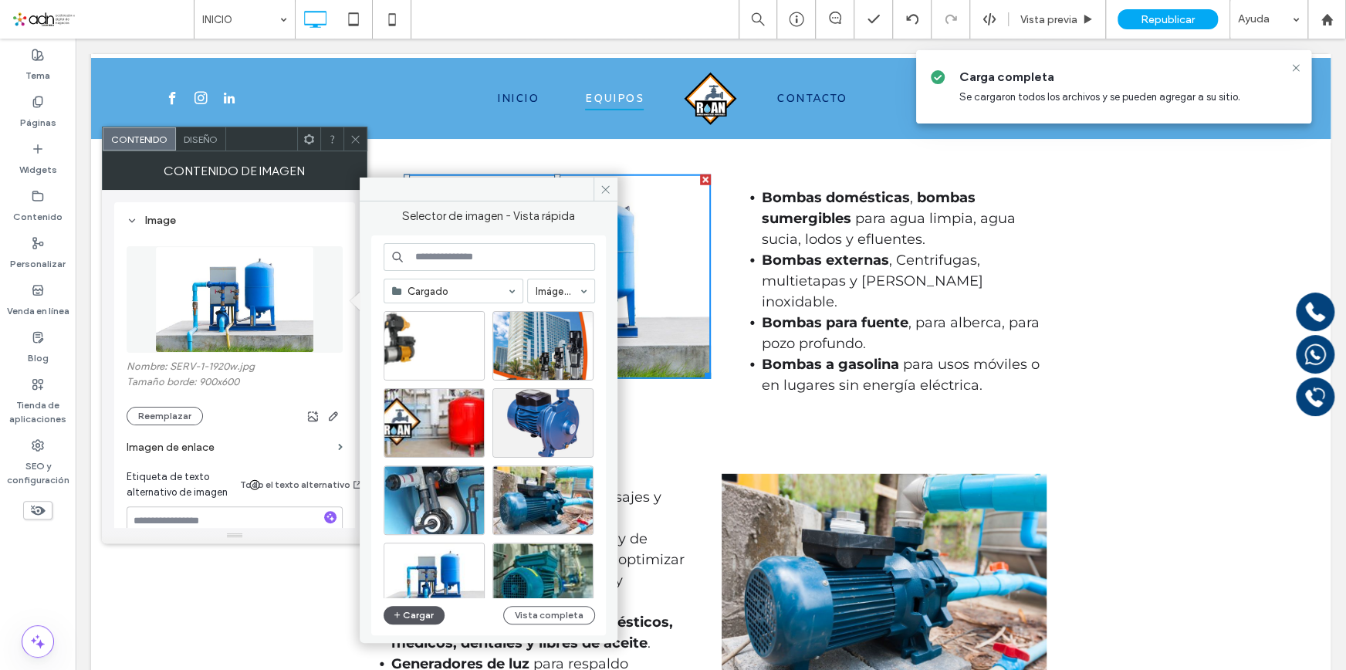
click at [394, 617] on icon "button" at bounding box center [397, 615] width 9 height 12
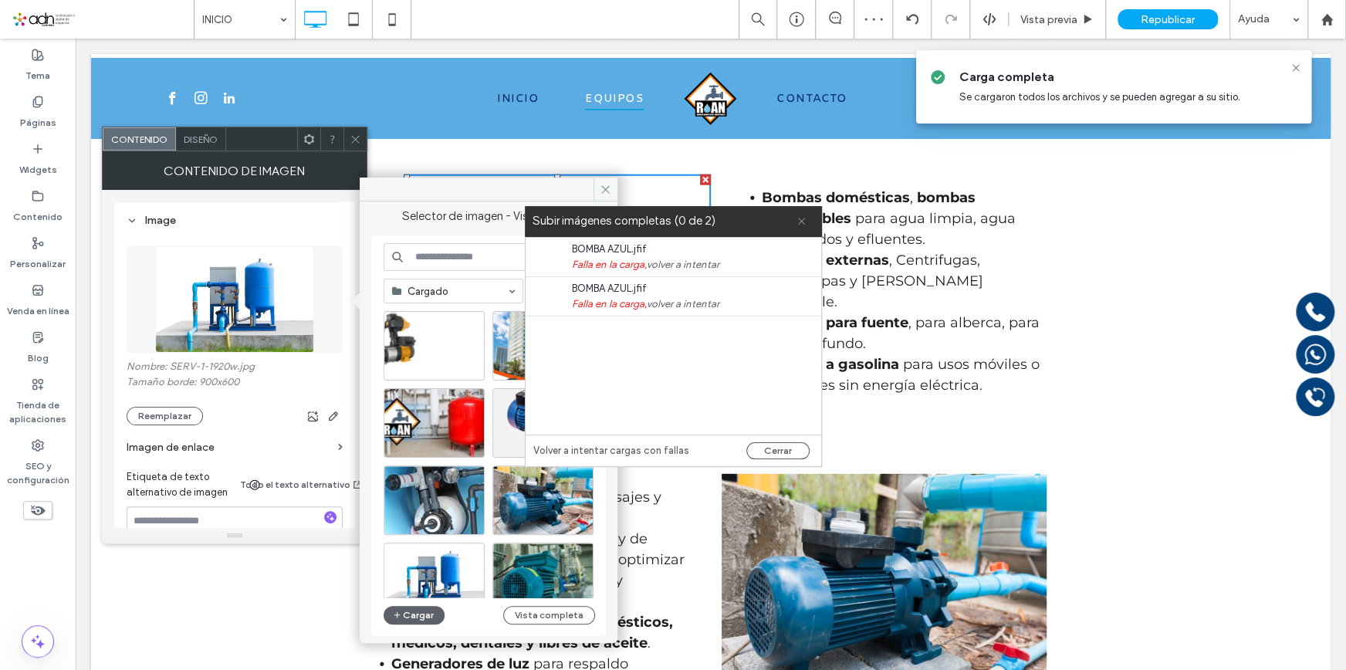
click at [799, 218] on icon at bounding box center [802, 221] width 10 height 10
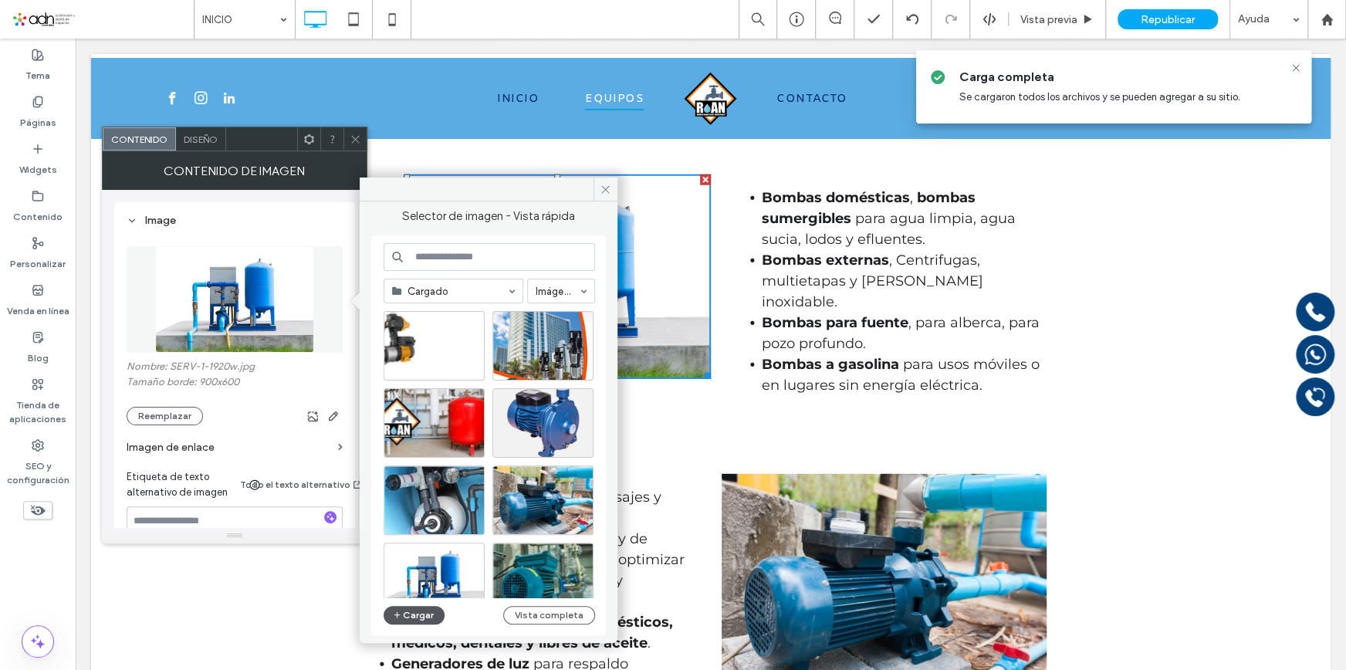
click at [424, 608] on button "Cargar" at bounding box center [415, 615] width 62 height 19
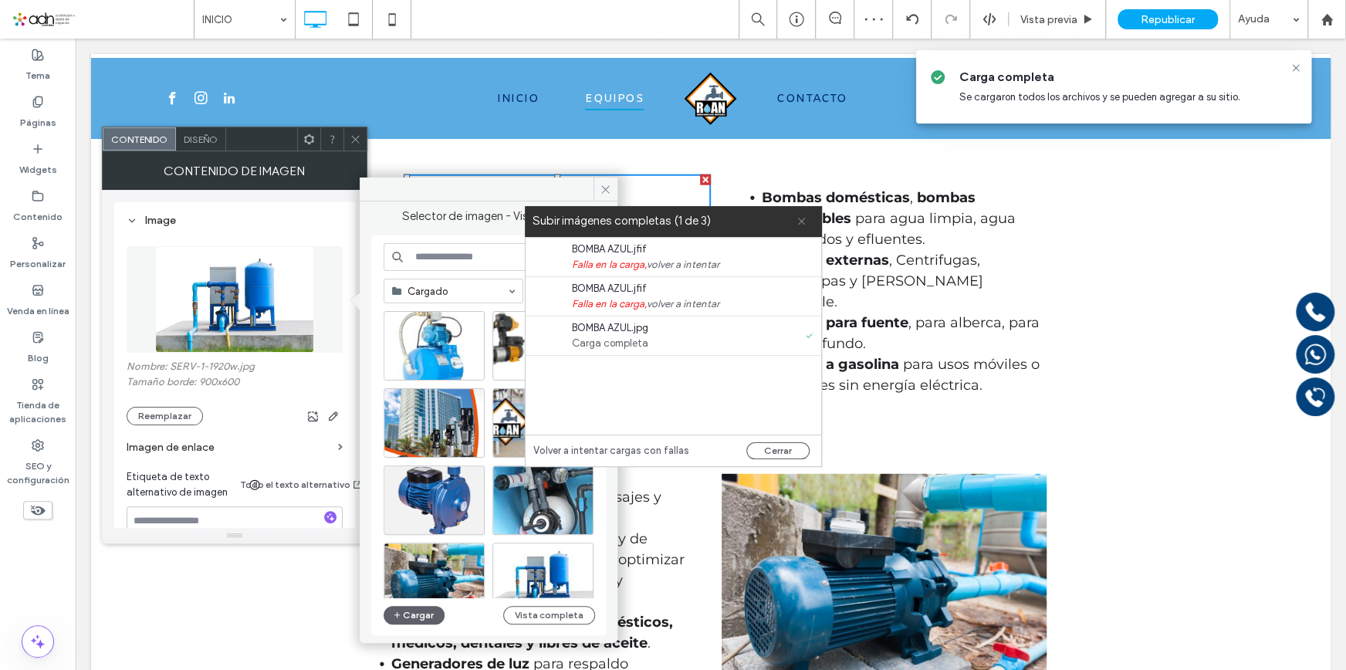
click at [803, 220] on icon at bounding box center [802, 221] width 10 height 10
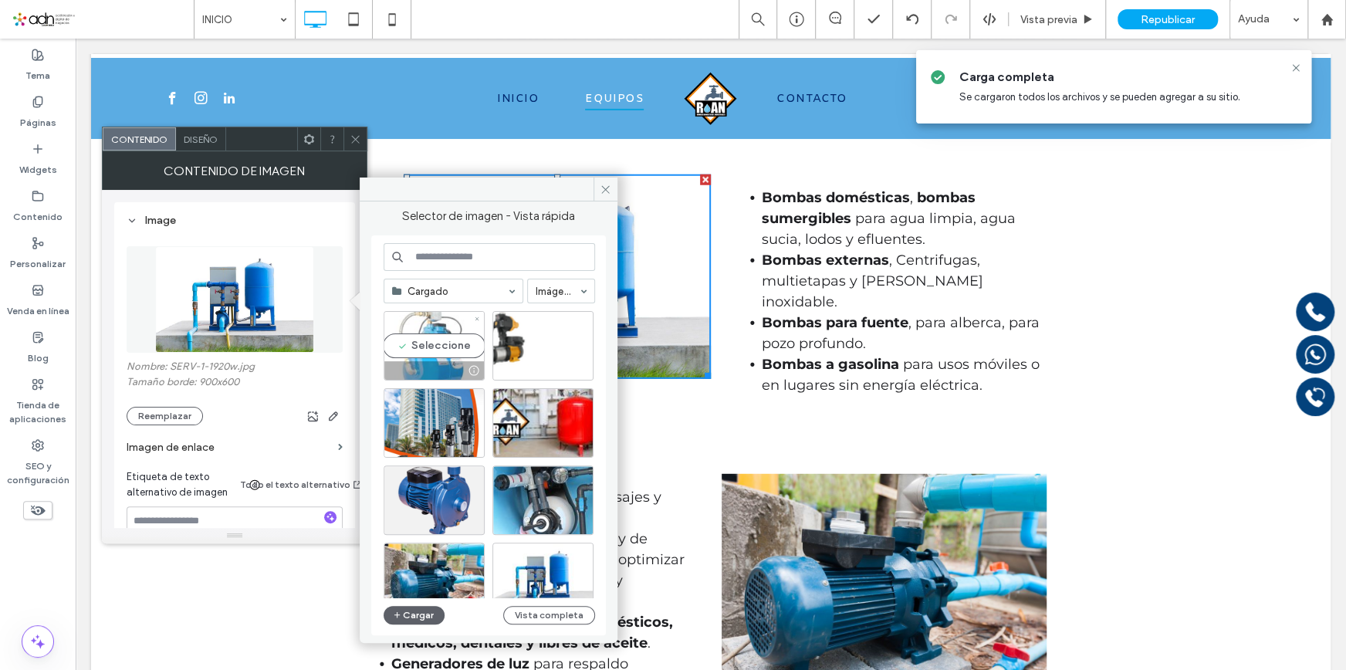
click at [459, 344] on div "Seleccione" at bounding box center [434, 345] width 101 height 69
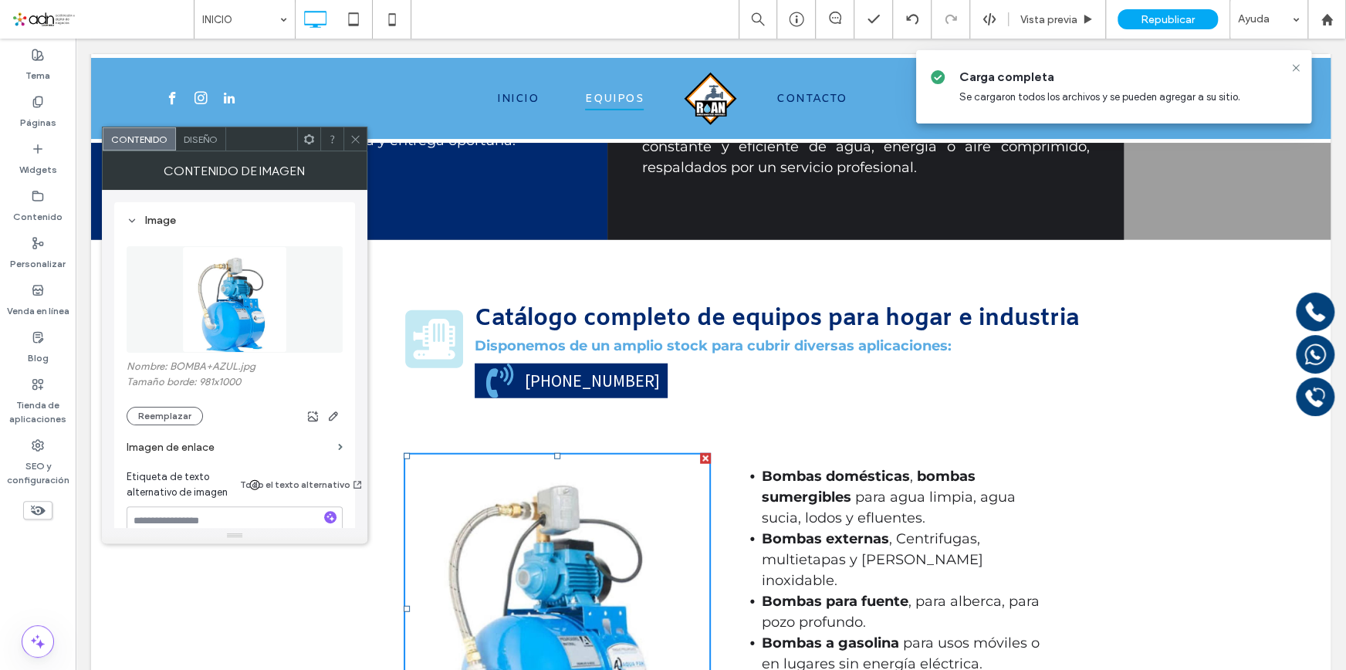
scroll to position [2596, 0]
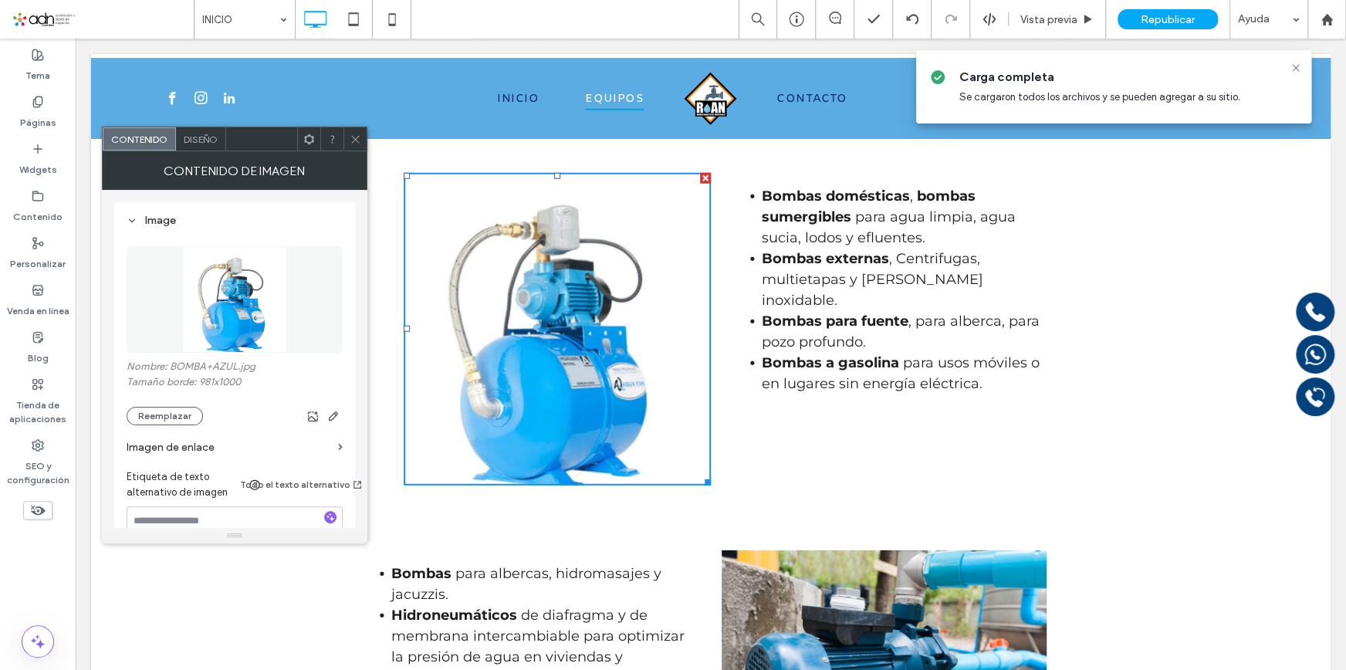
drag, startPoint x: 457, startPoint y: 242, endPoint x: 350, endPoint y: 137, distance: 149.6
click at [350, 137] on icon at bounding box center [356, 140] width 12 height 12
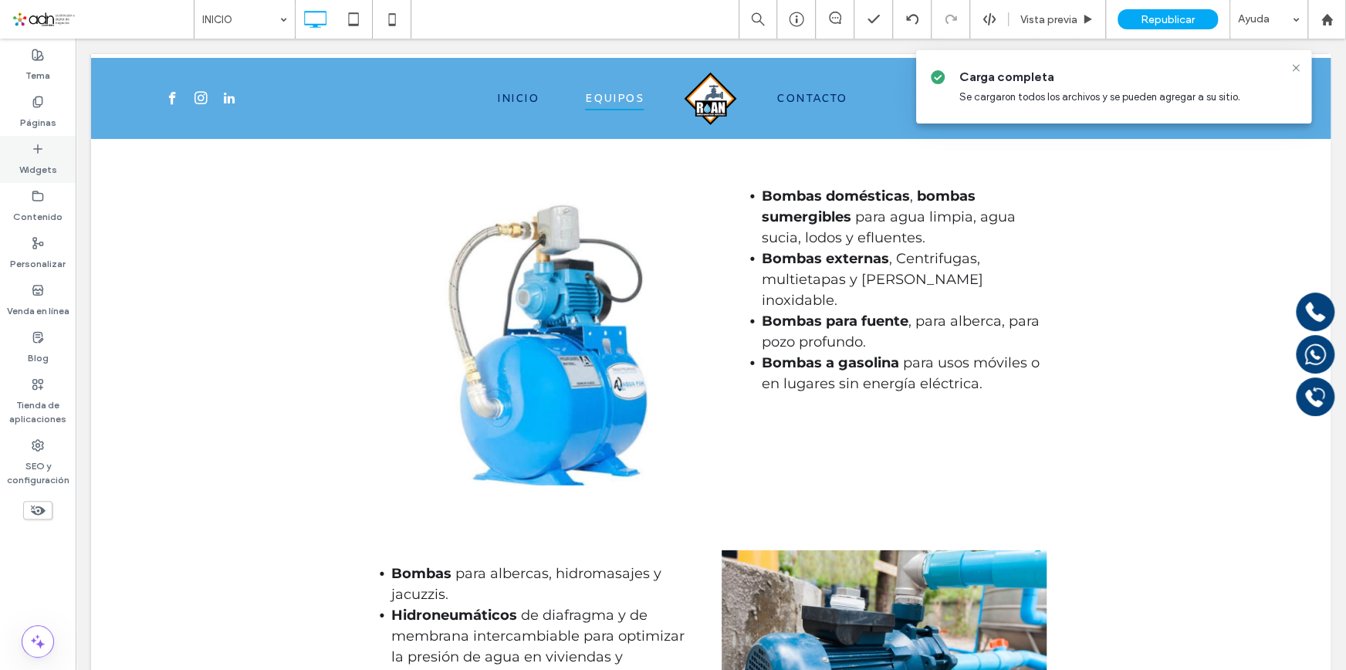
click at [58, 147] on div "Widgets" at bounding box center [38, 159] width 76 height 47
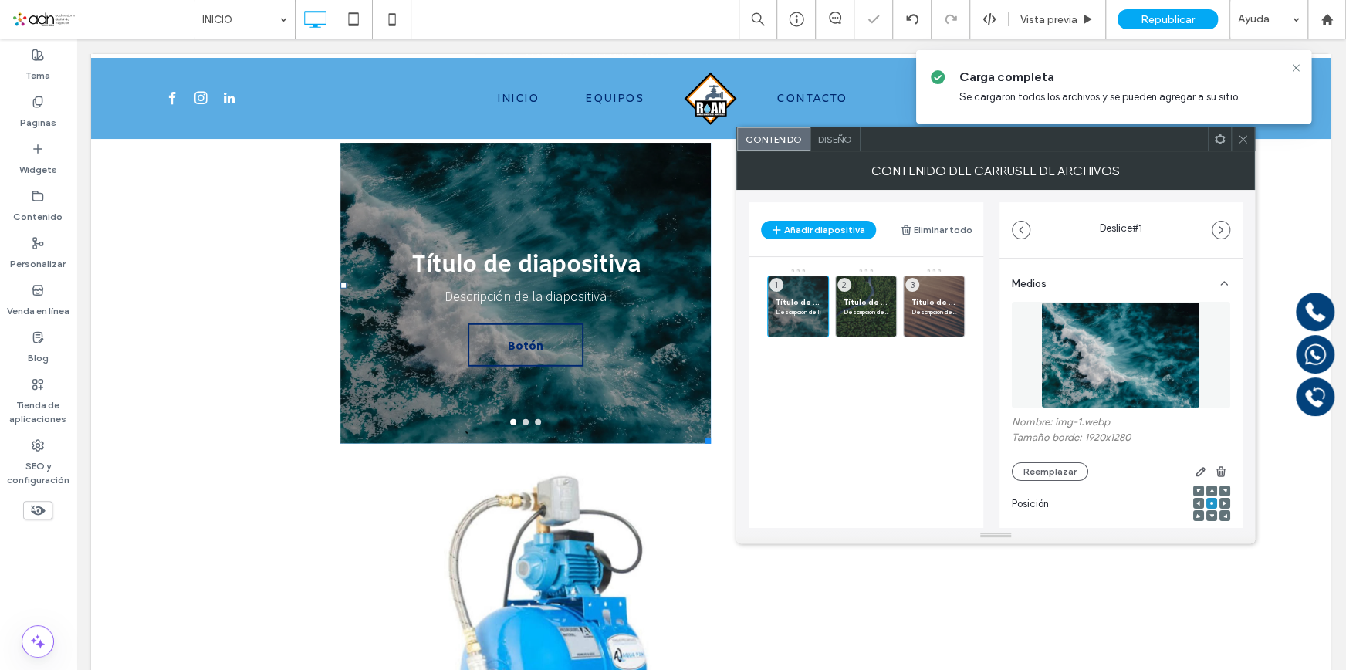
scroll to position [2666, 0]
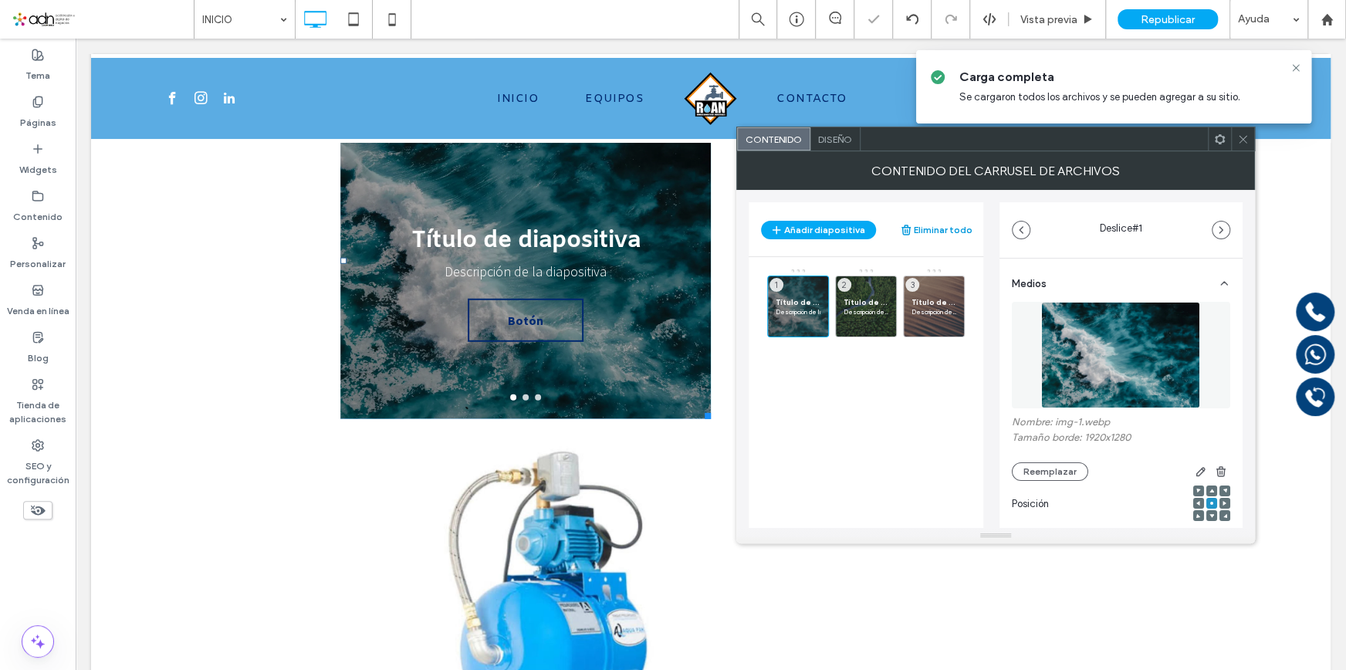
click at [939, 225] on button "Eliminar todo" at bounding box center [936, 230] width 73 height 19
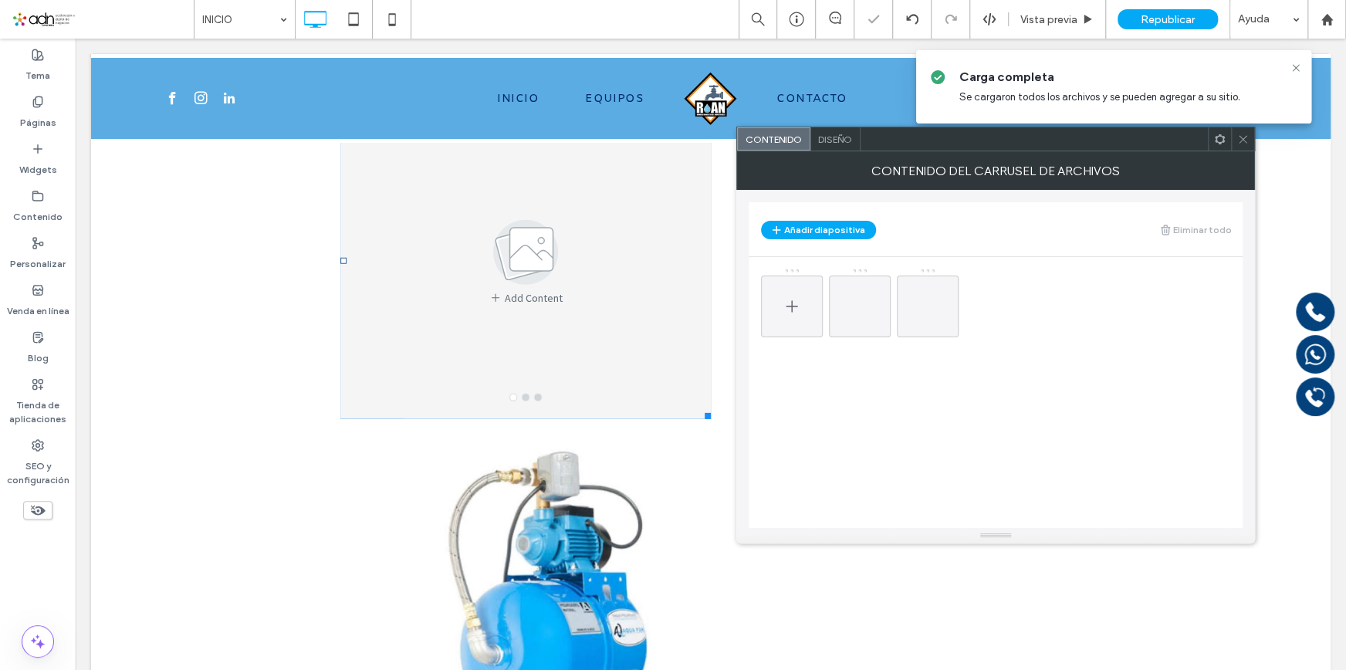
click at [790, 293] on span at bounding box center [792, 306] width 19 height 45
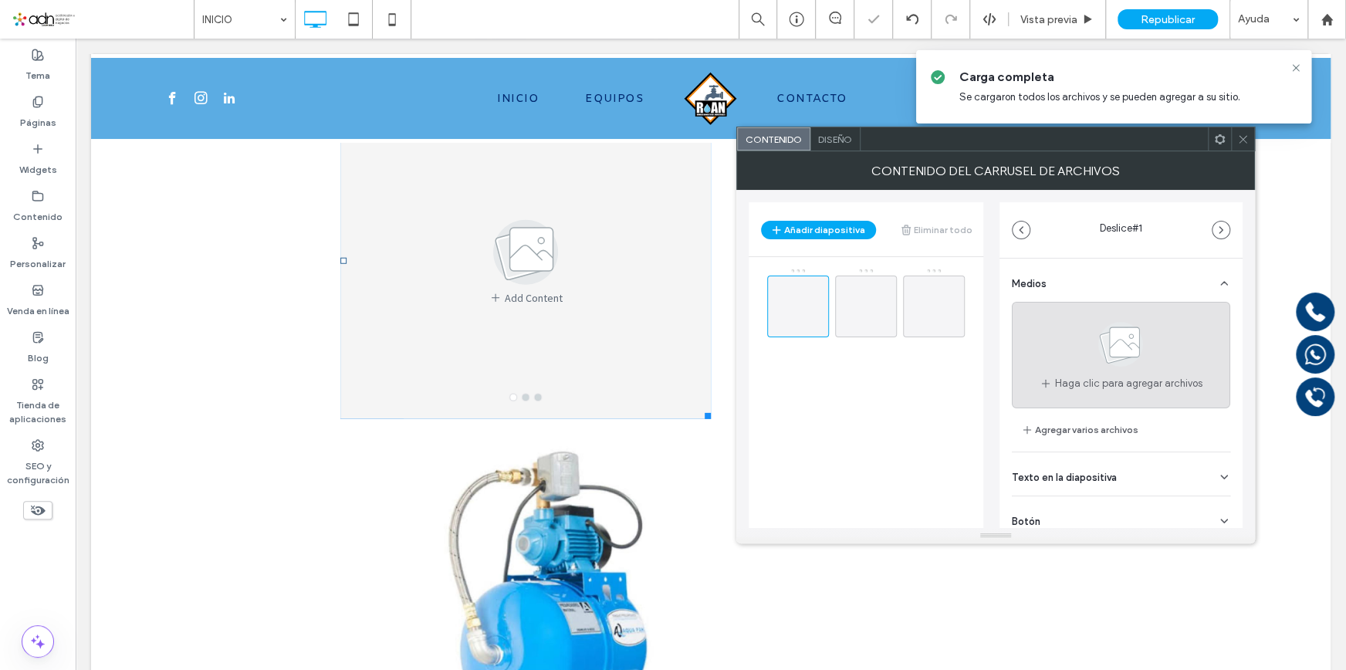
click at [1149, 350] on icon at bounding box center [1120, 344] width 77 height 51
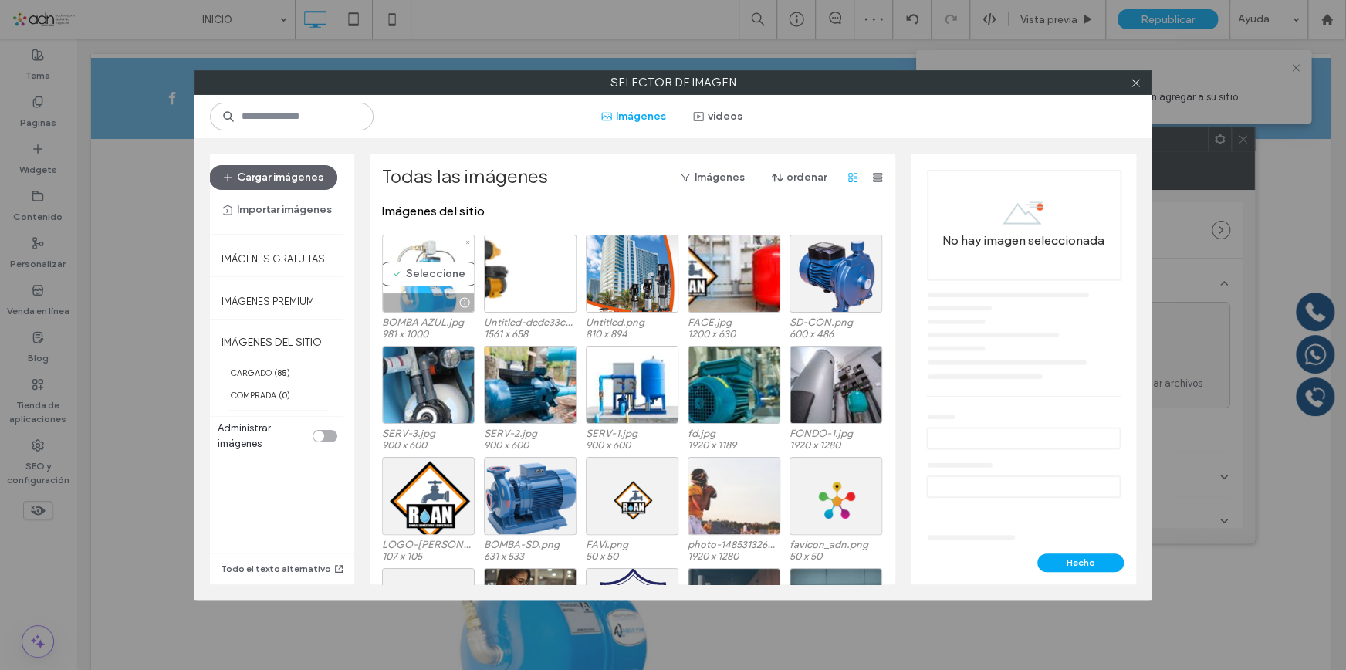
click at [398, 273] on div "Seleccione" at bounding box center [428, 274] width 93 height 78
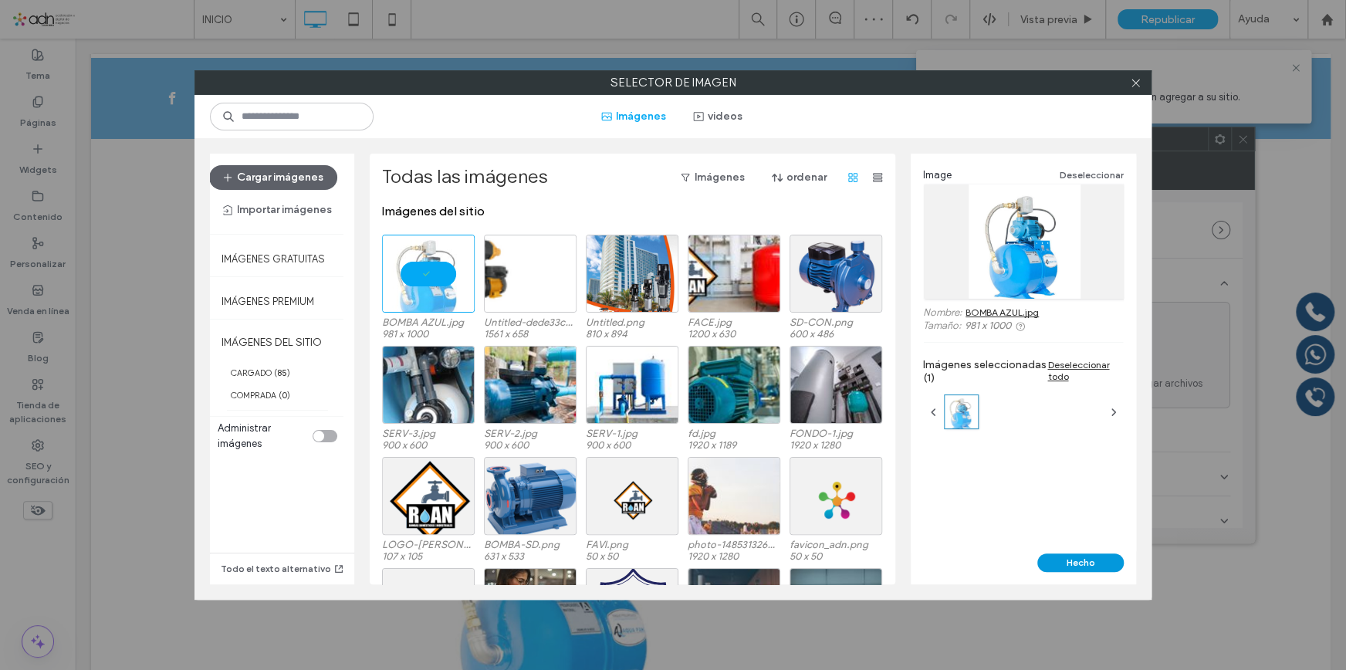
click at [1093, 567] on button "Hecho" at bounding box center [1081, 562] width 86 height 19
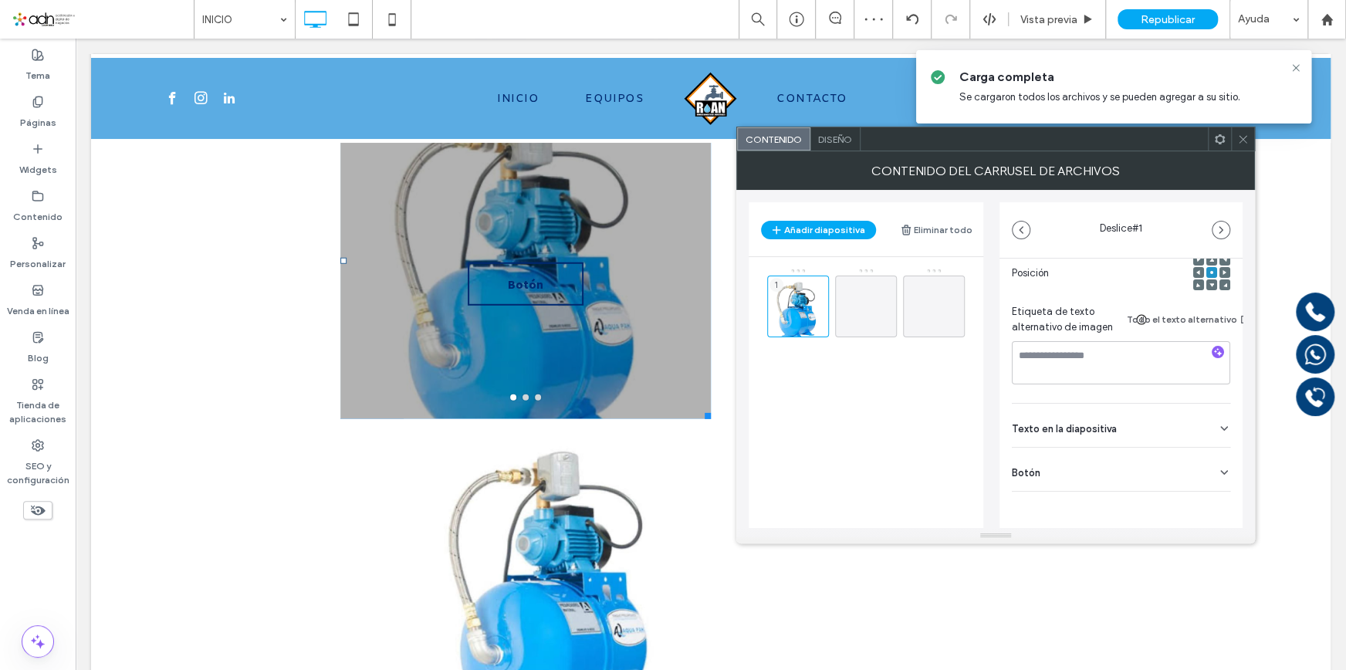
click at [1098, 463] on div "Botón" at bounding box center [1121, 469] width 218 height 43
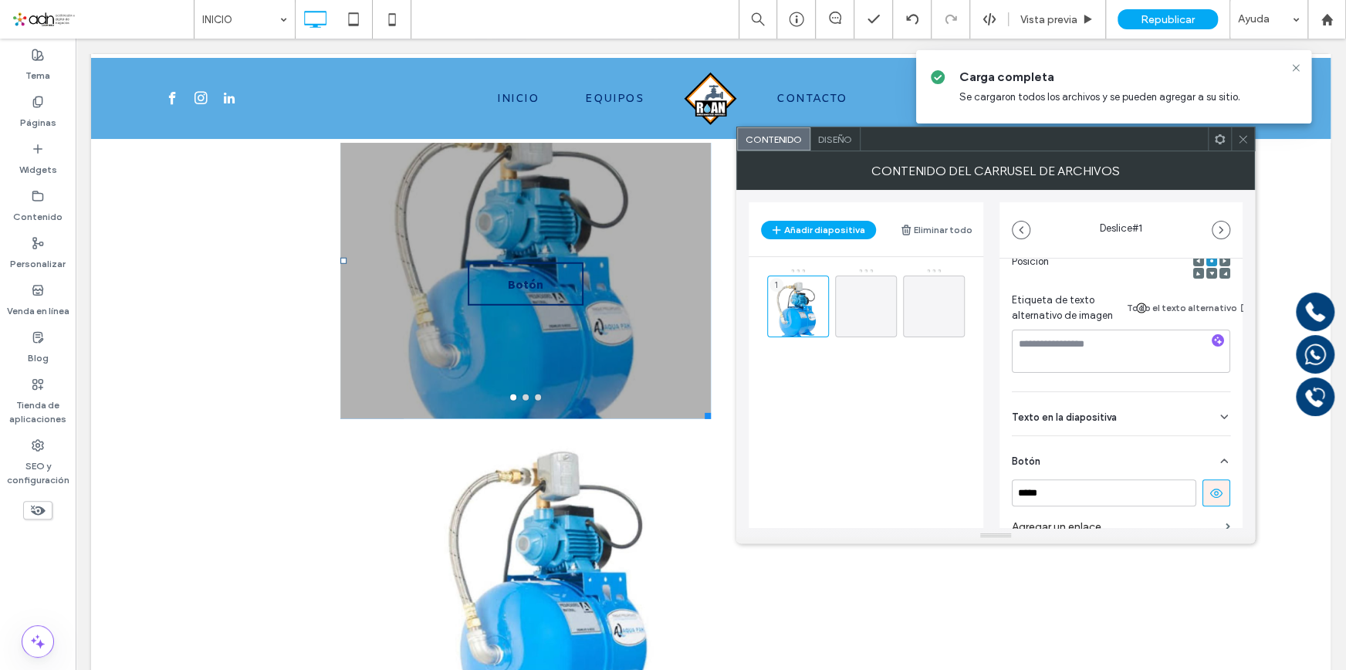
click at [1210, 494] on icon at bounding box center [1217, 493] width 14 height 14
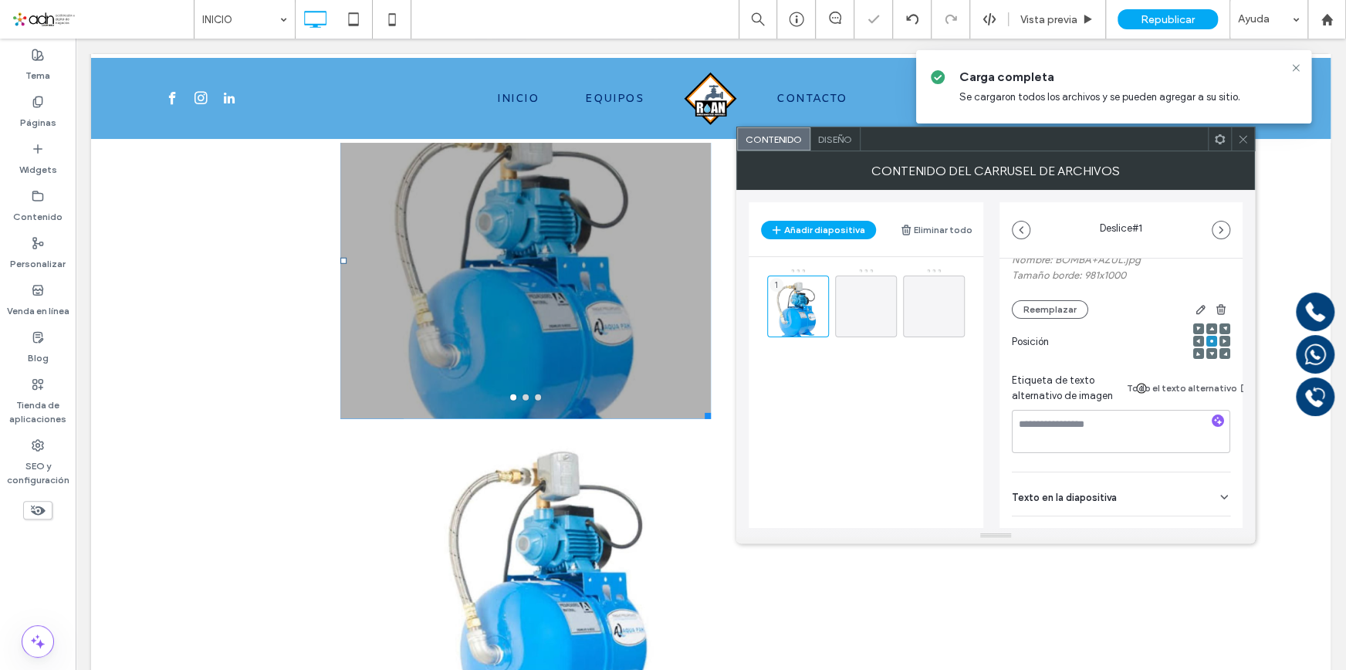
scroll to position [0, 0]
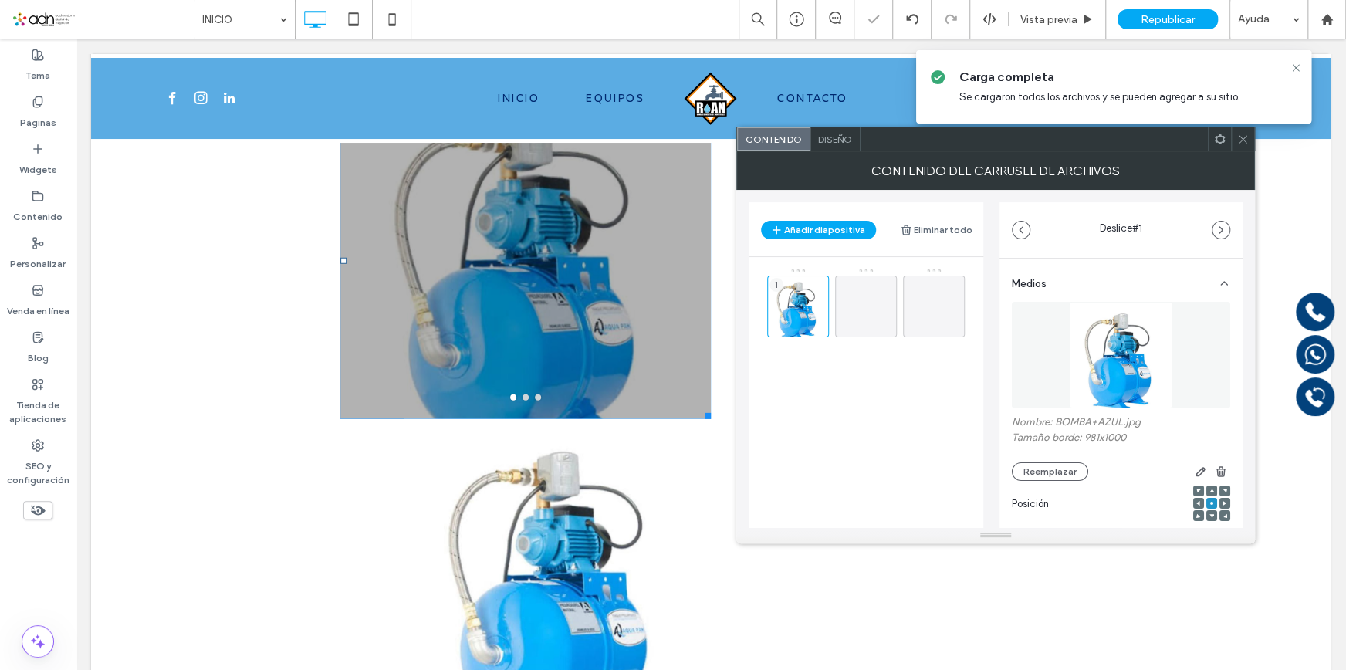
click at [834, 134] on span "Diseño" at bounding box center [835, 140] width 34 height 12
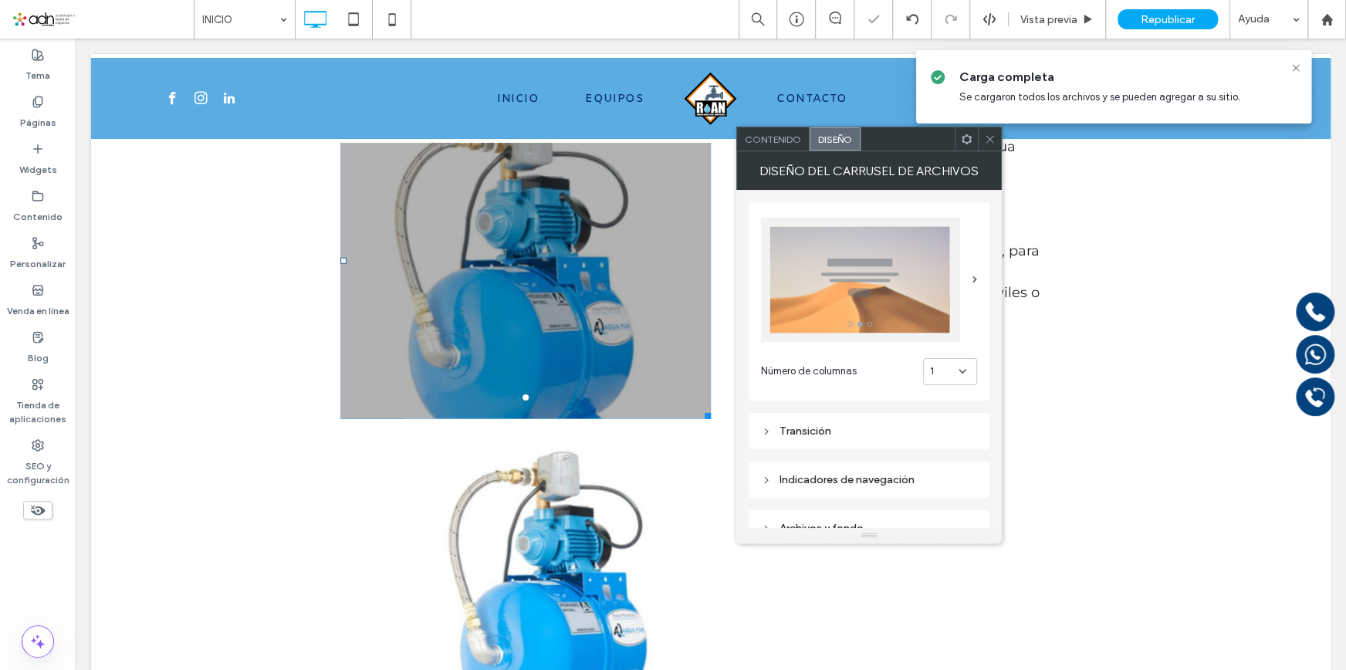
scroll to position [210, 0]
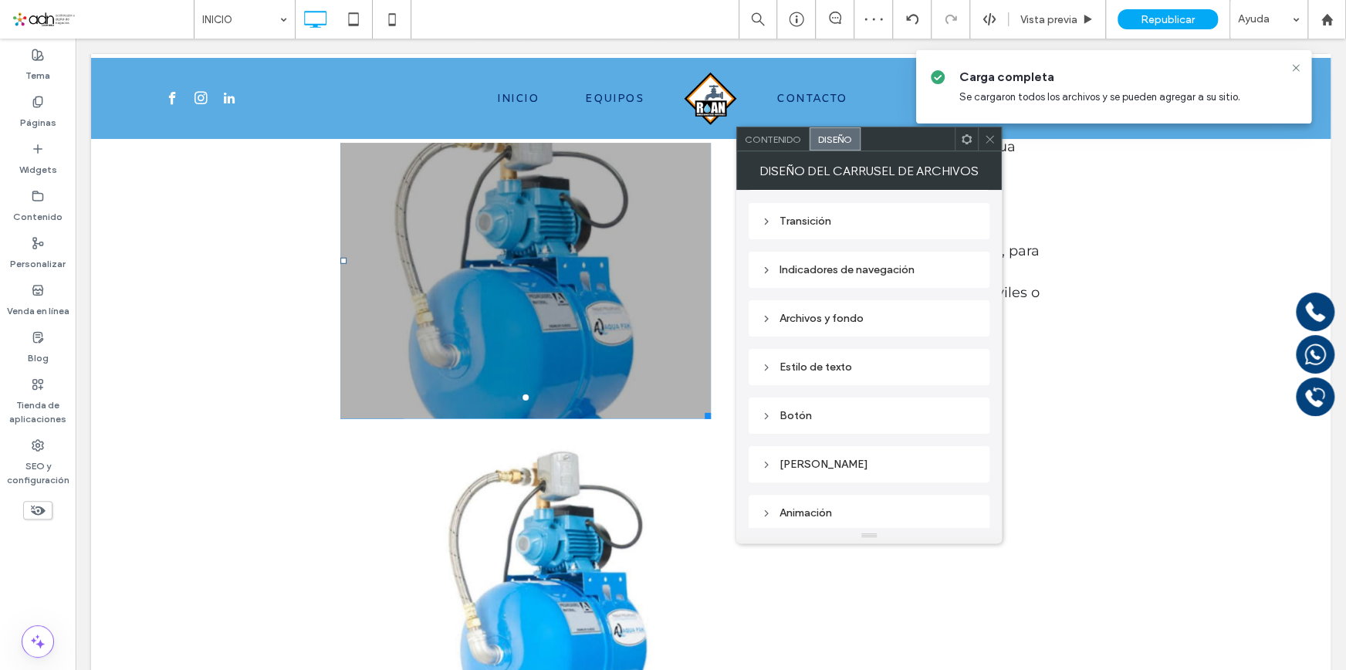
click at [841, 320] on div "Archivos y fondo" at bounding box center [869, 318] width 216 height 13
click at [965, 433] on div "rgba(0, 0, 0, 0.3)" at bounding box center [966, 426] width 21 height 21
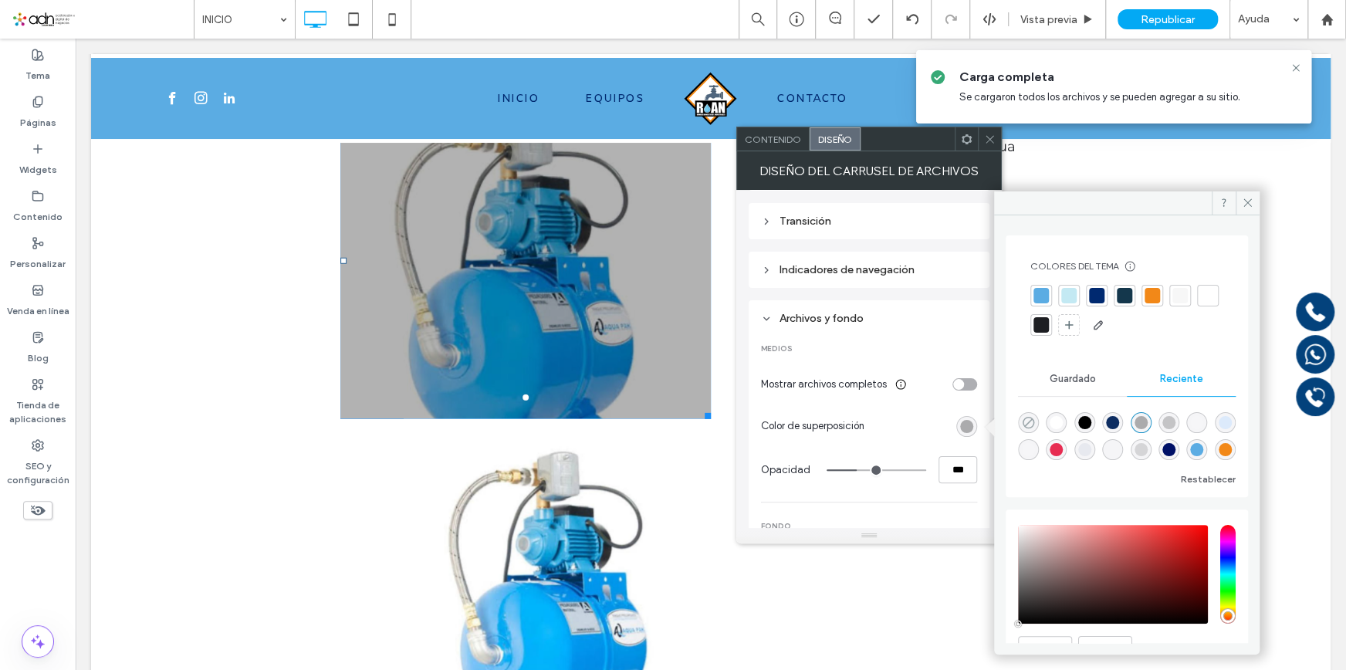
click at [1022, 419] on icon "rgba(0, 0, 0, 0)" at bounding box center [1028, 422] width 13 height 13
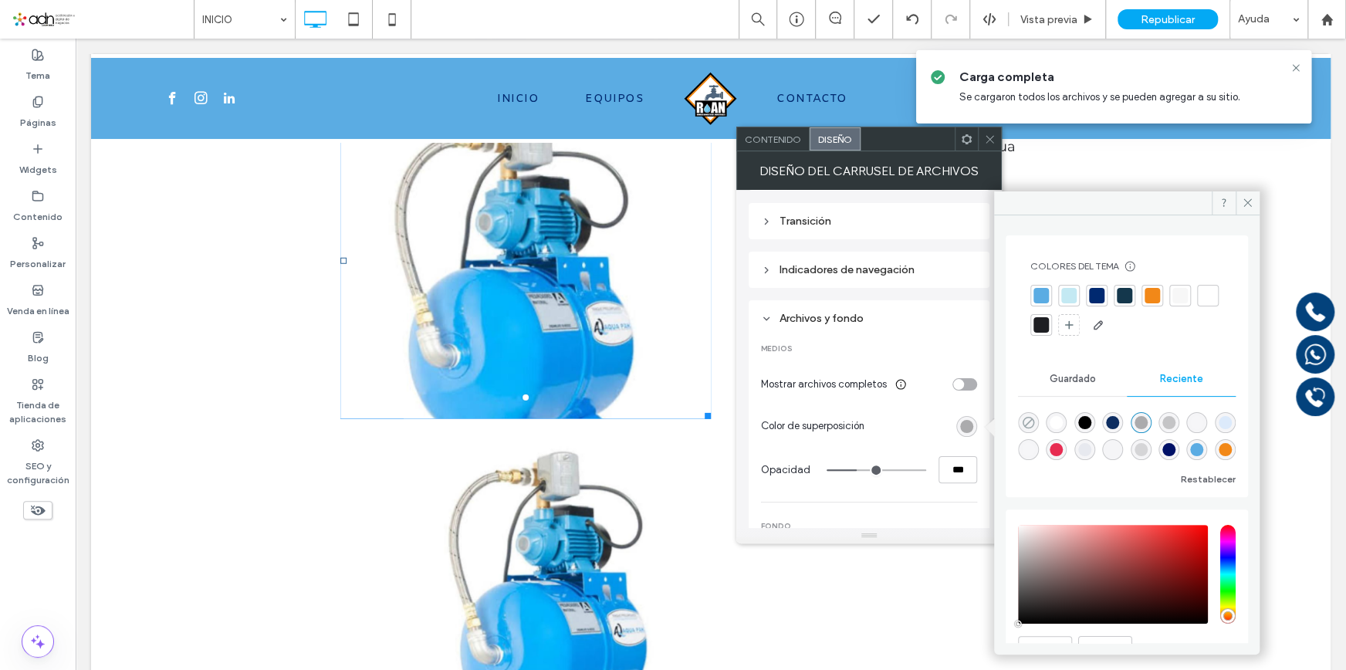
type input "*"
type input "**"
type input "*"
type input "**"
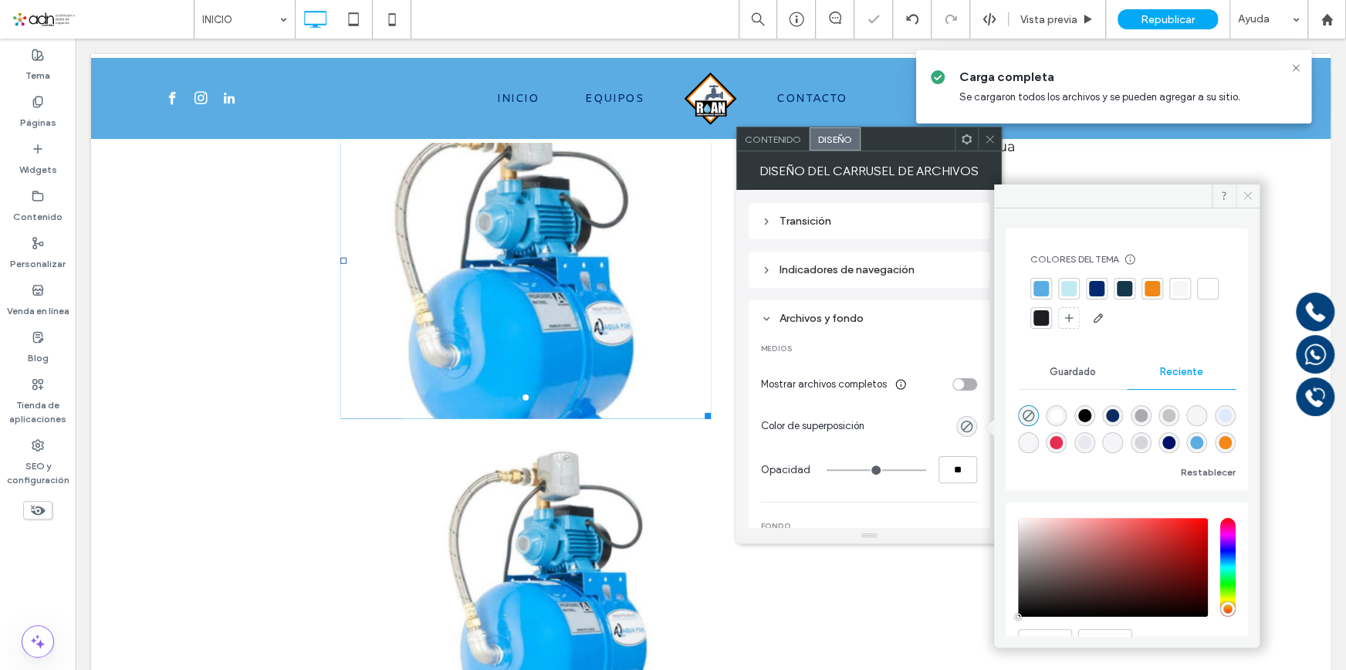
click at [1251, 192] on use at bounding box center [1248, 196] width 8 height 8
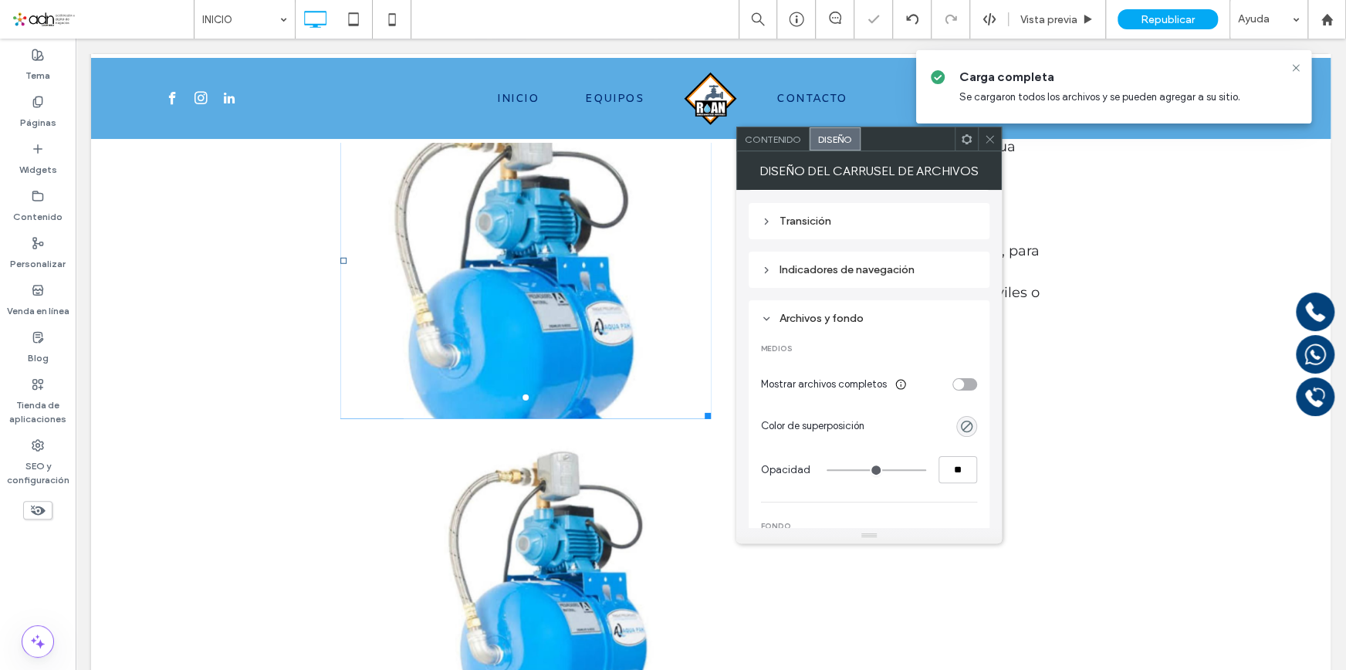
click at [988, 141] on icon at bounding box center [990, 140] width 12 height 12
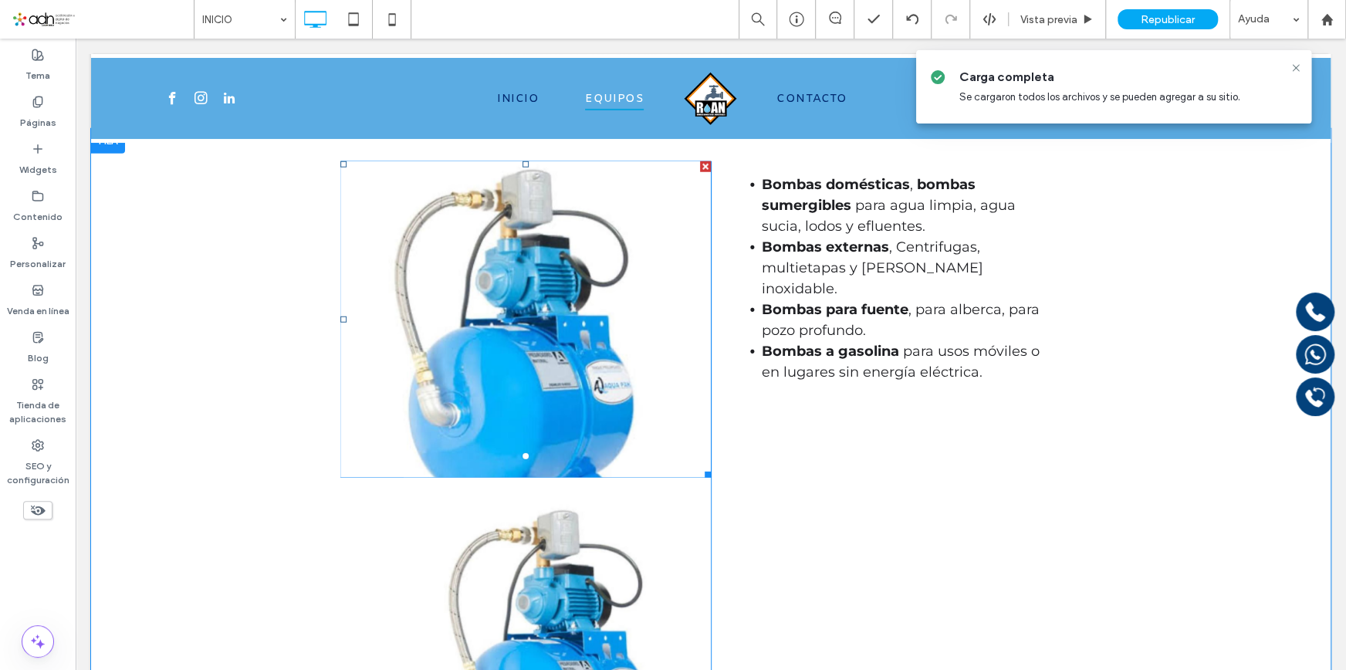
scroll to position [2526, 0]
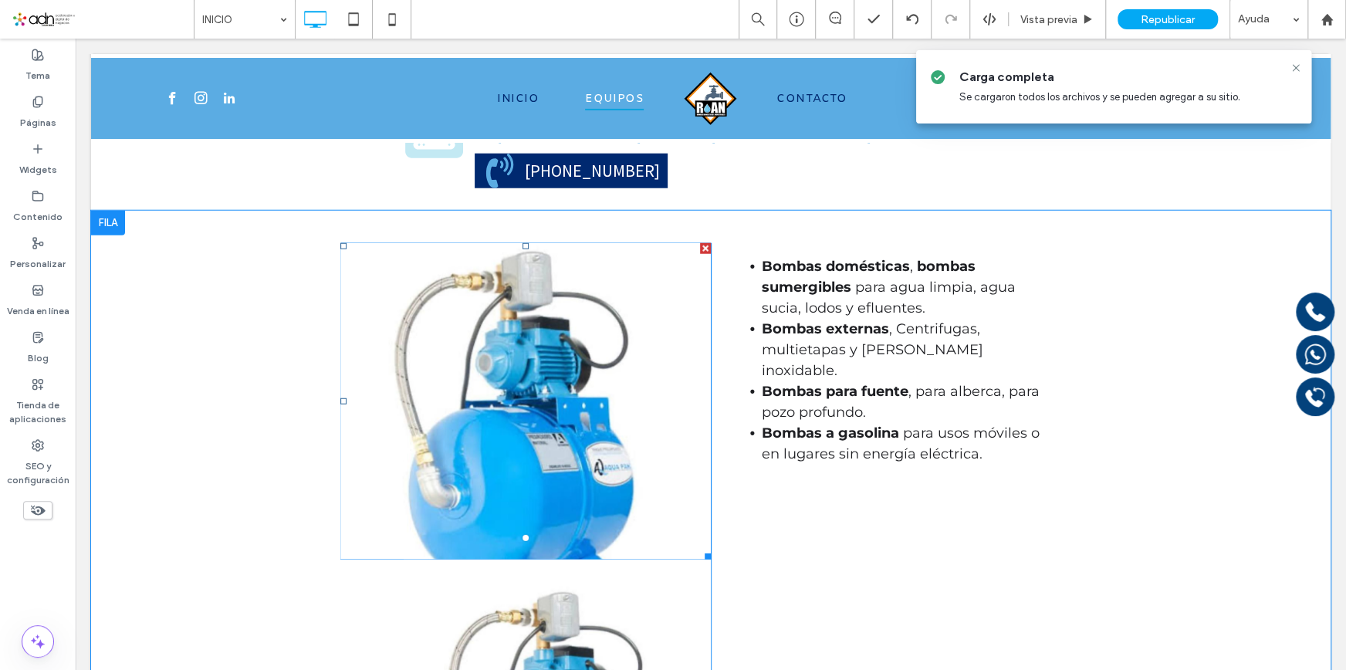
click at [688, 533] on div at bounding box center [525, 410] width 371 height 243
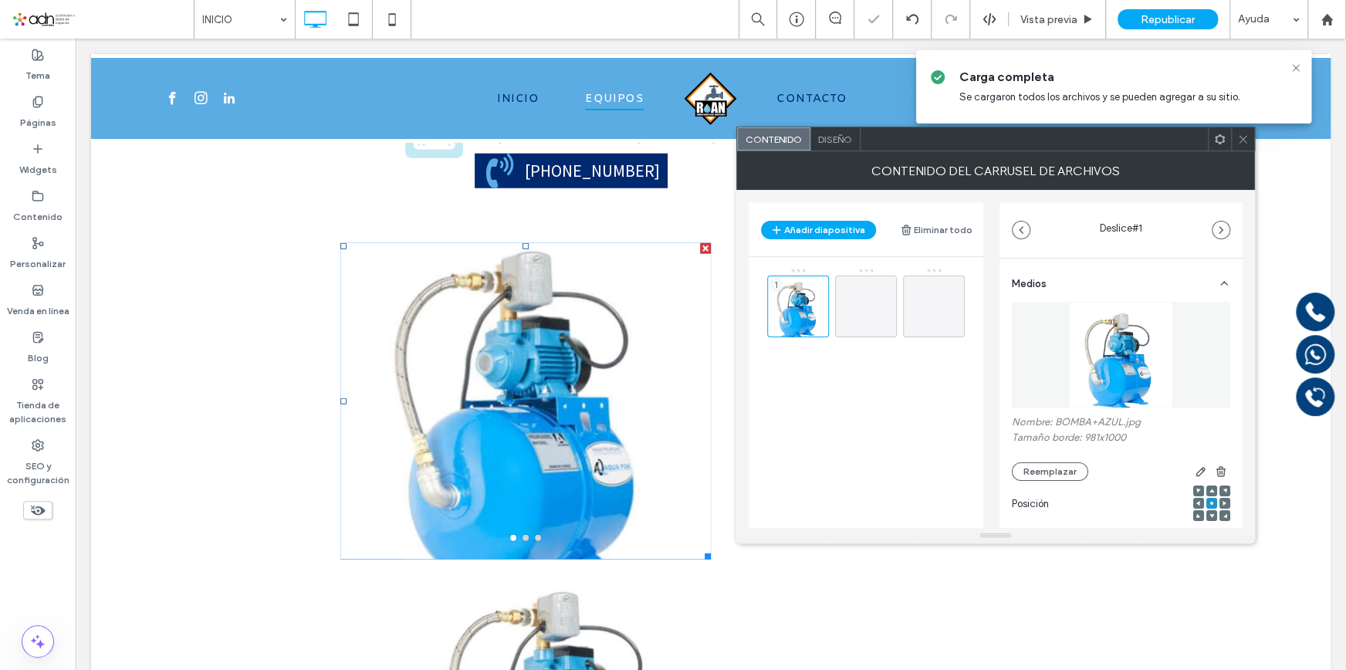
click at [834, 142] on span "Diseño" at bounding box center [835, 140] width 34 height 12
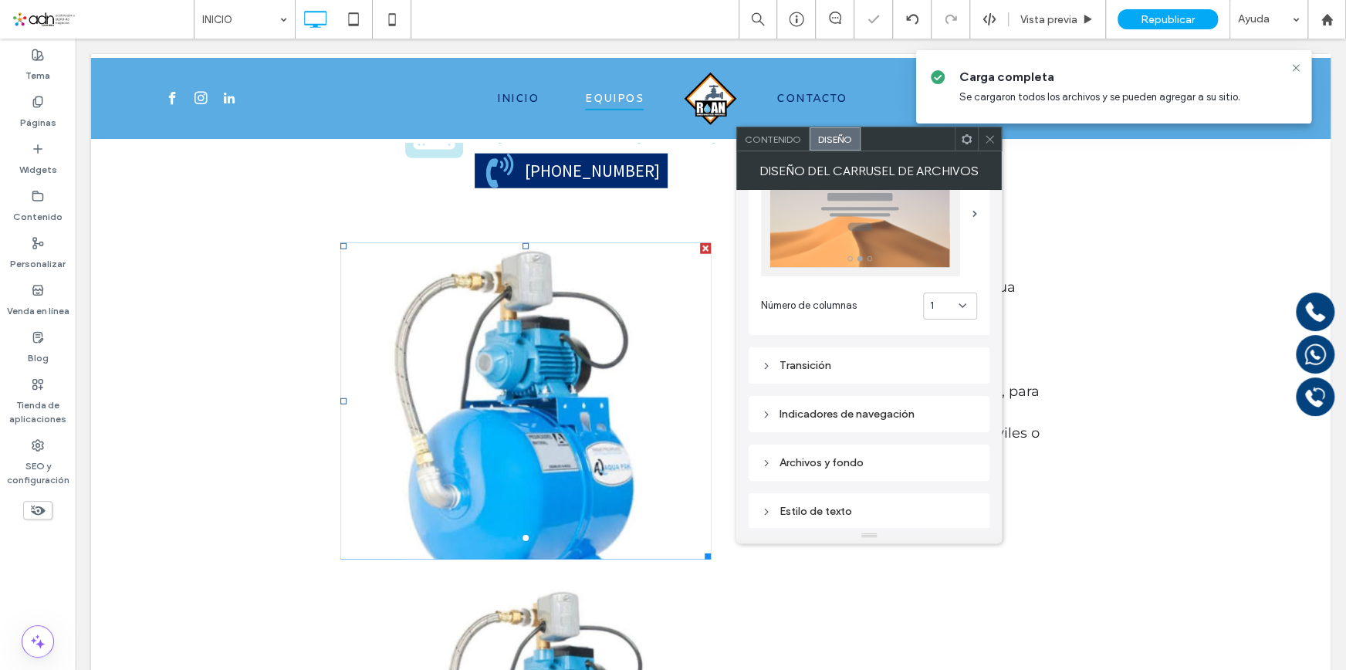
scroll to position [140, 0]
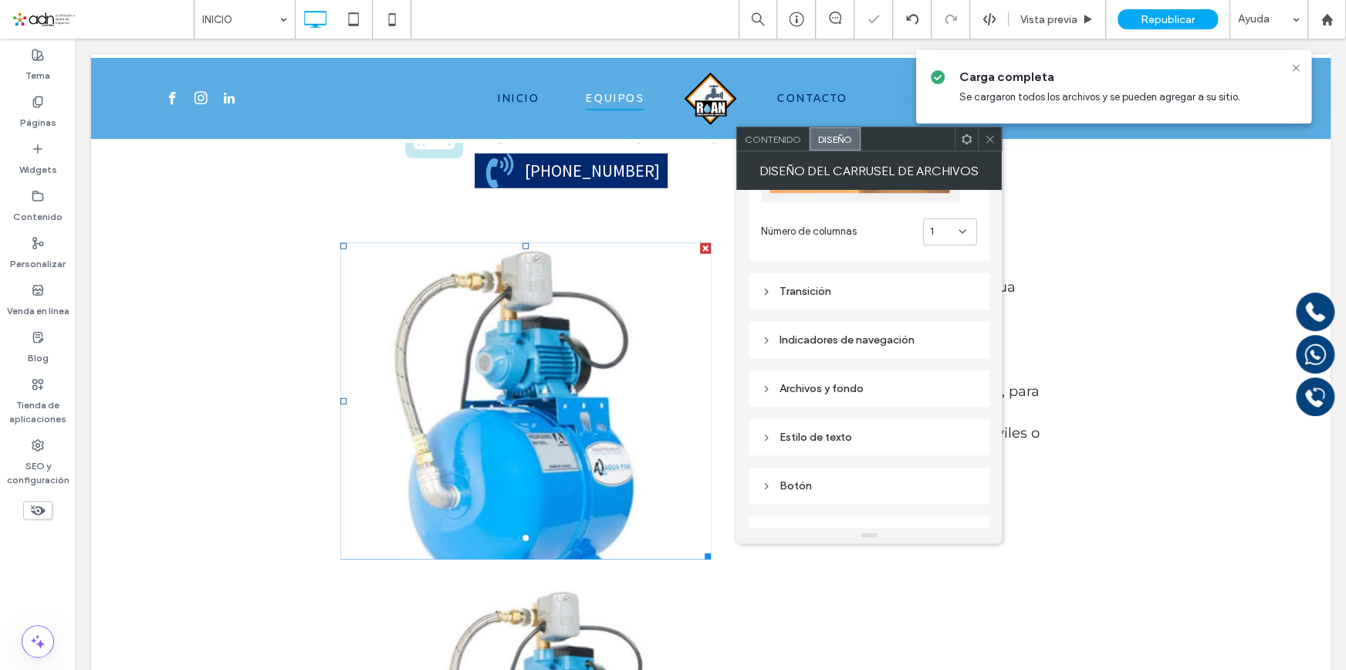
click at [841, 384] on div "Archivos y fondo" at bounding box center [869, 388] width 216 height 13
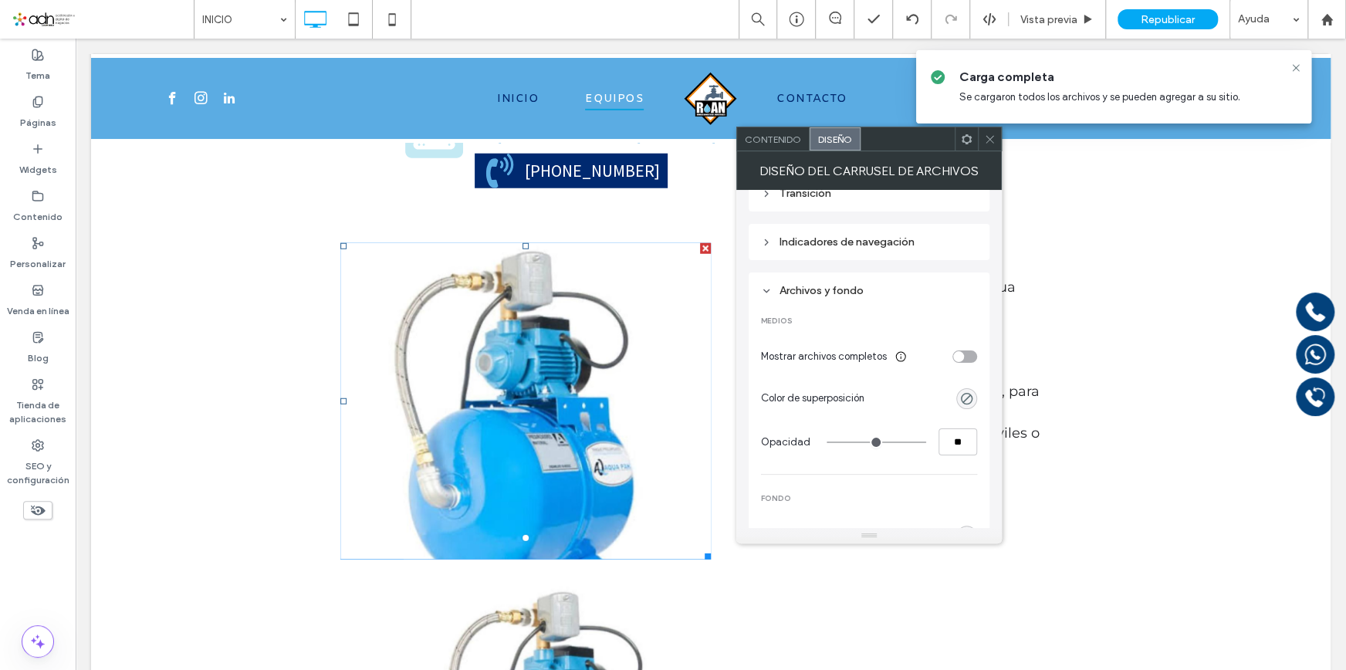
scroll to position [174, 0]
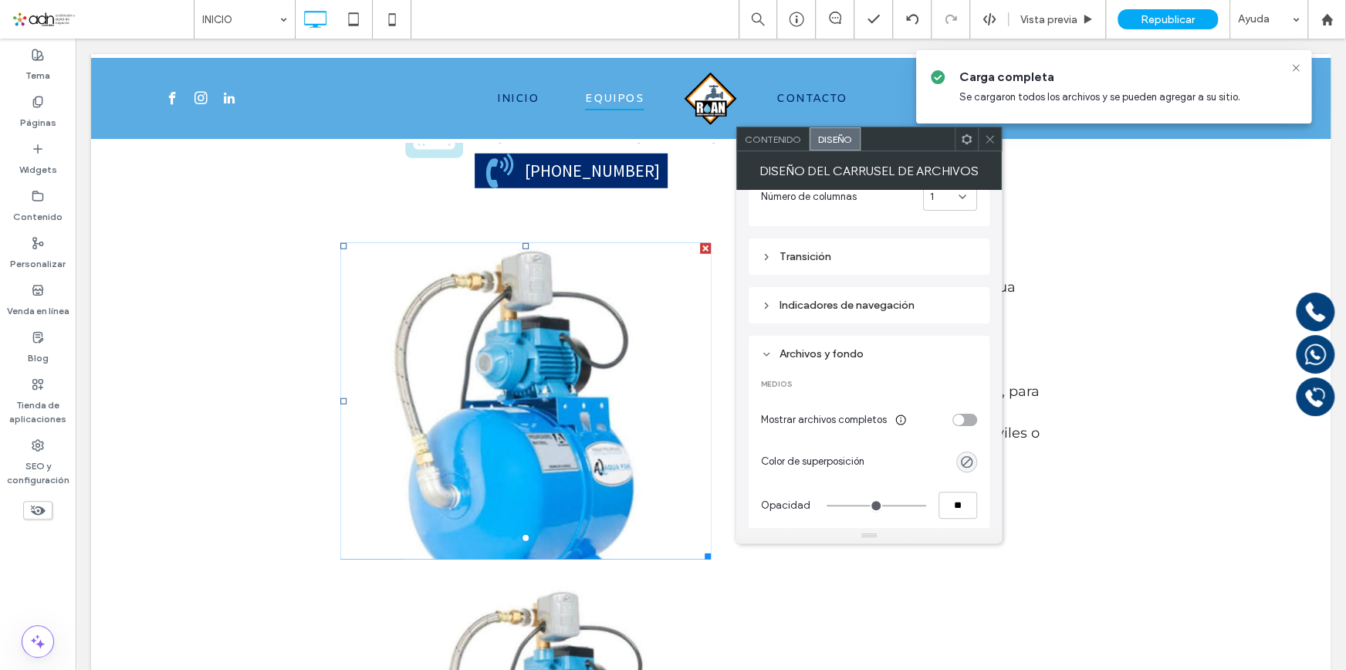
click at [847, 259] on div "Transición" at bounding box center [869, 256] width 216 height 13
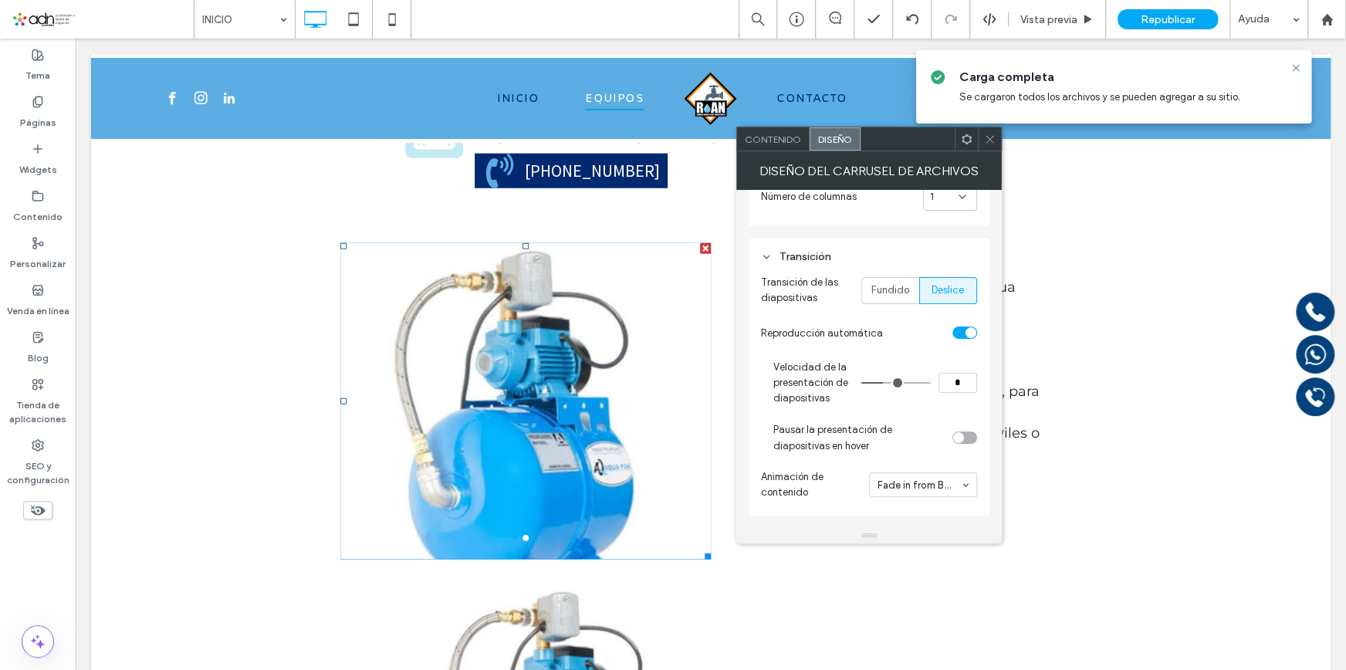
scroll to position [315, 0]
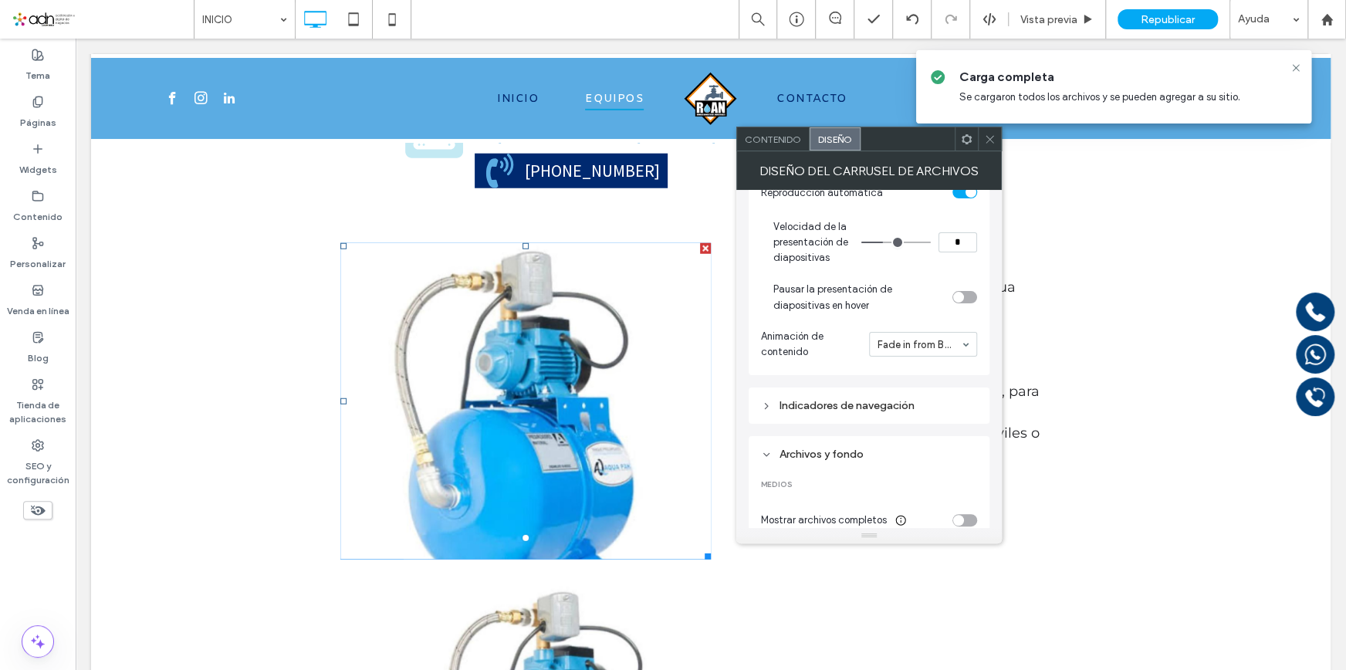
click at [841, 390] on div "Indicadores de navegación" at bounding box center [869, 406] width 241 height 36
click at [838, 399] on div "Indicadores de navegación" at bounding box center [869, 405] width 216 height 13
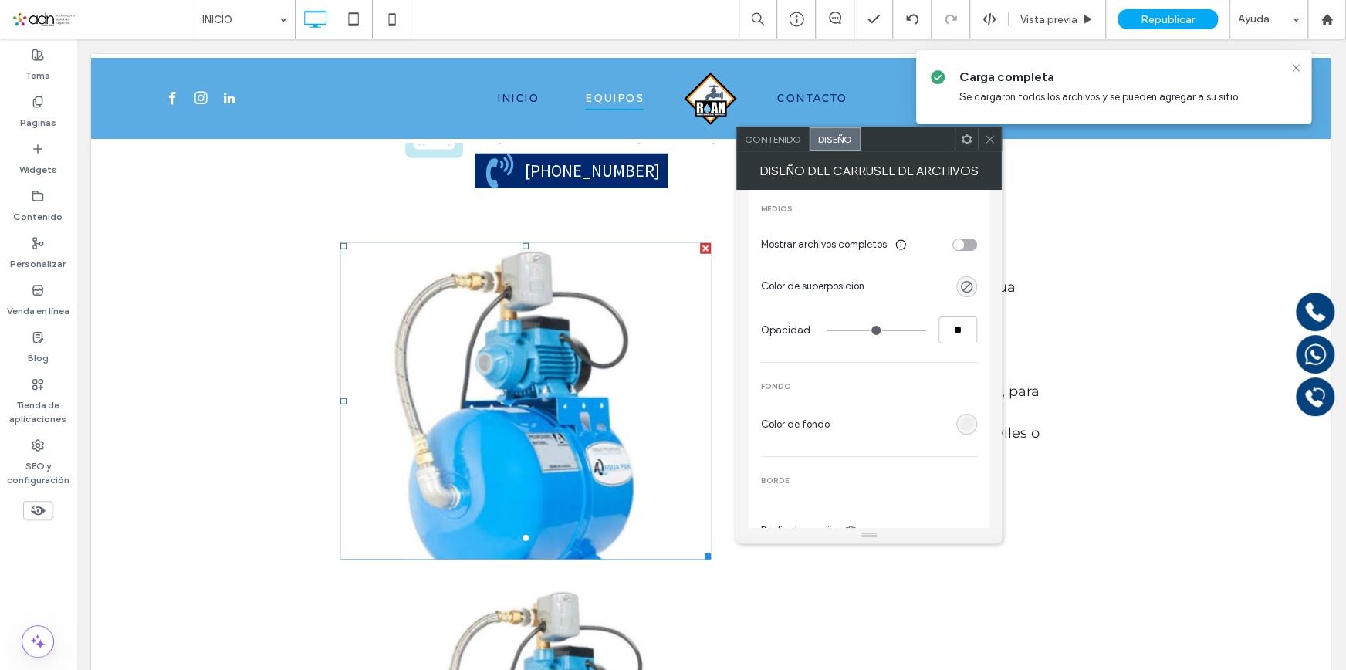
scroll to position [946, 0]
click at [971, 279] on div "rgb(238, 238, 238)" at bounding box center [966, 283] width 13 height 13
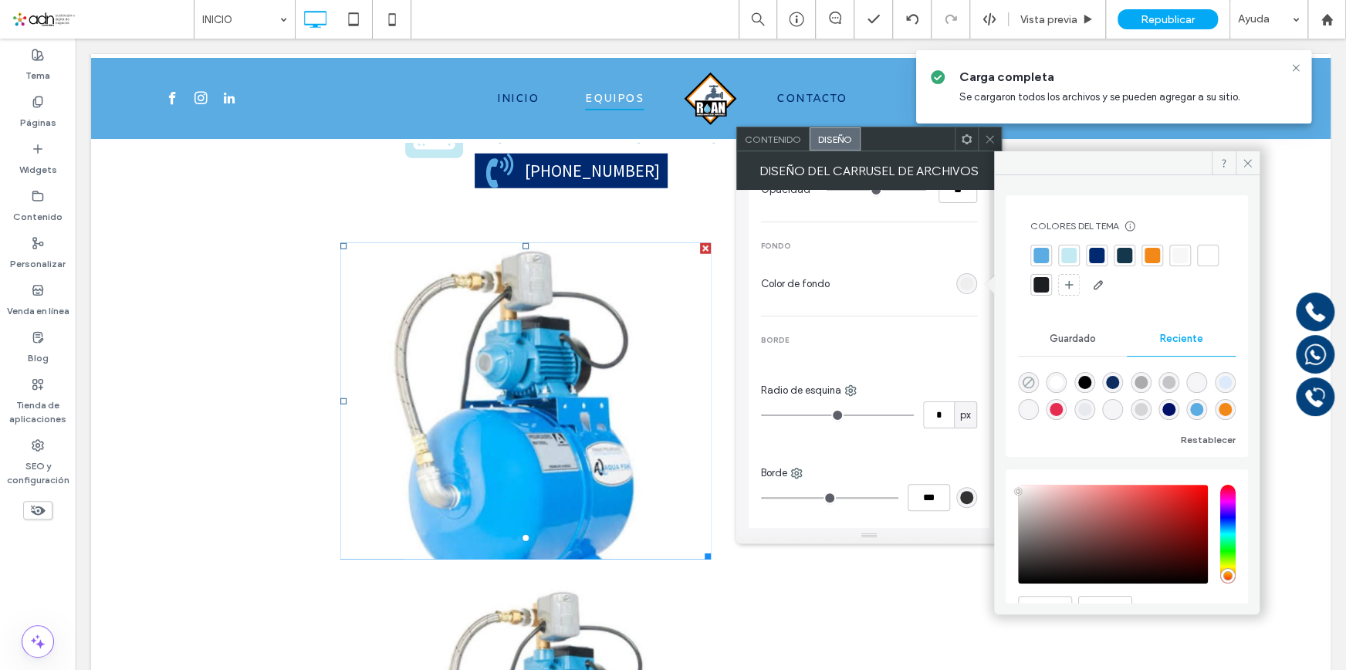
click at [1027, 386] on icon "rgba(0, 0, 0, 0)" at bounding box center [1028, 382] width 13 height 13
type input "*******"
type input "*"
type input "**"
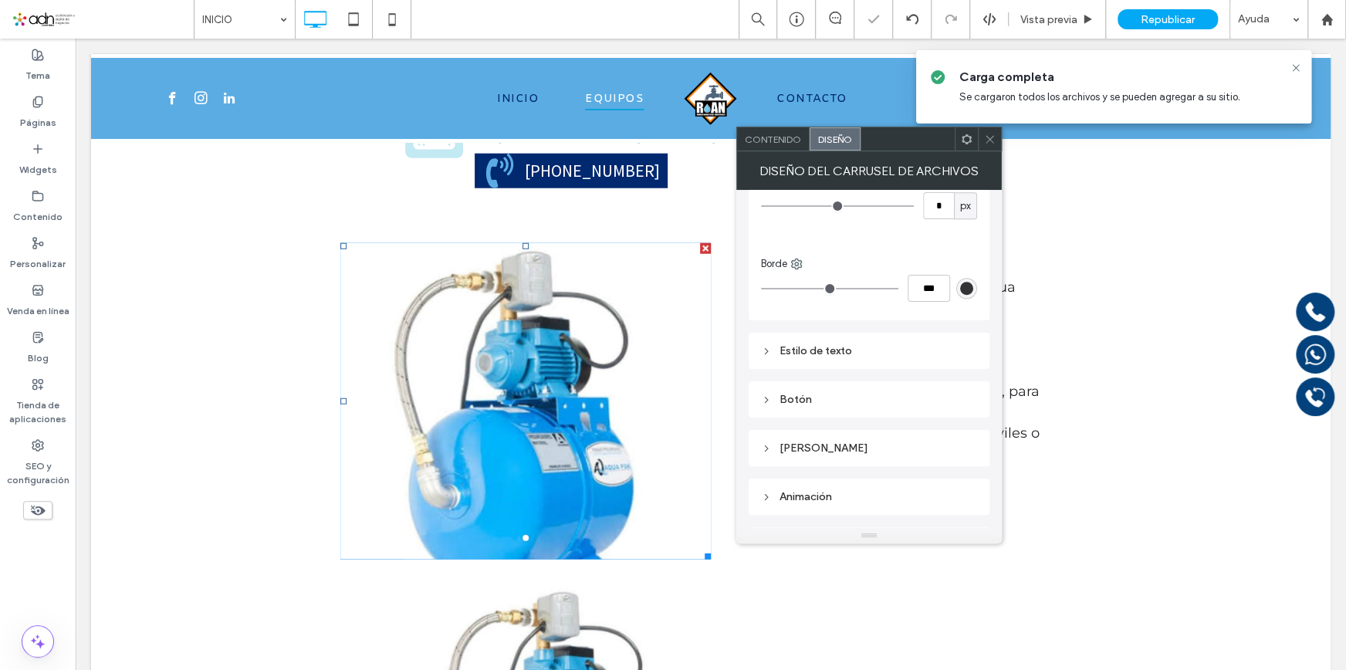
scroll to position [1191, 0]
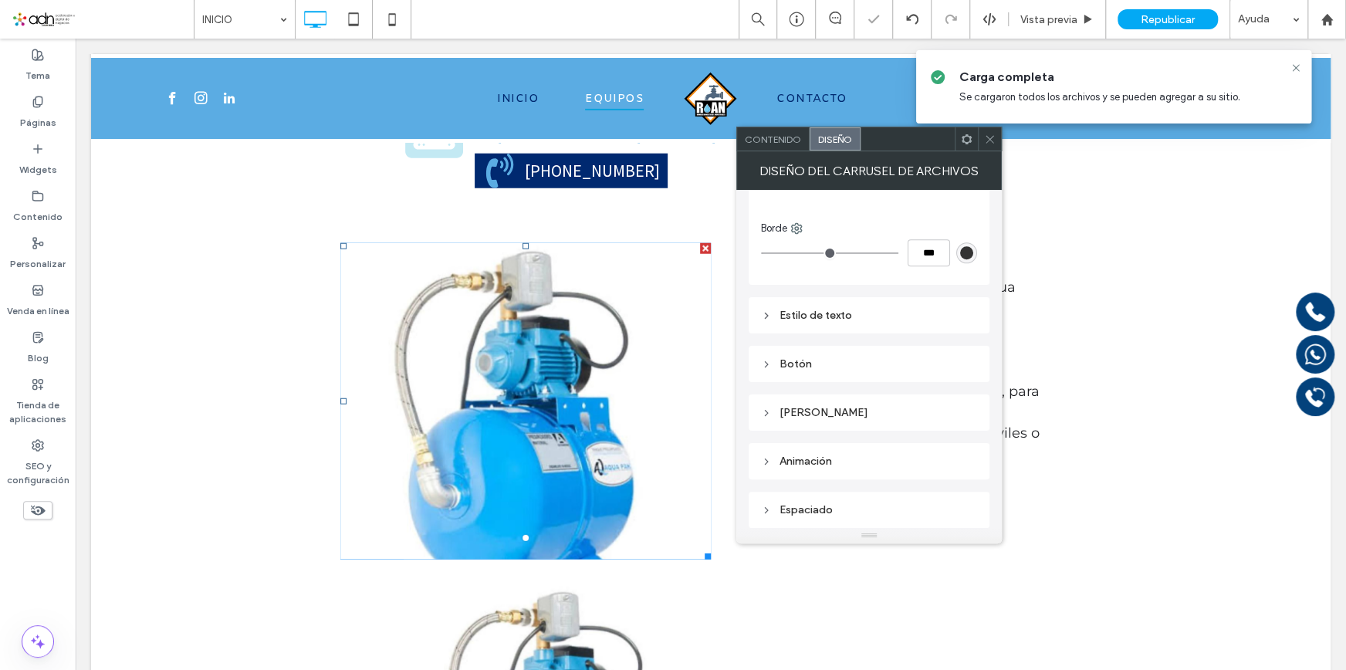
click at [835, 306] on div "Estilo de texto" at bounding box center [869, 315] width 216 height 21
click at [855, 370] on div "Botón" at bounding box center [869, 363] width 216 height 13
click at [777, 139] on span "Contenido" at bounding box center [773, 140] width 56 height 12
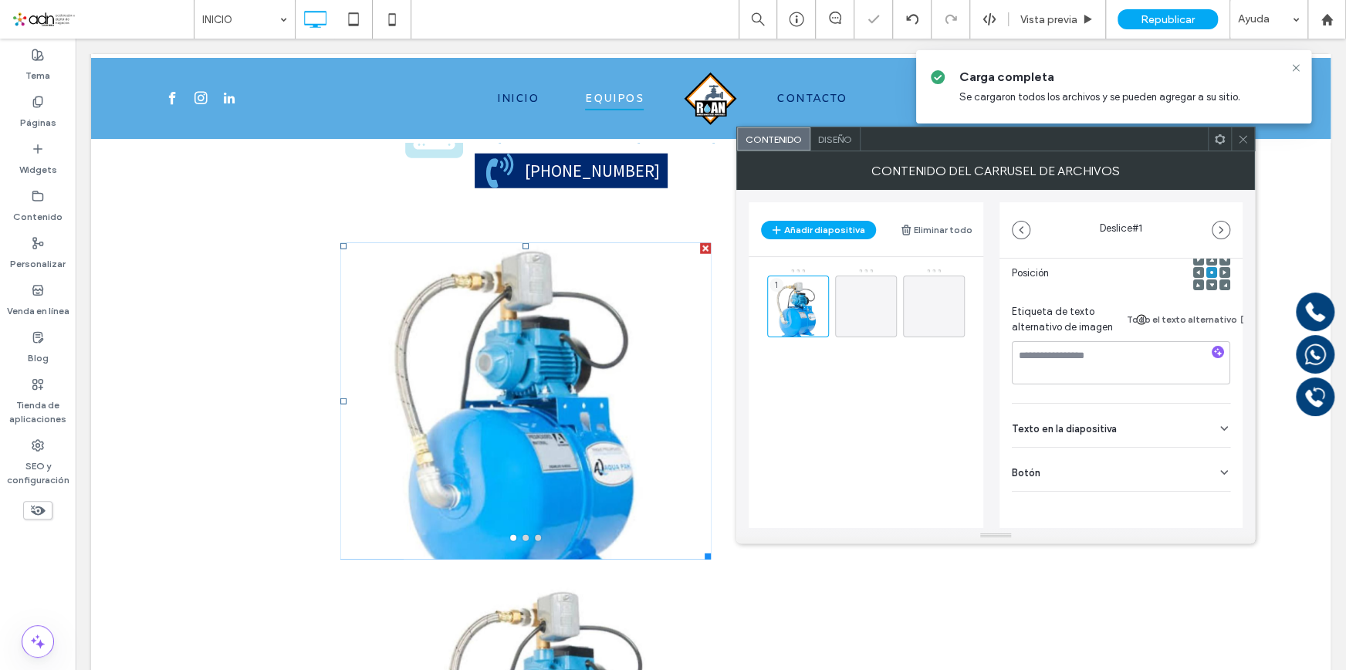
scroll to position [102, 0]
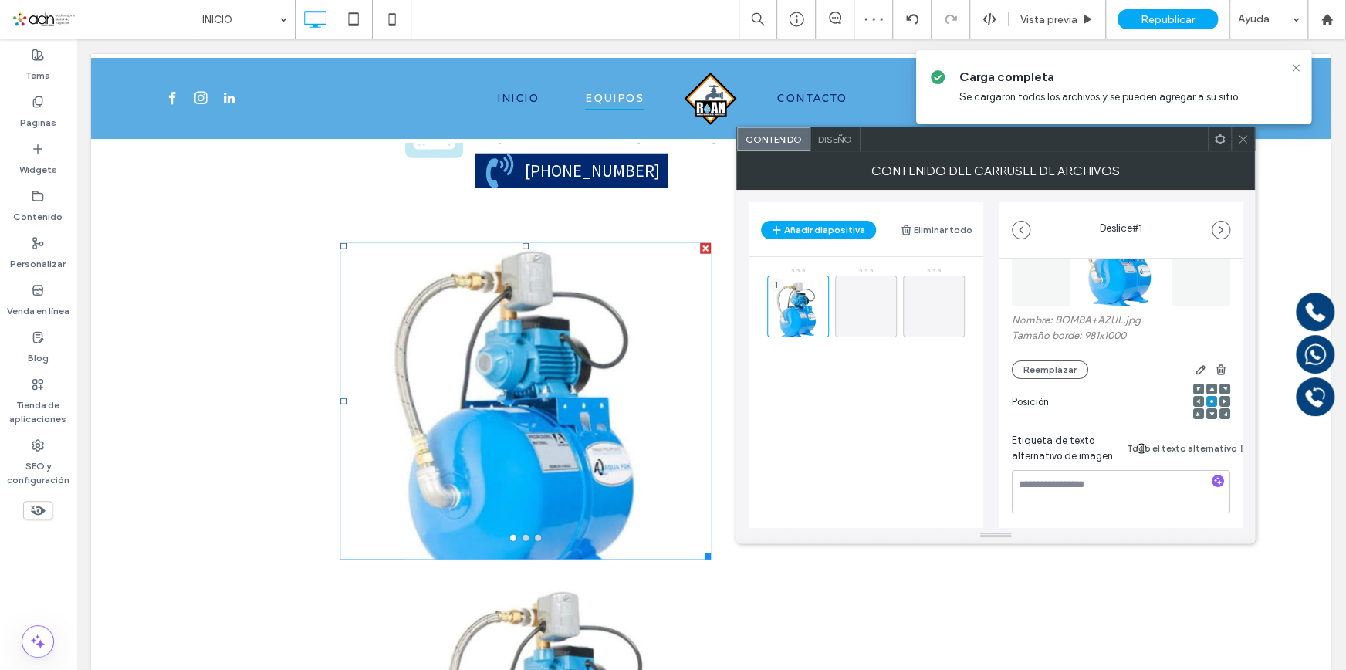
click at [1241, 134] on icon at bounding box center [1243, 140] width 12 height 12
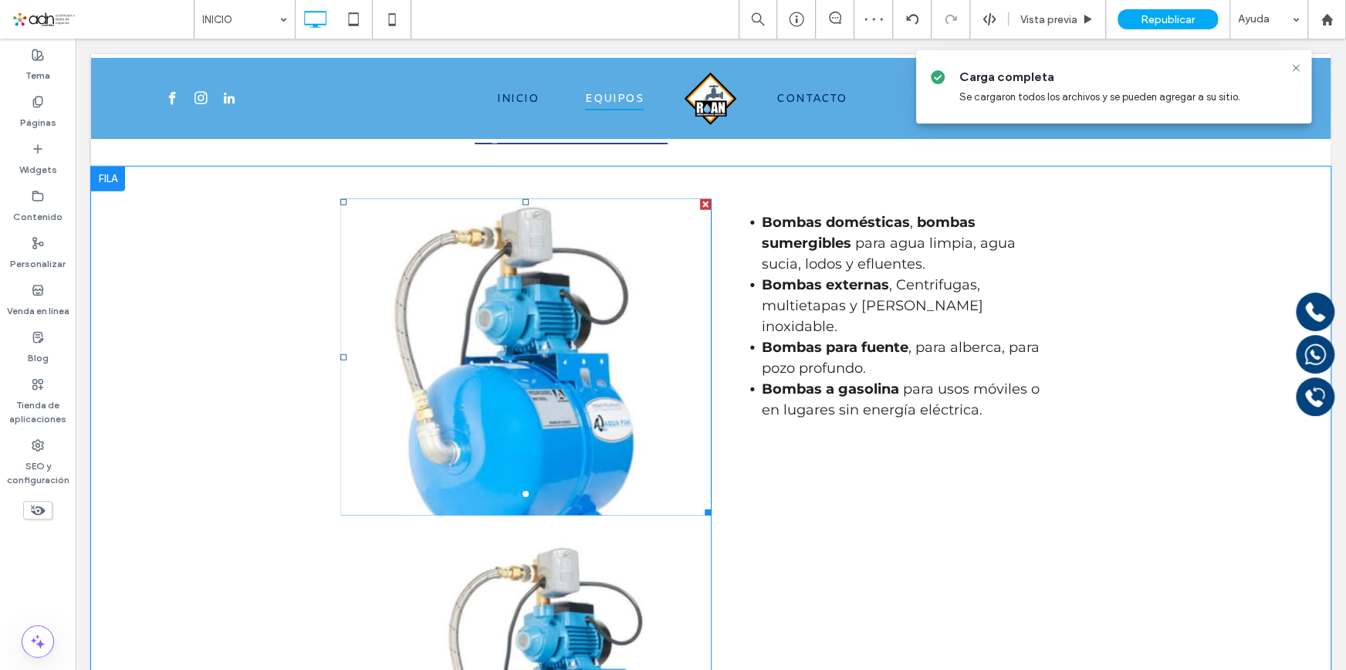
scroll to position [2596, 0]
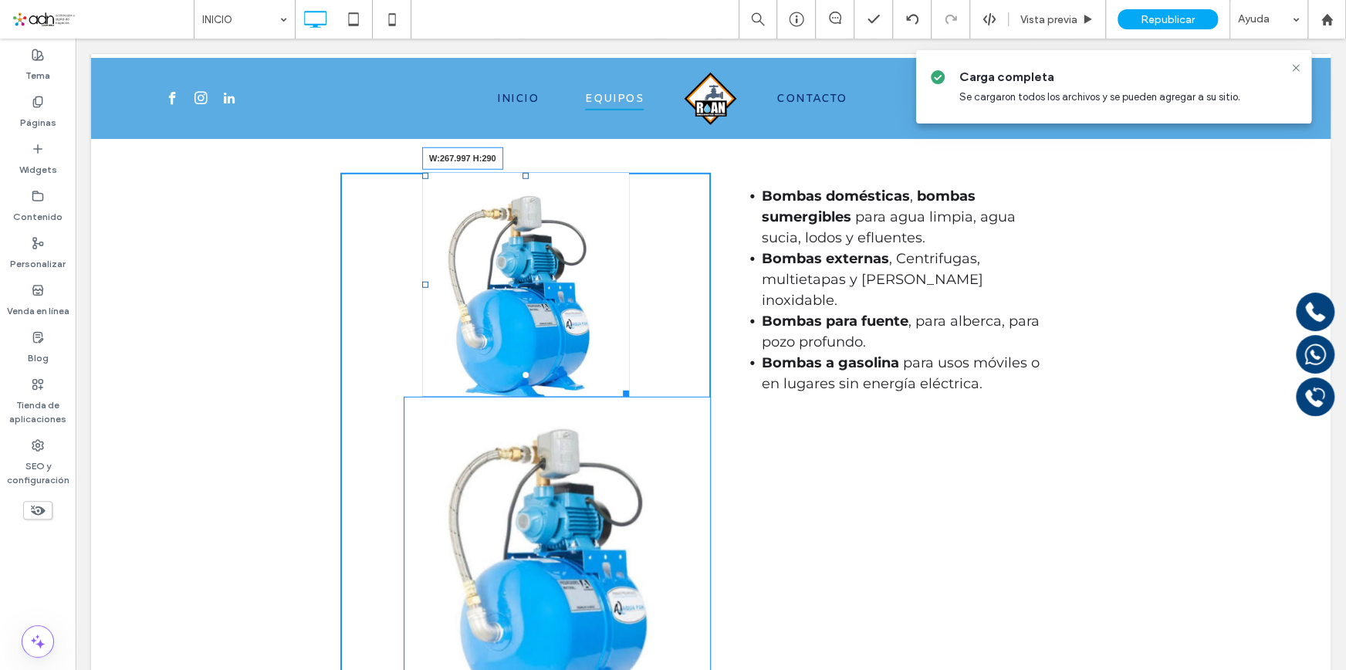
drag, startPoint x: 699, startPoint y: 513, endPoint x: 618, endPoint y: 420, distance: 123.6
click at [618, 397] on div at bounding box center [624, 391] width 12 height 12
drag, startPoint x: 618, startPoint y: 420, endPoint x: 654, endPoint y: 479, distance: 69.0
click at [629, 397] on div at bounding box center [624, 391] width 12 height 12
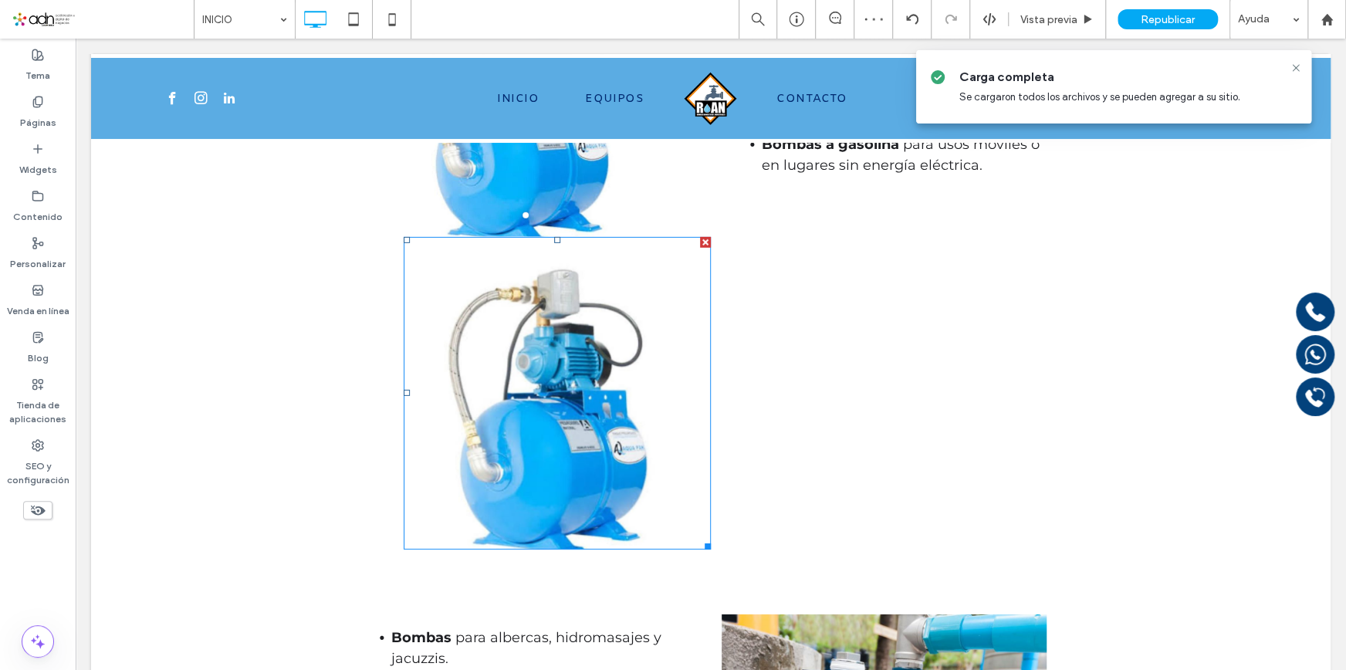
scroll to position [2737, 0]
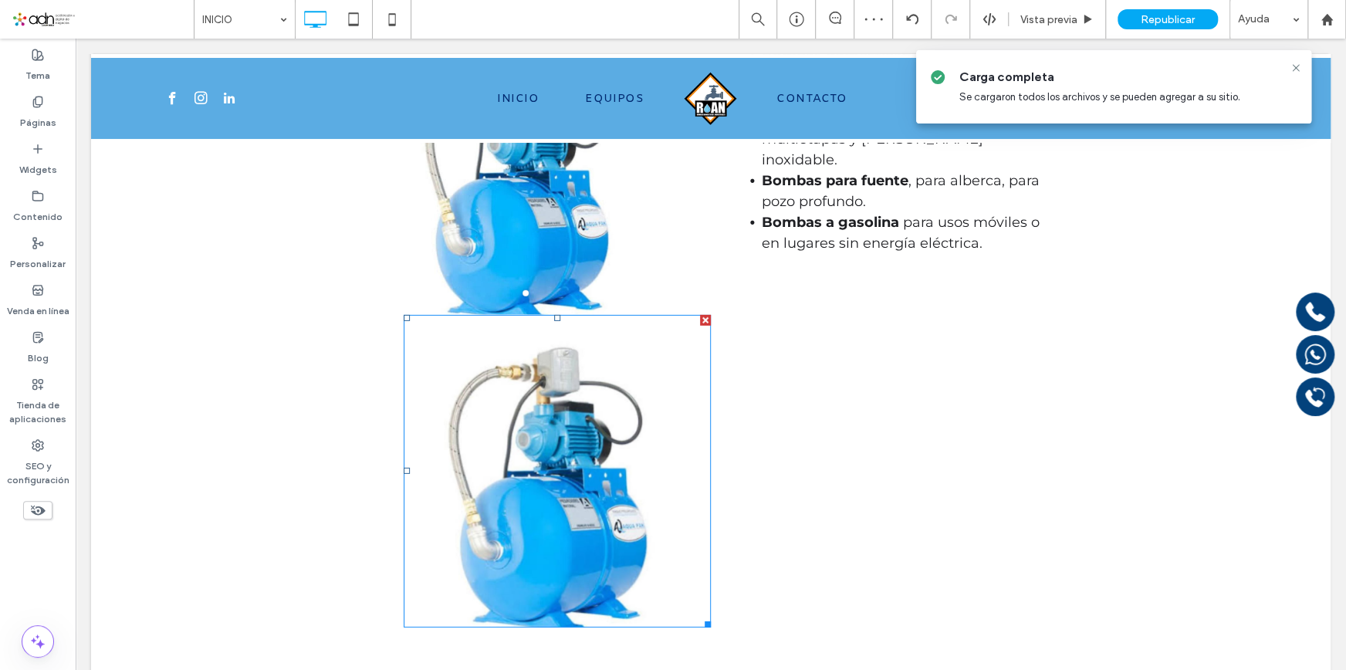
click at [700, 326] on div at bounding box center [705, 320] width 11 height 11
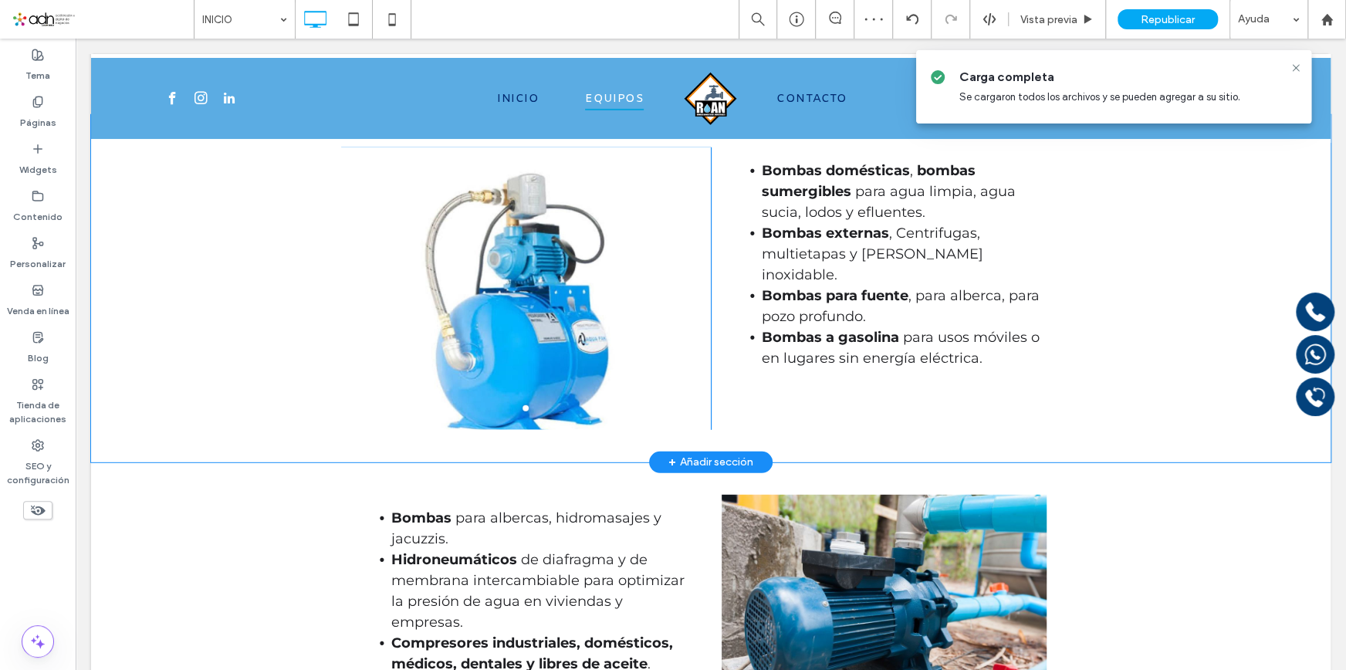
scroll to position [2571, 0]
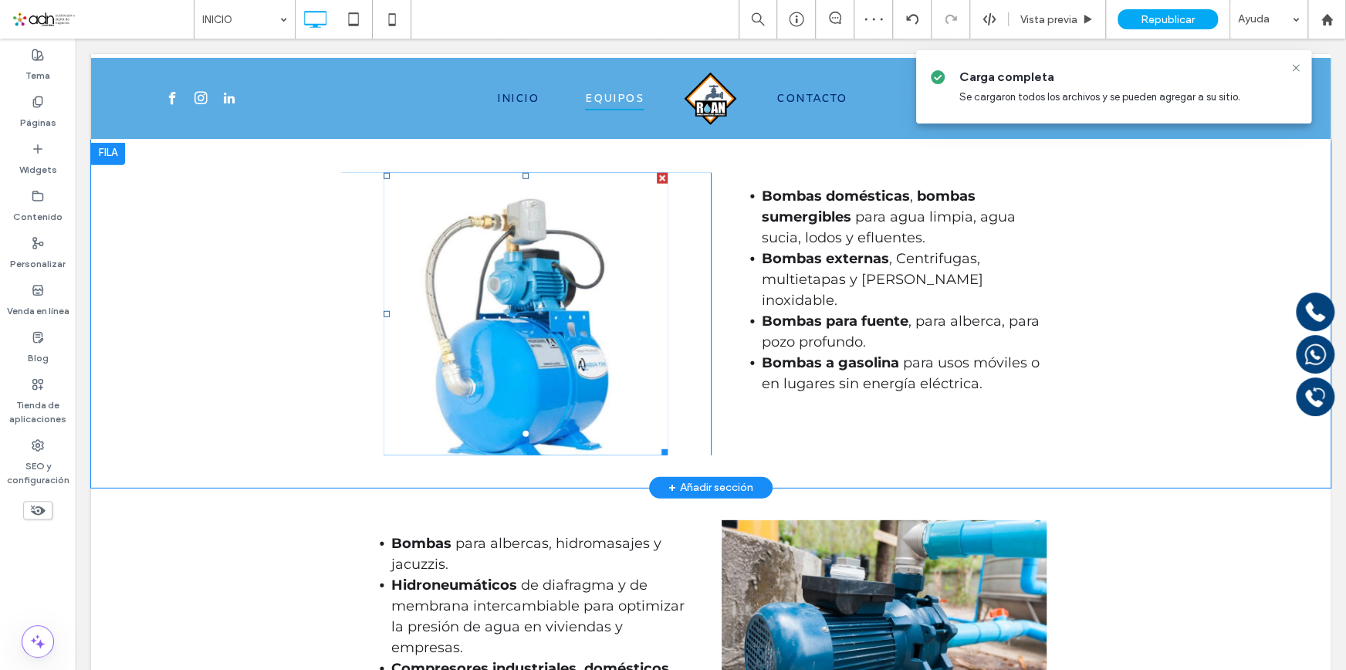
click at [645, 418] on div at bounding box center [526, 323] width 284 height 209
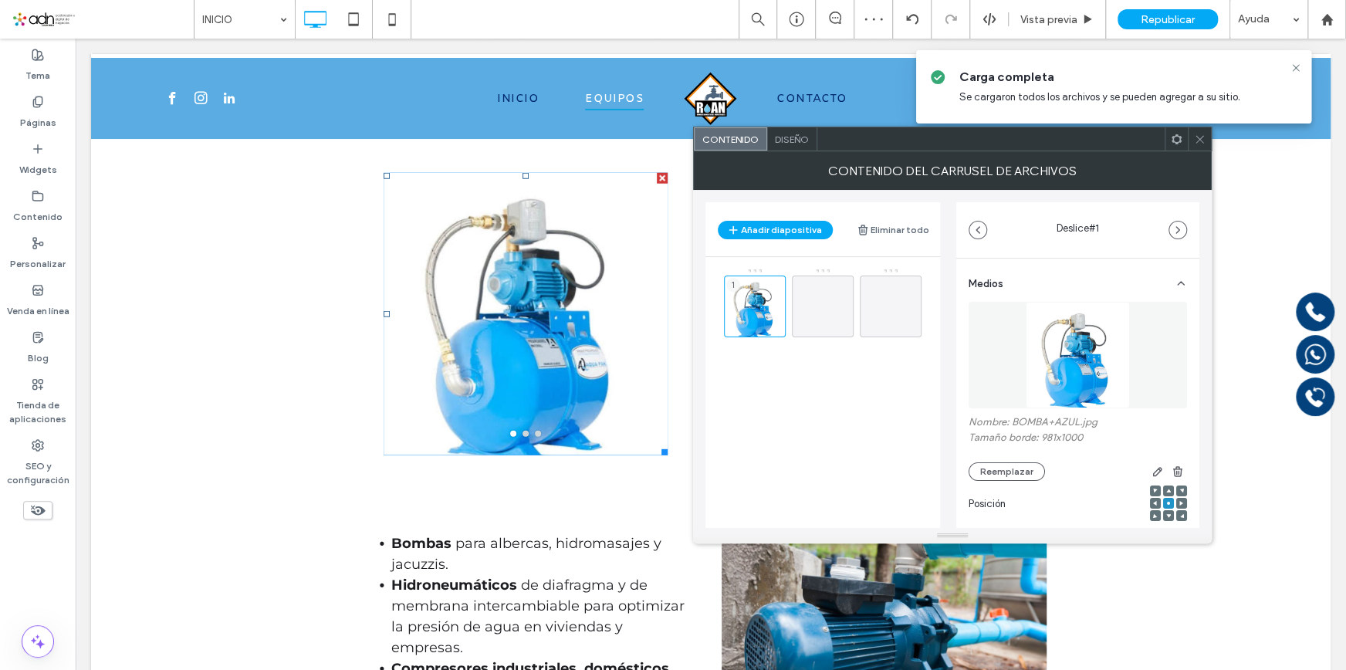
click at [797, 140] on span "Diseño" at bounding box center [792, 140] width 34 height 12
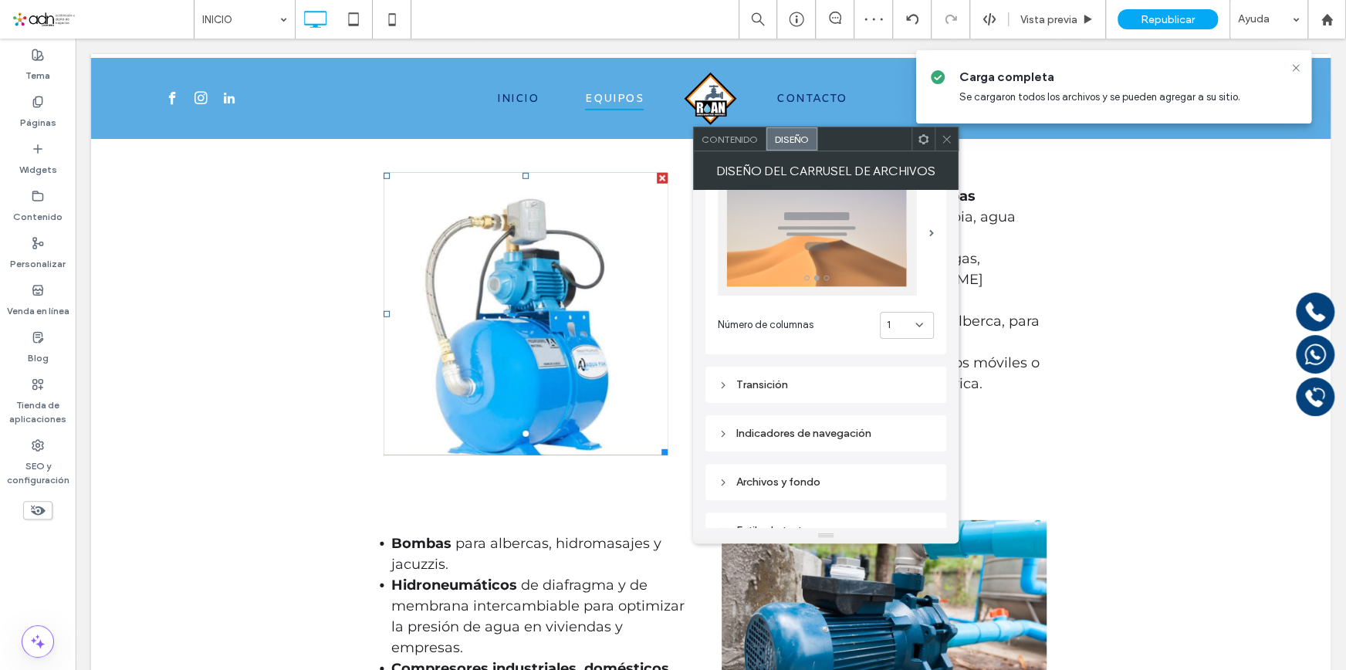
scroll to position [69, 0]
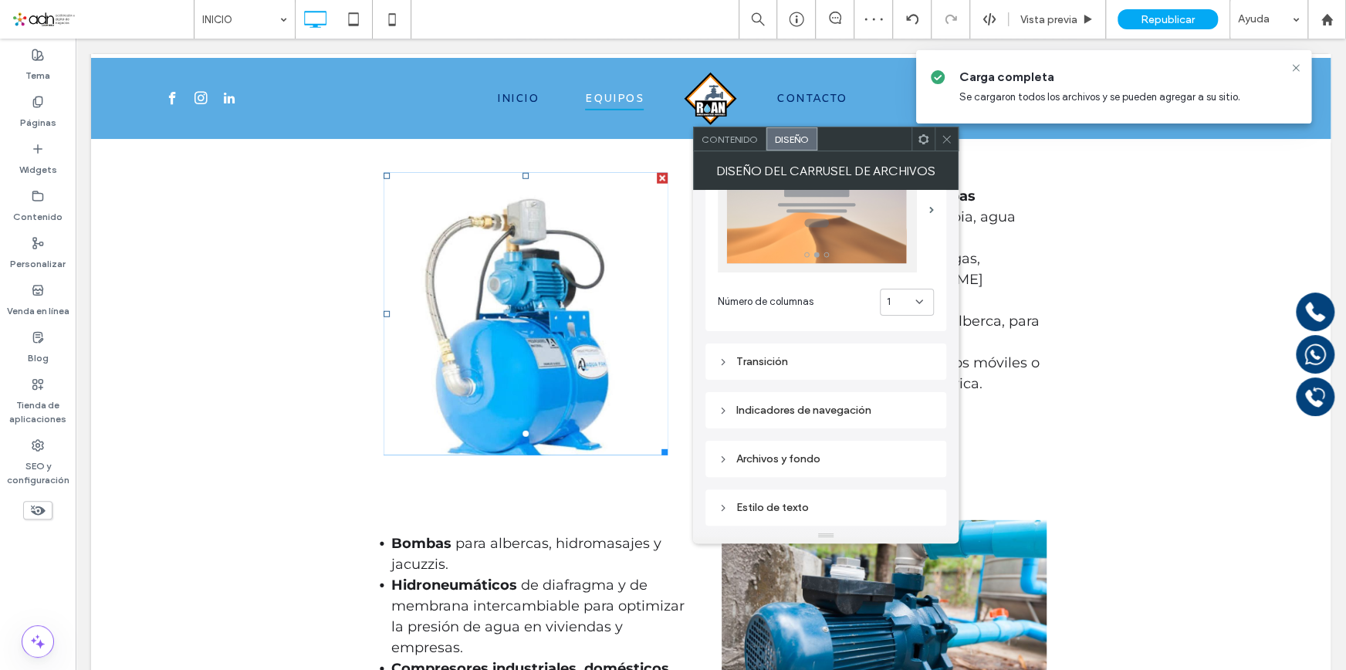
click at [814, 367] on div "Transición" at bounding box center [826, 361] width 216 height 13
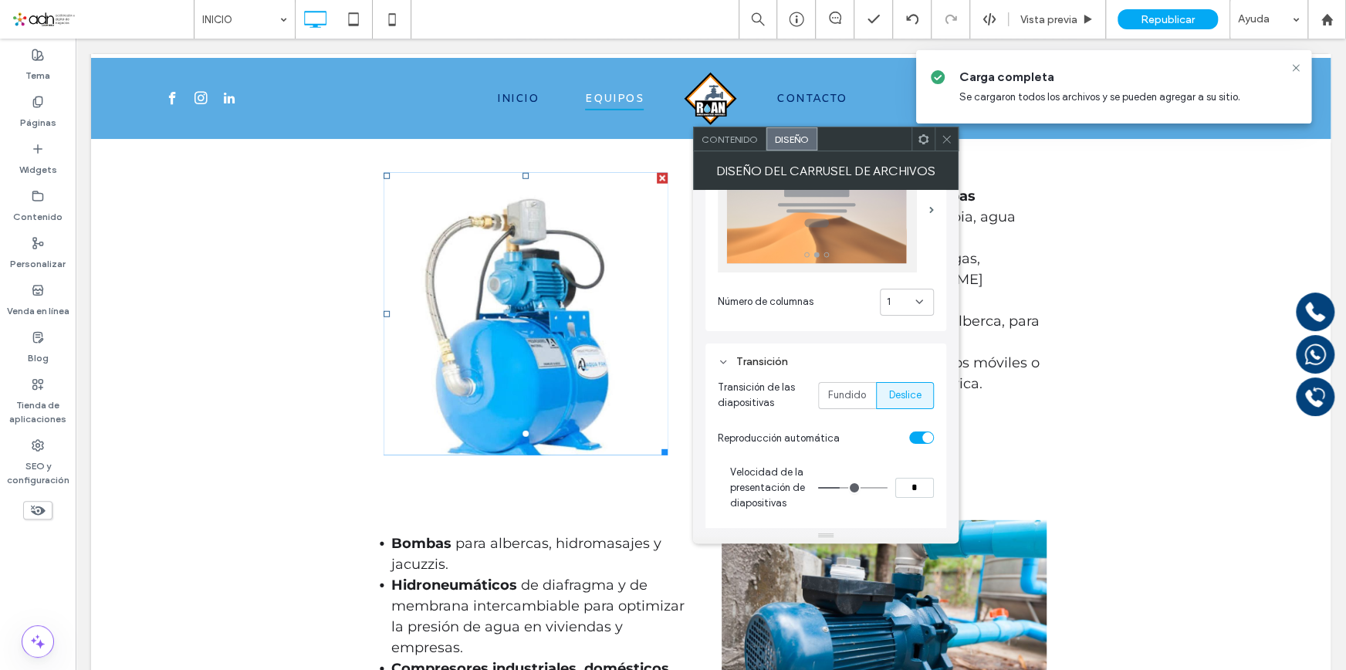
type input "*"
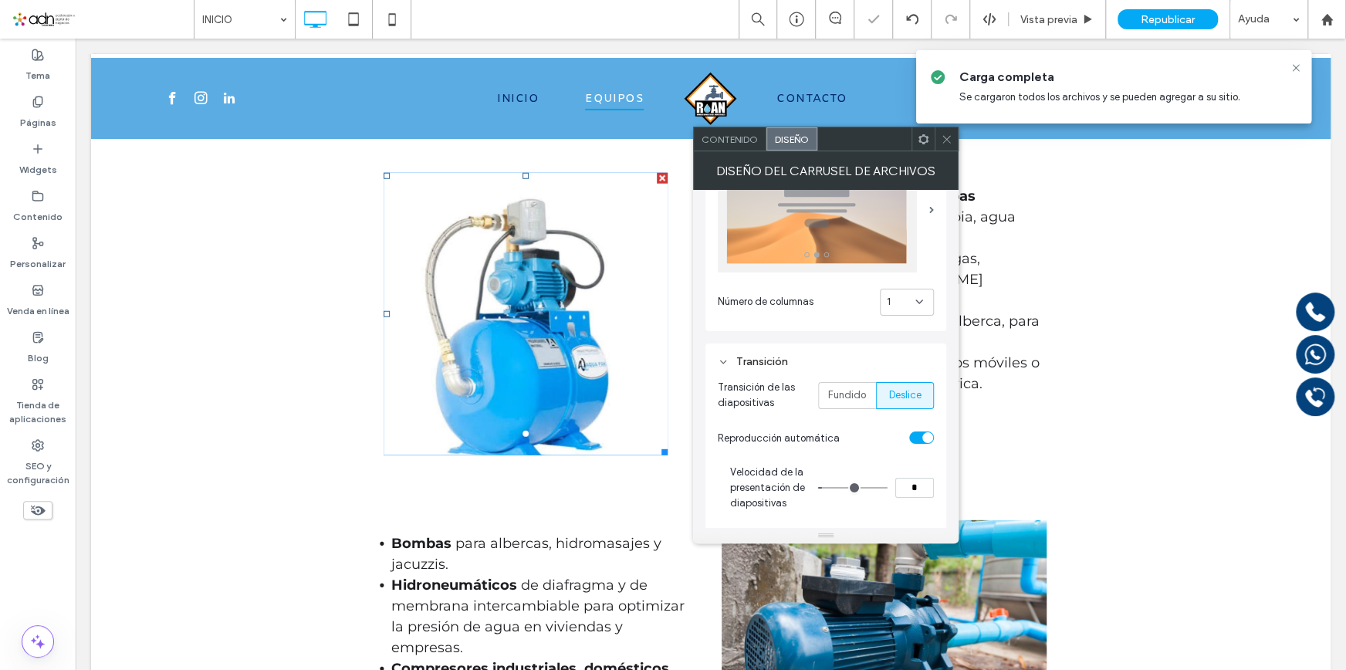
type input "*"
click at [827, 487] on input "range" at bounding box center [852, 488] width 69 height 2
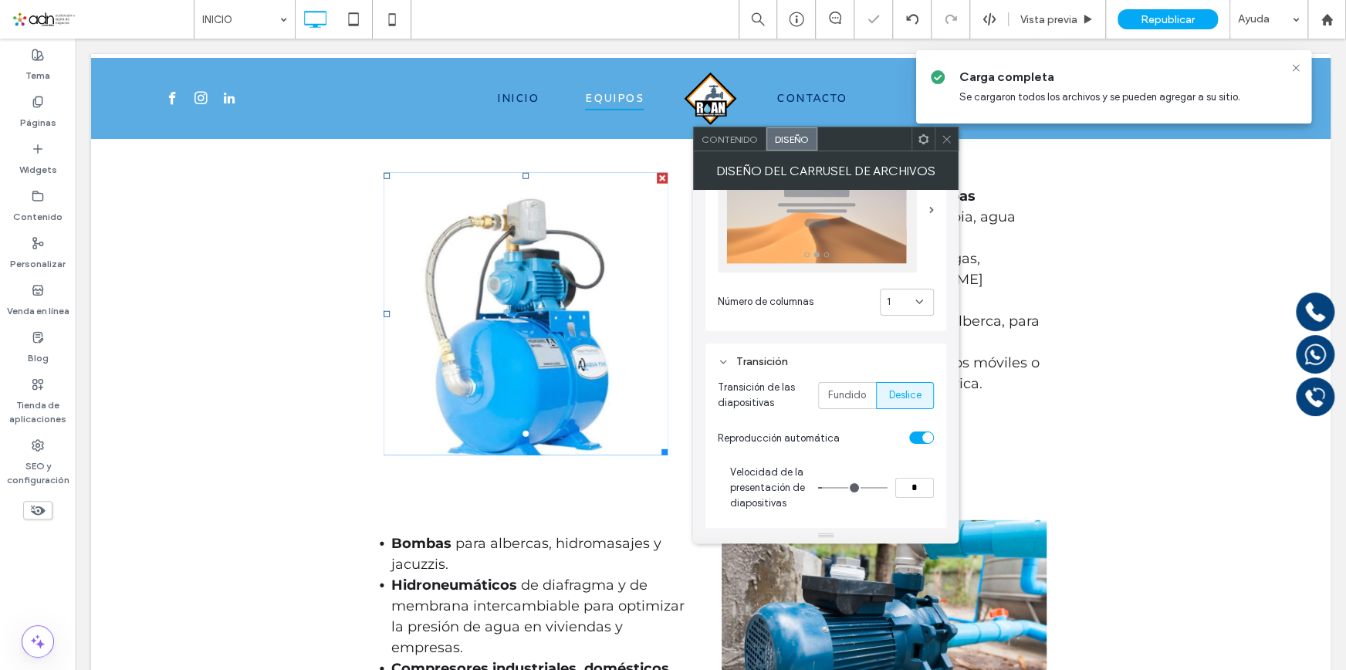
click at [944, 138] on icon at bounding box center [947, 140] width 12 height 12
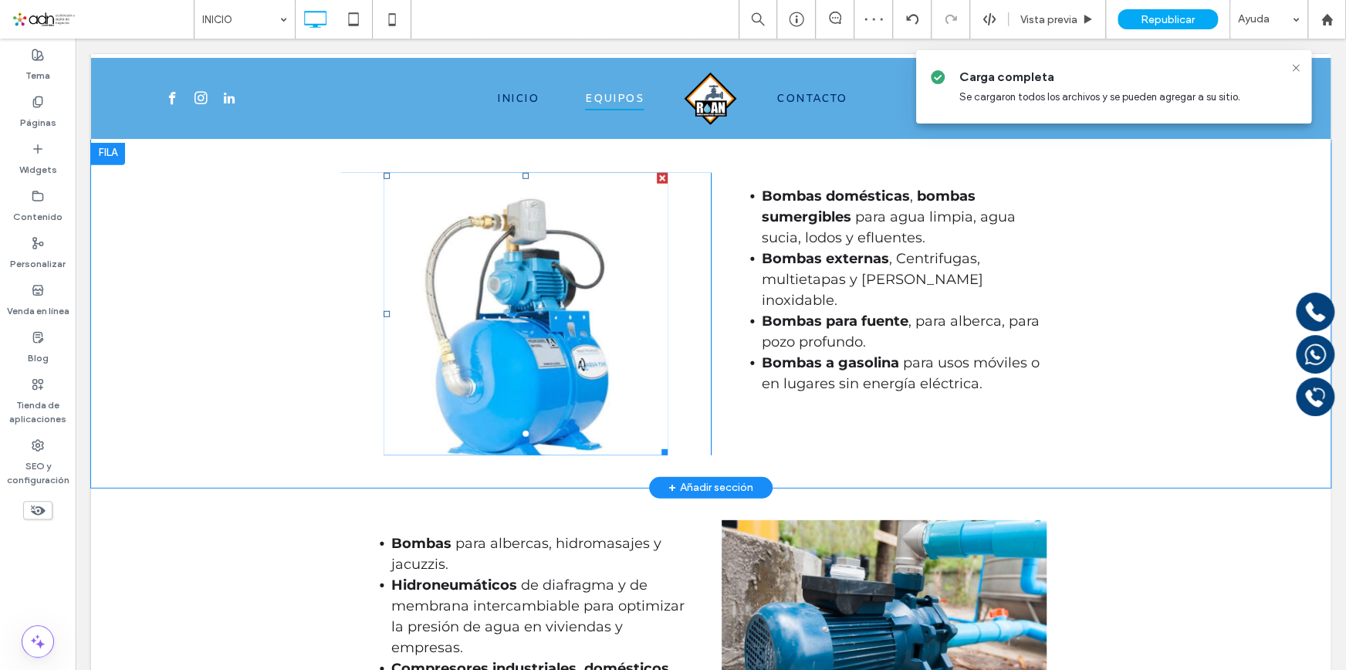
click at [599, 388] on div at bounding box center [526, 323] width 284 height 209
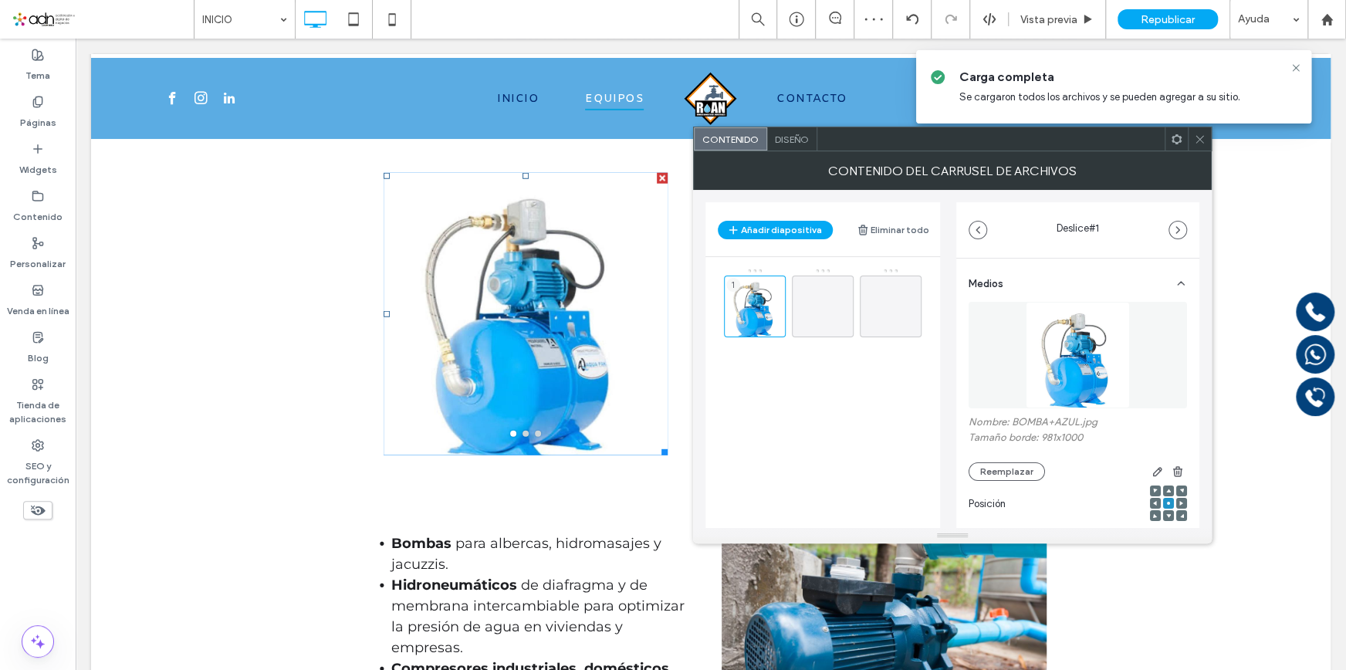
click at [789, 140] on span "Diseño" at bounding box center [792, 140] width 34 height 12
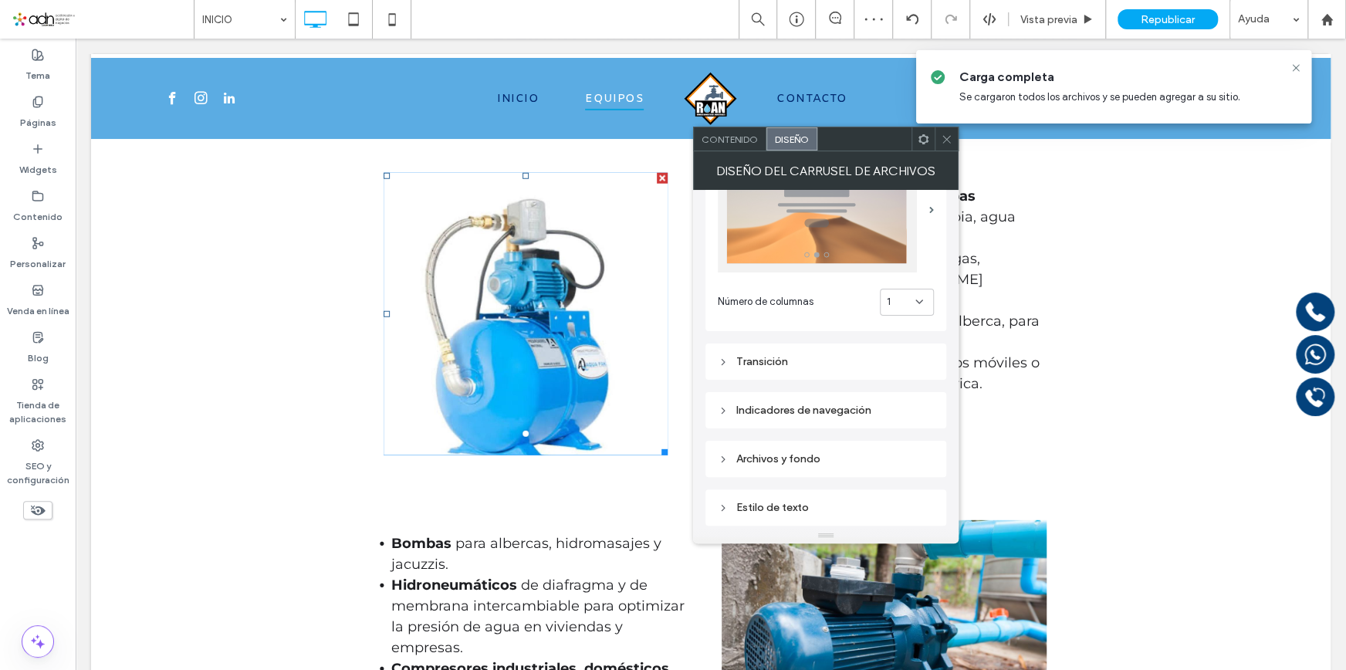
click at [803, 369] on div "Transición" at bounding box center [826, 361] width 216 height 21
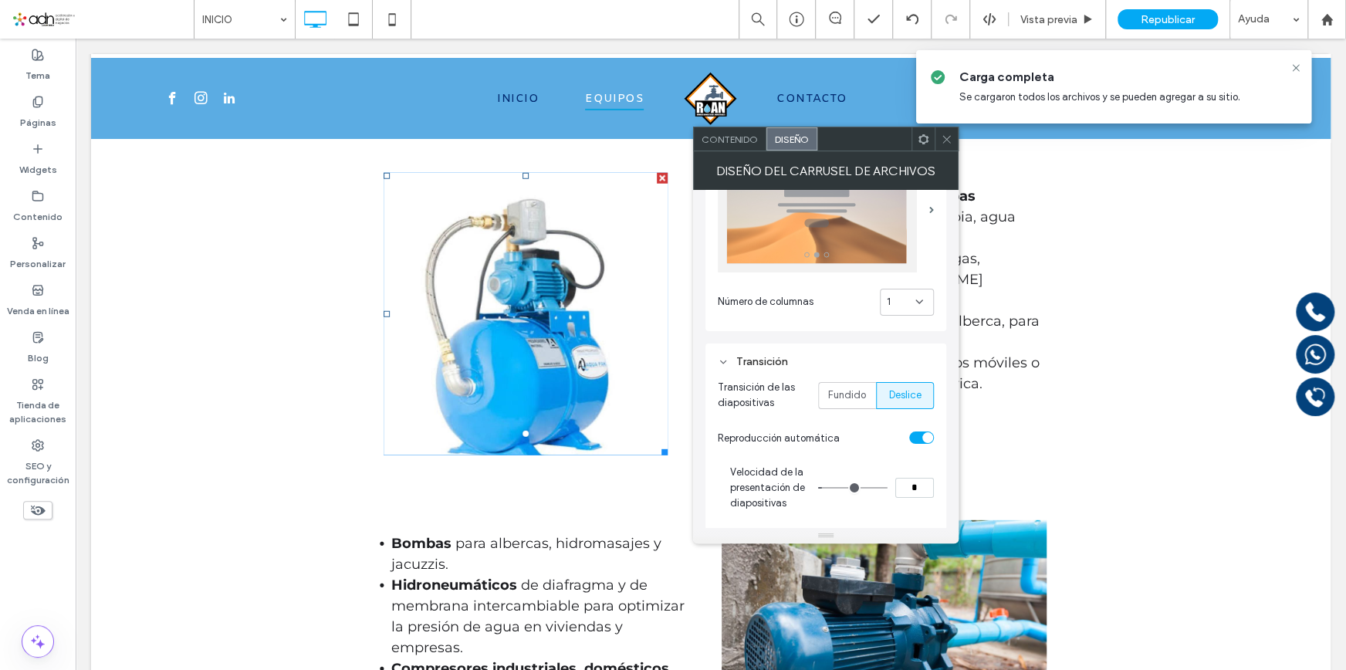
type input "*"
click at [831, 487] on input "range" at bounding box center [852, 488] width 69 height 2
click at [941, 138] on icon at bounding box center [947, 140] width 12 height 12
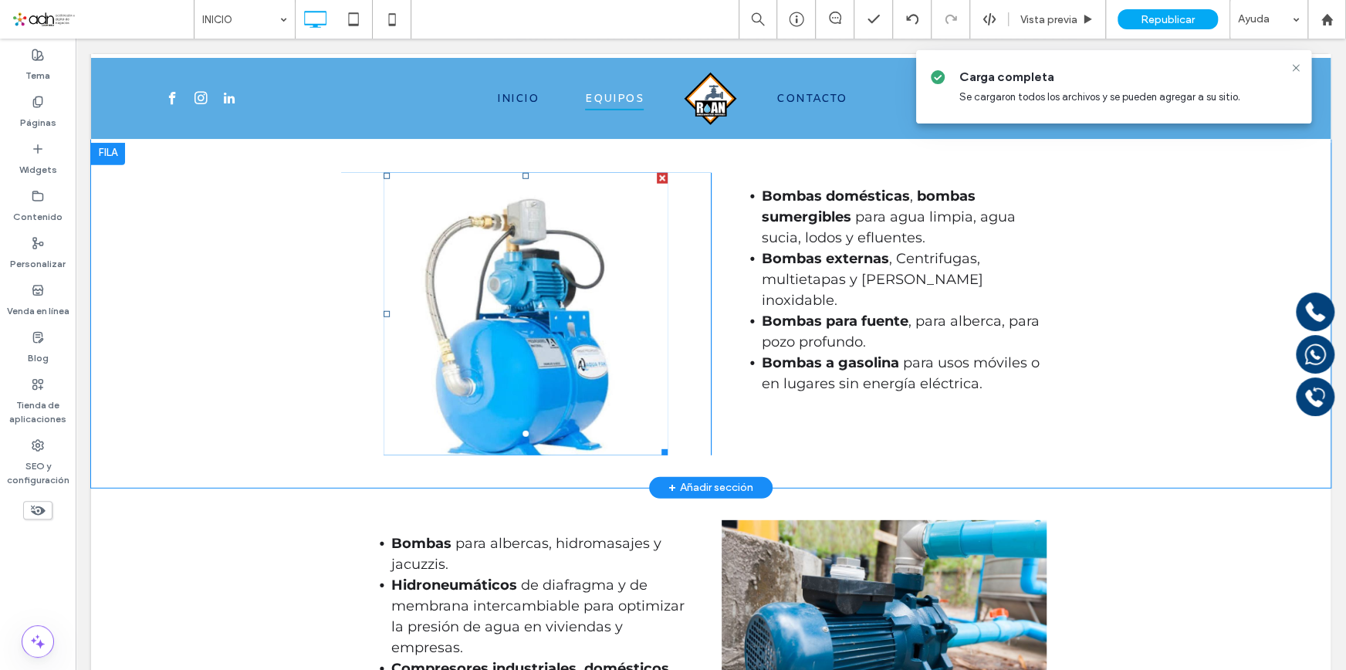
click at [509, 415] on div at bounding box center [526, 323] width 284 height 209
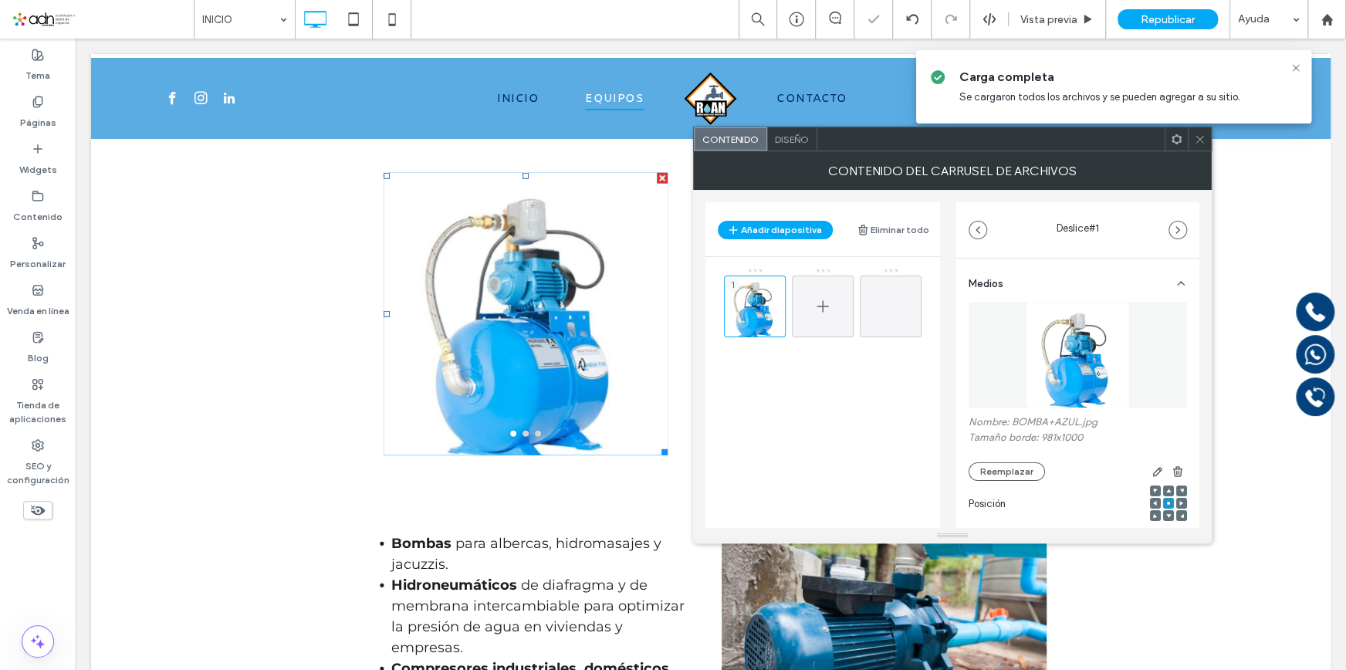
click at [824, 297] on icon at bounding box center [823, 306] width 19 height 19
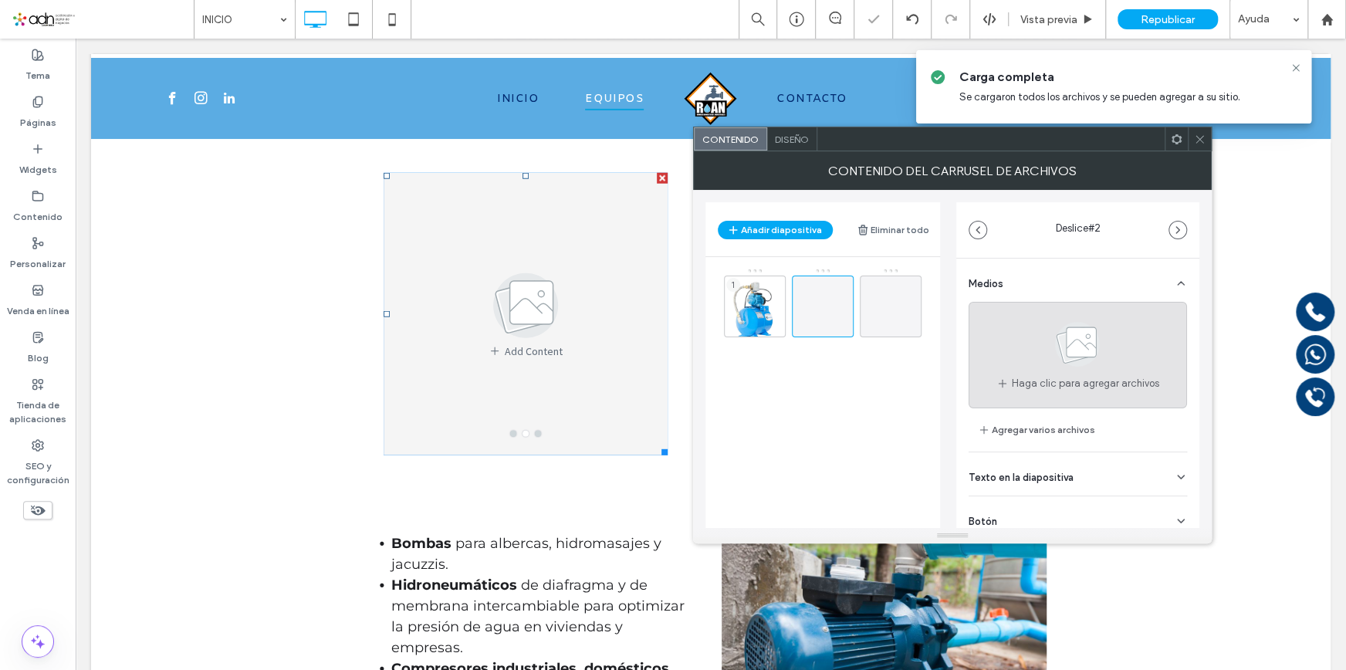
click at [1068, 358] on use at bounding box center [1078, 344] width 45 height 45
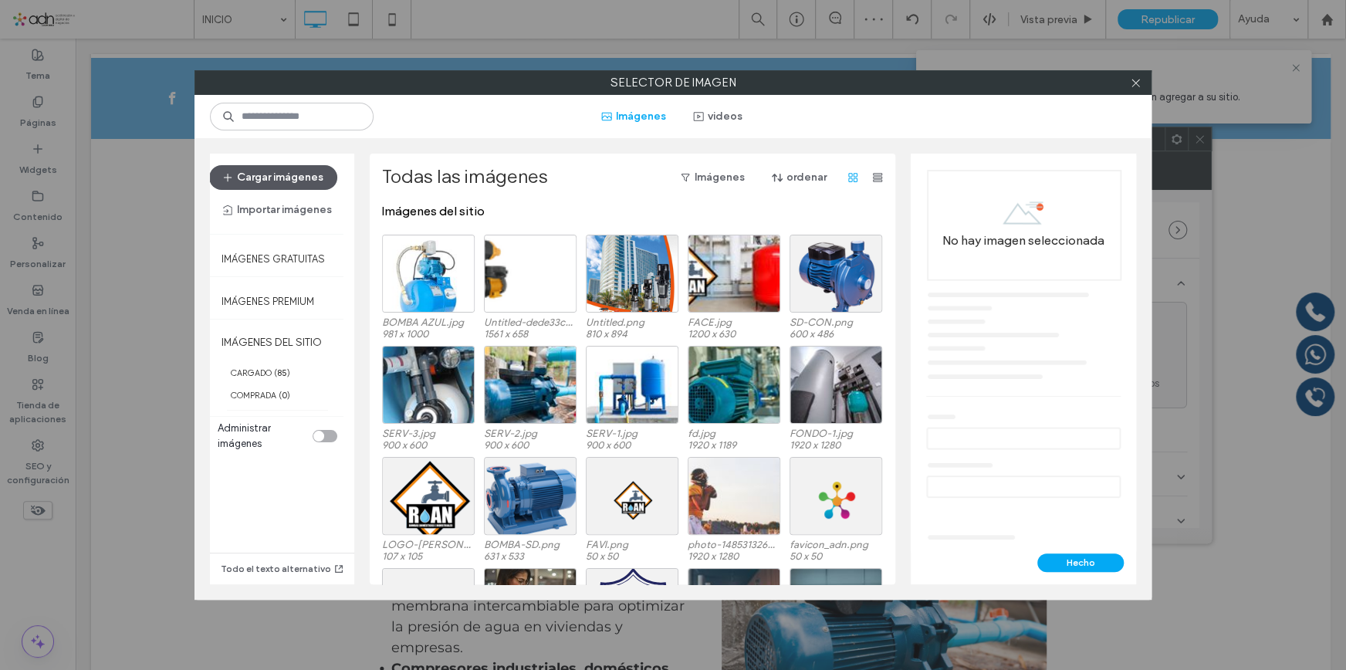
click at [293, 176] on button "Cargar imágenes" at bounding box center [273, 177] width 128 height 25
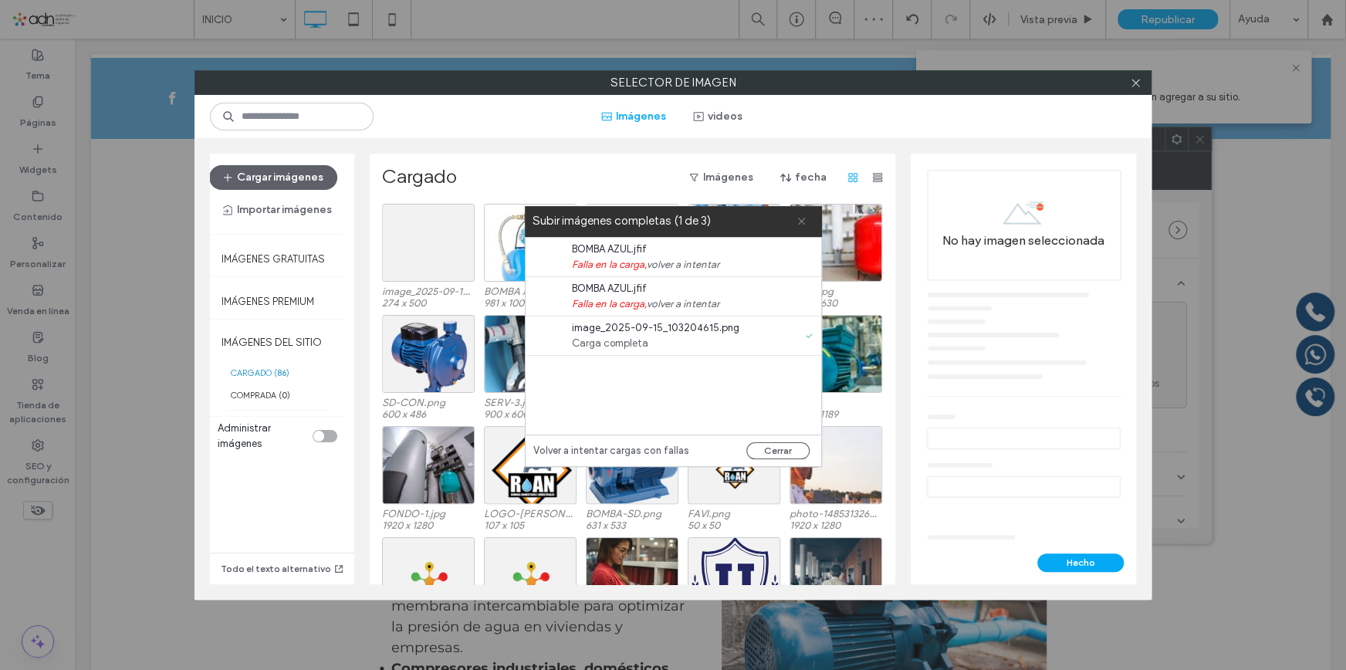
click at [798, 219] on icon at bounding box center [802, 221] width 10 height 10
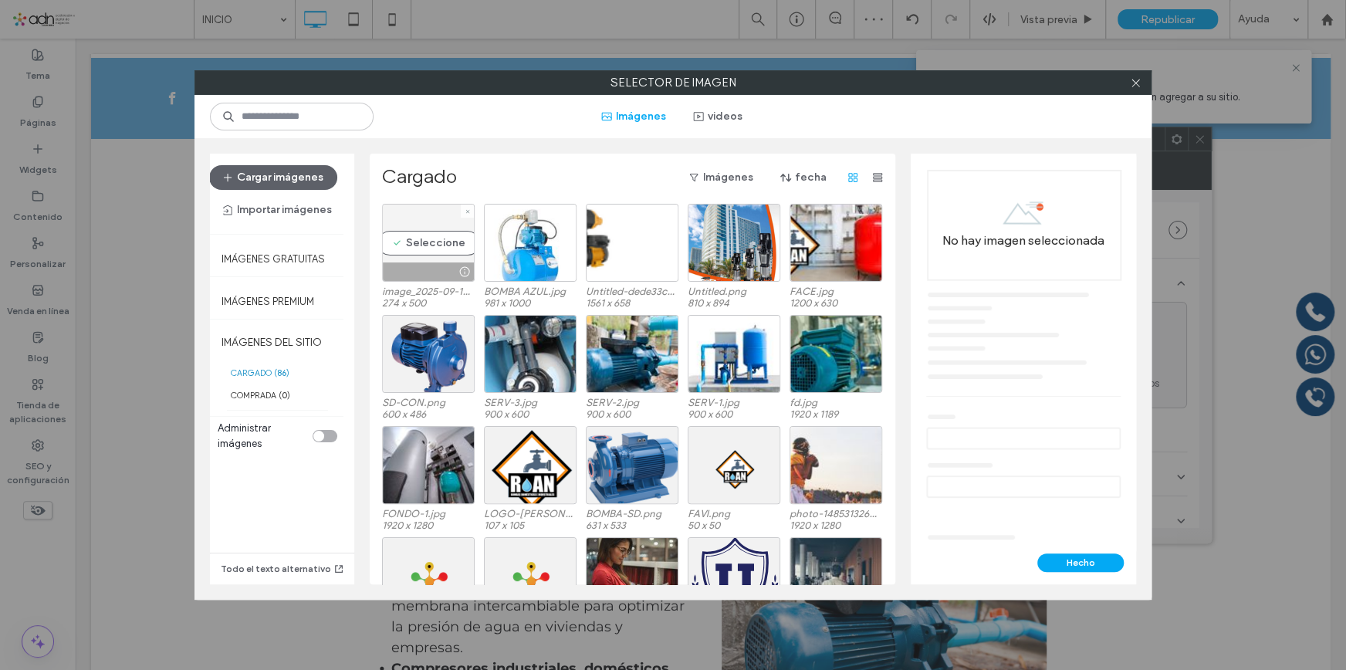
click at [442, 238] on div "Seleccione" at bounding box center [428, 243] width 93 height 78
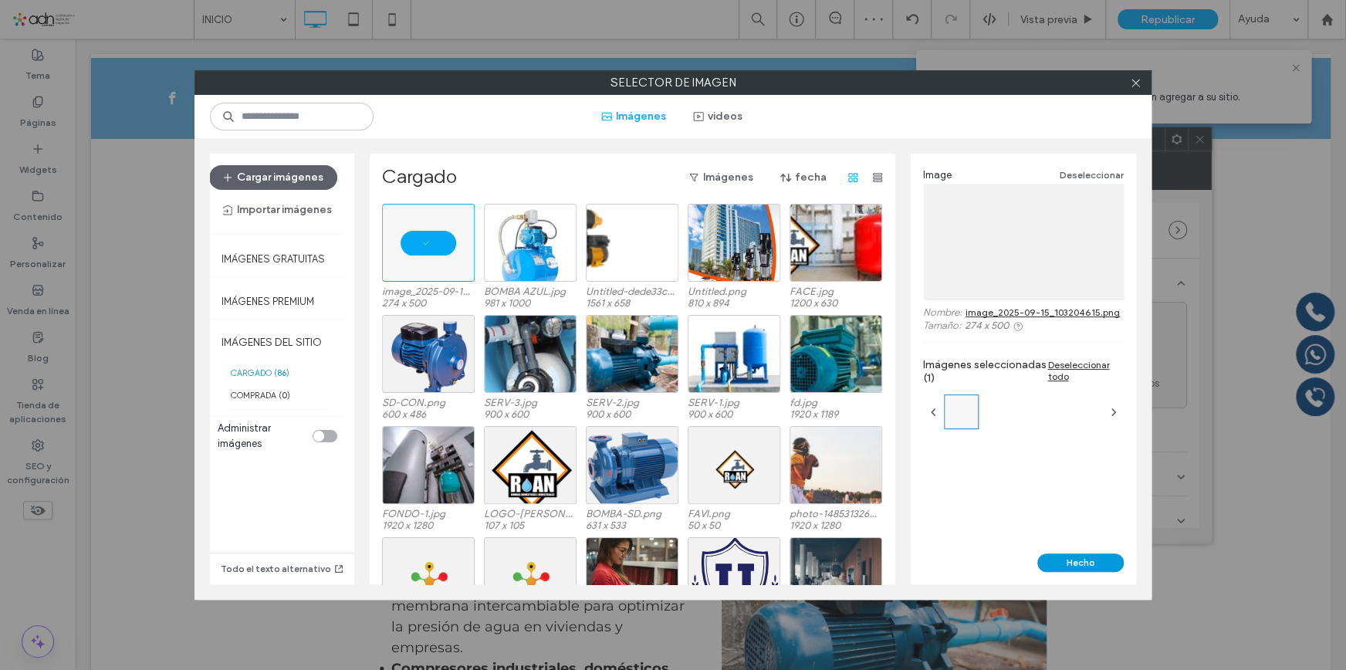
click at [1095, 567] on button "Hecho" at bounding box center [1081, 562] width 86 height 19
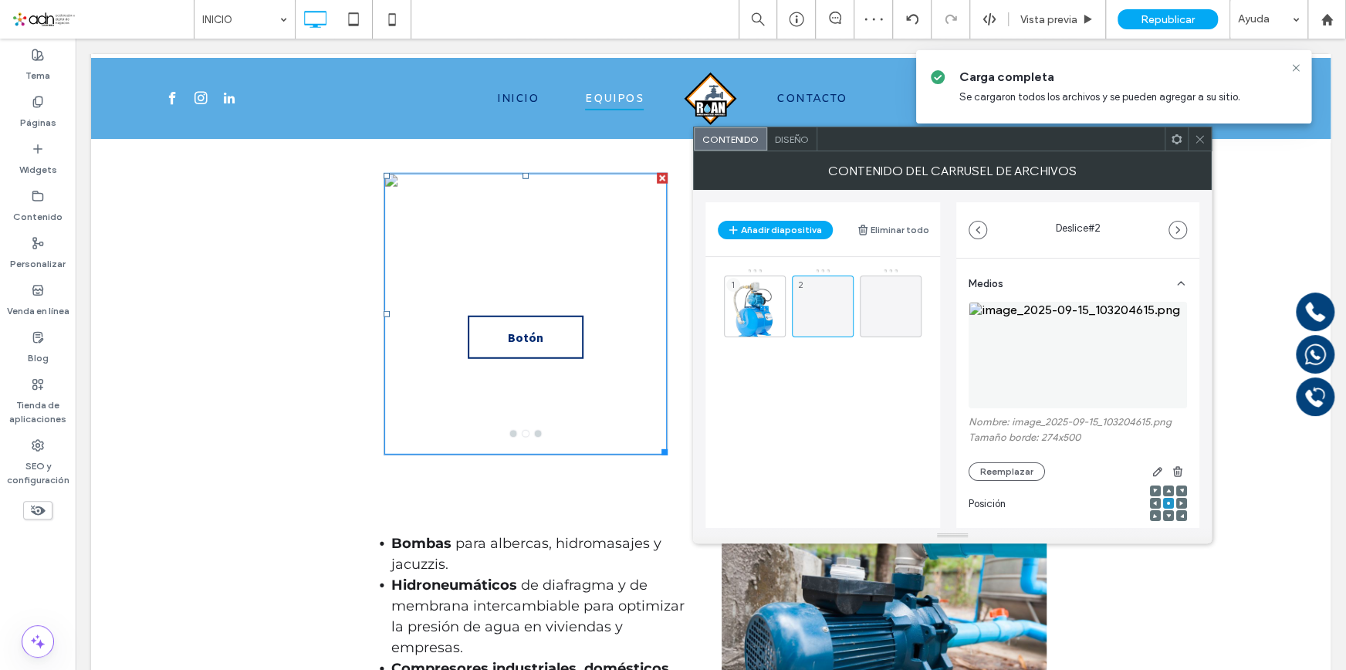
scroll to position [242, 0]
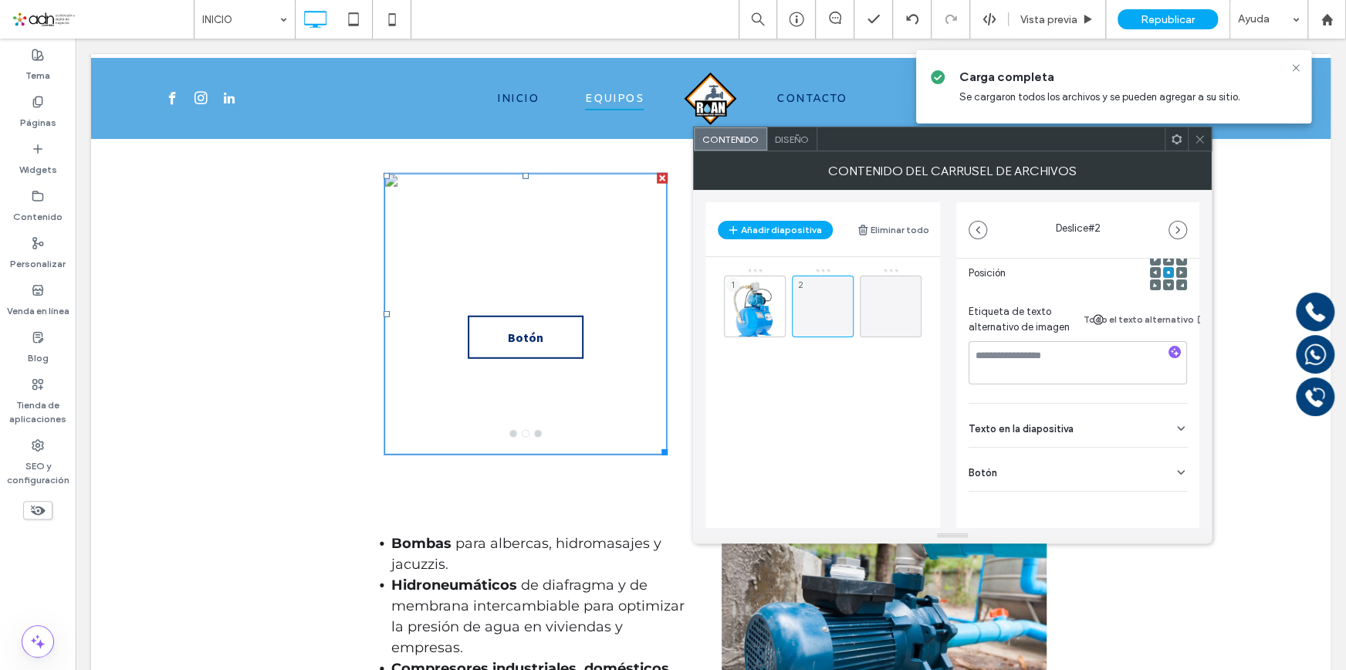
click at [1119, 468] on div "Botón" at bounding box center [1078, 469] width 218 height 43
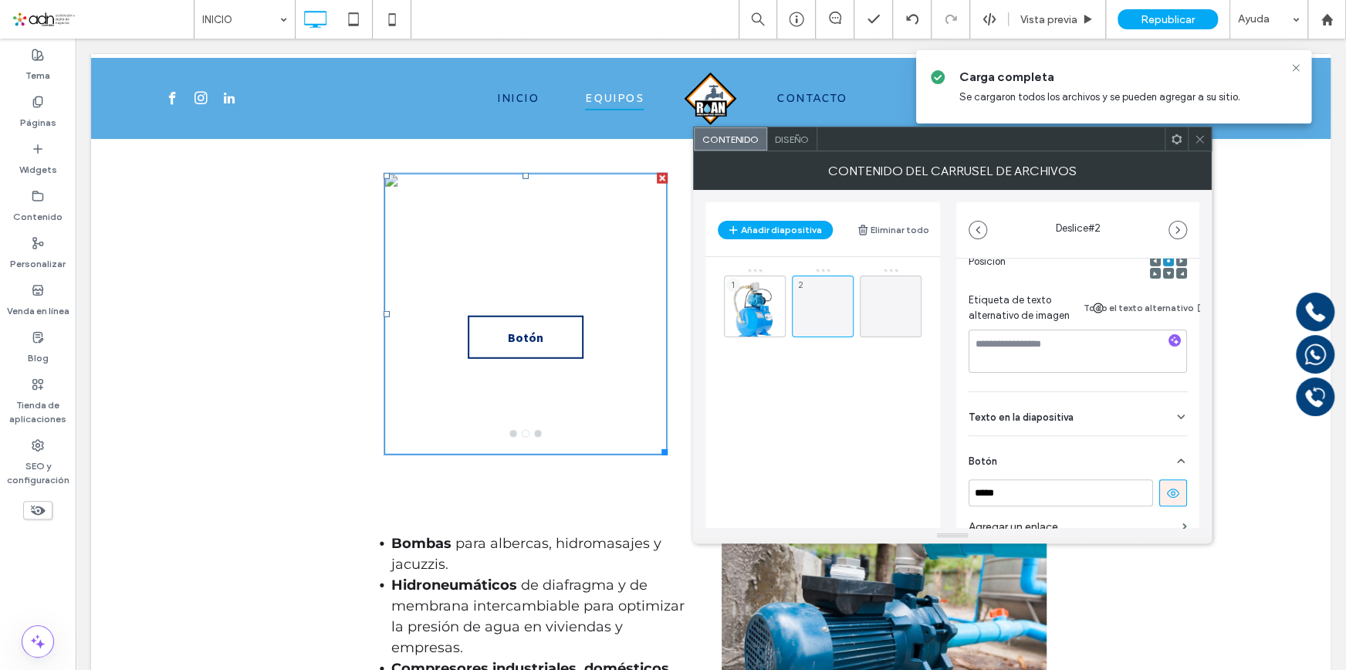
click at [1167, 497] on use at bounding box center [1173, 493] width 12 height 9
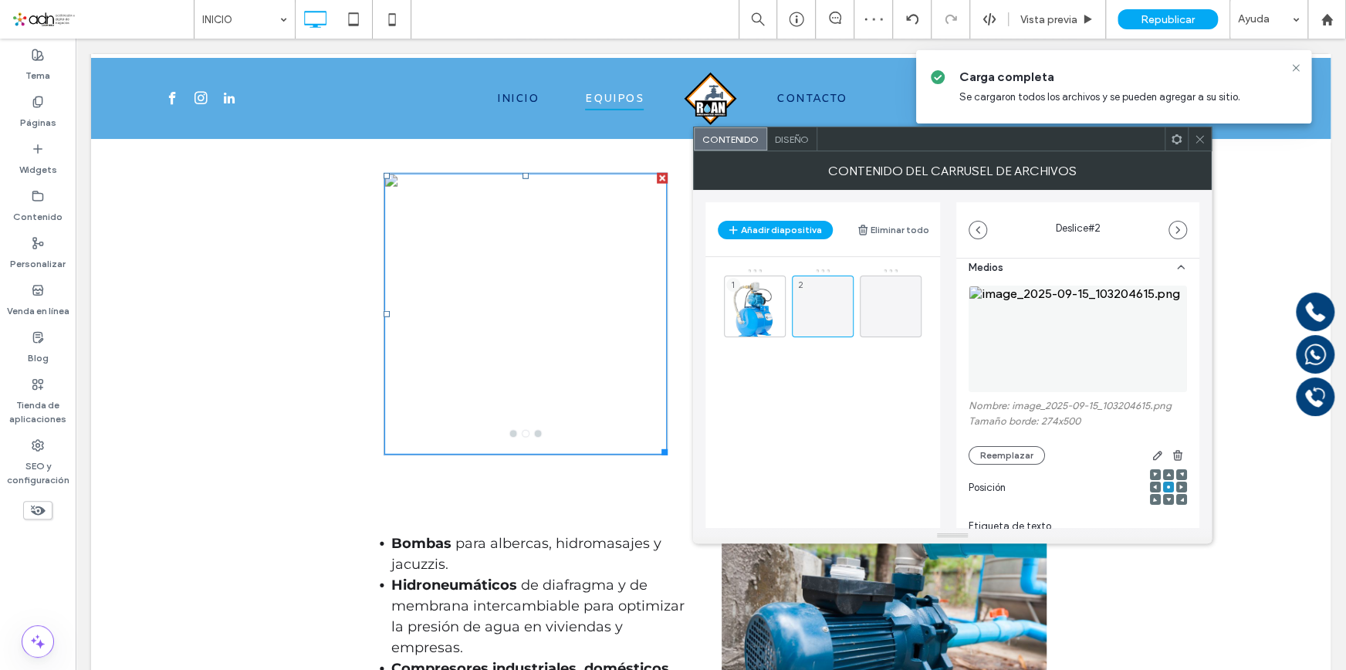
scroll to position [0, 0]
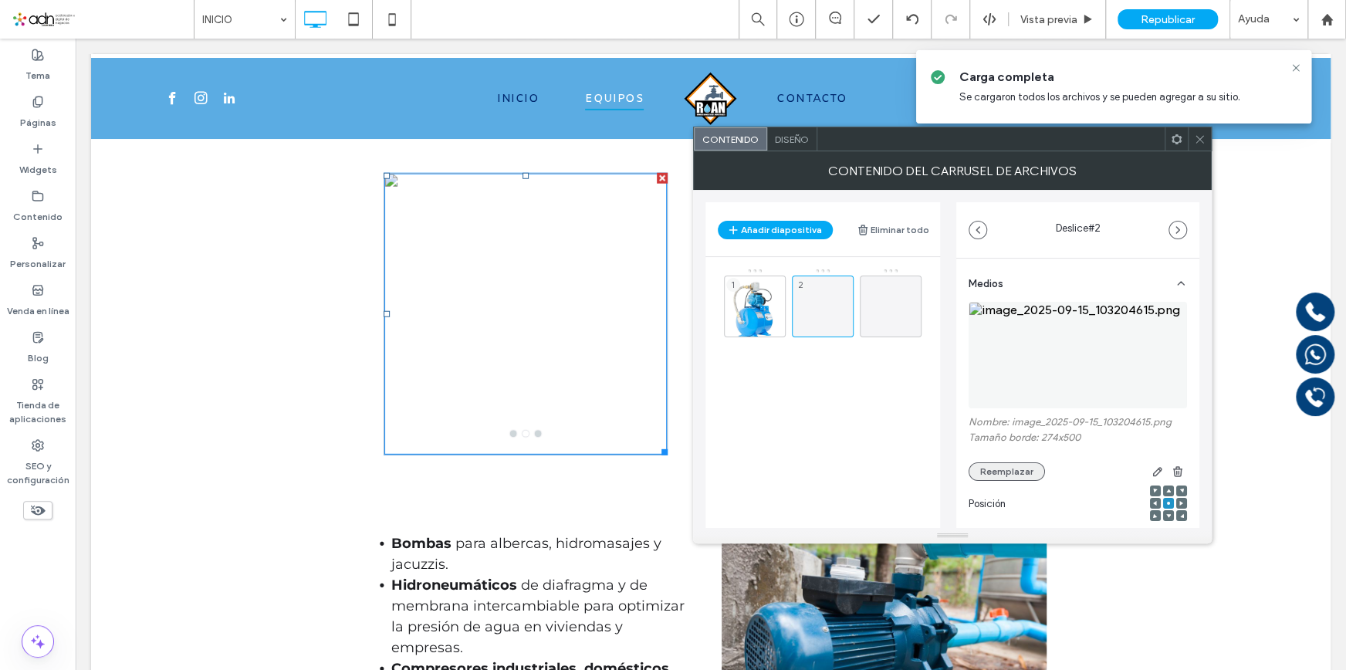
click at [994, 465] on button "Reemplazar" at bounding box center [1007, 471] width 76 height 19
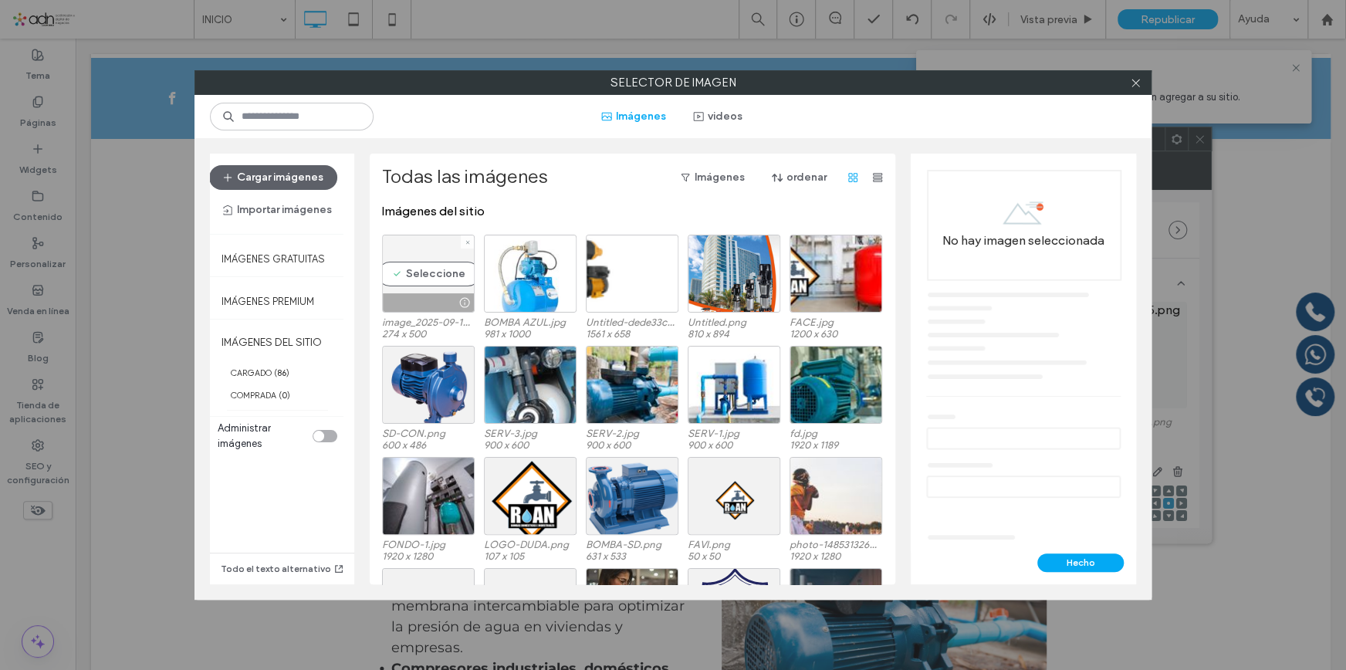
click at [463, 239] on div at bounding box center [467, 241] width 13 height 13
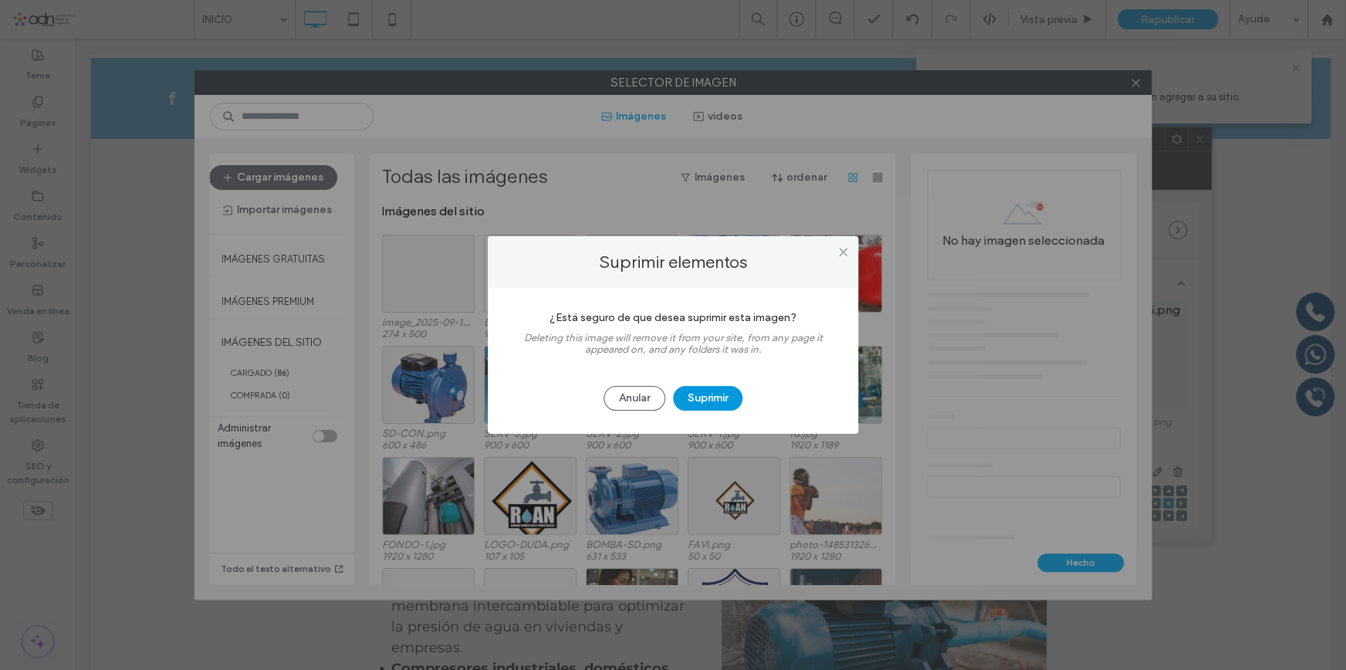
click at [701, 397] on button "Suprimir" at bounding box center [707, 398] width 69 height 25
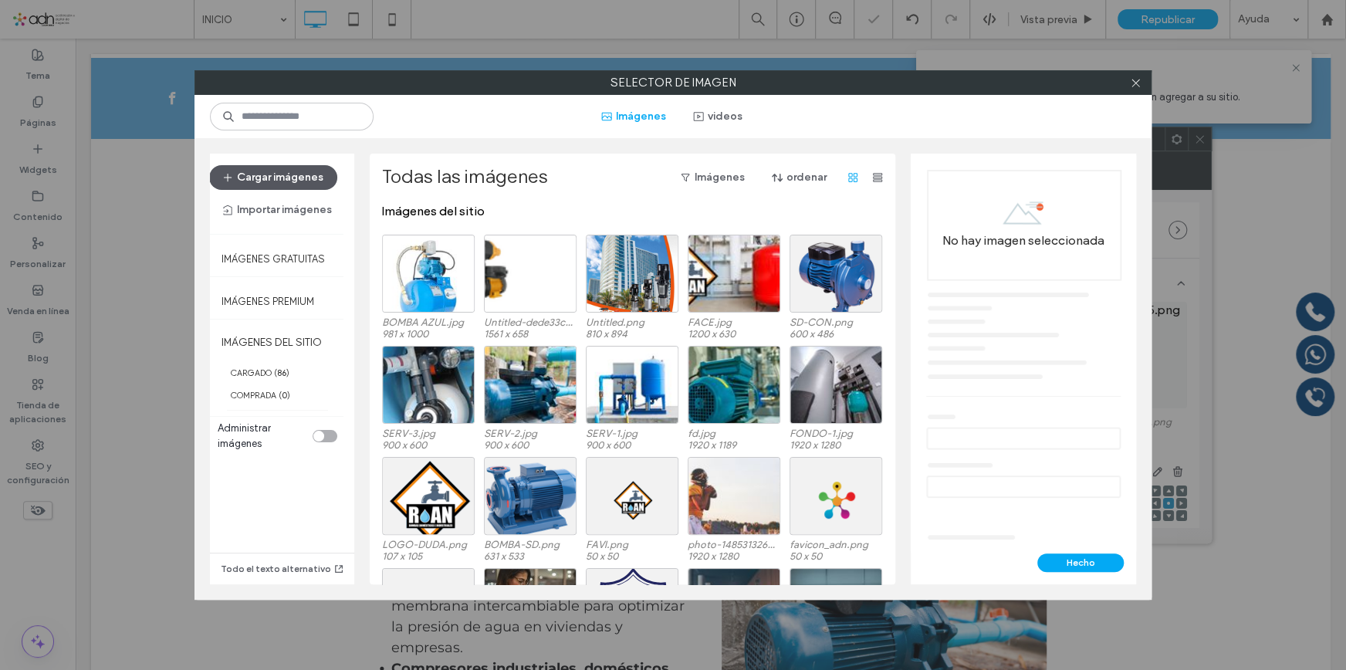
click at [270, 180] on button "Cargar imágenes" at bounding box center [273, 177] width 128 height 25
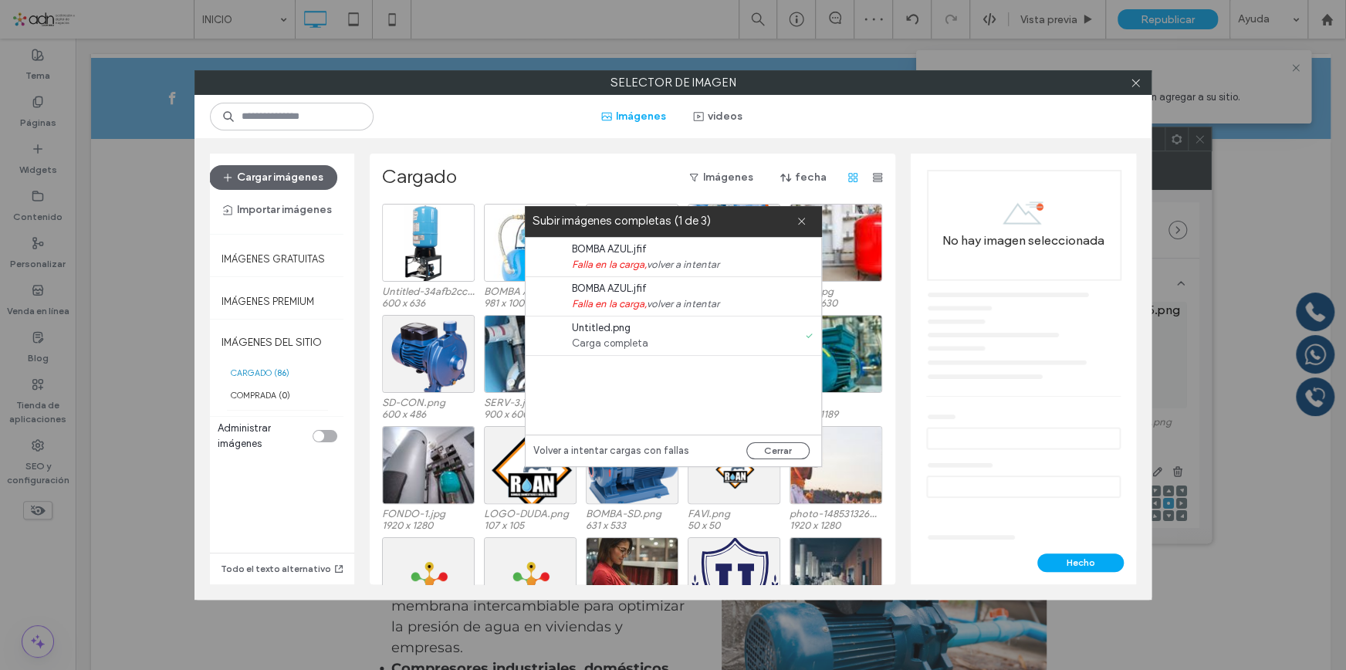
drag, startPoint x: 640, startPoint y: 333, endPoint x: 696, endPoint y: 339, distance: 56.7
click at [641, 334] on div "Untitled.png Carga completa" at bounding box center [661, 335] width 178 height 31
click at [808, 337] on use at bounding box center [809, 335] width 5 height 4
click at [811, 333] on use at bounding box center [809, 335] width 5 height 4
click at [806, 308] on div "BOMBA AZUL.jfif Falla en la carga, volver a intentar" at bounding box center [677, 296] width 288 height 39
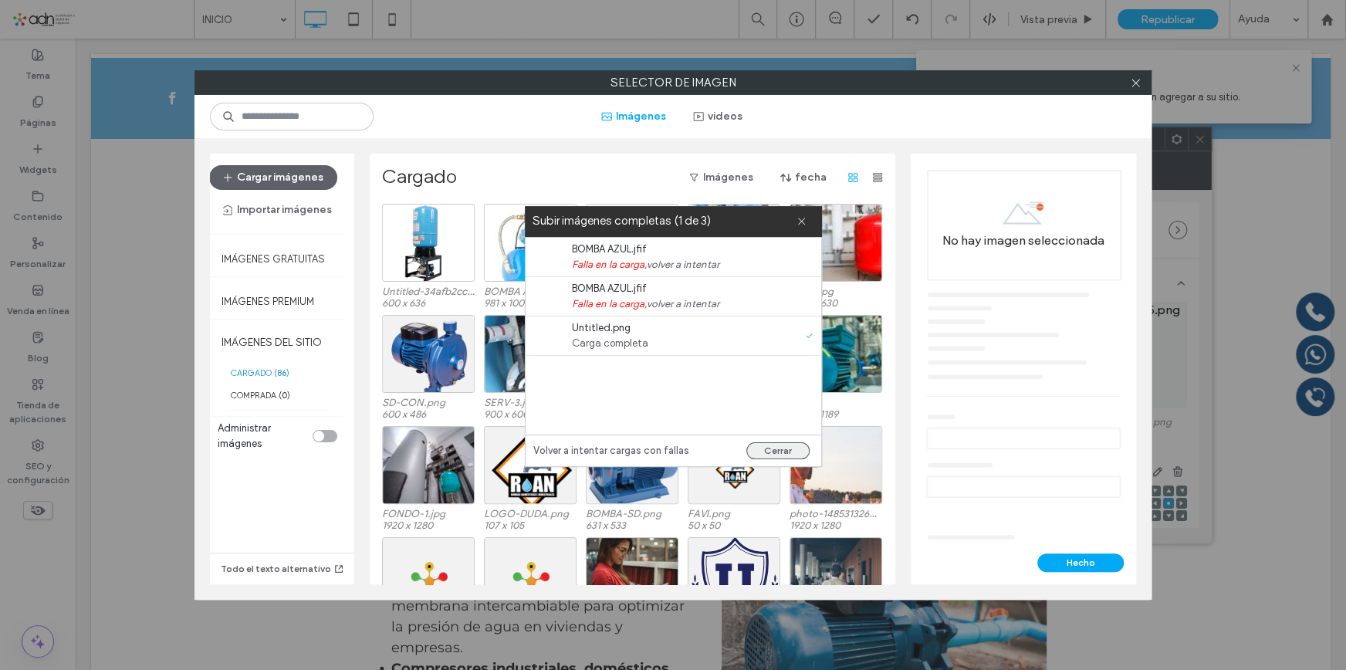
click at [793, 445] on button "Cerrar" at bounding box center [777, 450] width 63 height 17
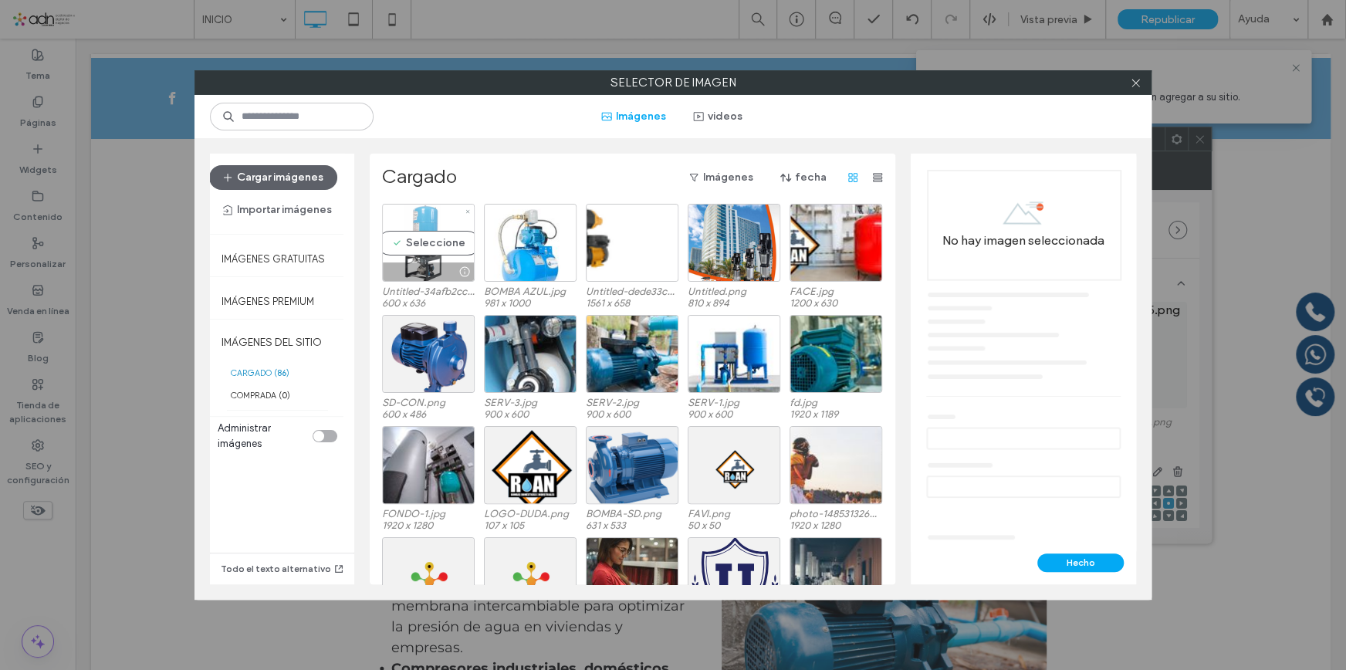
click at [414, 244] on div "Seleccione" at bounding box center [428, 243] width 93 height 78
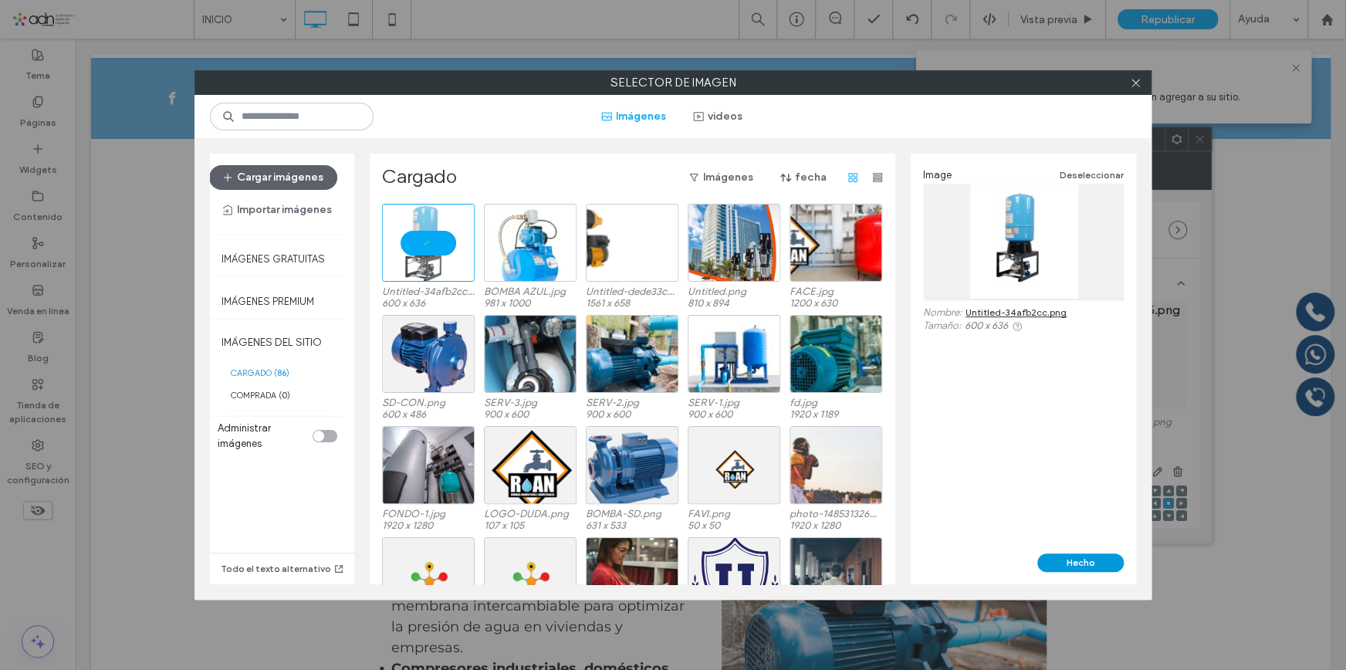
click at [1044, 567] on button "Hecho" at bounding box center [1081, 562] width 86 height 19
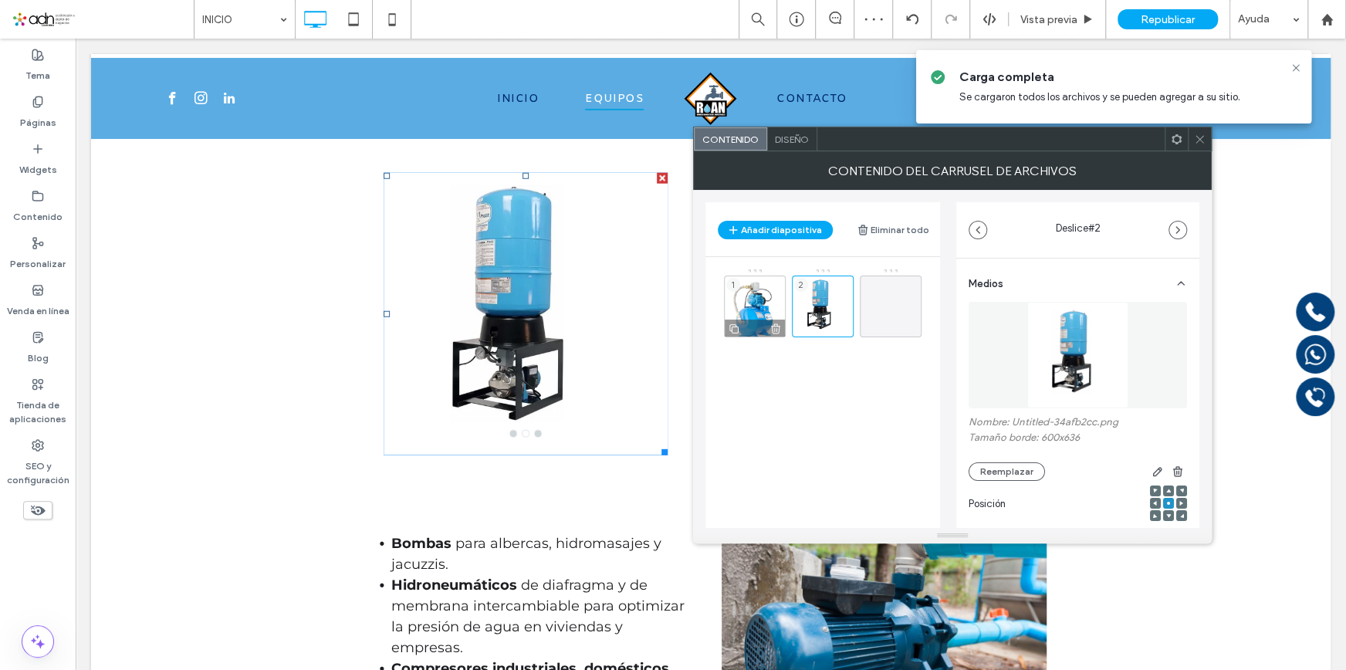
click at [768, 301] on div "1" at bounding box center [755, 307] width 62 height 62
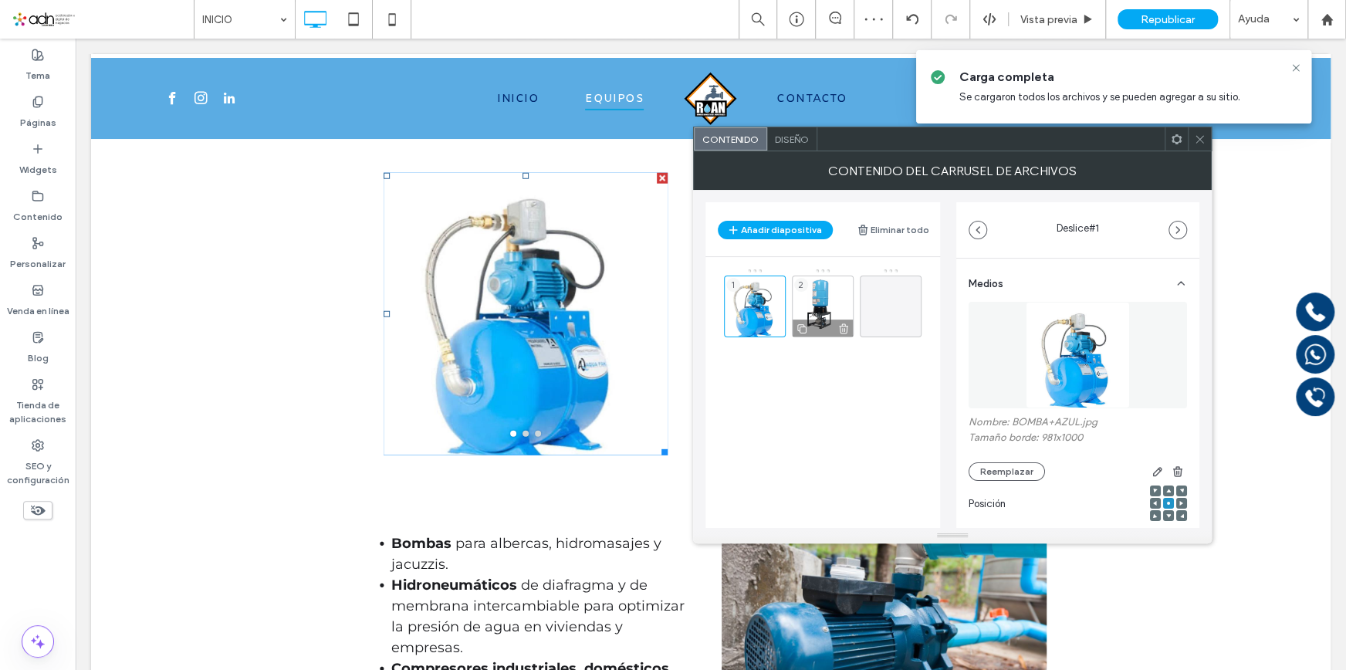
click at [824, 286] on div "2" at bounding box center [823, 307] width 62 height 62
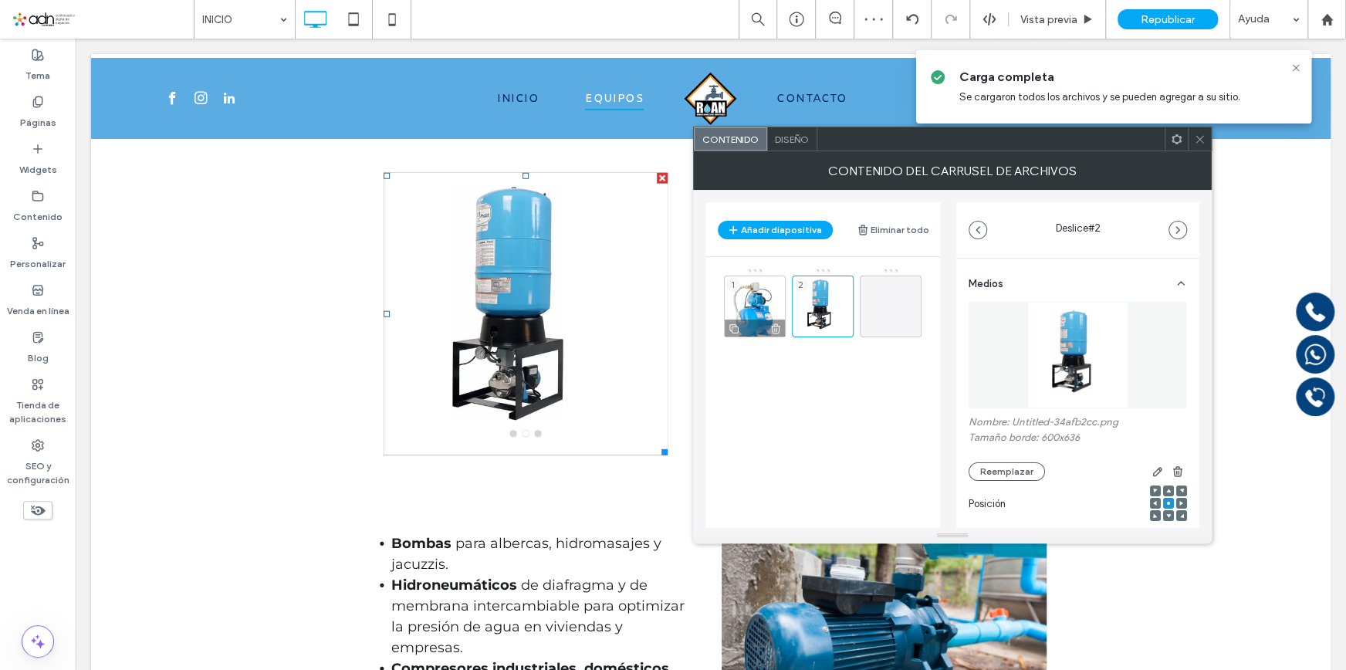
click at [769, 294] on div "1" at bounding box center [755, 307] width 62 height 62
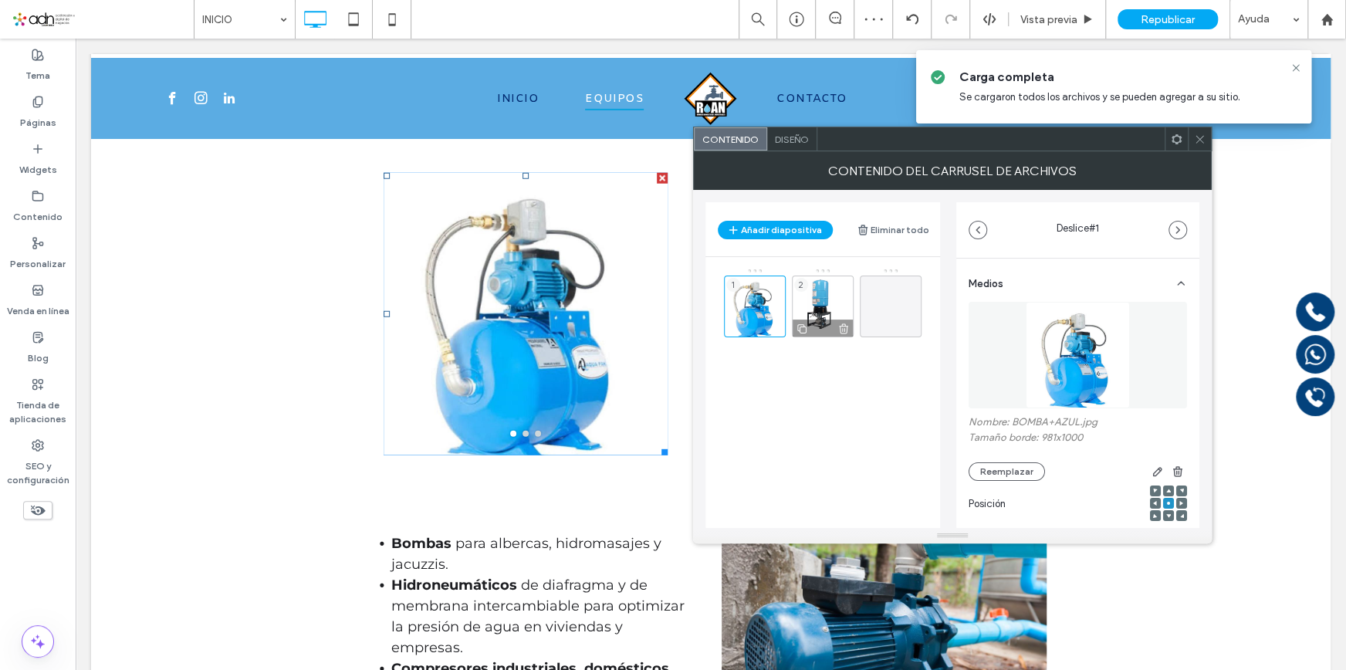
click at [831, 302] on div "2" at bounding box center [823, 307] width 62 height 62
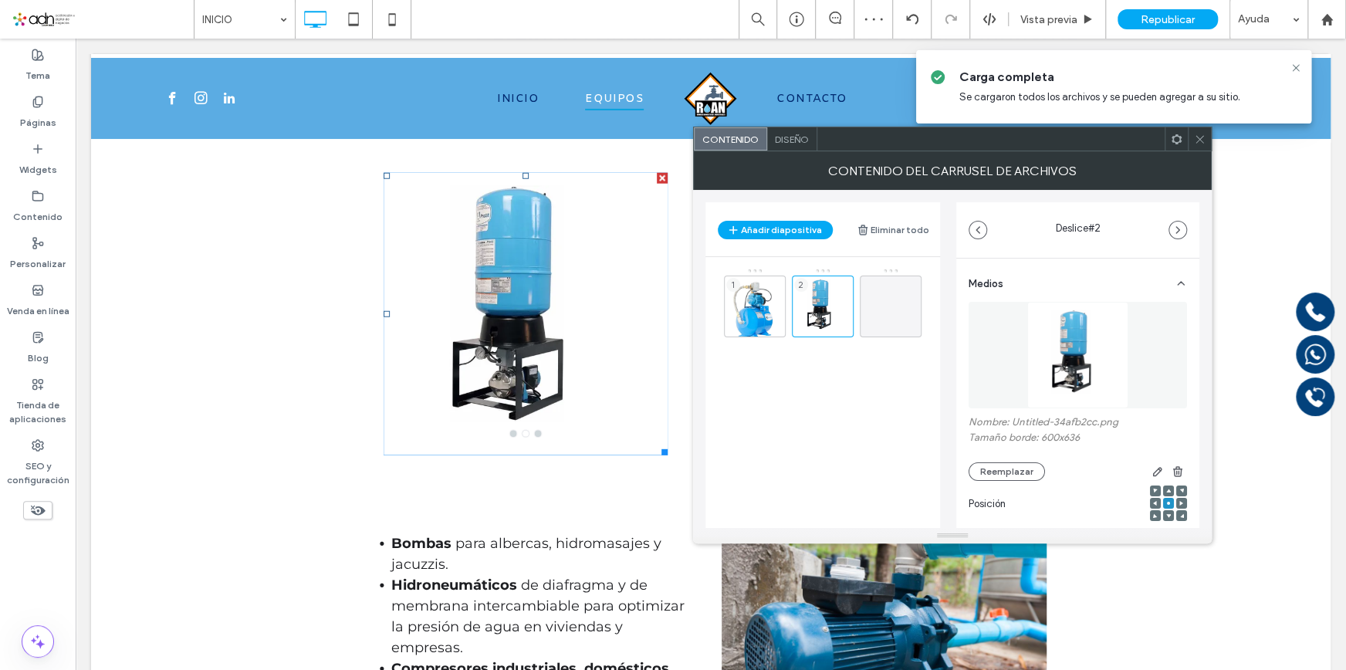
scroll to position [242, 0]
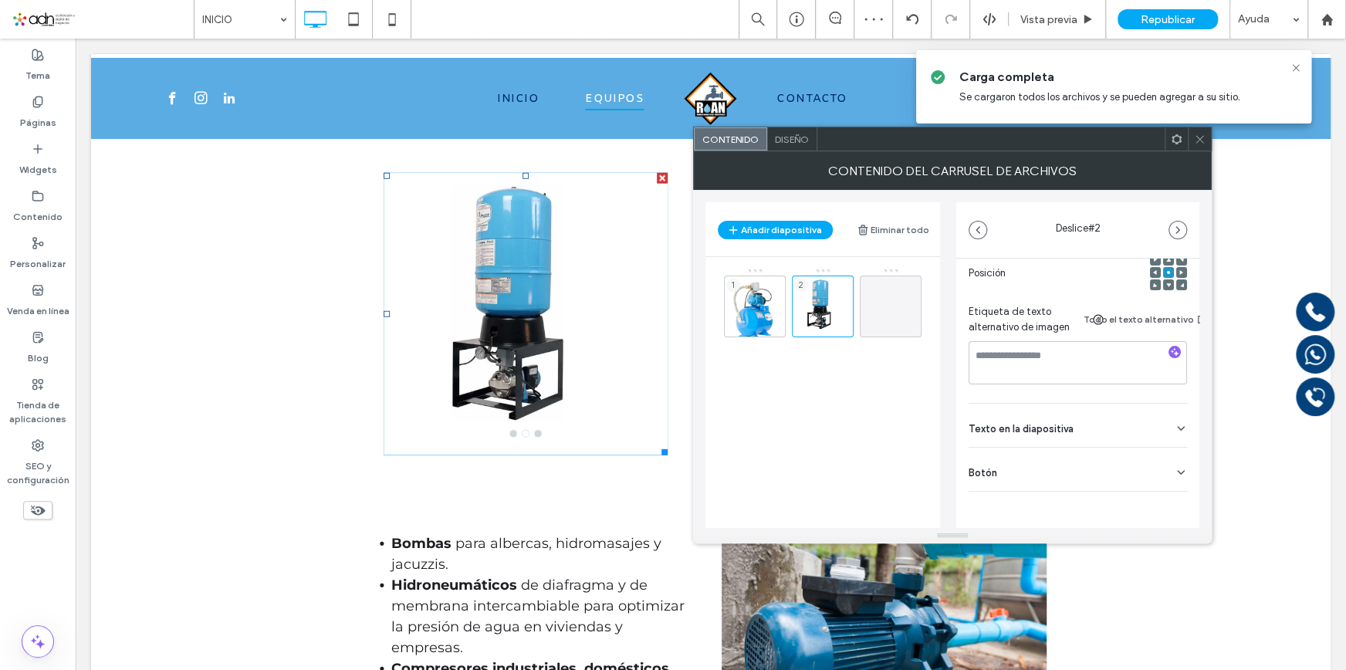
click at [1196, 140] on icon at bounding box center [1200, 140] width 12 height 12
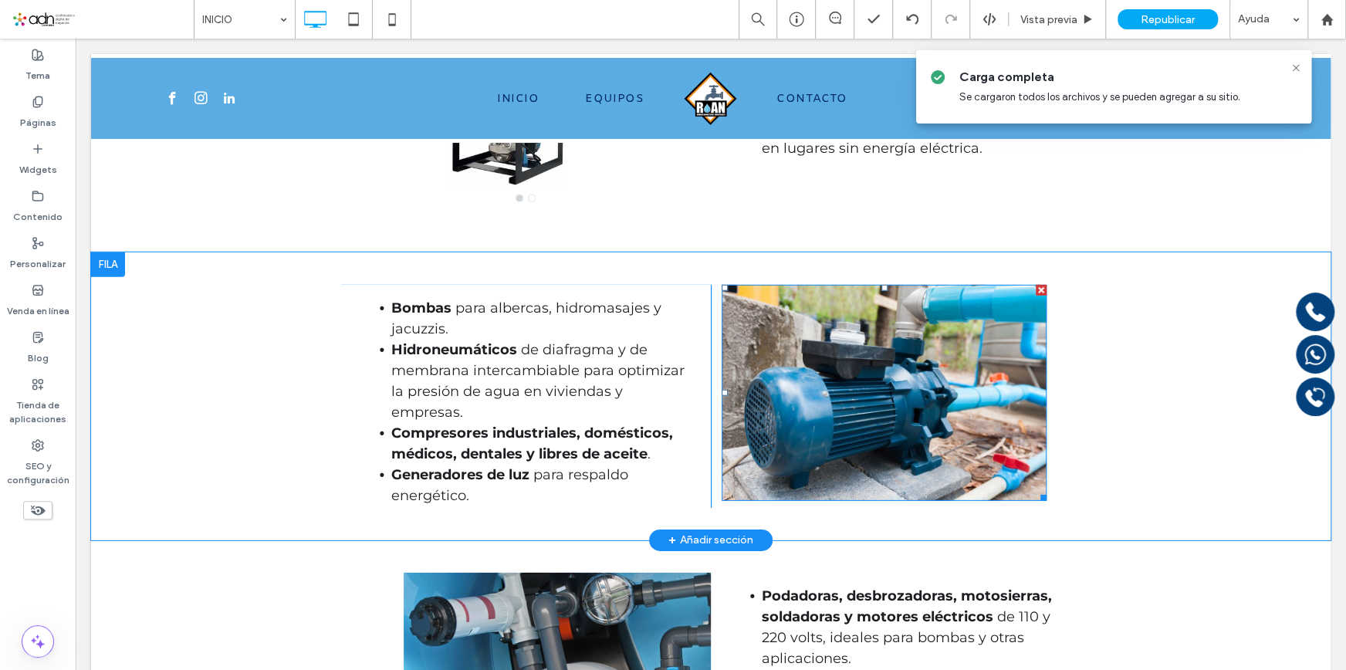
scroll to position [2781, 0]
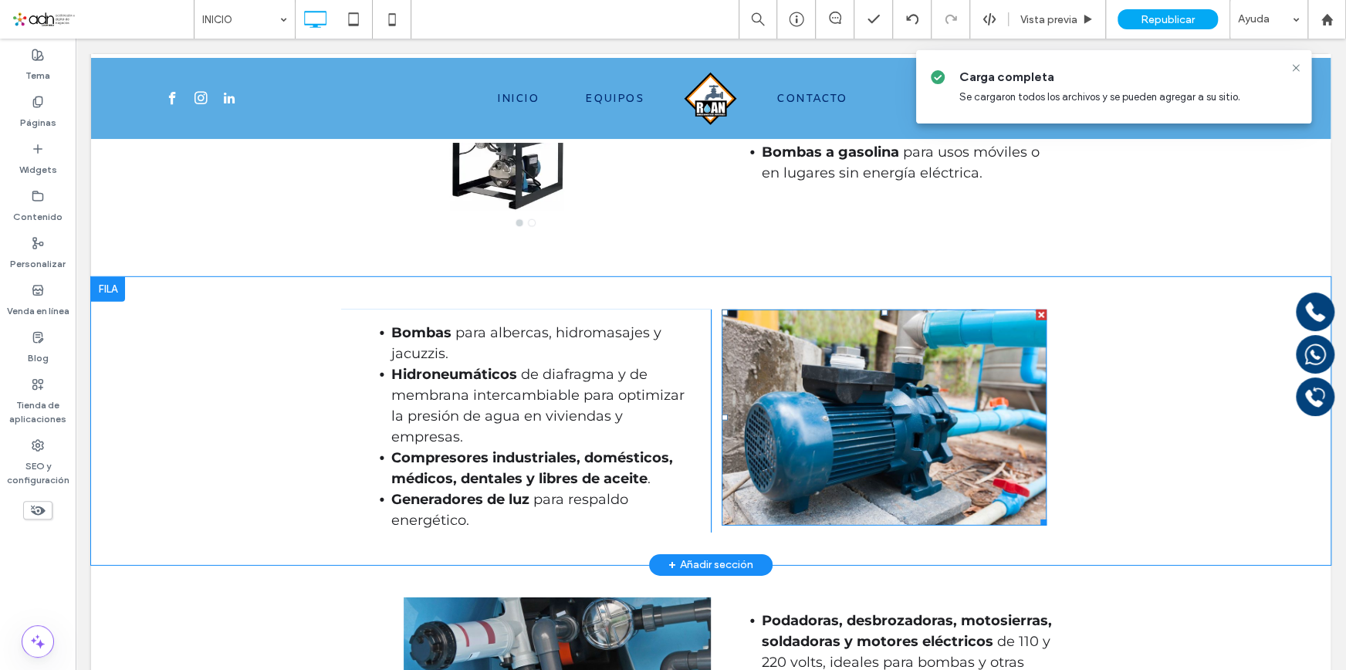
click at [778, 447] on img at bounding box center [884, 418] width 325 height 216
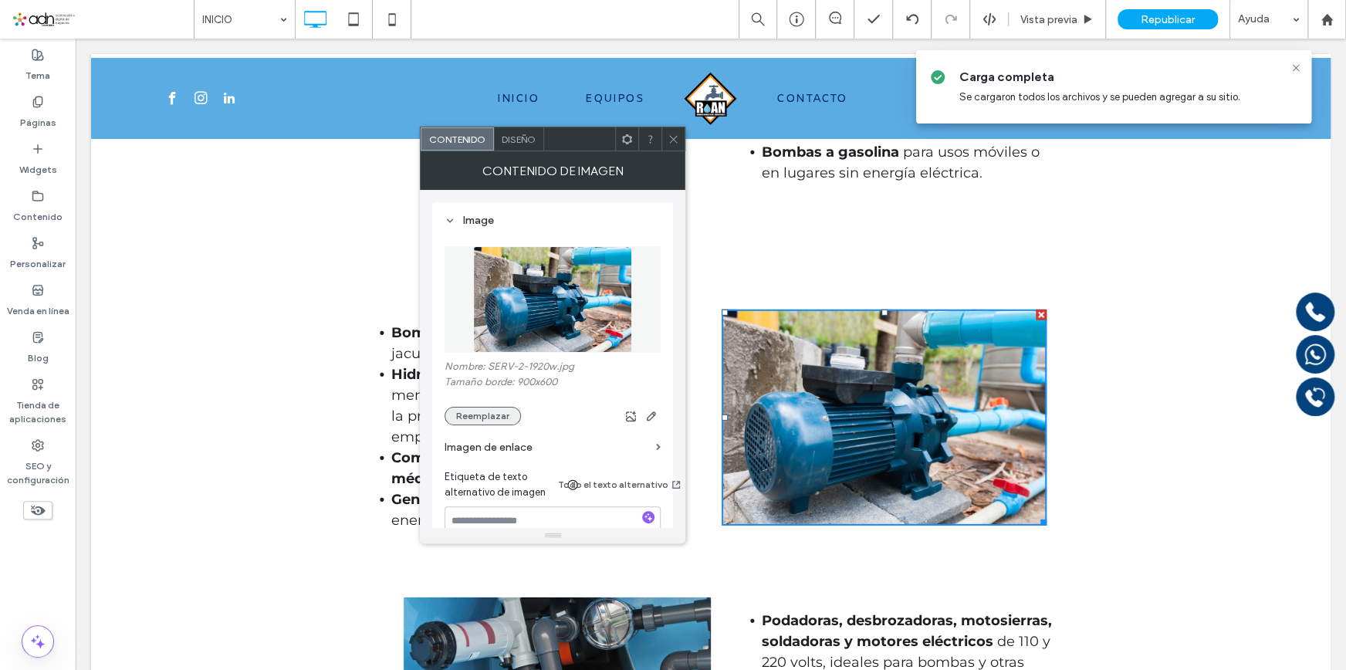
click at [489, 423] on button "Reemplazar" at bounding box center [483, 416] width 76 height 19
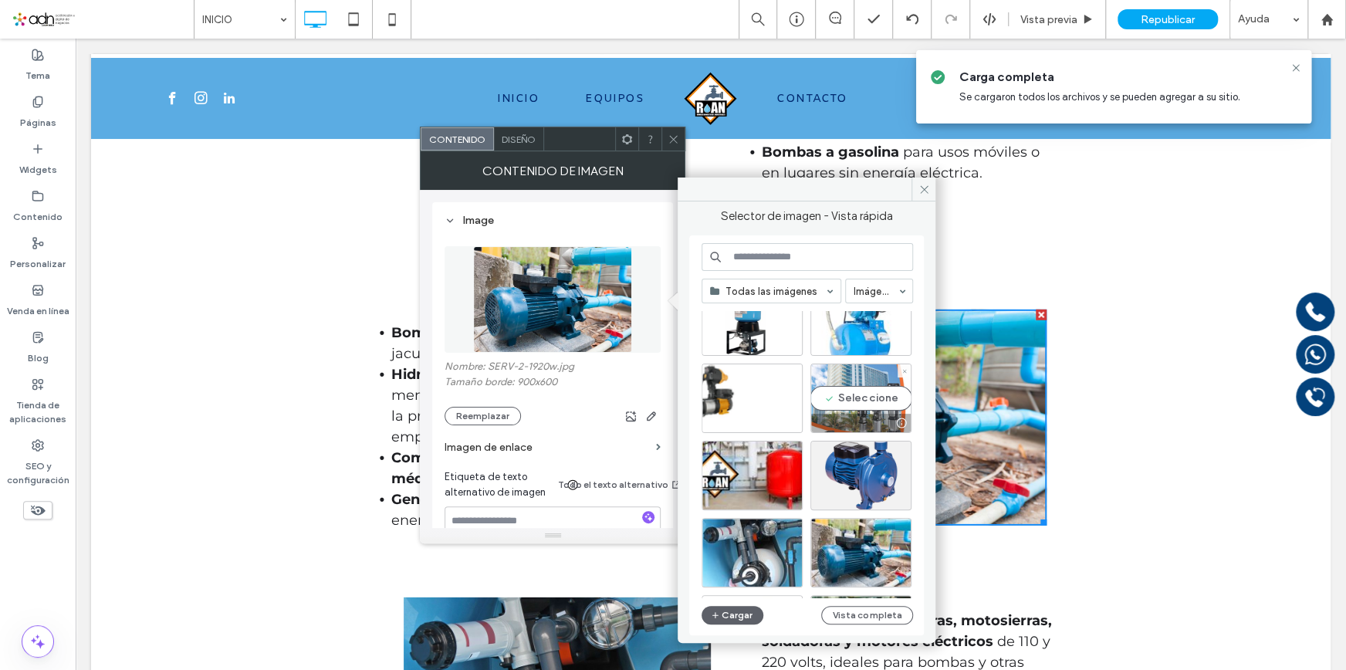
scroll to position [69, 0]
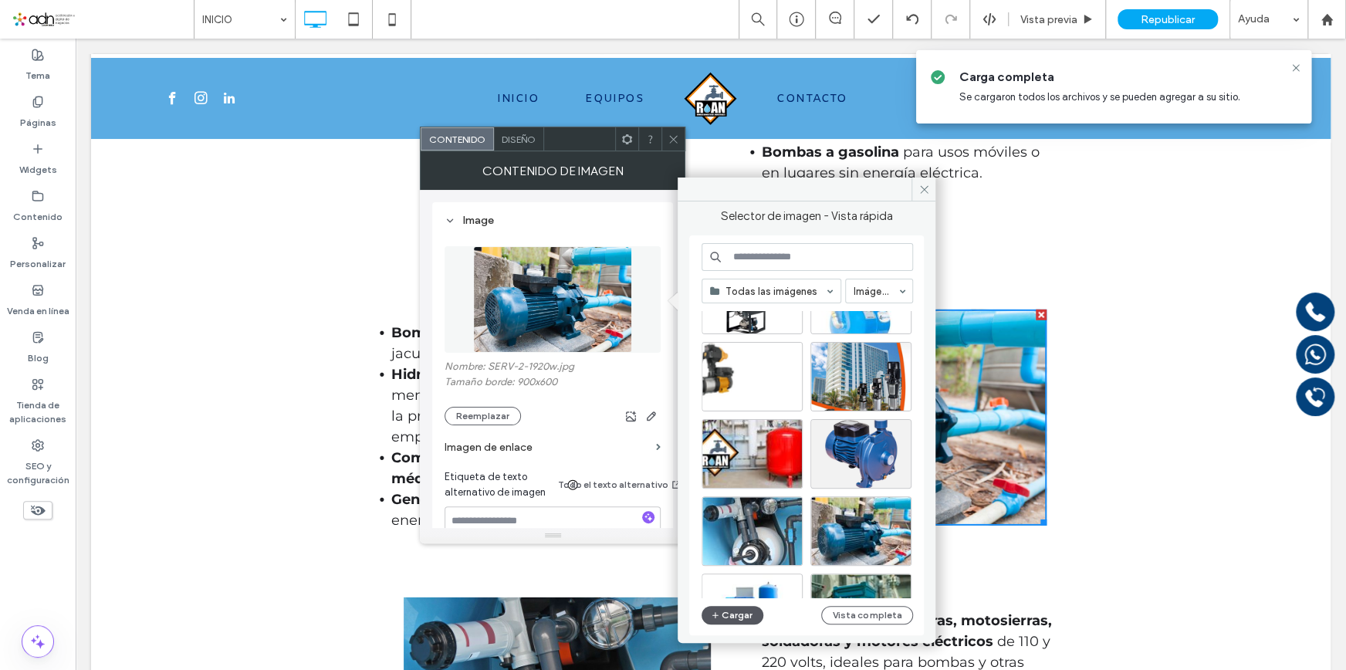
click at [725, 608] on button "Cargar" at bounding box center [733, 615] width 62 height 19
click at [736, 624] on button "Cargar" at bounding box center [733, 615] width 62 height 19
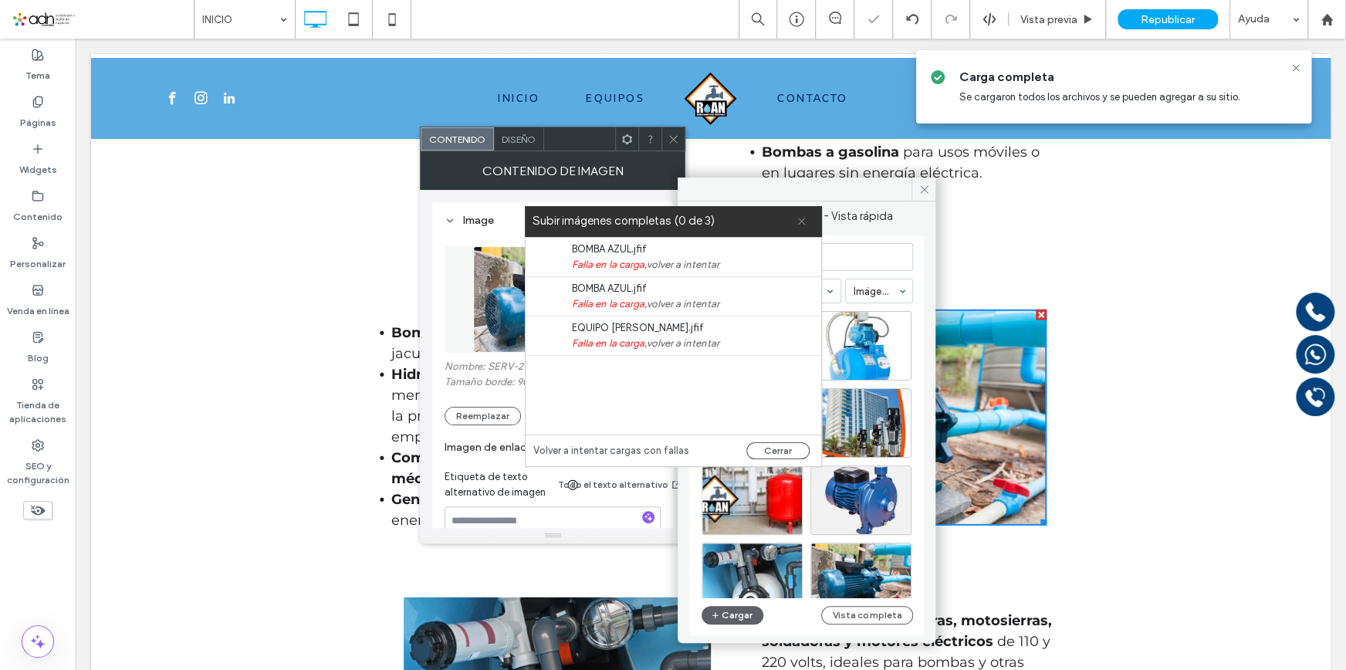
click at [801, 216] on icon at bounding box center [802, 221] width 10 height 10
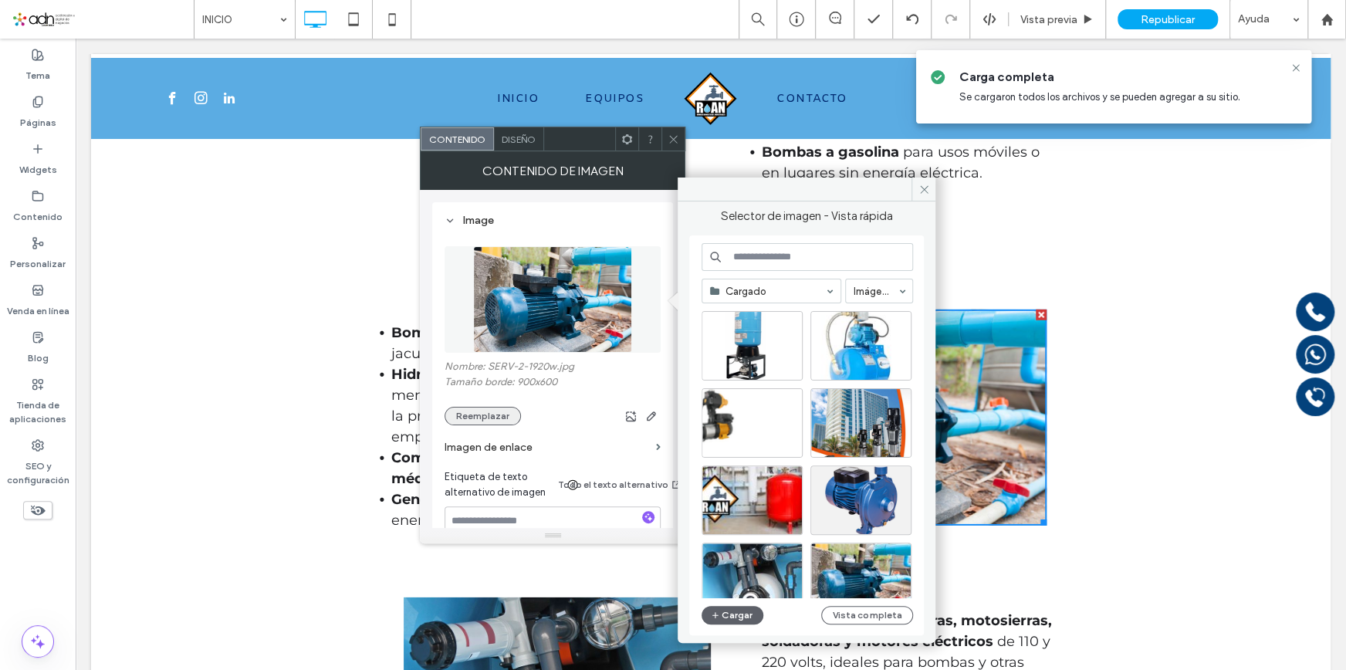
click at [511, 425] on button "Reemplazar" at bounding box center [483, 416] width 76 height 19
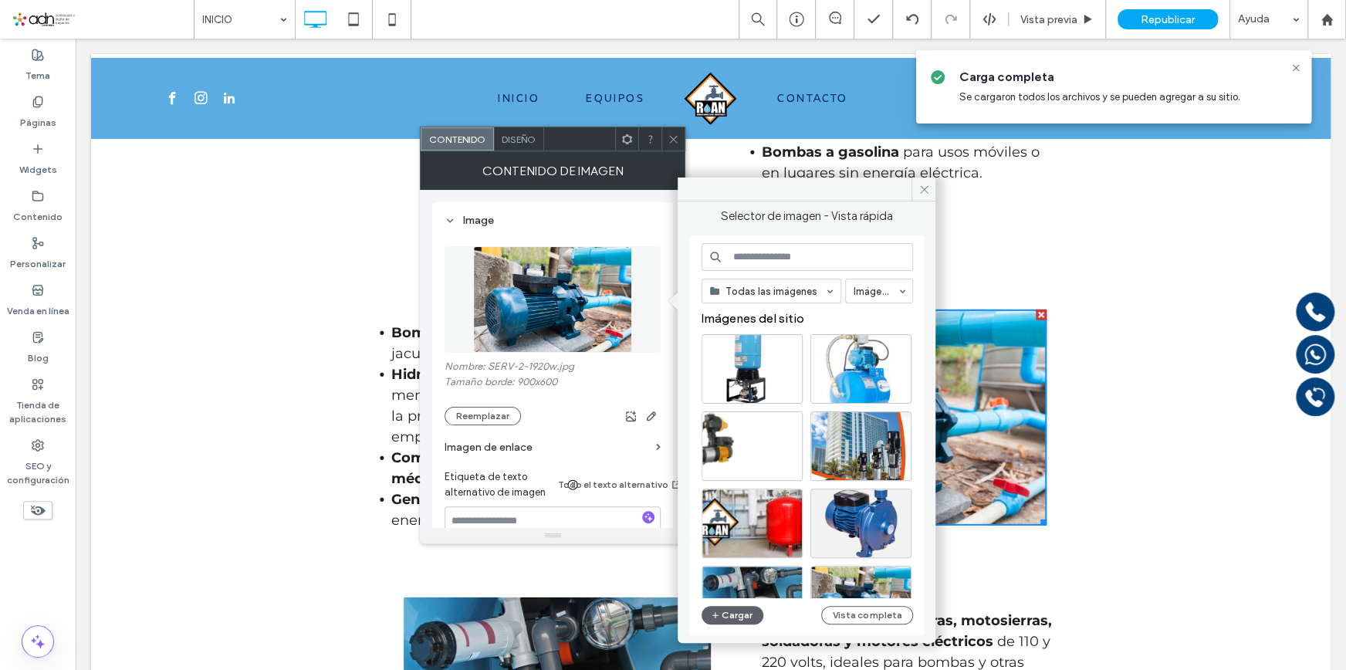
click at [737, 598] on div "Todas las imágenes Imágenes Imágenes del sitio Cargar Vista completa" at bounding box center [808, 435] width 212 height 385
click at [730, 611] on button "Cargar" at bounding box center [733, 615] width 62 height 19
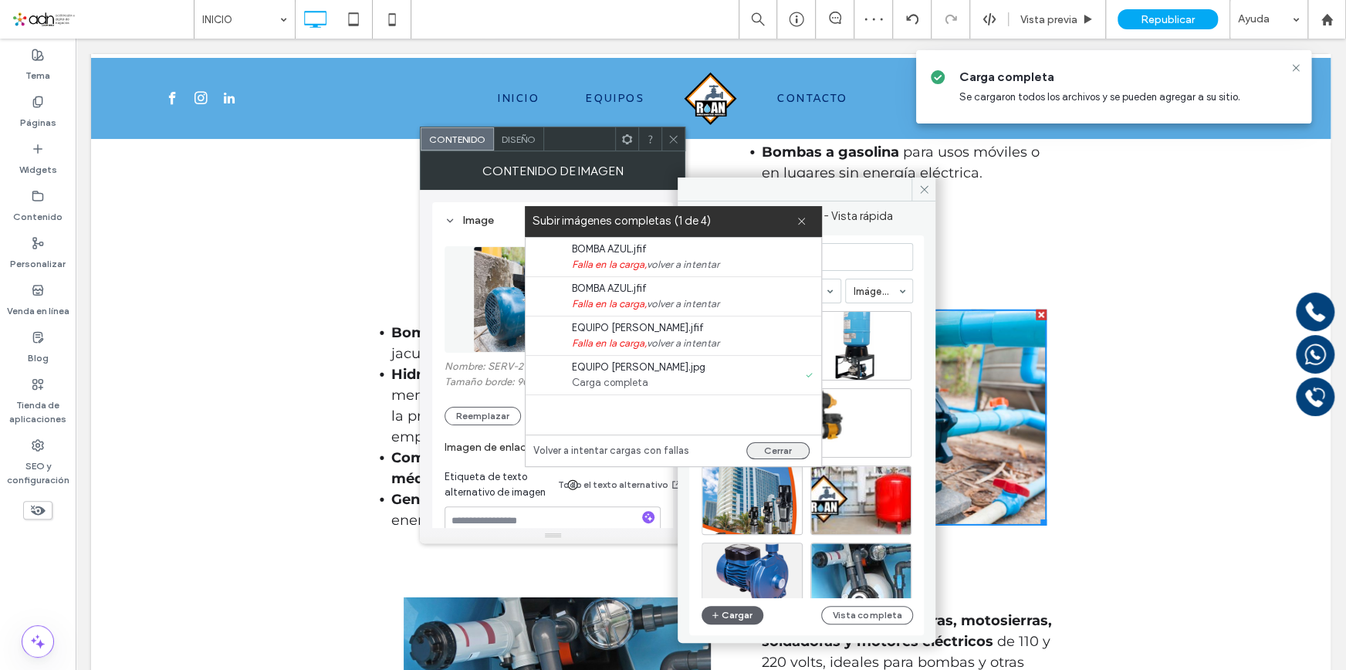
click at [777, 448] on button "Cerrar" at bounding box center [777, 450] width 63 height 17
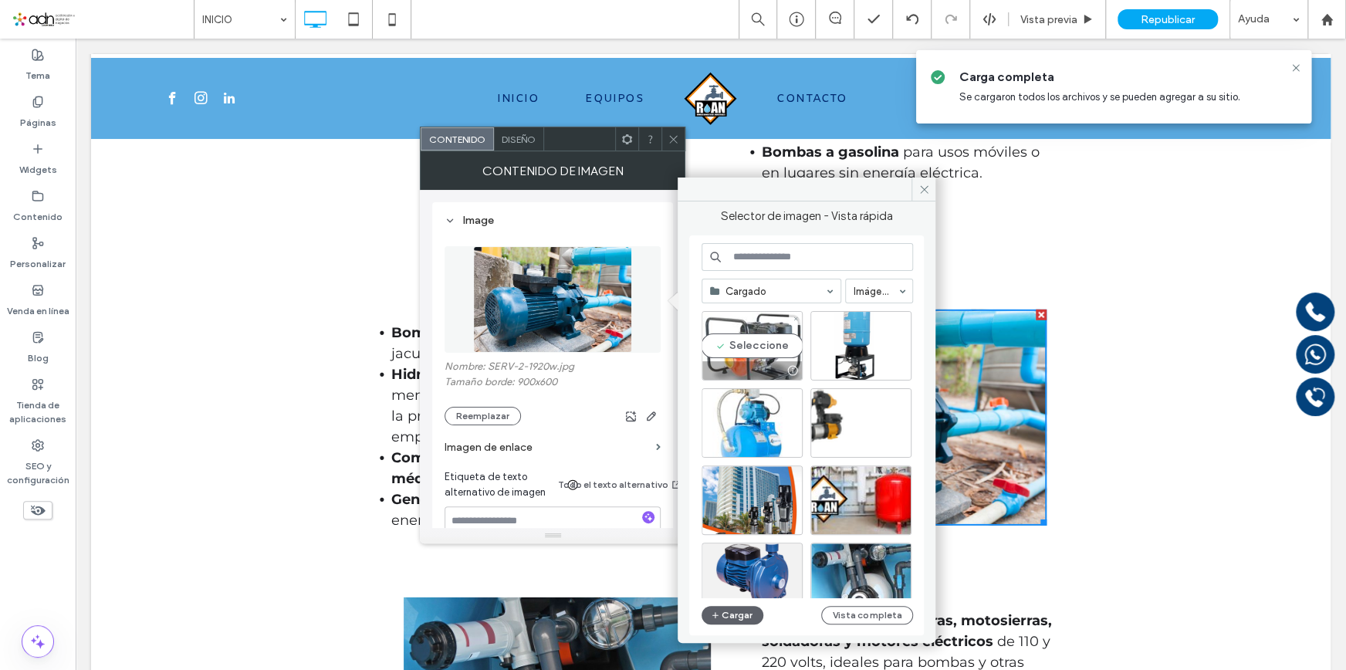
click at [764, 354] on div "Seleccione" at bounding box center [752, 345] width 101 height 69
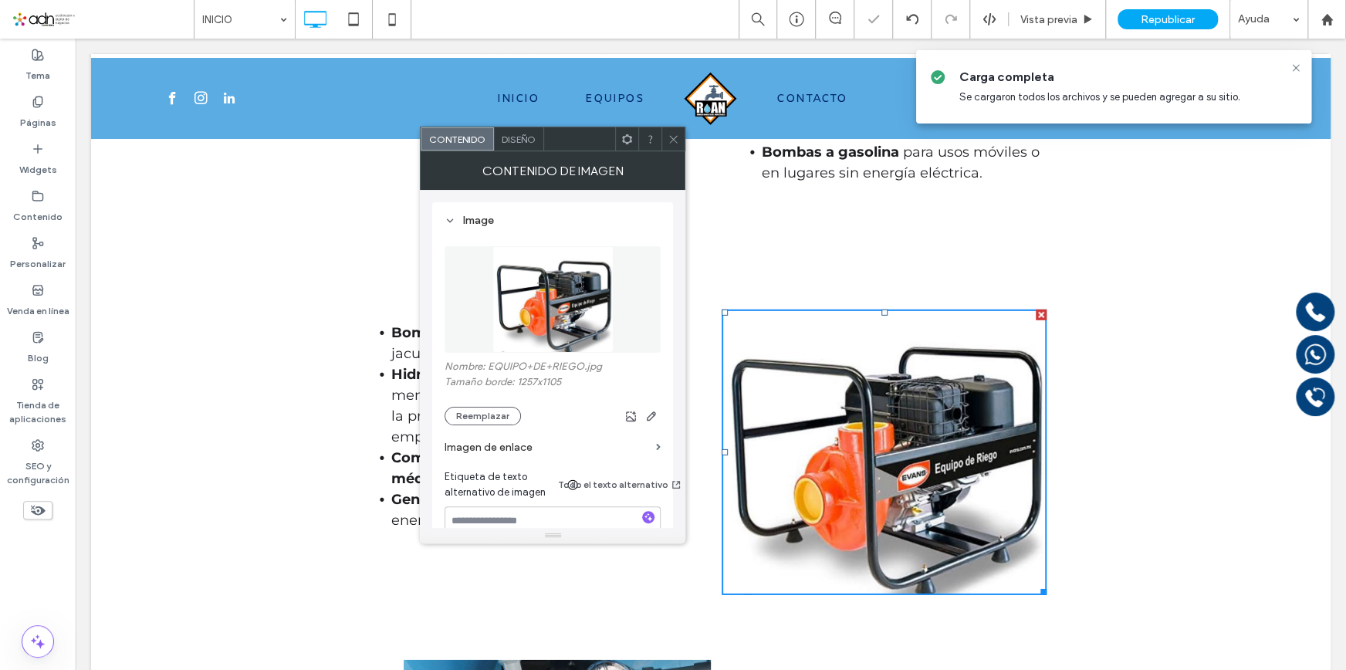
click at [677, 134] on icon at bounding box center [674, 140] width 12 height 12
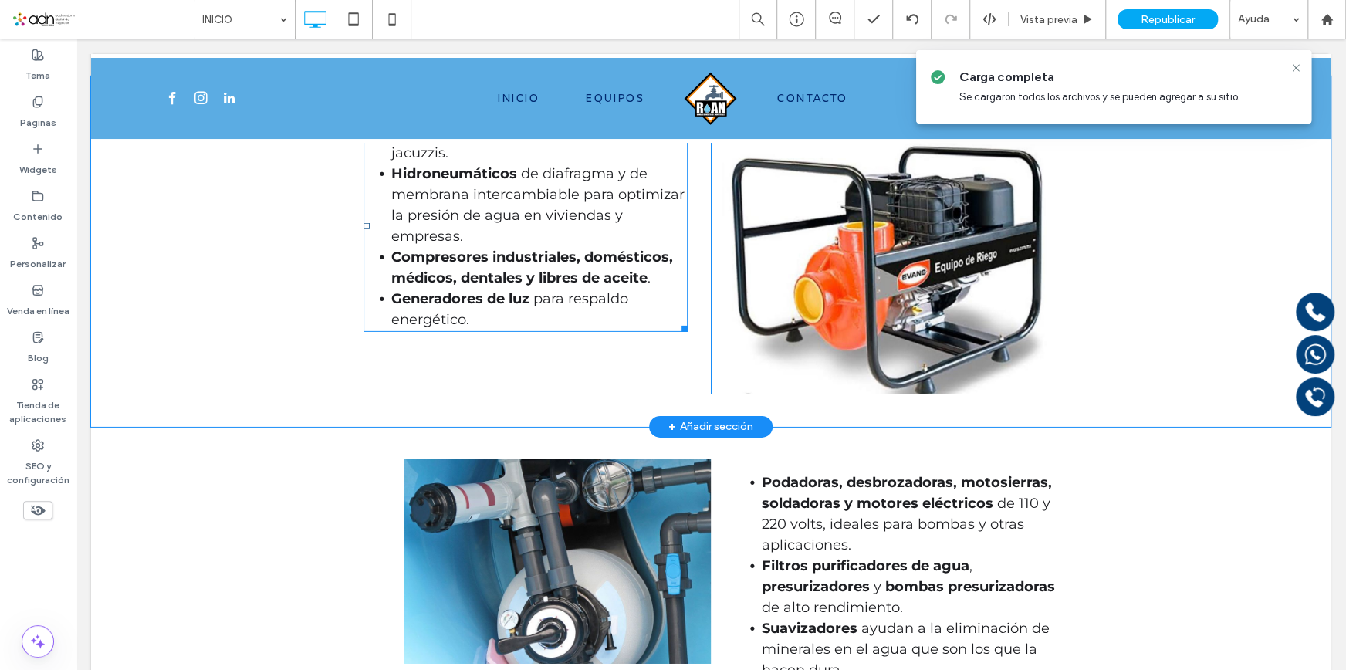
scroll to position [2922, 0]
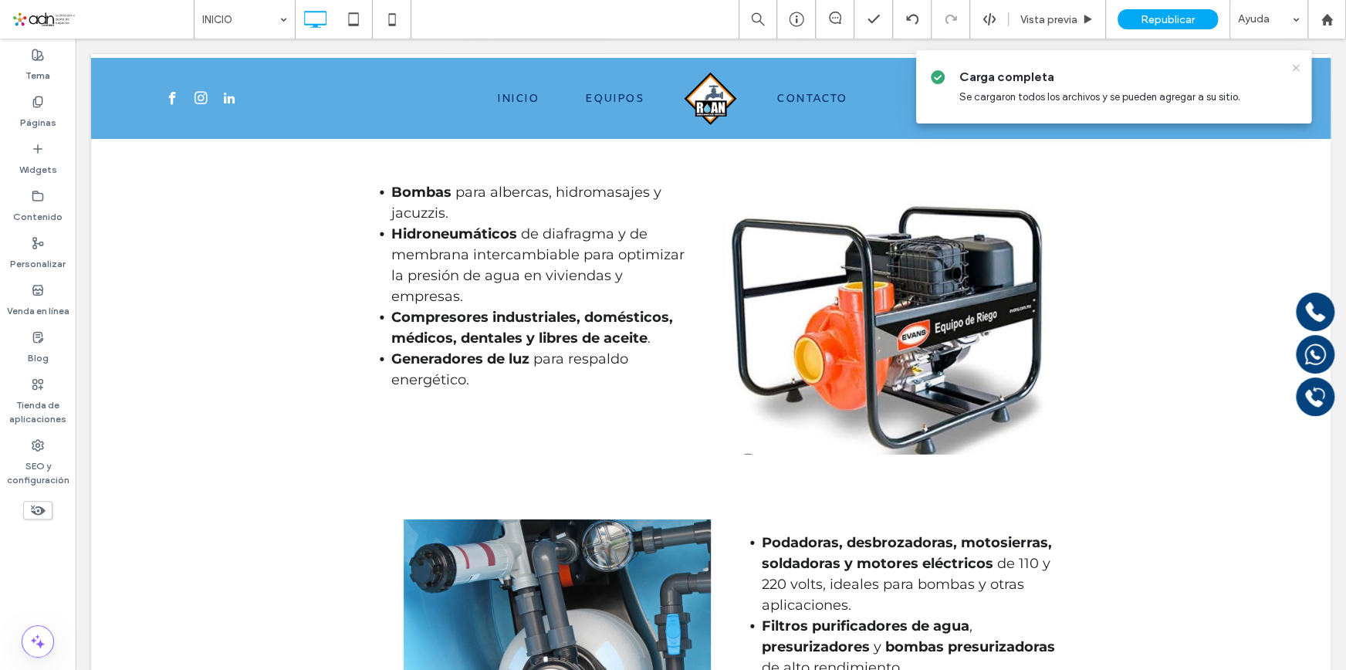
drag, startPoint x: 1292, startPoint y: 69, endPoint x: 1212, endPoint y: 31, distance: 88.7
click at [1292, 69] on icon at bounding box center [1296, 68] width 12 height 12
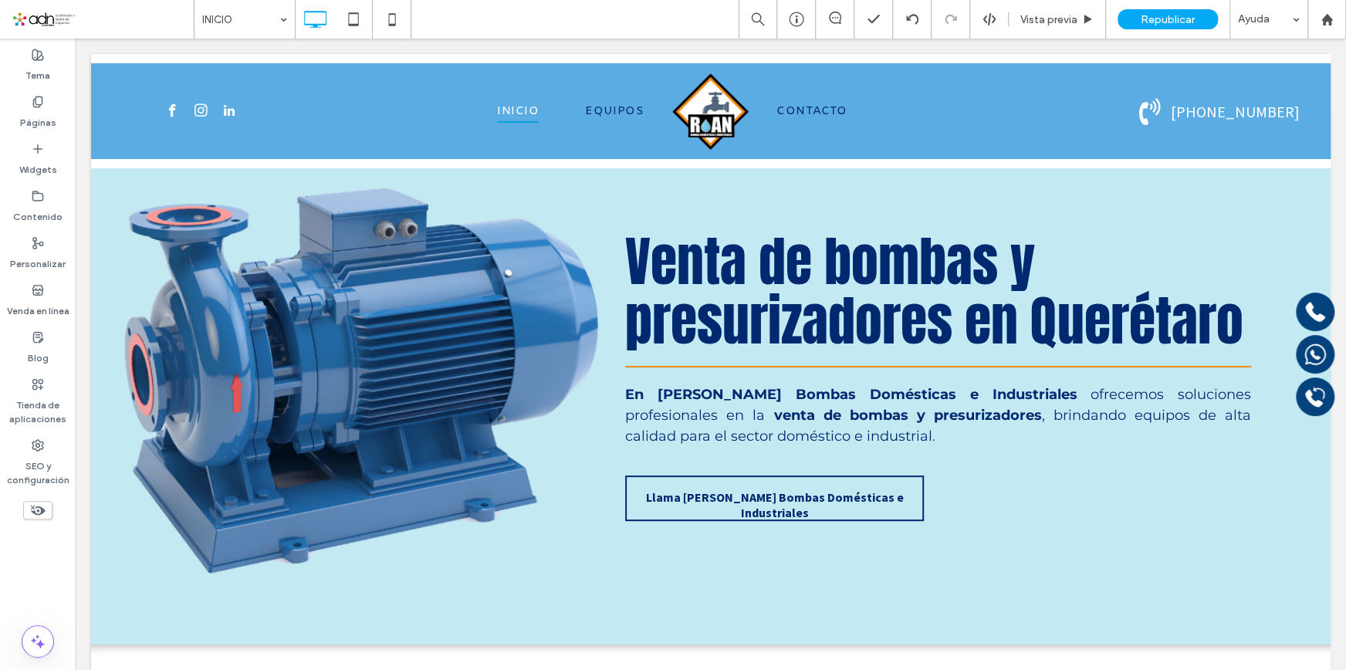
scroll to position [0, 0]
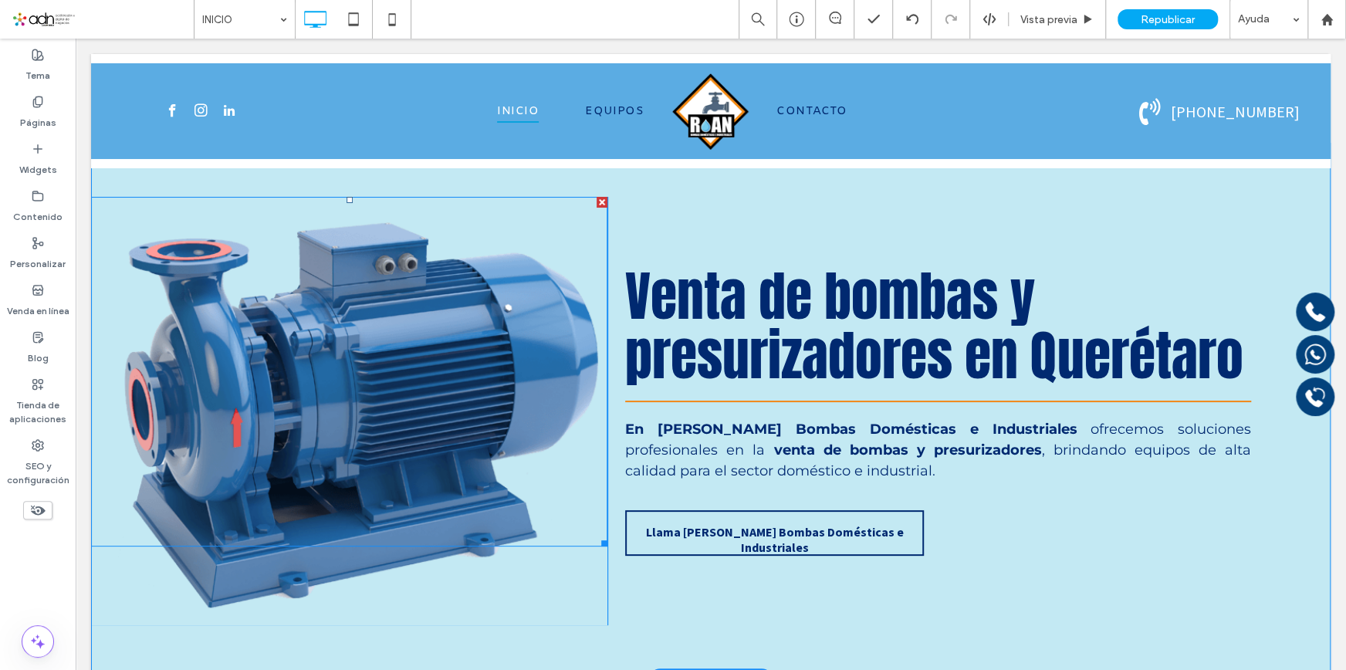
click at [436, 250] on div at bounding box center [349, 372] width 516 height 350
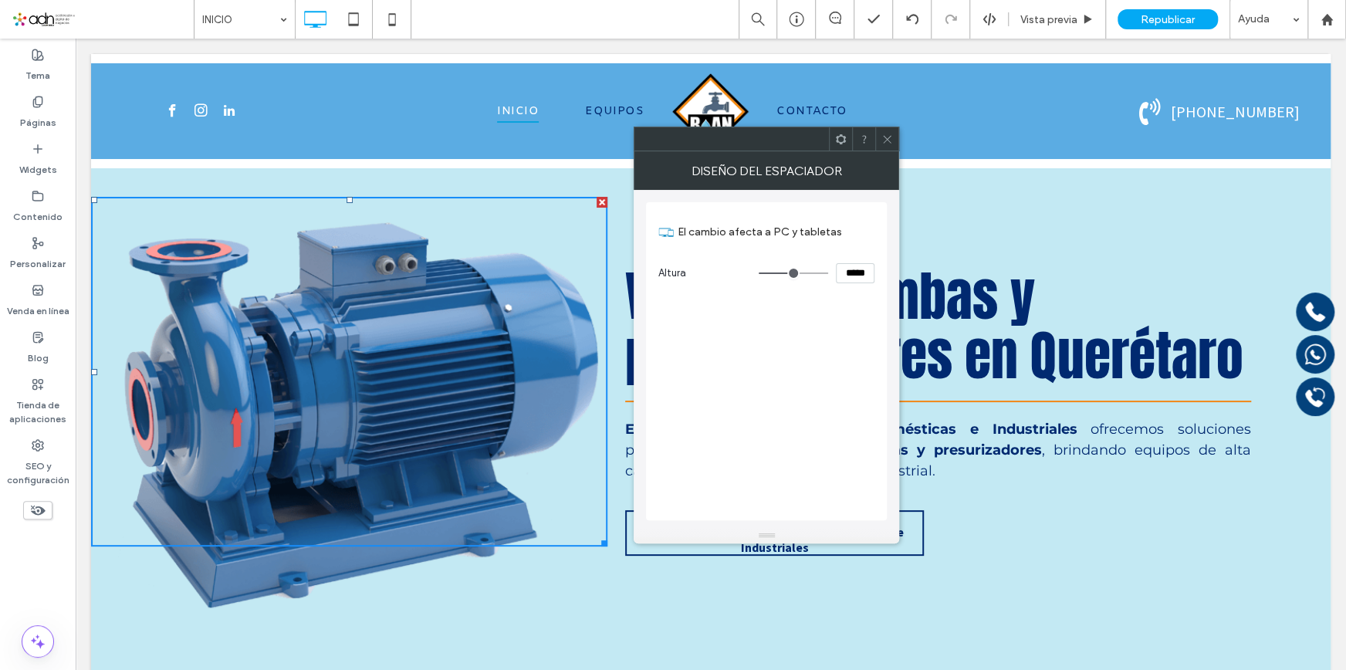
click at [890, 135] on icon at bounding box center [888, 140] width 12 height 12
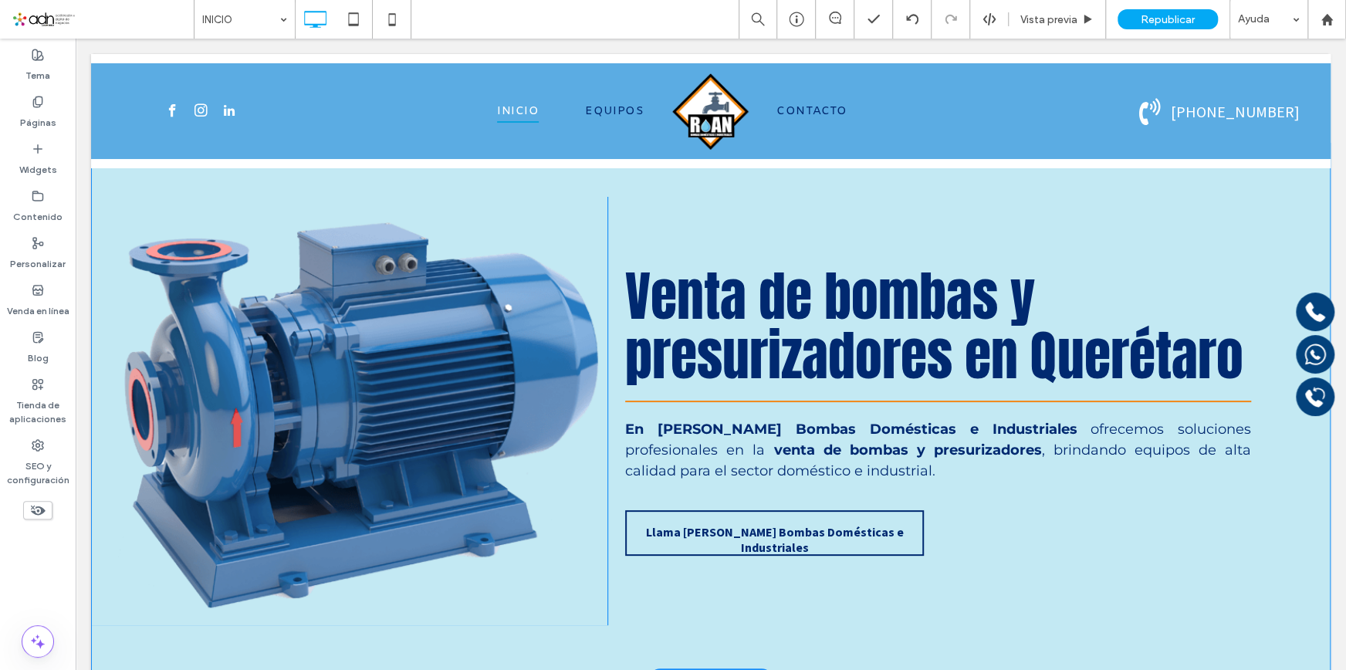
click at [456, 582] on div "Click To Paste" at bounding box center [349, 411] width 516 height 428
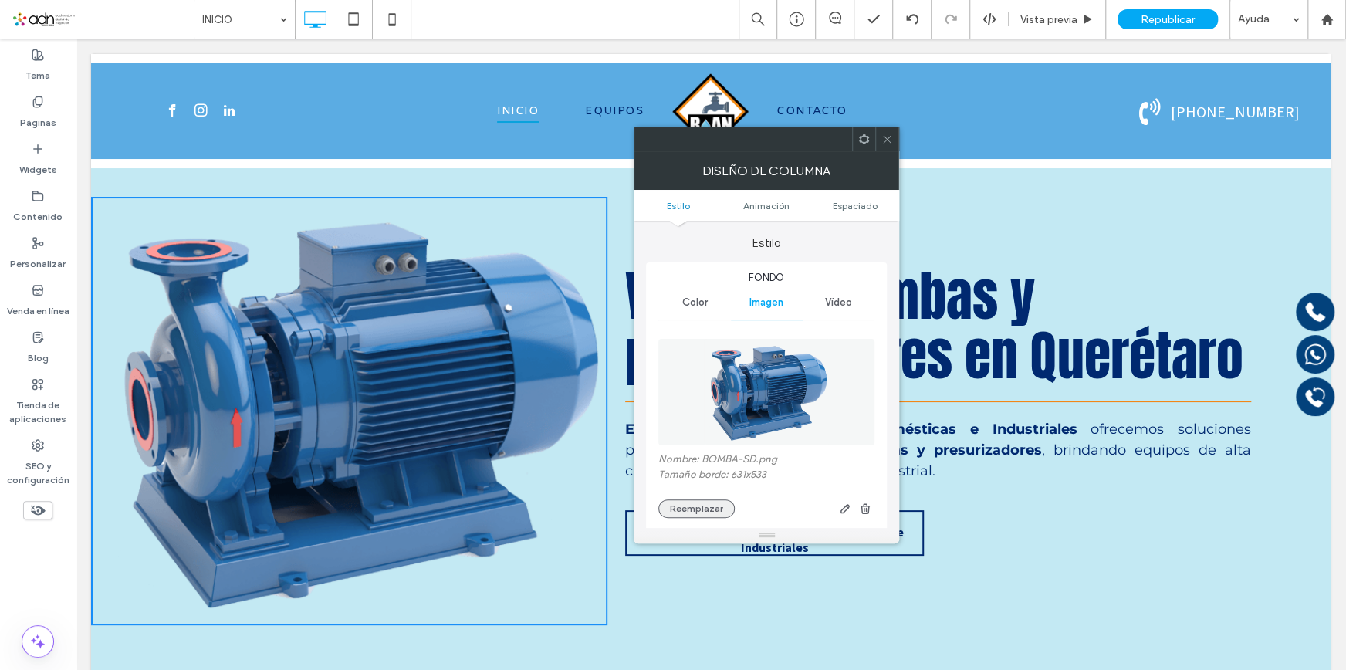
click at [705, 509] on button "Reemplazar" at bounding box center [696, 508] width 76 height 19
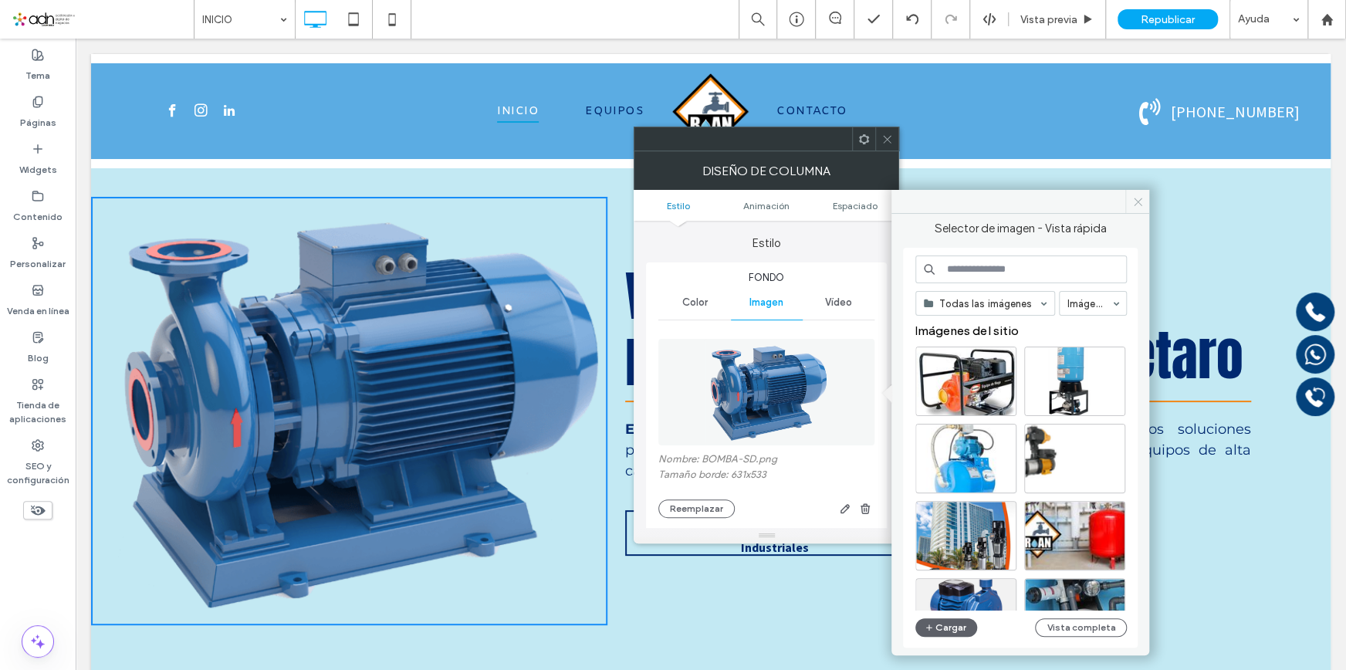
click at [1143, 200] on icon at bounding box center [1138, 202] width 12 height 12
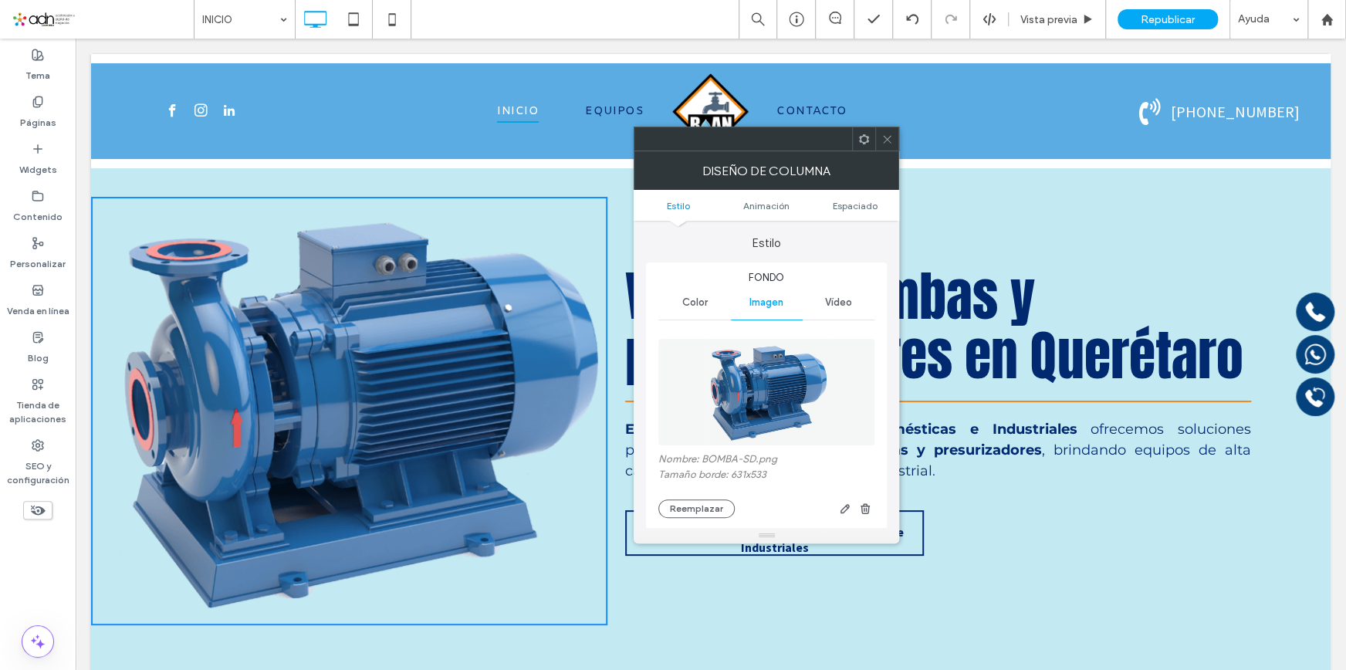
click at [891, 134] on icon at bounding box center [888, 140] width 12 height 12
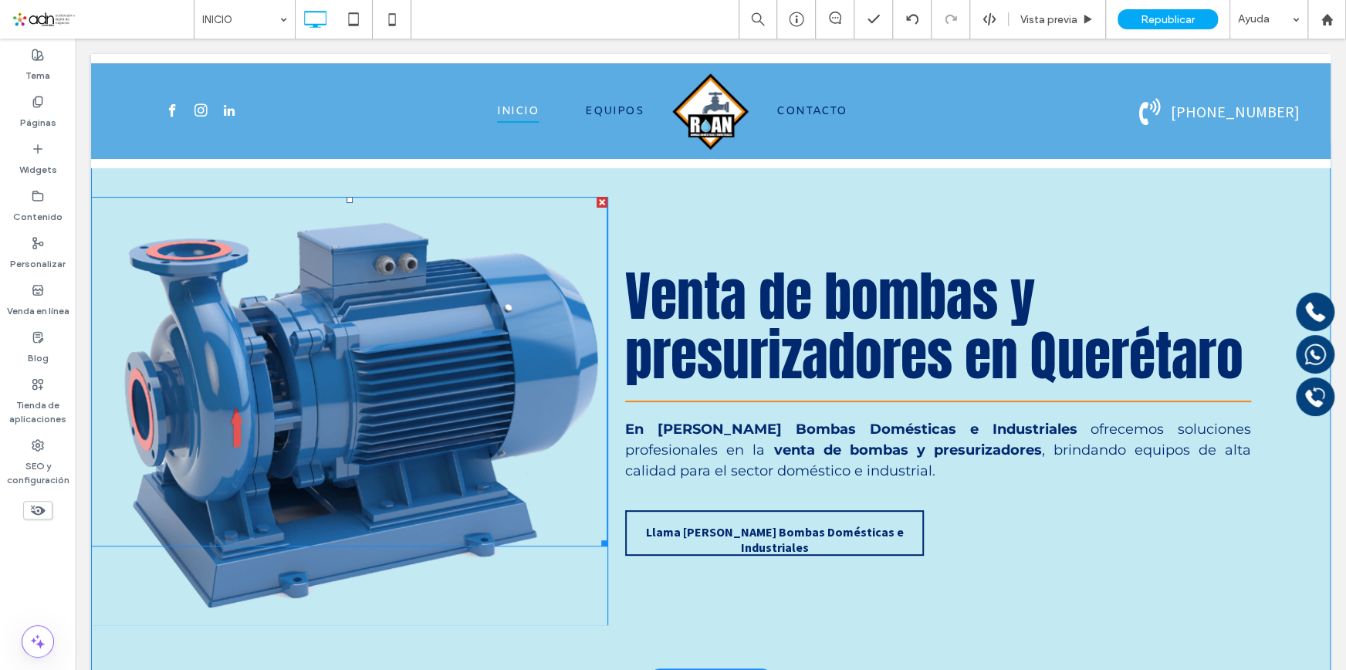
click at [222, 437] on div at bounding box center [349, 372] width 516 height 350
click at [378, 661] on div "Click To Paste Venta de bombas y presurizadores en Querétaro En [PERSON_NAME] B…" at bounding box center [711, 411] width 1240 height 537
click at [256, 600] on div "Click To Paste" at bounding box center [349, 411] width 516 height 428
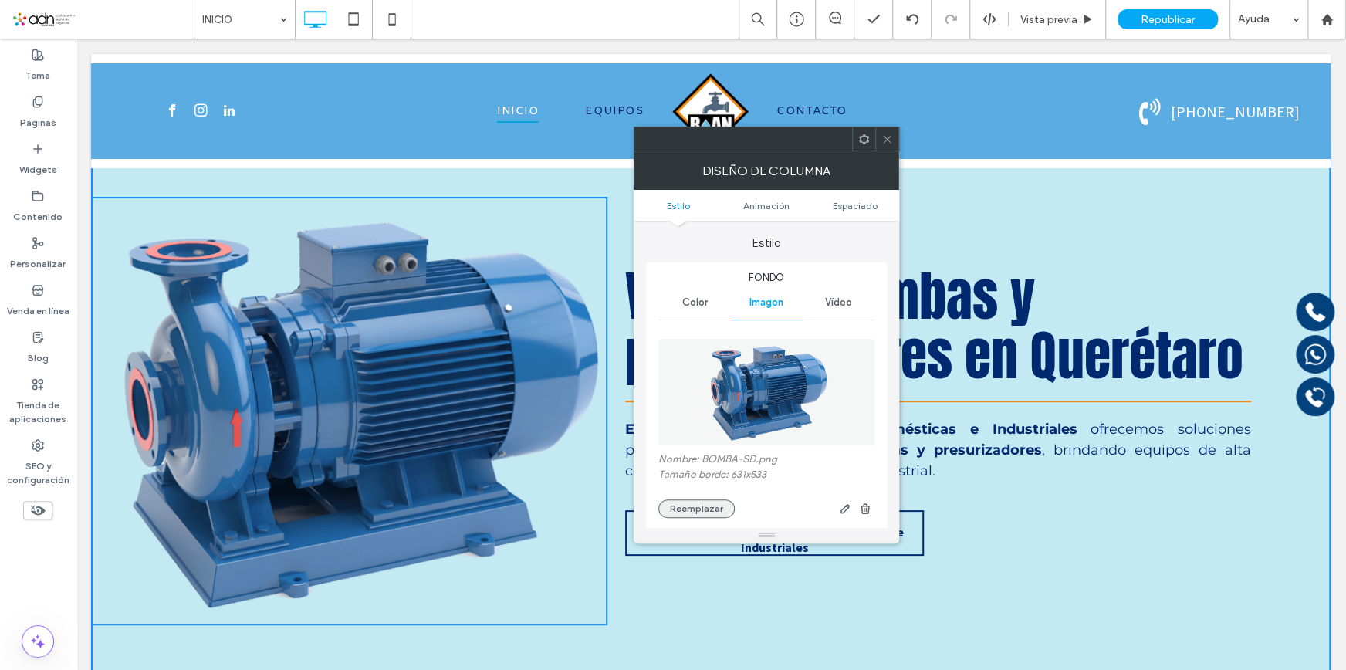
click at [679, 518] on button "Reemplazar" at bounding box center [696, 508] width 76 height 19
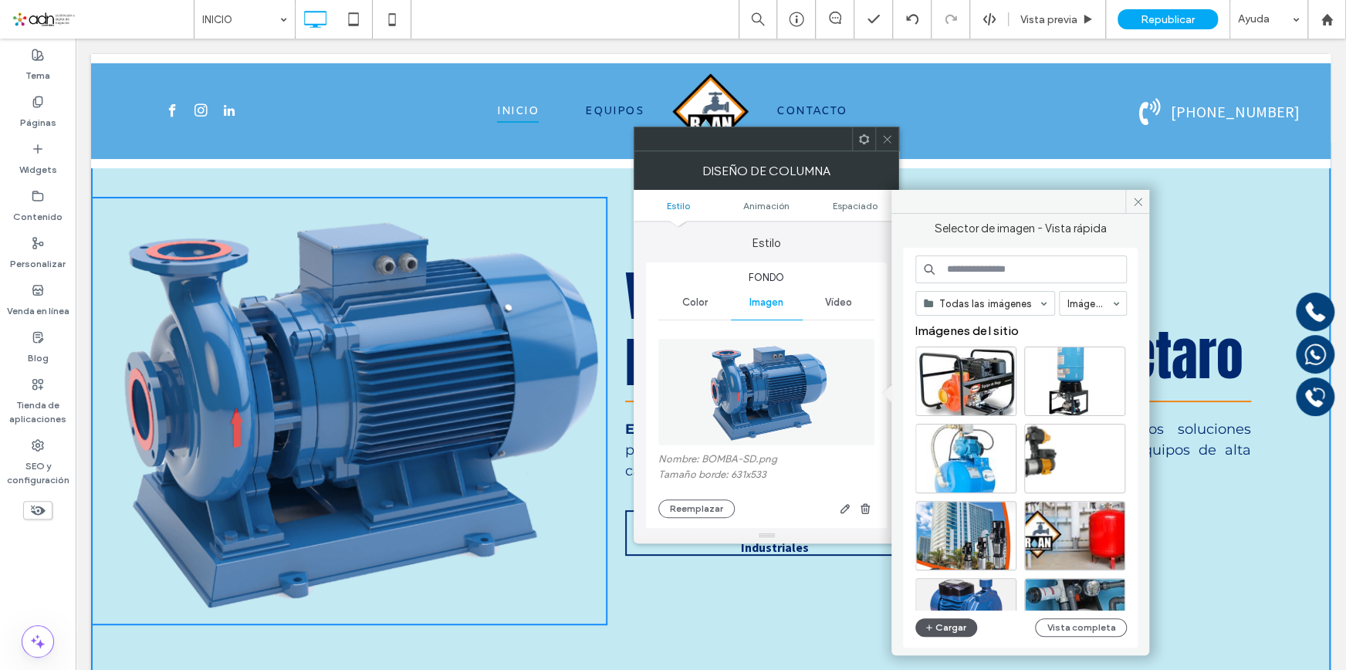
click at [933, 625] on icon "button" at bounding box center [929, 627] width 9 height 12
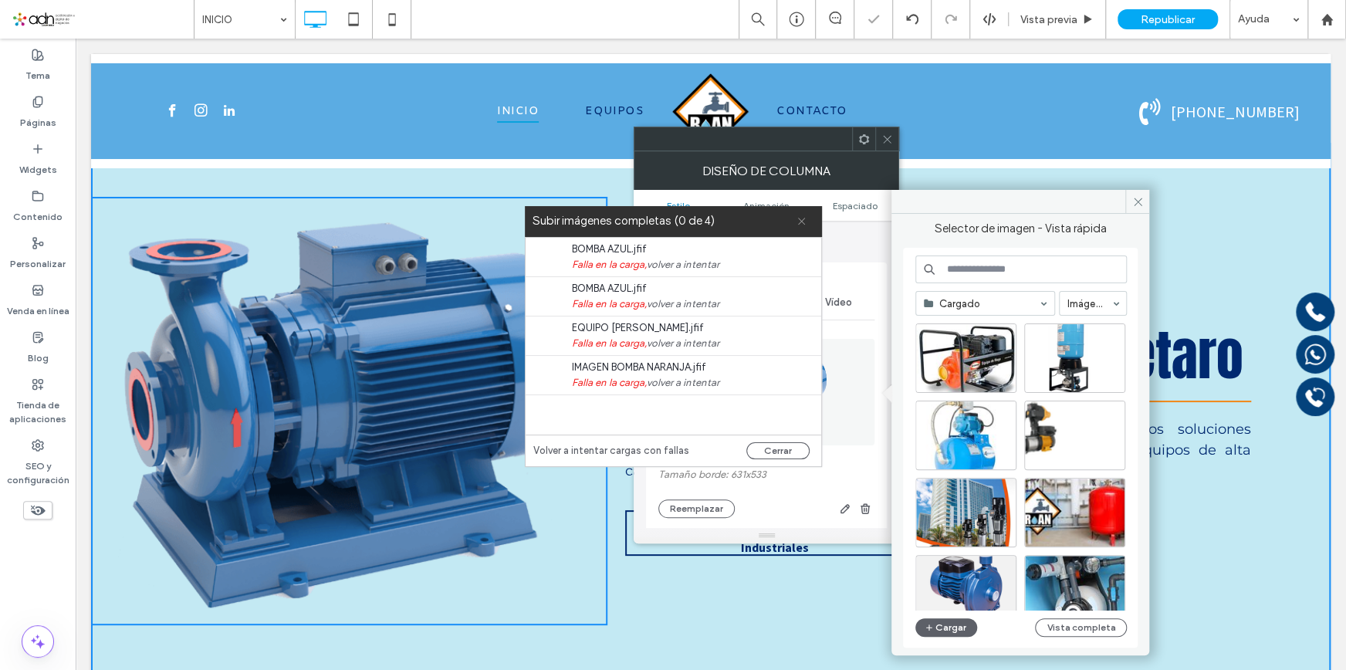
click at [800, 215] on span at bounding box center [802, 221] width 10 height 31
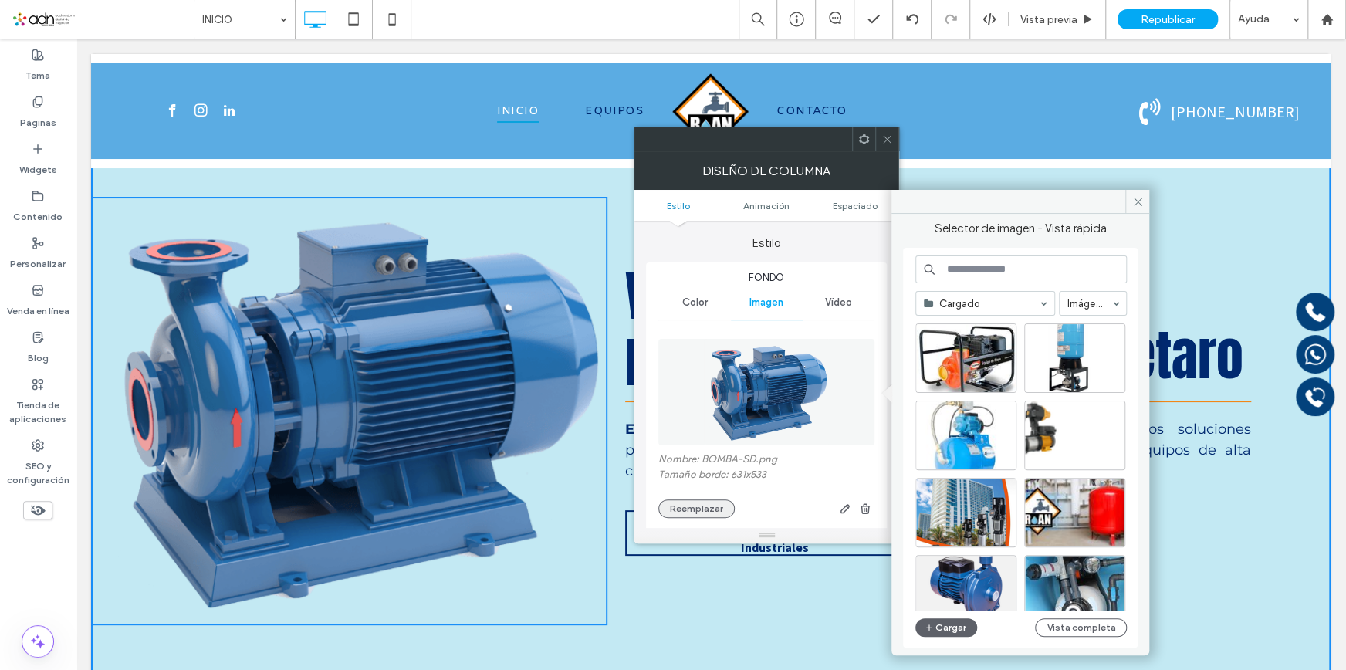
click at [707, 504] on button "Reemplazar" at bounding box center [696, 508] width 76 height 19
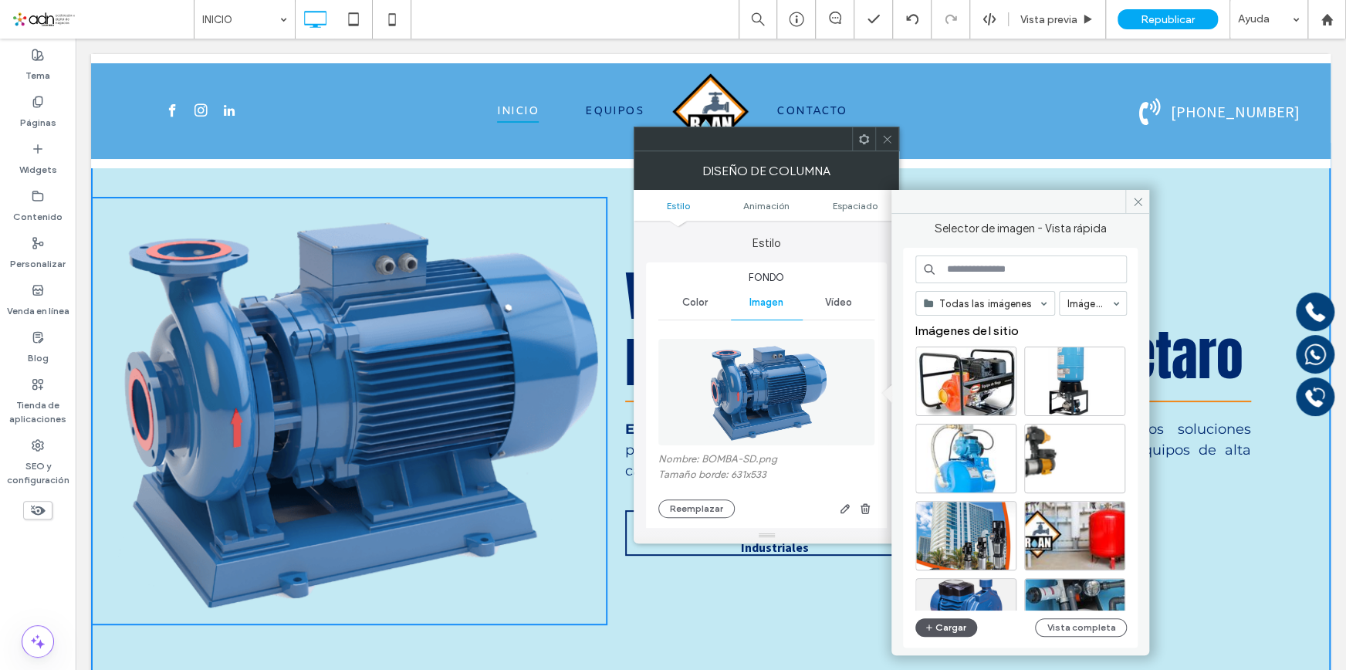
click at [953, 631] on button "Cargar" at bounding box center [947, 627] width 62 height 19
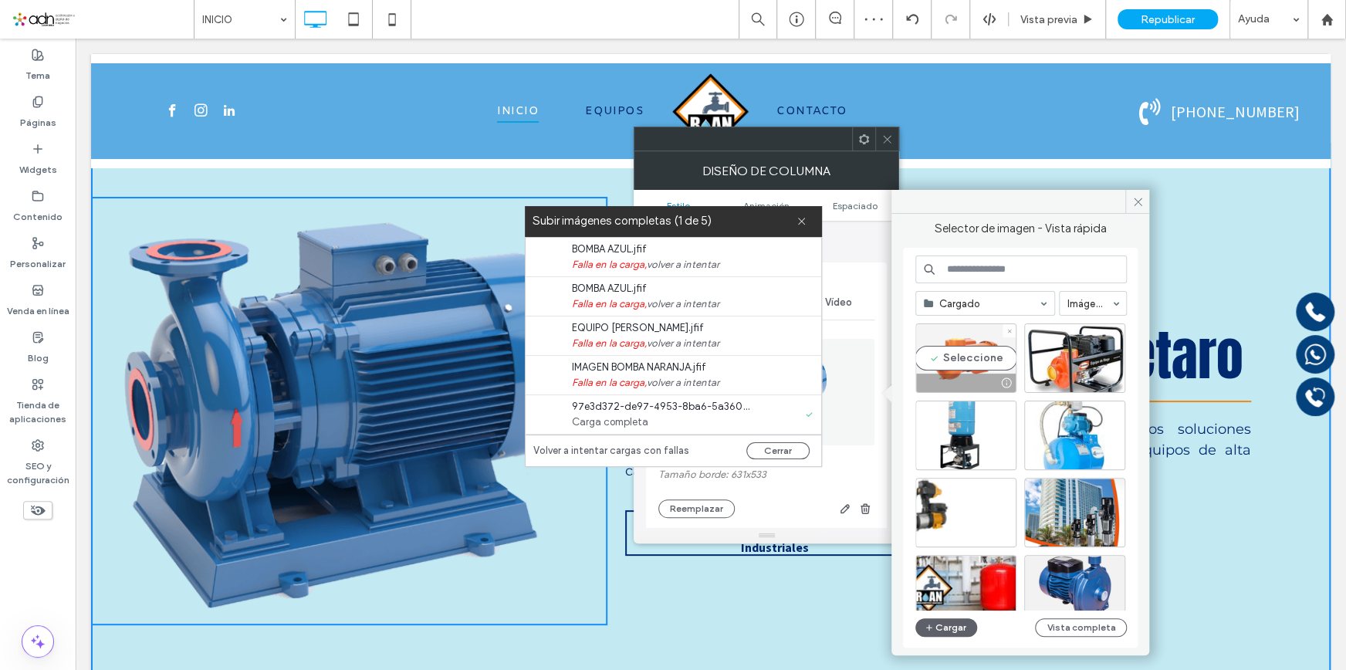
drag, startPoint x: 981, startPoint y: 354, endPoint x: 878, endPoint y: 286, distance: 123.8
click at [981, 354] on div "Seleccione" at bounding box center [966, 357] width 101 height 69
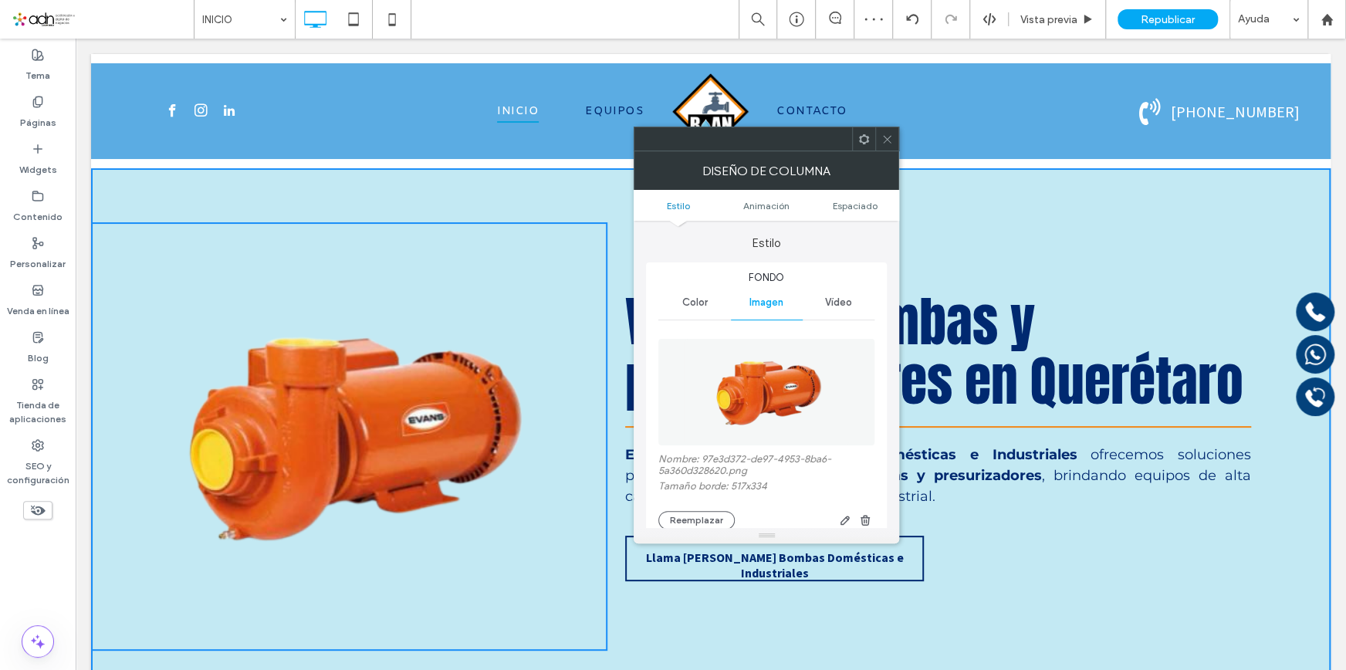
scroll to position [69, 0]
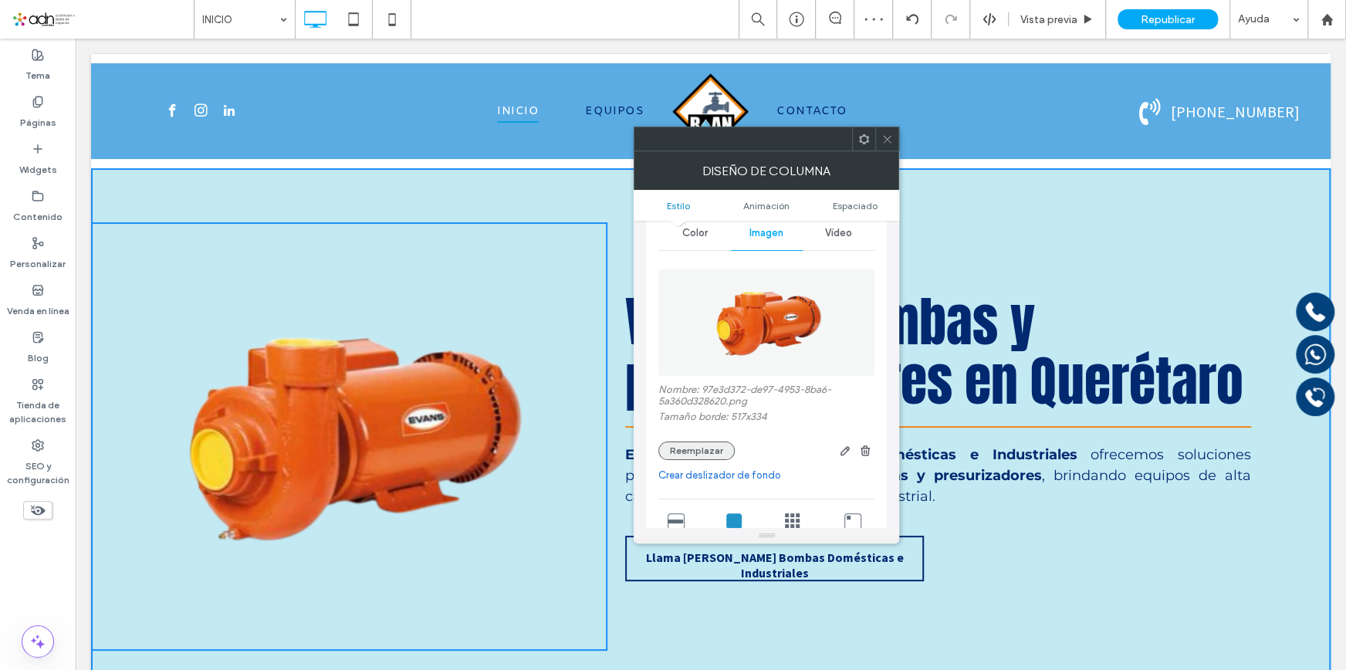
click at [662, 450] on button "Reemplazar" at bounding box center [696, 451] width 76 height 19
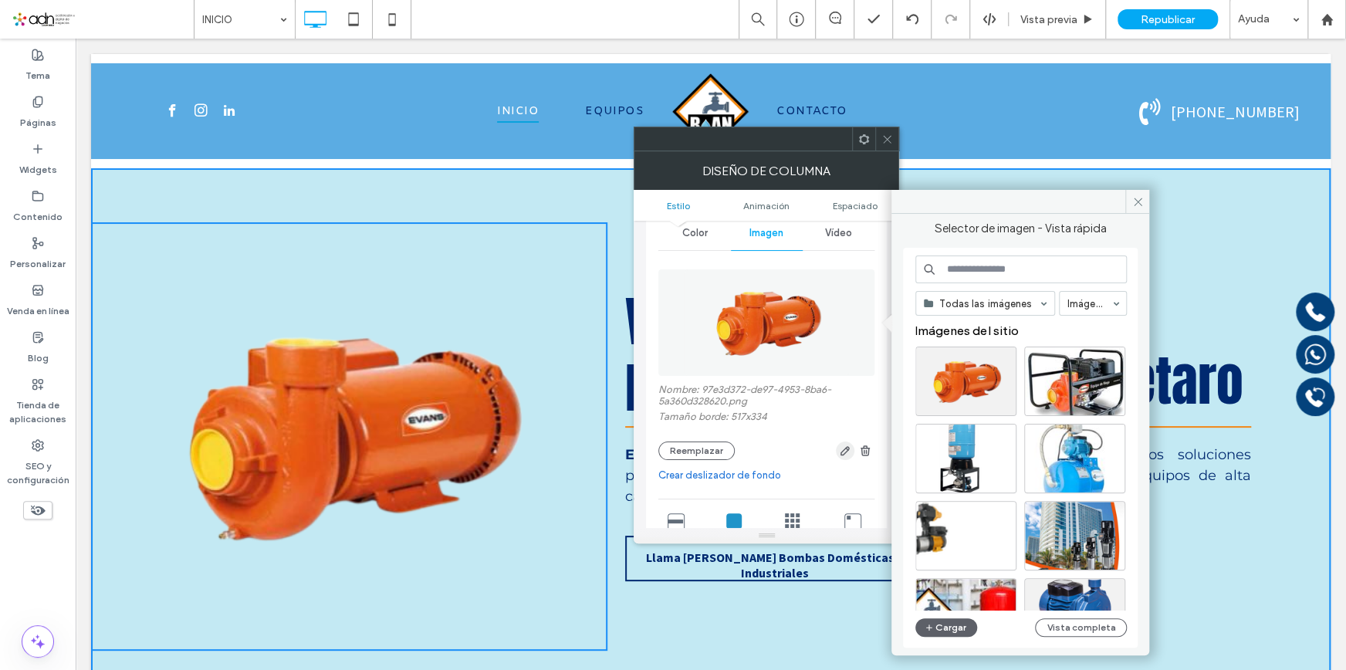
click at [842, 457] on icon "button" at bounding box center [845, 451] width 12 height 12
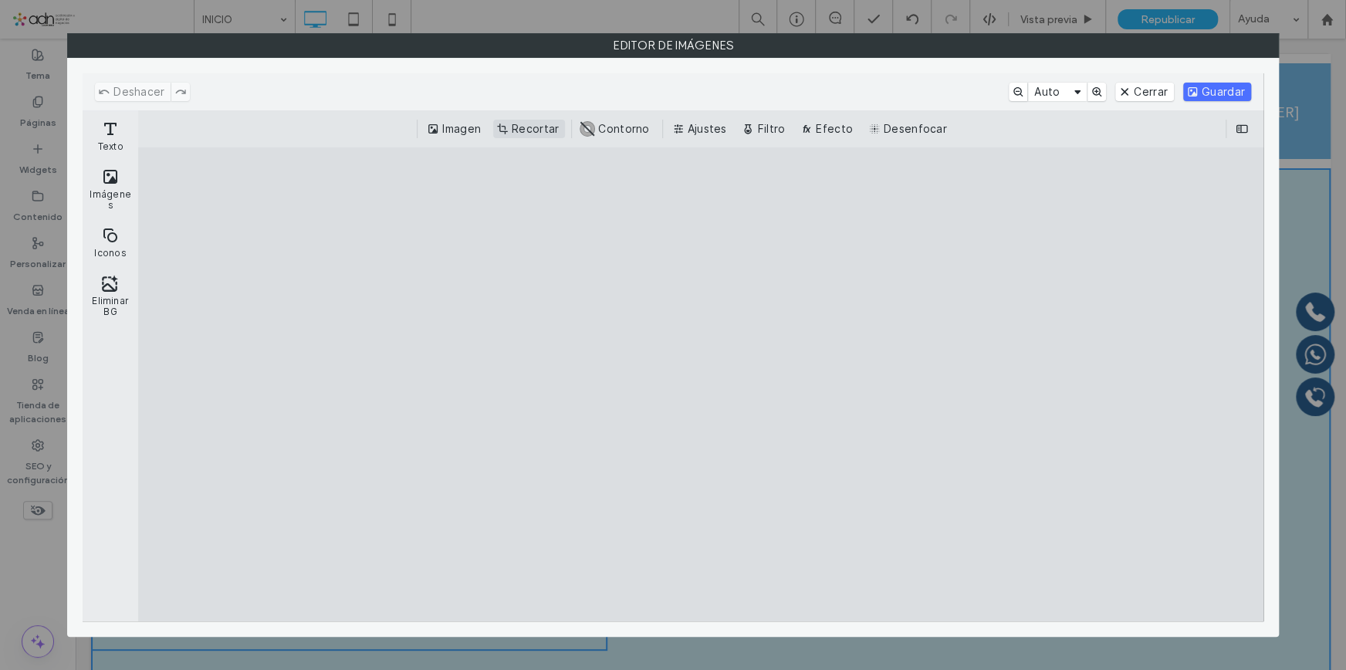
click at [502, 137] on button "Recortar" at bounding box center [529, 129] width 72 height 19
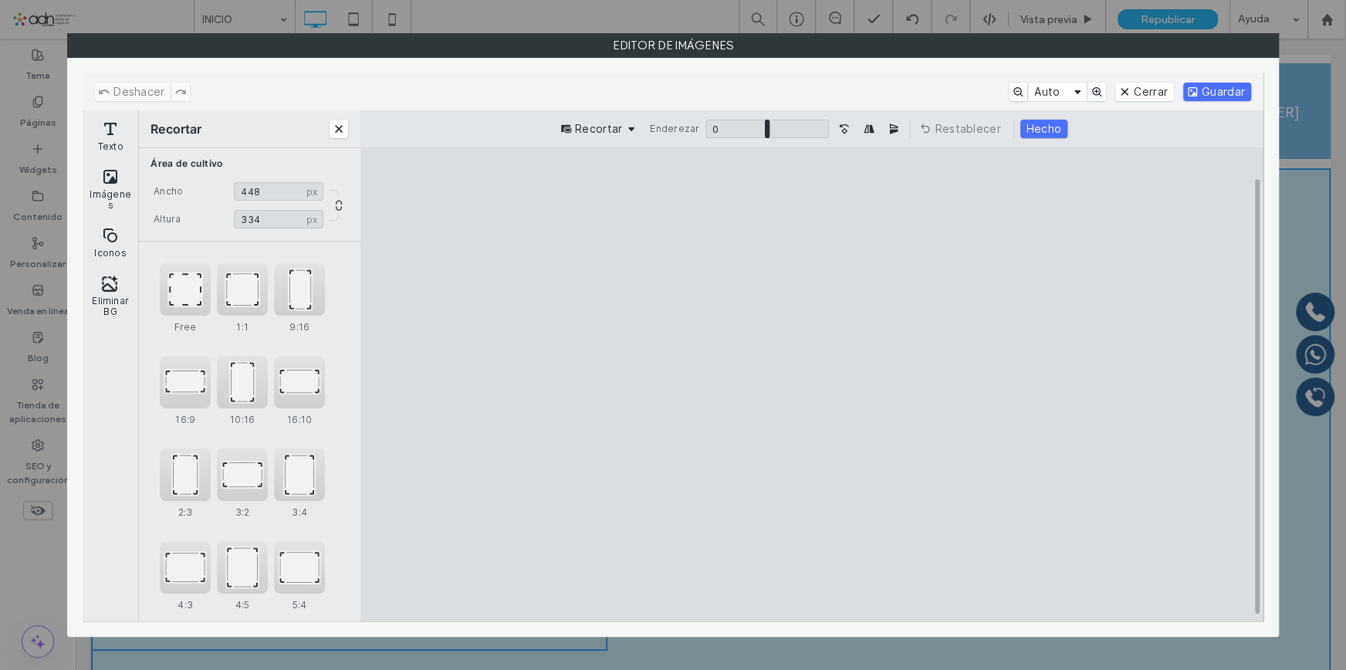
drag, startPoint x: 1104, startPoint y: 386, endPoint x: 1023, endPoint y: 374, distance: 81.9
click at [812, 384] on cesdk-canvas "Lienzo del editor" at bounding box center [812, 384] width 0 height 0
type input "***"
drag, startPoint x: 560, startPoint y: 386, endPoint x: 648, endPoint y: 377, distance: 88.5
click at [812, 384] on cesdk-canvas "Lienzo del editor" at bounding box center [812, 384] width 0 height 0
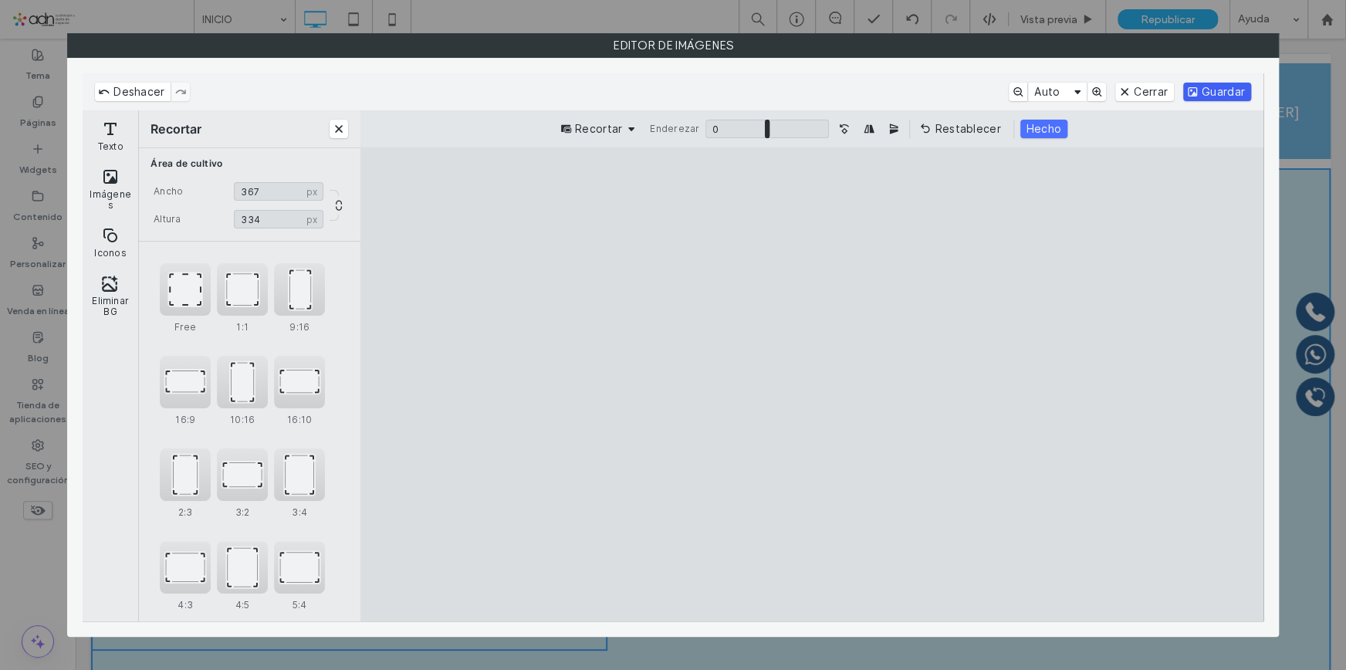
click at [1214, 86] on button "Guardar" at bounding box center [1217, 92] width 68 height 19
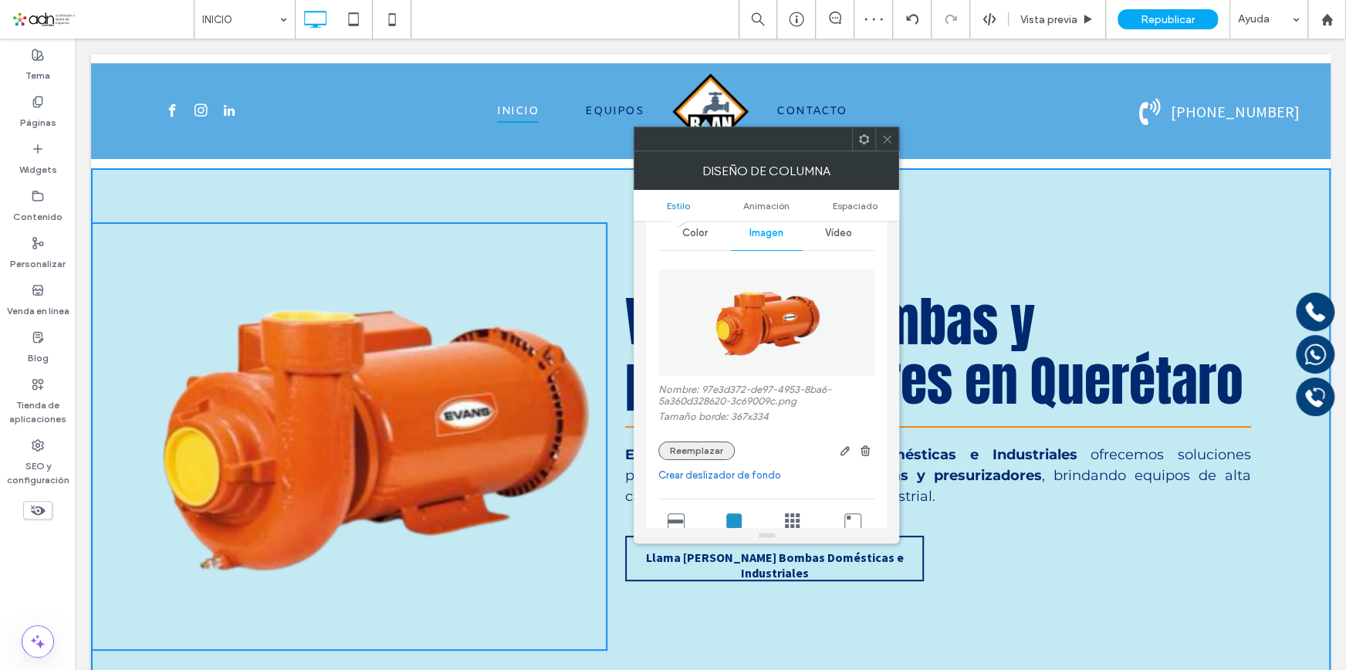
click at [709, 449] on button "Reemplazar" at bounding box center [696, 451] width 76 height 19
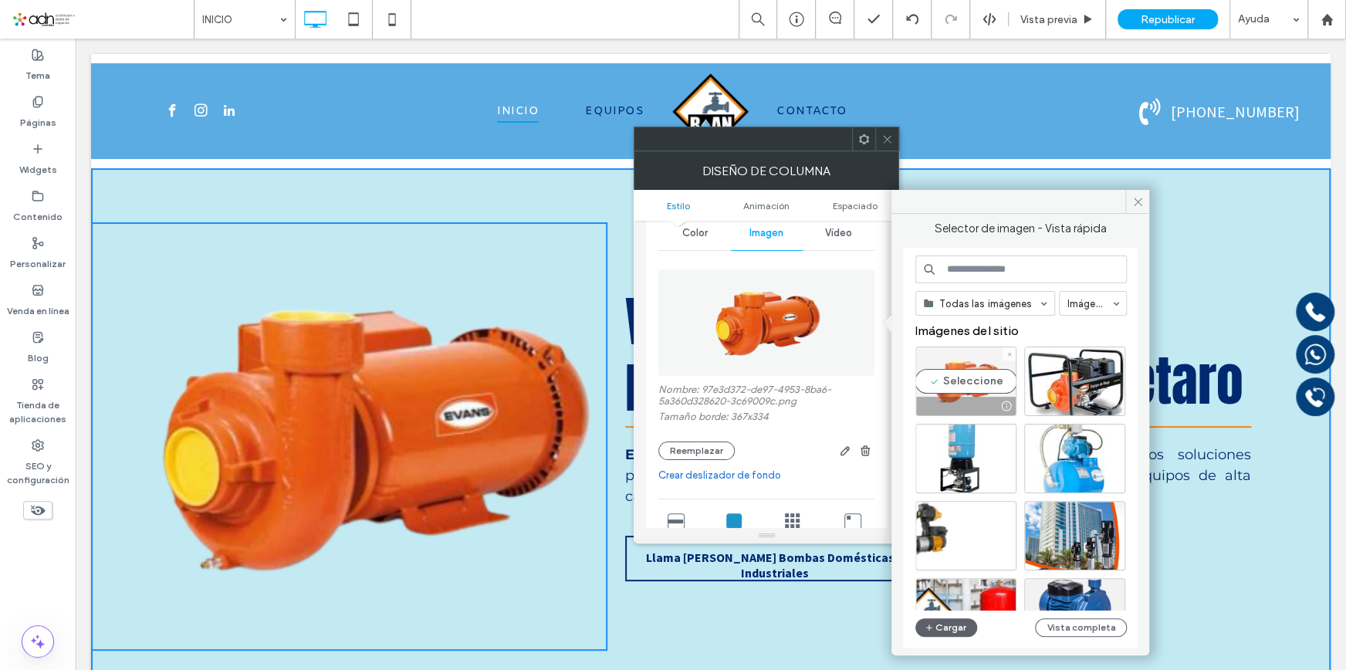
click at [977, 383] on div "Seleccione" at bounding box center [966, 381] width 101 height 69
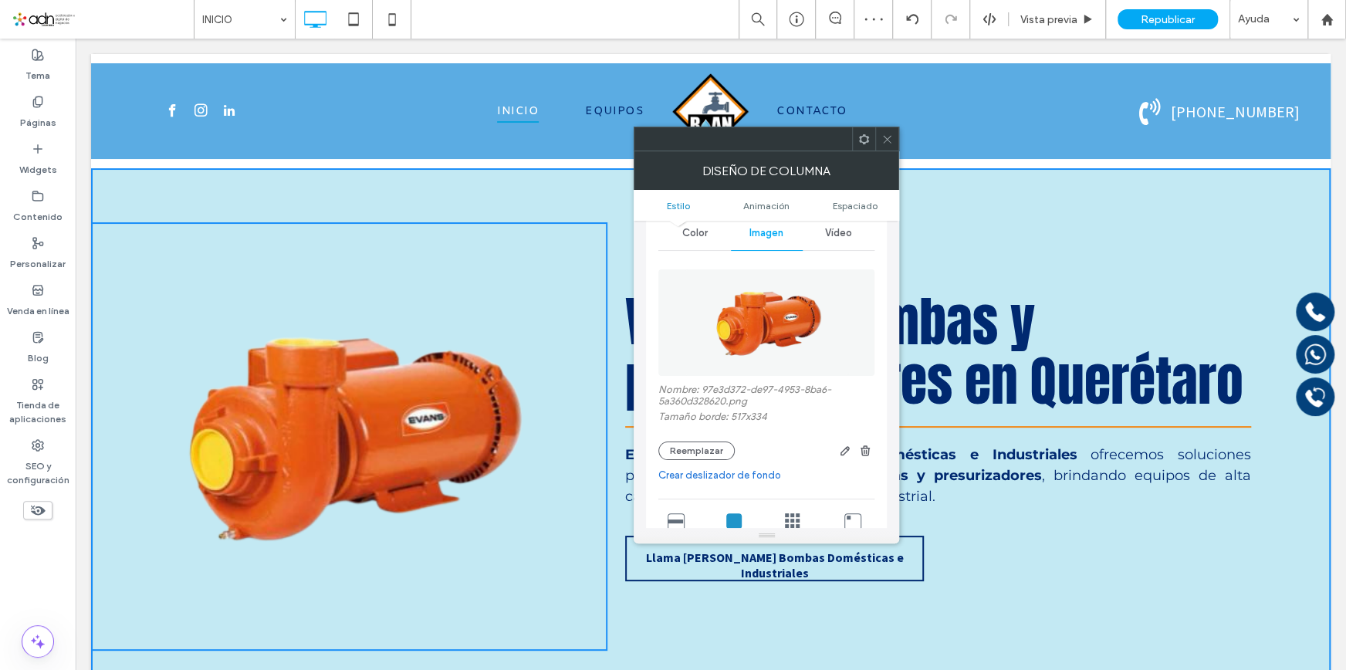
click at [893, 145] on span at bounding box center [888, 138] width 12 height 23
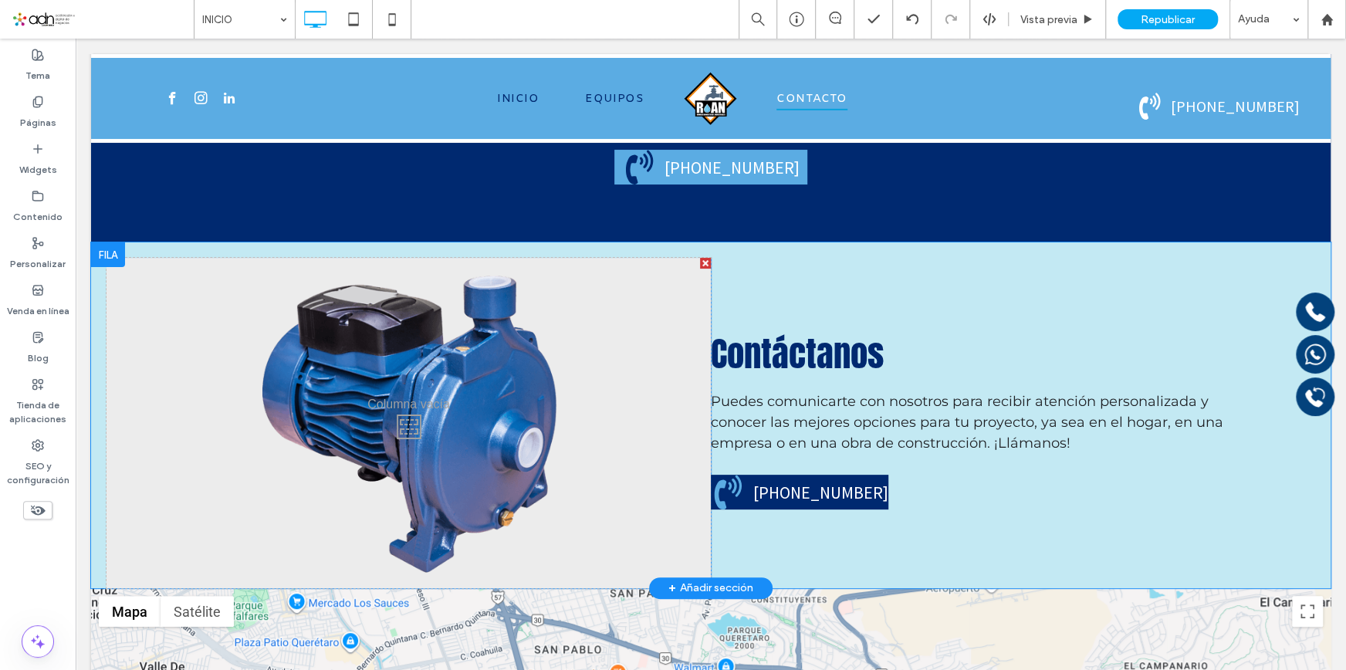
scroll to position [3790, 0]
